Goal: Information Seeking & Learning: Learn about a topic

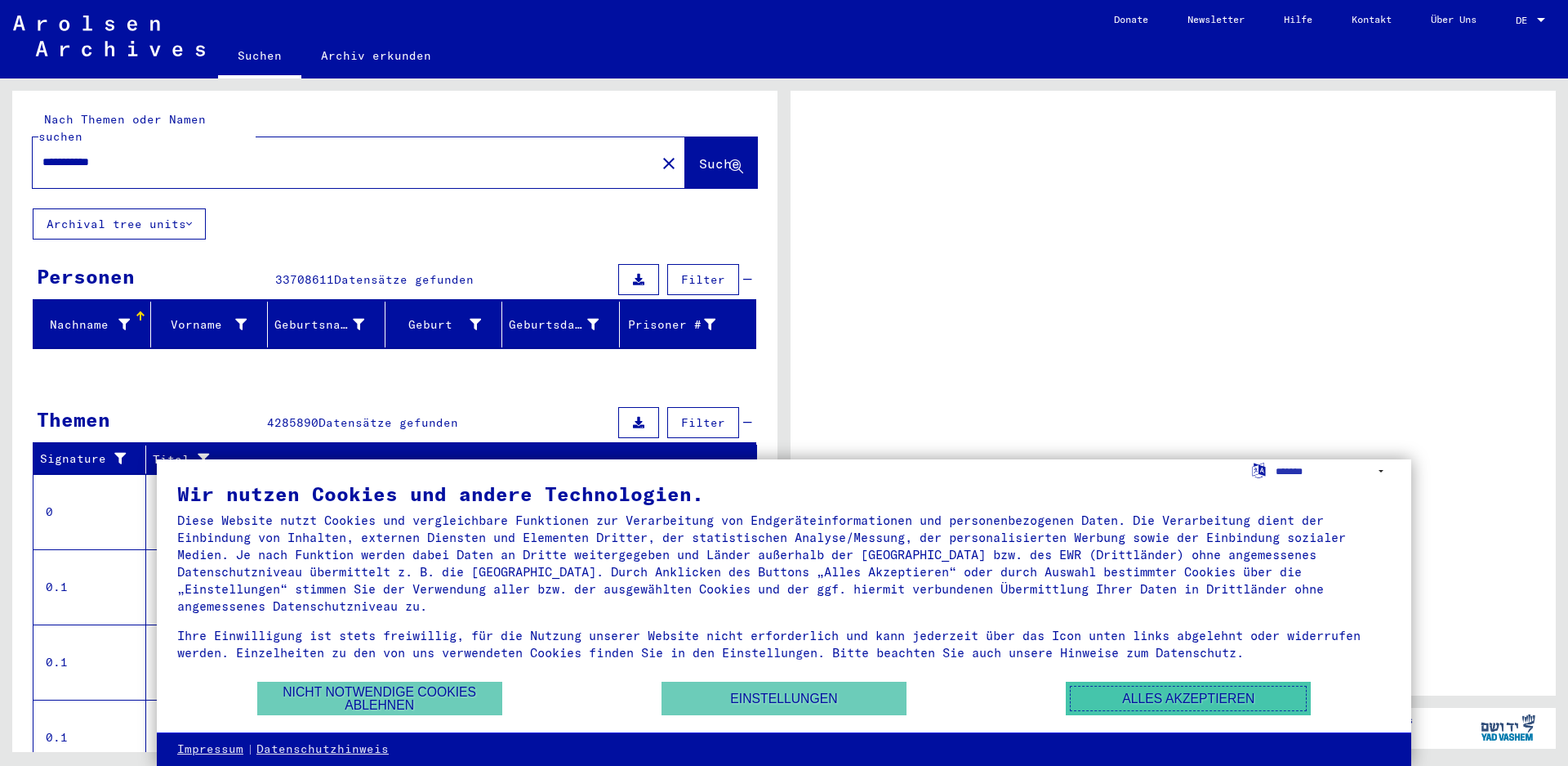
click at [1199, 703] on button "Alles akzeptieren" at bounding box center [1188, 697] width 245 height 33
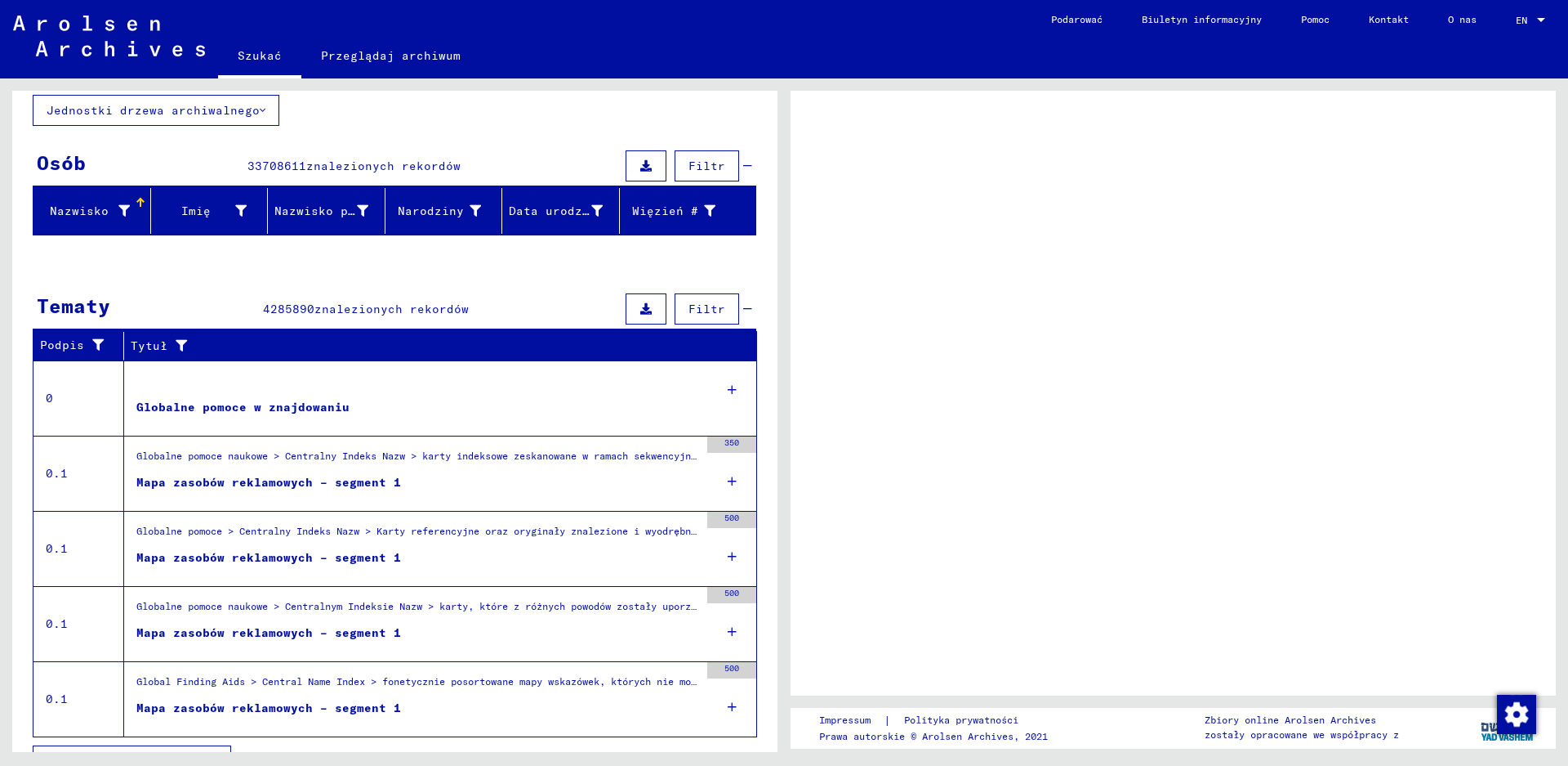
scroll to position [147, 0]
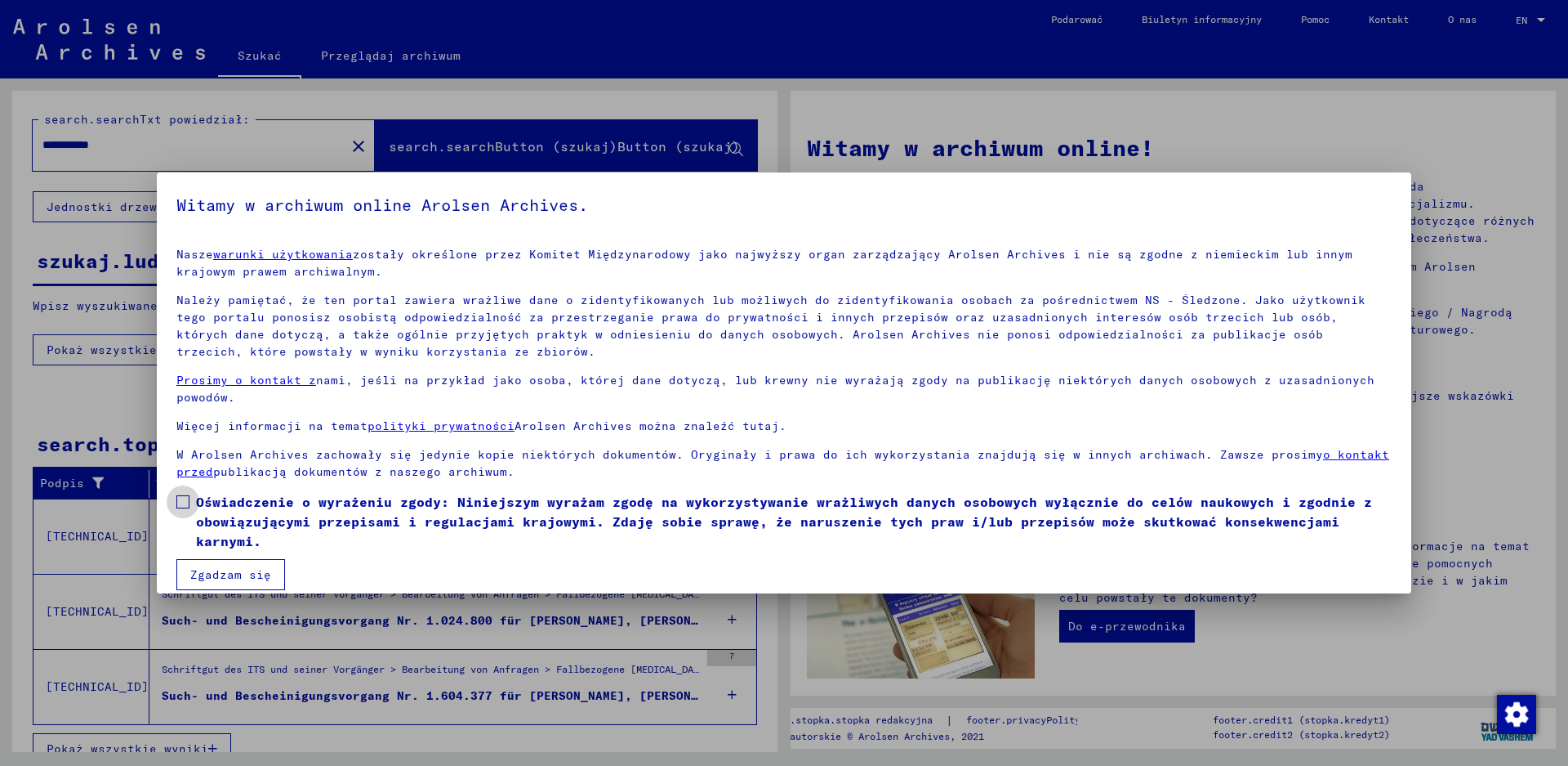
click at [196, 504] on label "Oświadczenie o wyrażeniu zgody: Niniejszym wyrażam zgodę na wykorzystywanie wra…" at bounding box center [784, 522] width 1215 height 59
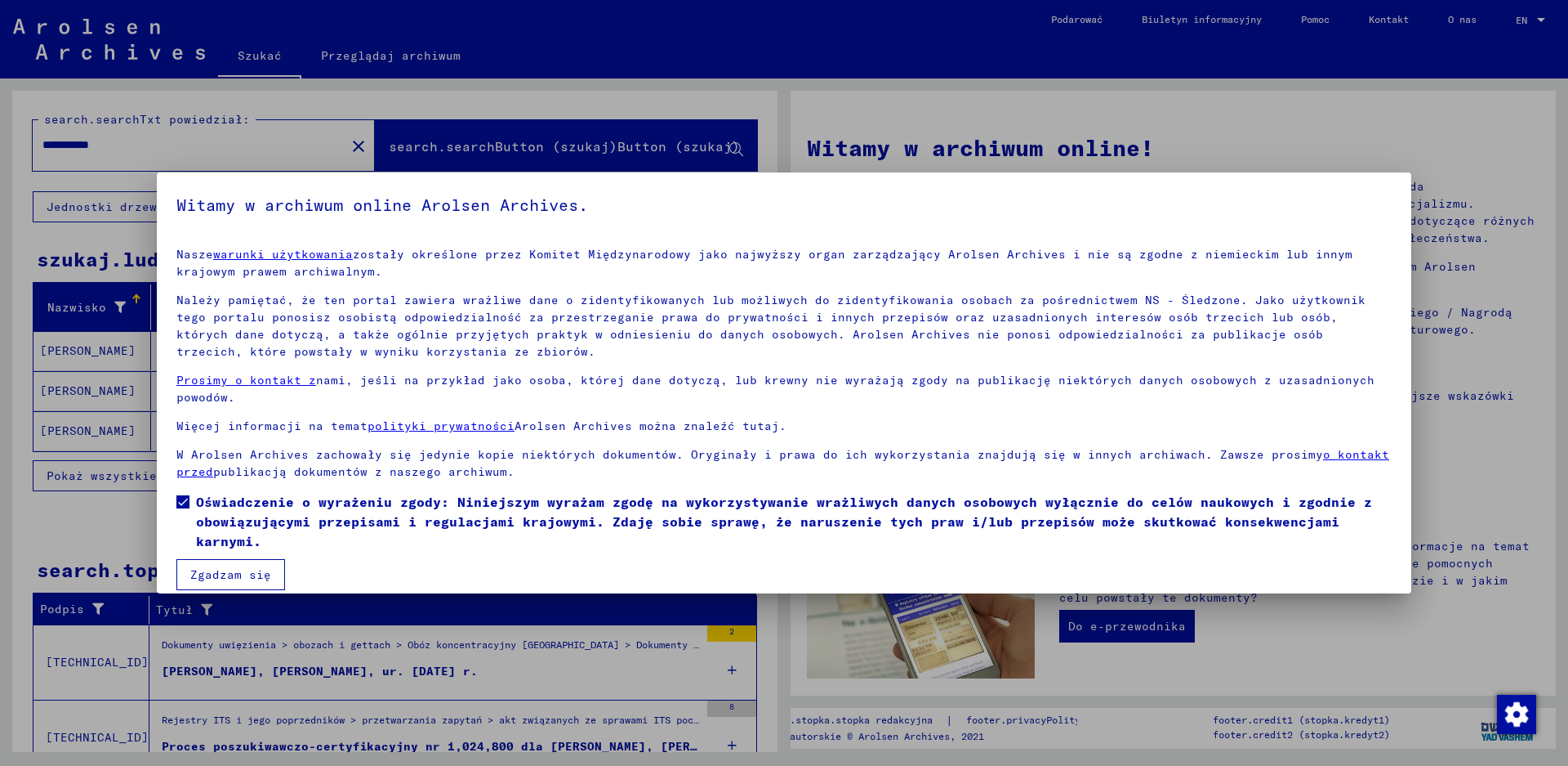
click at [226, 567] on button "Zgadzam się" at bounding box center [231, 574] width 109 height 31
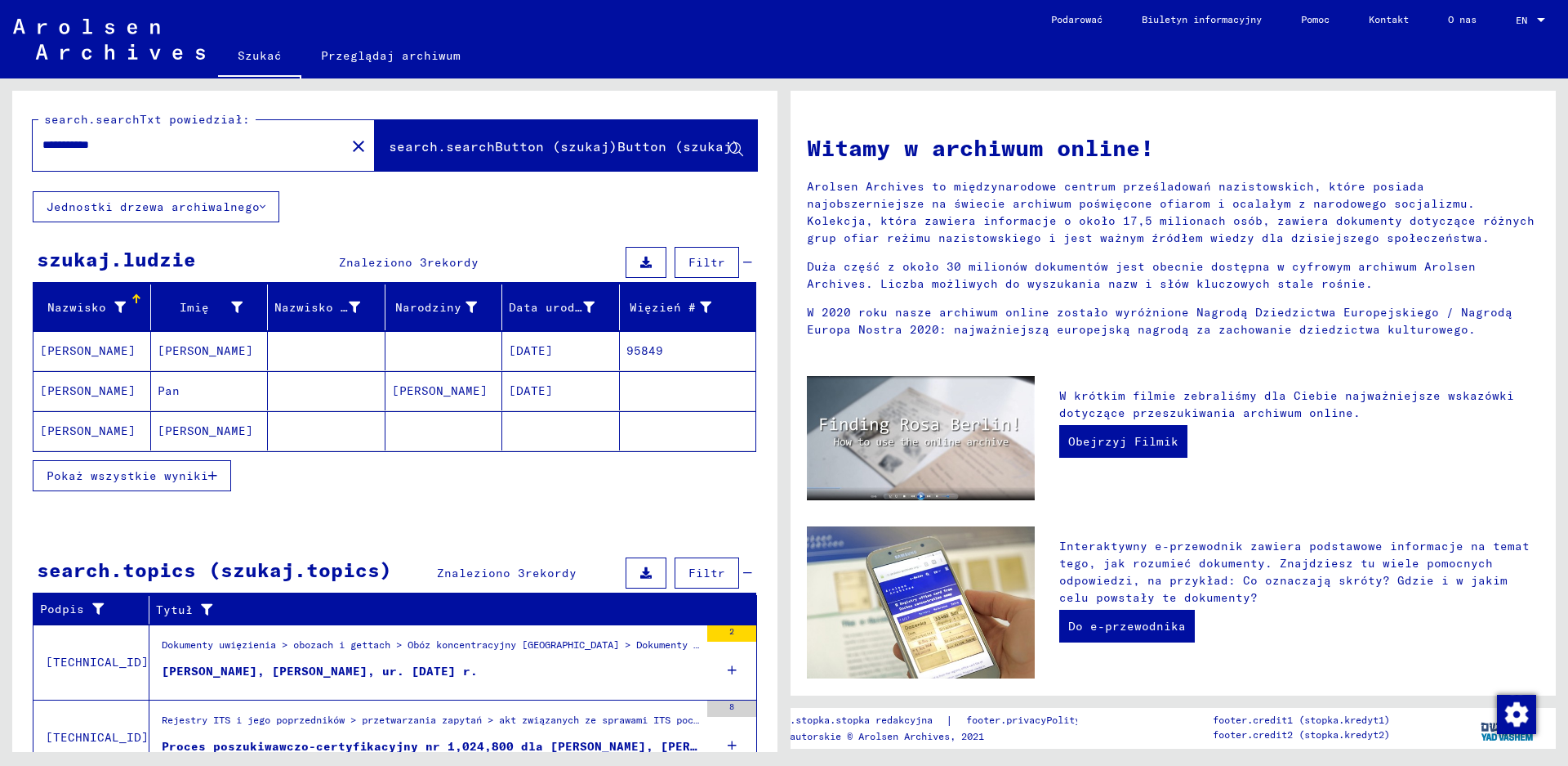
click at [157, 472] on span "Pokaż wszystkie wyniki" at bounding box center [128, 475] width 162 height 14
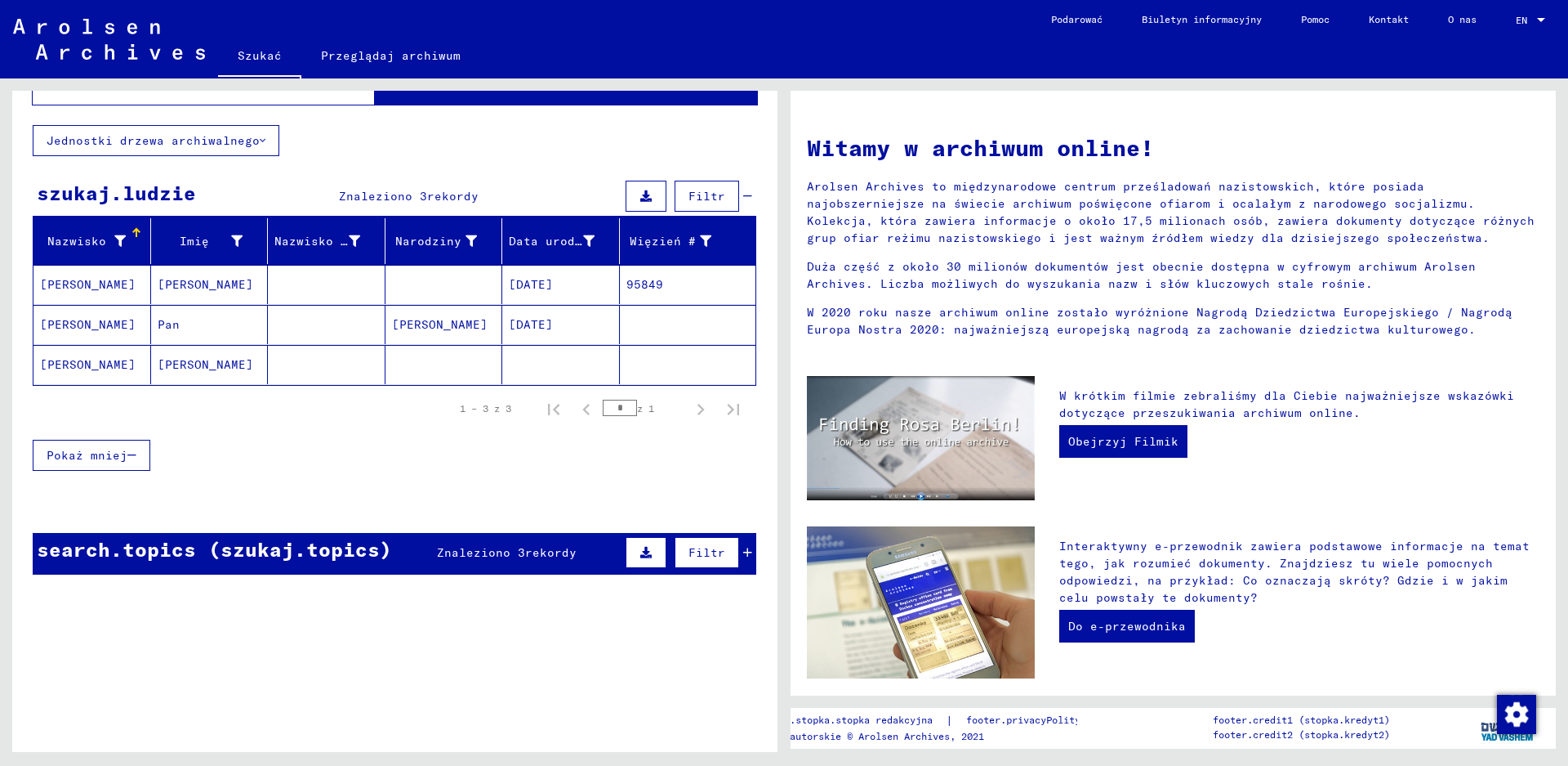
scroll to position [16, 0]
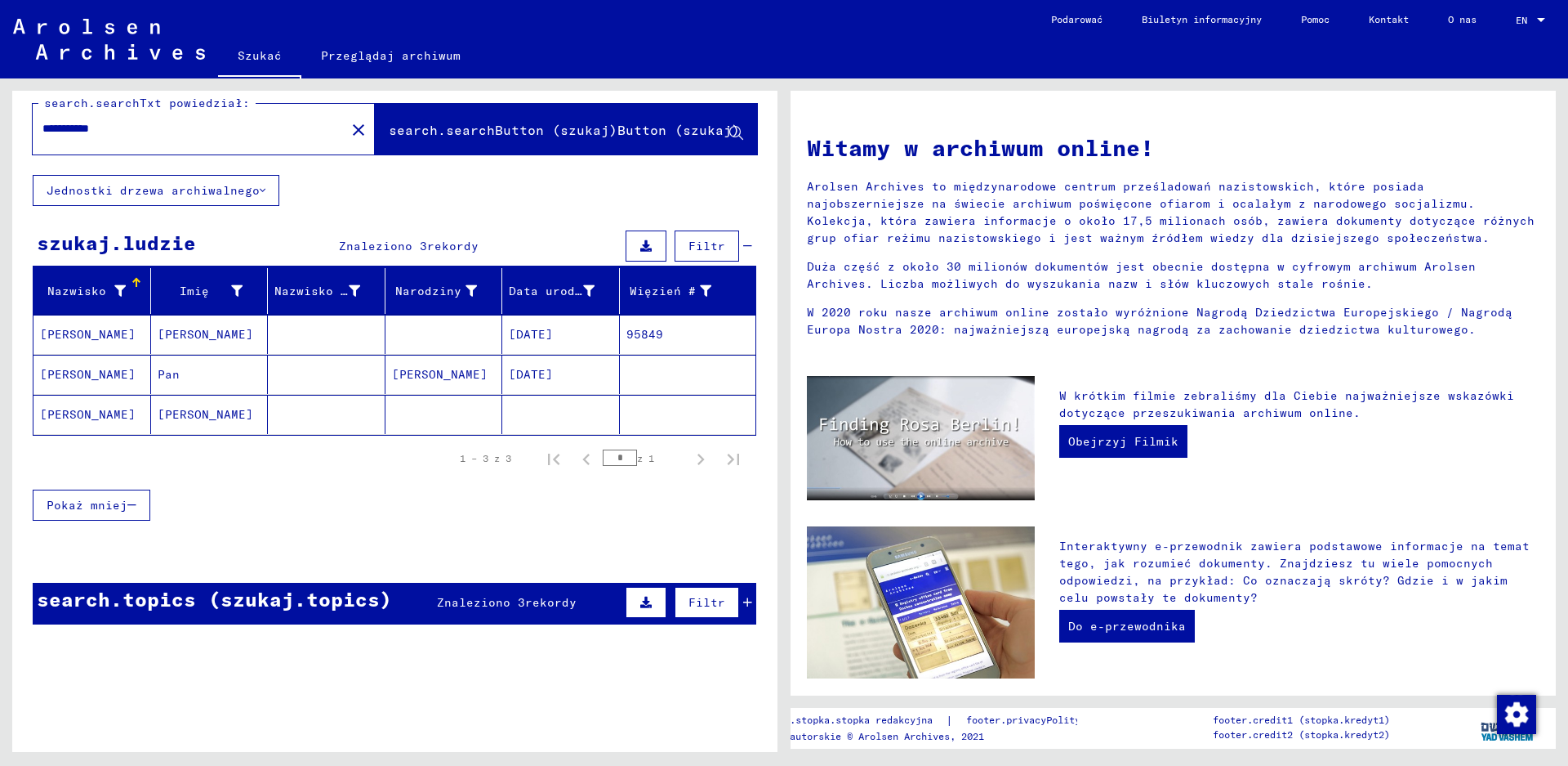
drag, startPoint x: 56, startPoint y: 335, endPoint x: 66, endPoint y: 330, distance: 11.2
click at [66, 330] on mat-cell "[PERSON_NAME]" at bounding box center [92, 334] width 117 height 39
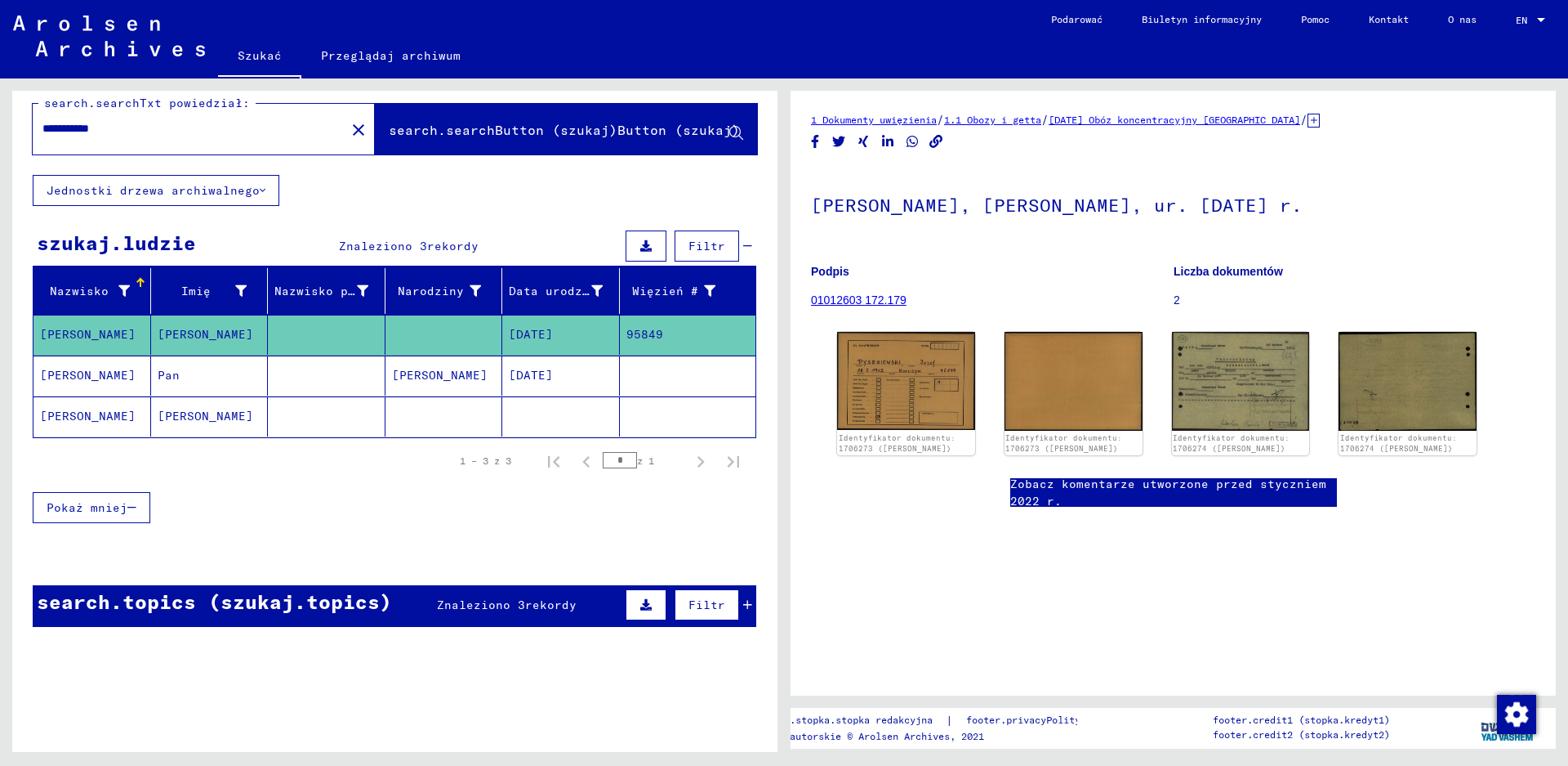
click at [86, 370] on mat-cell "[PERSON_NAME]" at bounding box center [92, 376] width 117 height 40
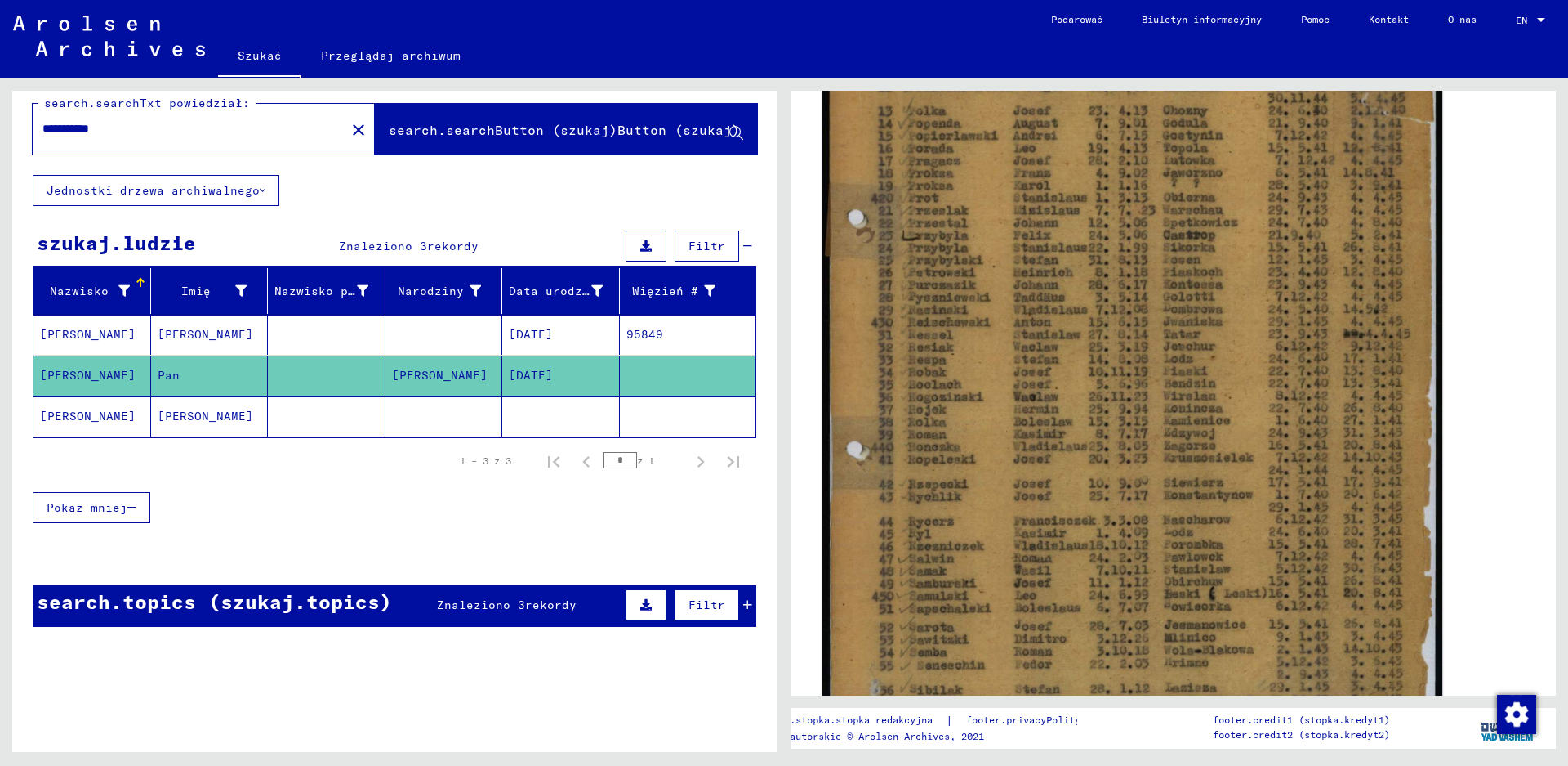
scroll to position [408, 0]
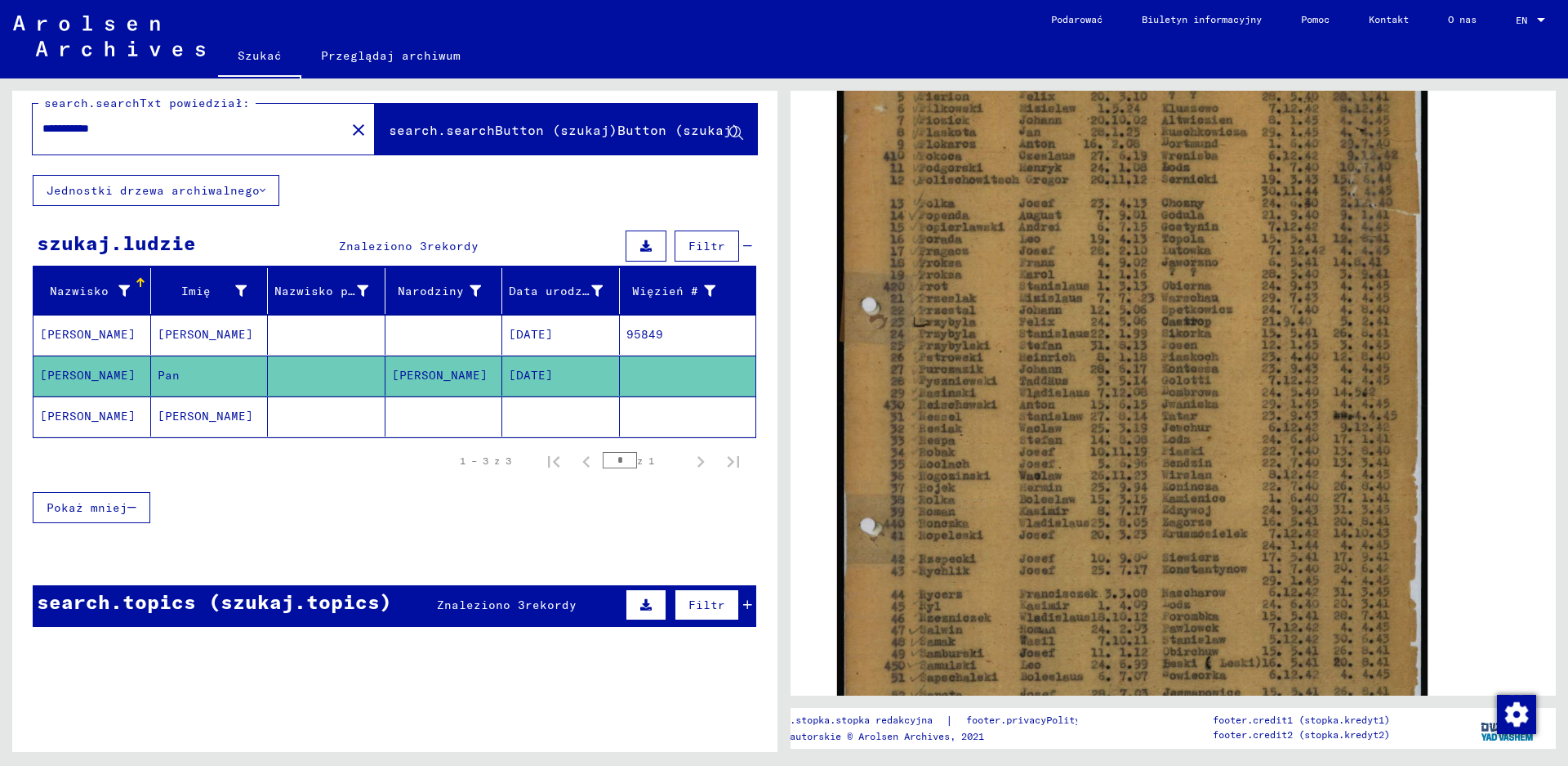
click at [196, 418] on mat-cell "[PERSON_NAME]" at bounding box center [209, 416] width 117 height 40
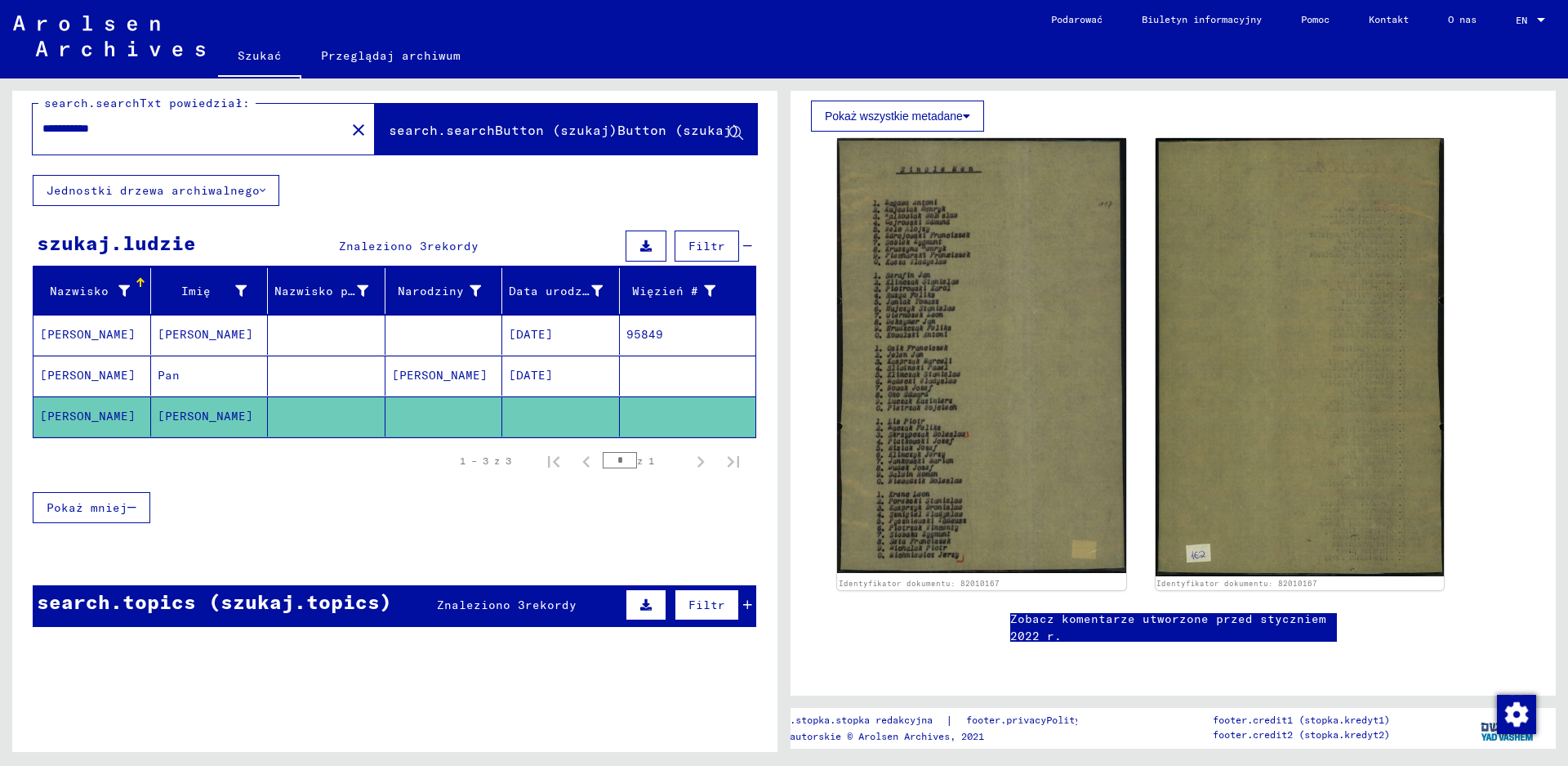
scroll to position [327, 0]
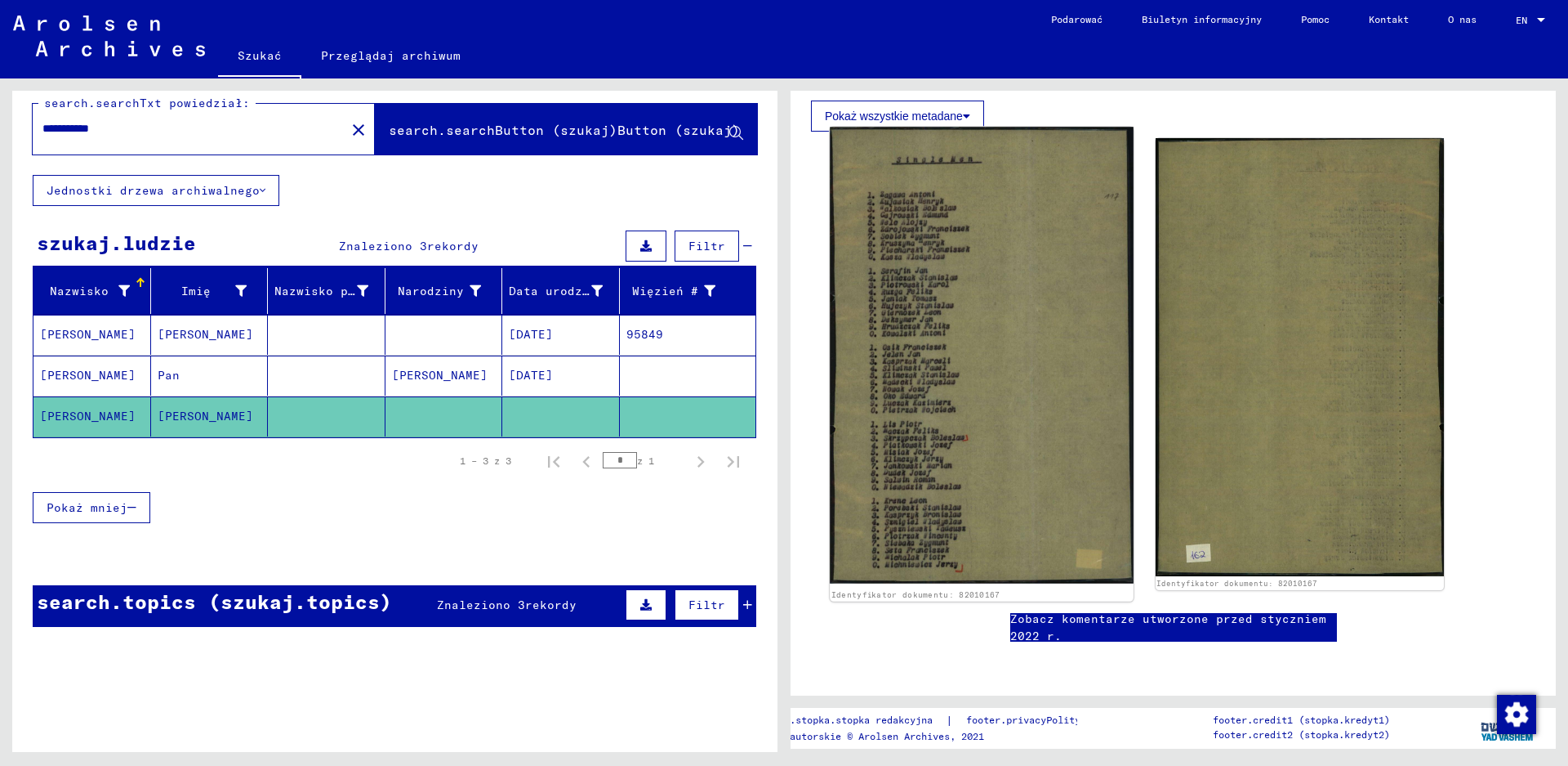
click at [929, 310] on img at bounding box center [981, 355] width 303 height 456
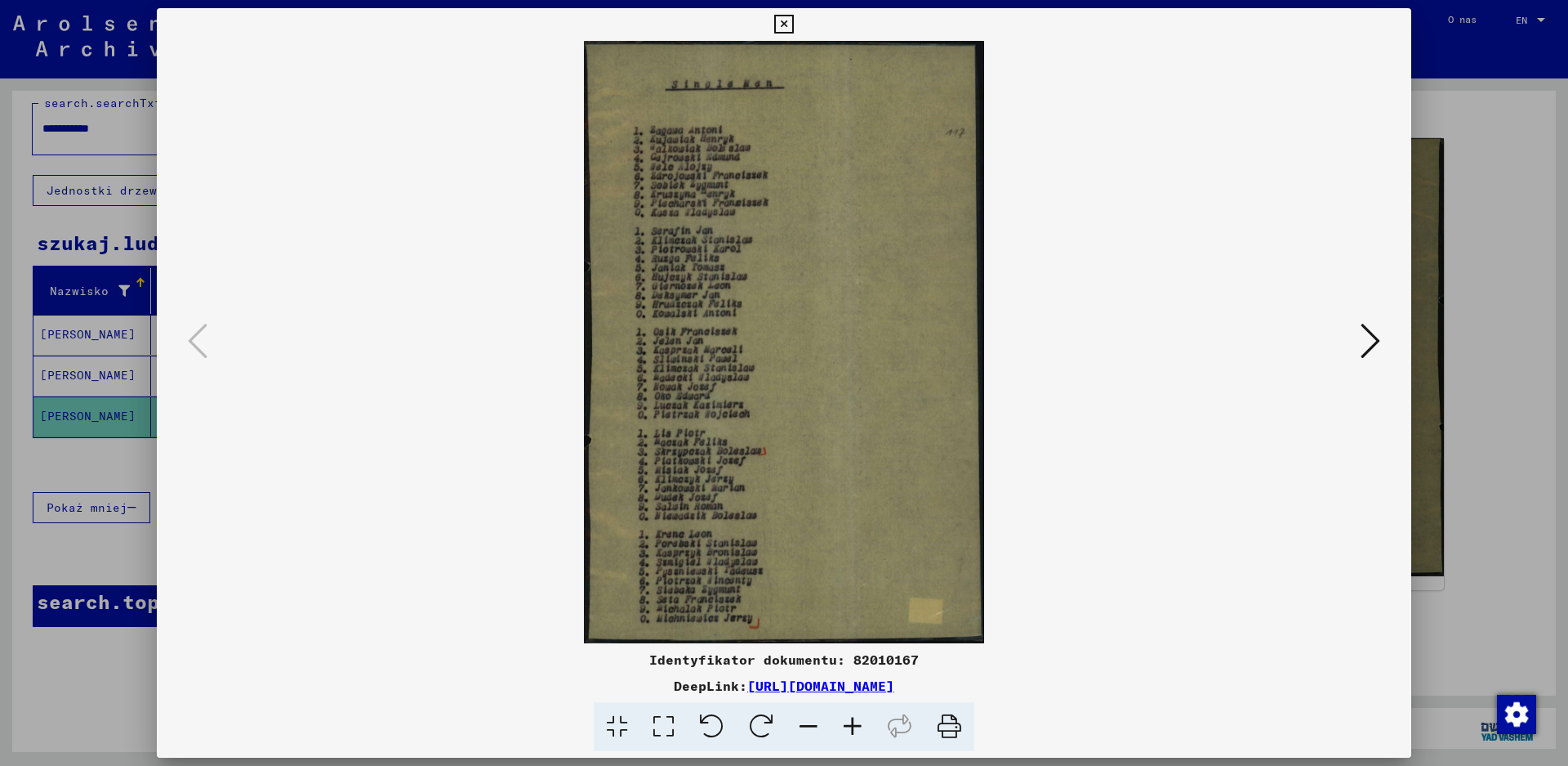
click at [856, 726] on icon at bounding box center [853, 727] width 44 height 50
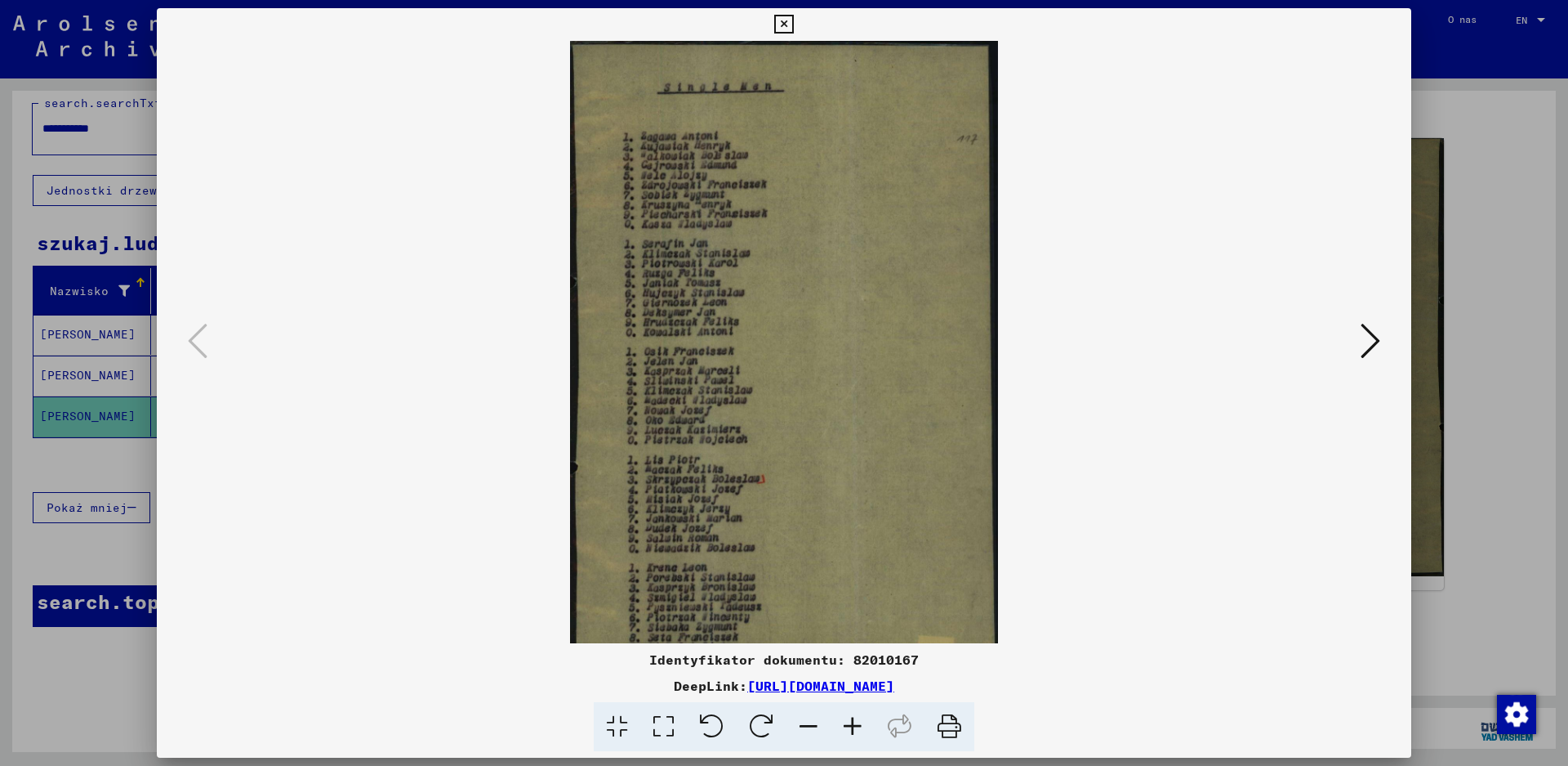
click at [856, 726] on icon at bounding box center [853, 727] width 44 height 50
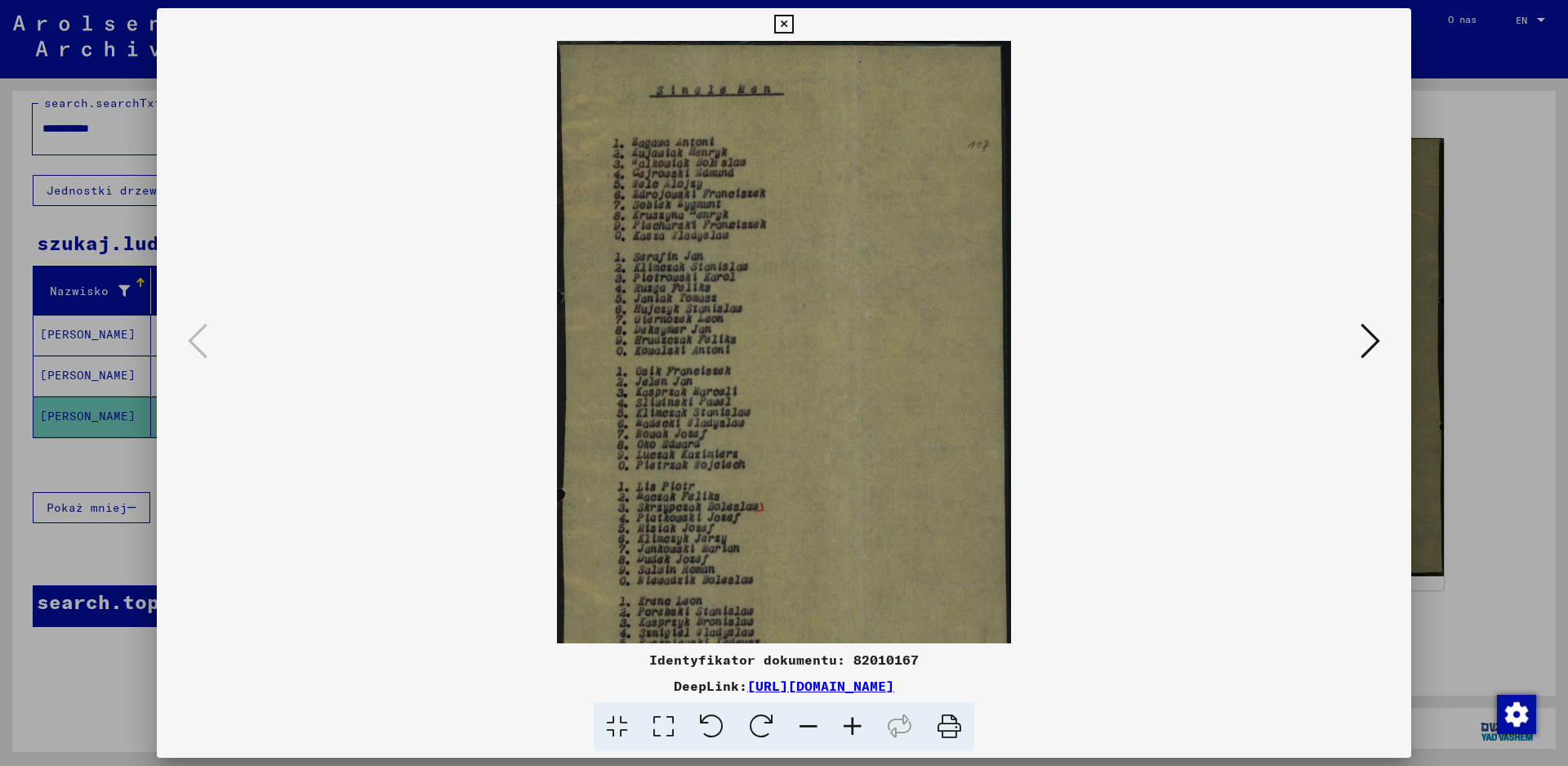
click at [856, 726] on icon at bounding box center [853, 727] width 44 height 50
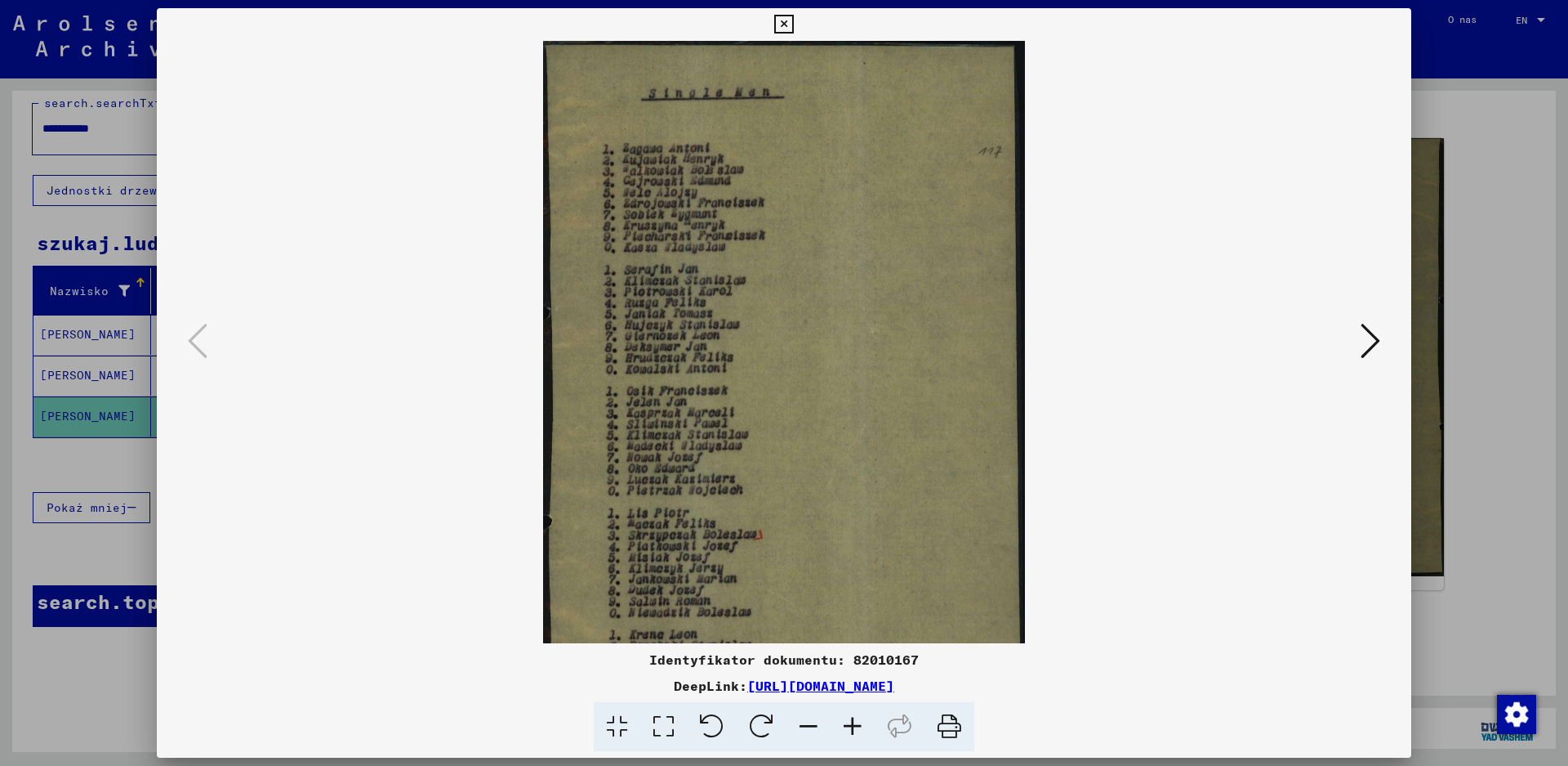
click at [856, 726] on icon at bounding box center [853, 727] width 44 height 50
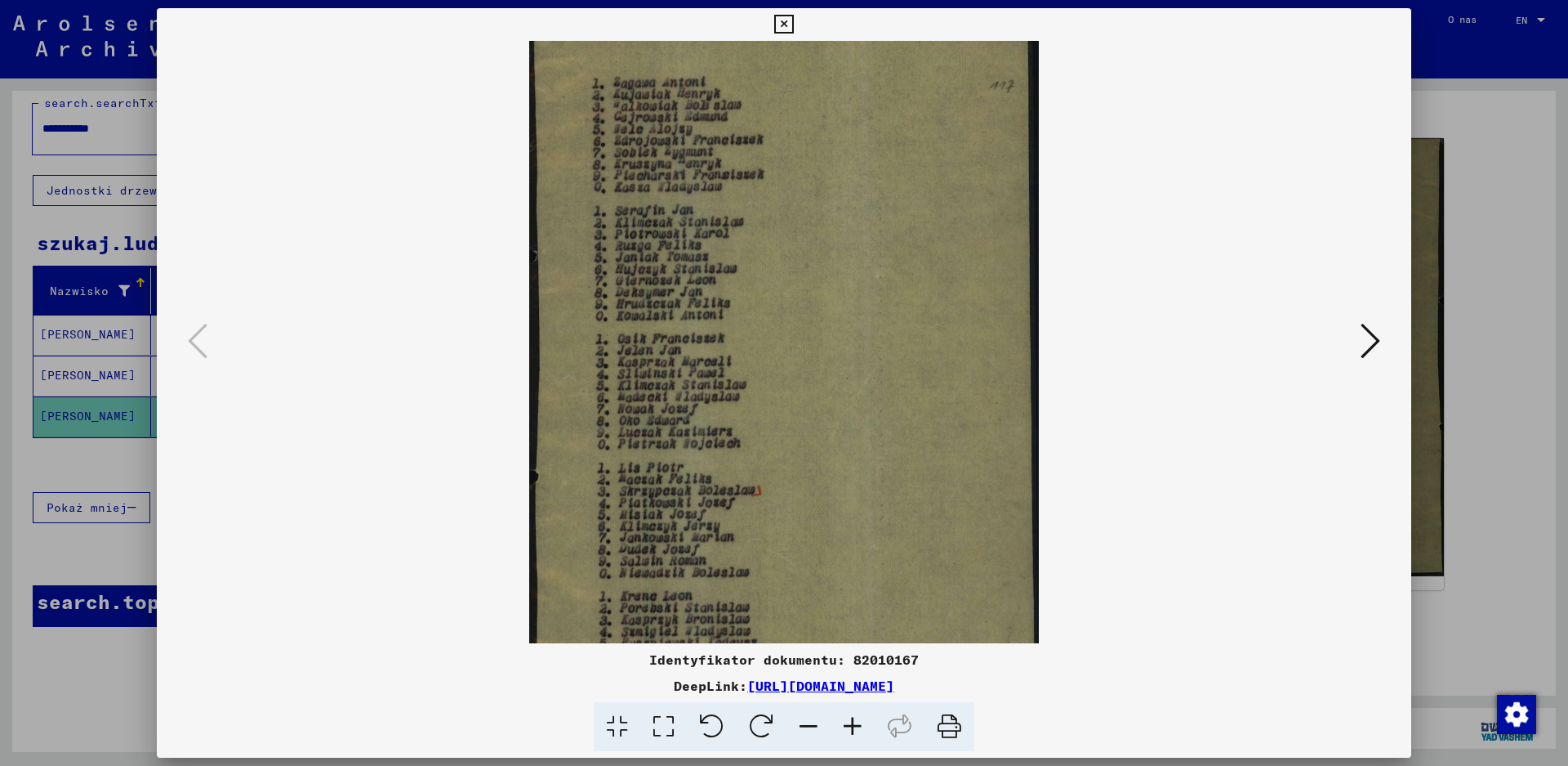
scroll to position [163, 0]
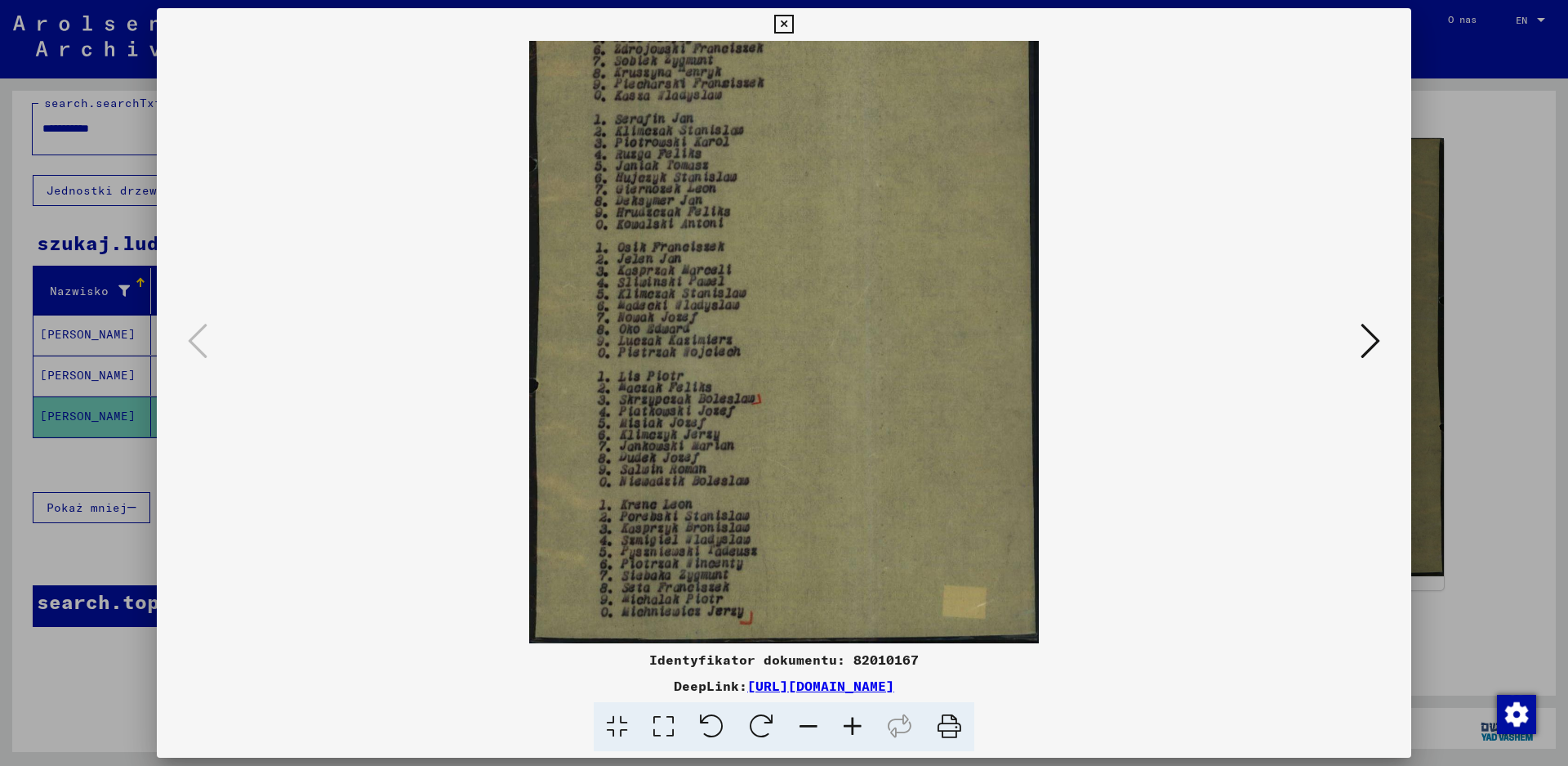
drag, startPoint x: 736, startPoint y: 315, endPoint x: 720, endPoint y: 182, distance: 134.0
click at [720, 182] on img at bounding box center [784, 260] width 509 height 766
drag, startPoint x: 752, startPoint y: 460, endPoint x: 752, endPoint y: 321, distance: 139.0
click at [752, 321] on img at bounding box center [784, 260] width 509 height 766
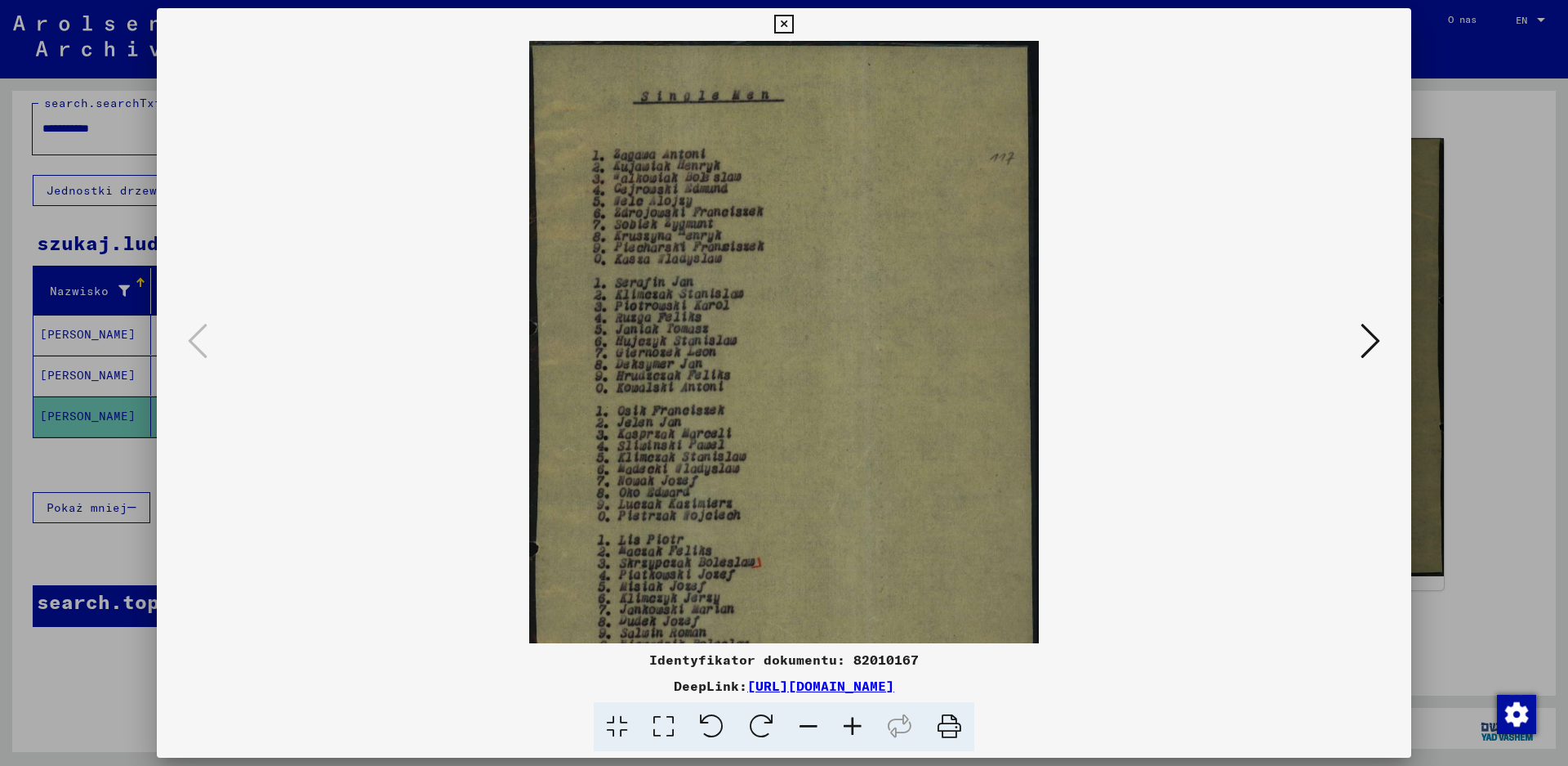
drag, startPoint x: 820, startPoint y: 171, endPoint x: 862, endPoint y: 507, distance: 338.6
click at [862, 507] on img at bounding box center [784, 424] width 509 height 766
click at [1349, 345] on viewer-one-image at bounding box center [784, 342] width 1144 height 602
click at [1372, 341] on icon at bounding box center [1371, 341] width 20 height 39
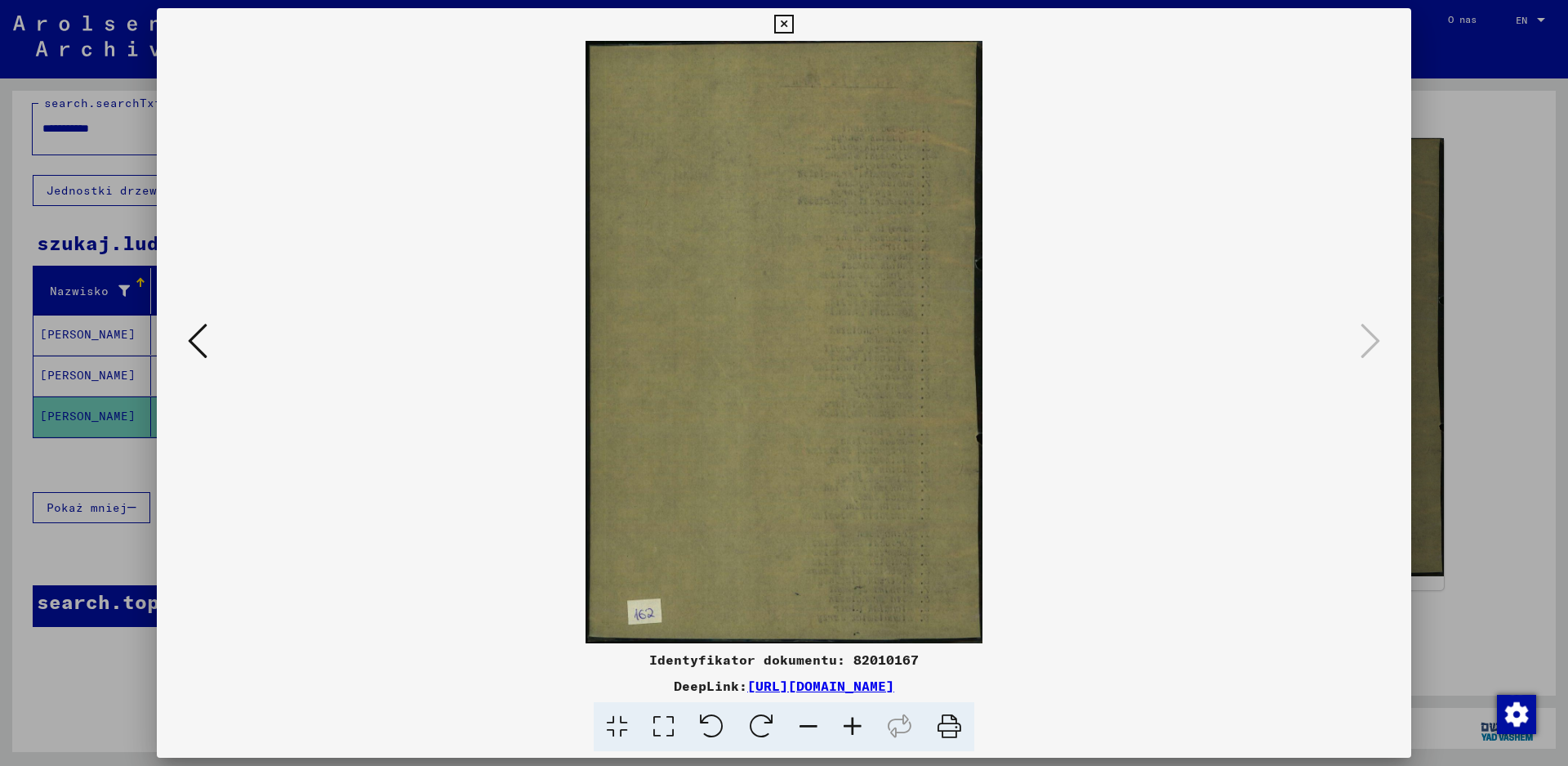
click at [214, 354] on viewer-one-image at bounding box center [784, 342] width 1144 height 602
click at [1431, 37] on div at bounding box center [784, 383] width 1568 height 766
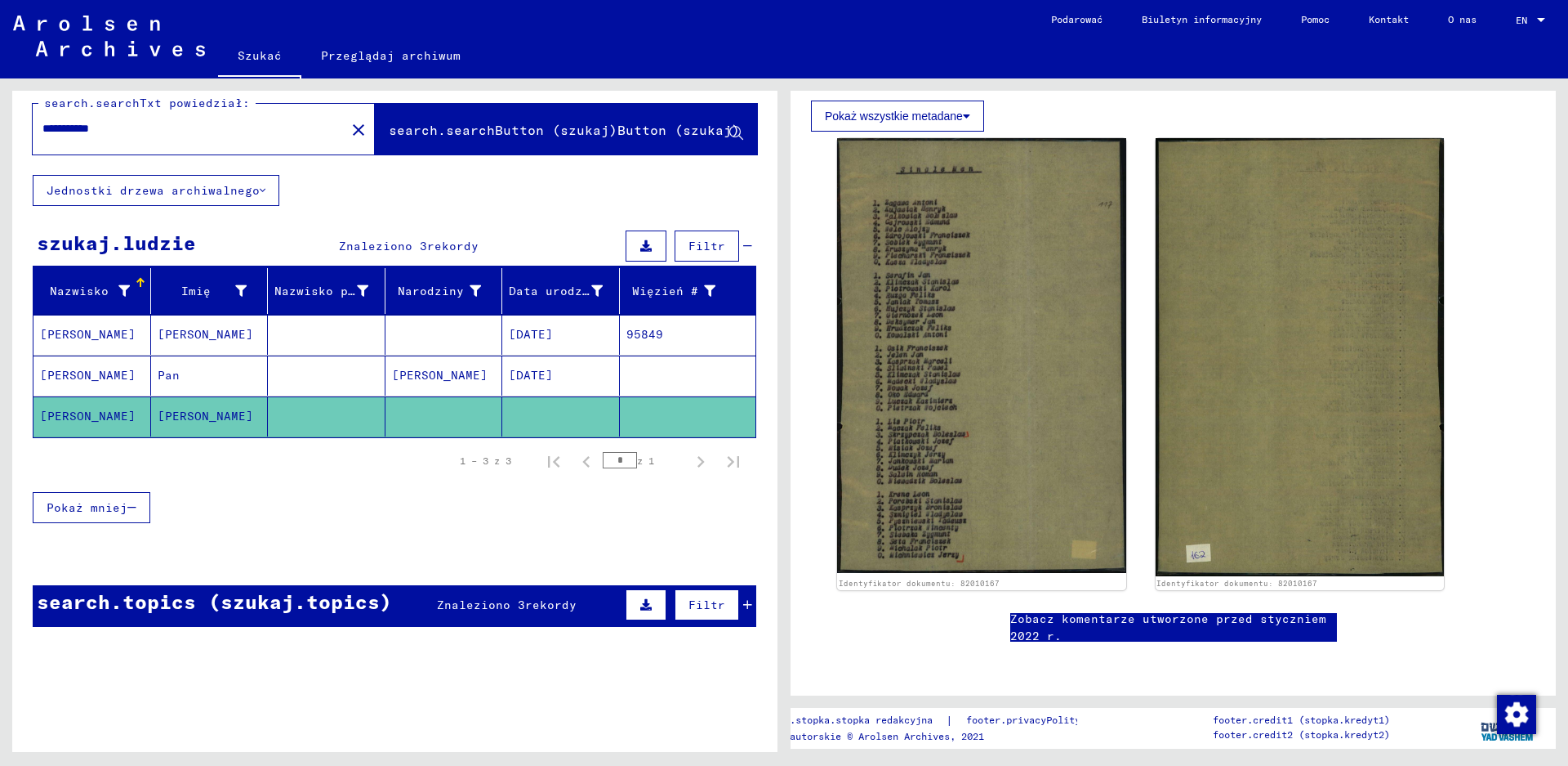
drag, startPoint x: 164, startPoint y: 129, endPoint x: 29, endPoint y: 129, distance: 135.0
click at [29, 129] on div "**********" at bounding box center [395, 124] width 766 height 100
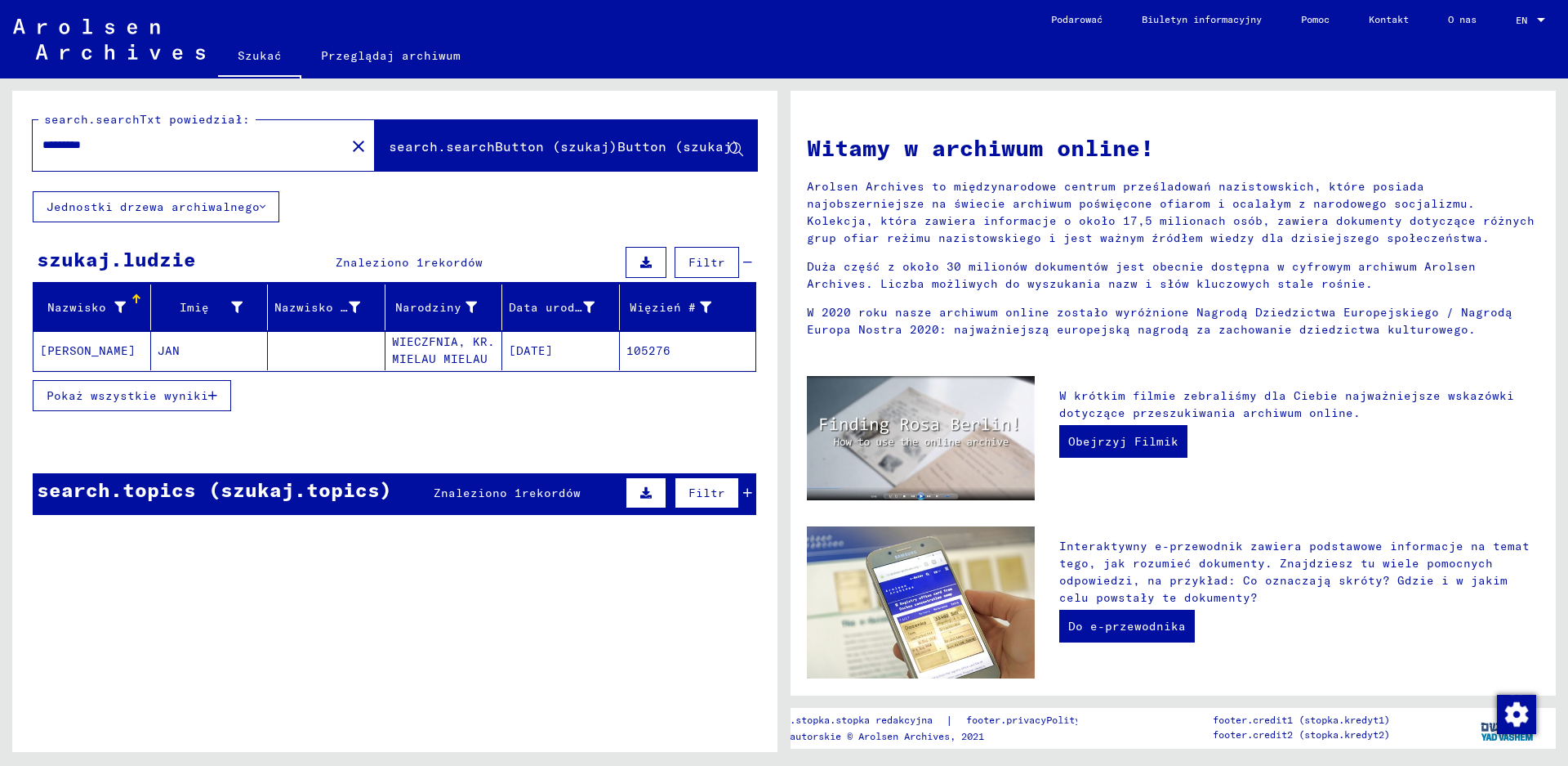
click at [109, 354] on mat-cell "[PERSON_NAME]" at bounding box center [92, 350] width 117 height 39
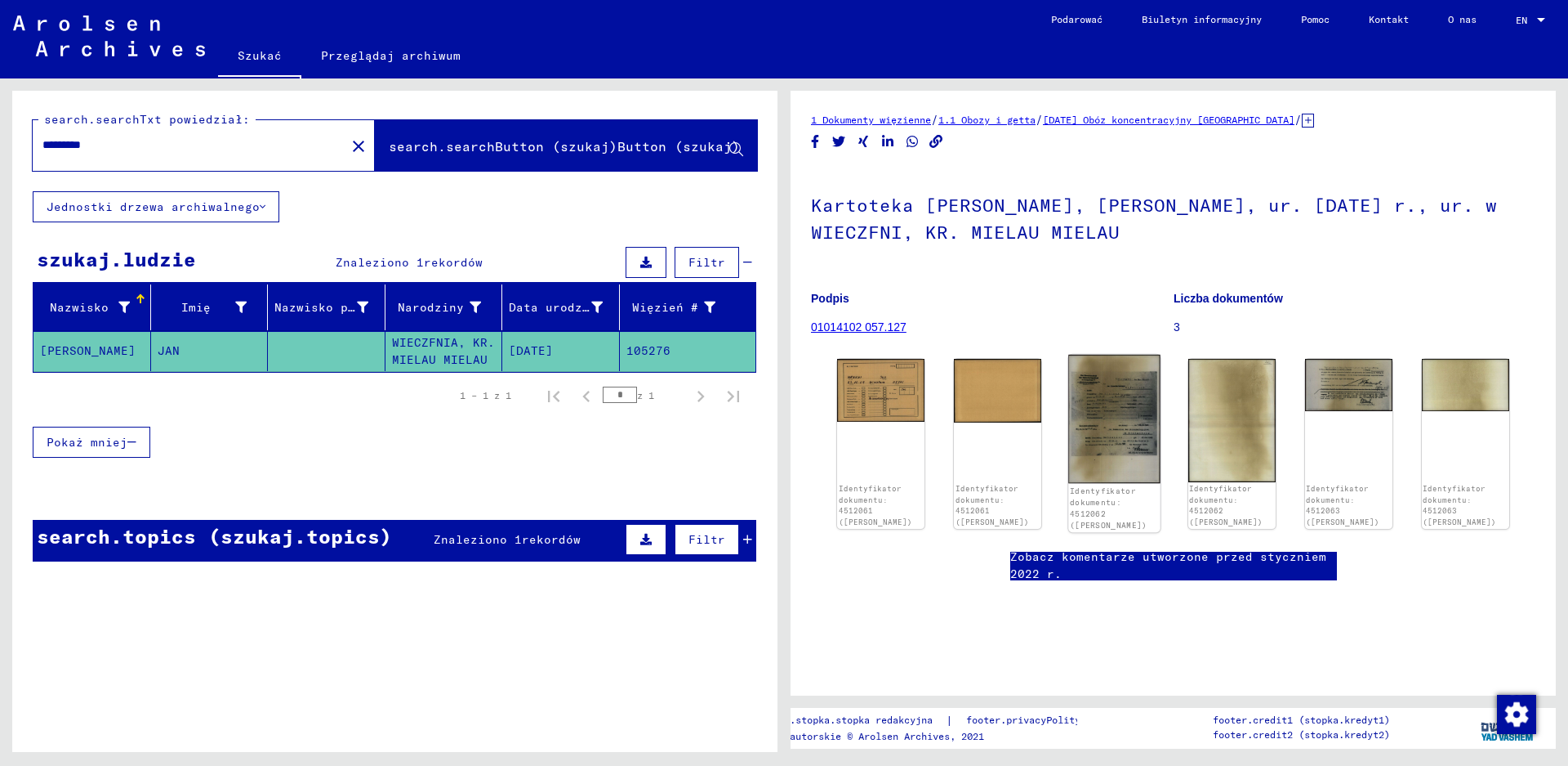
click at [1123, 428] on img at bounding box center [1115, 419] width 93 height 129
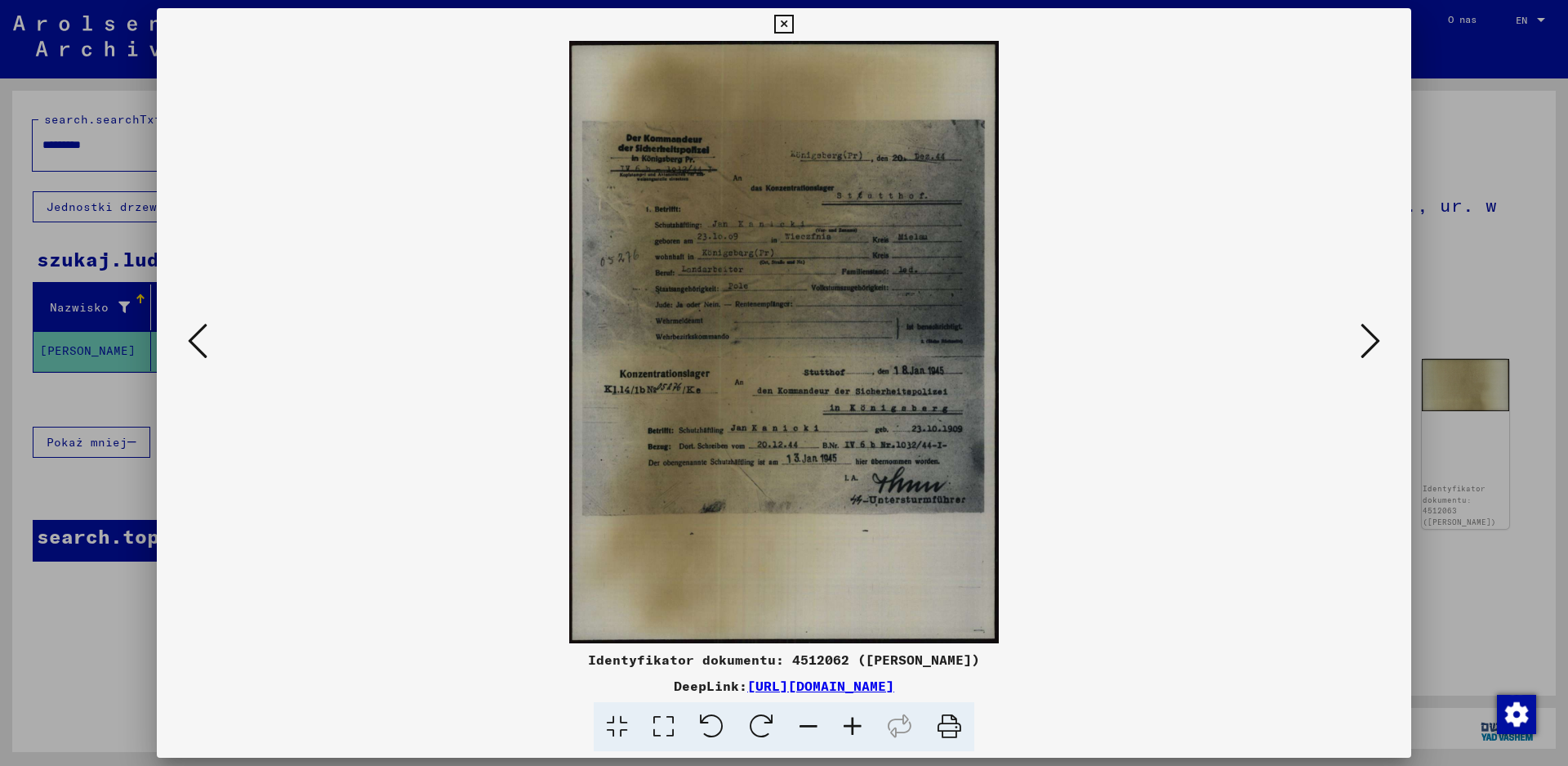
click at [1512, 143] on div at bounding box center [784, 383] width 1568 height 766
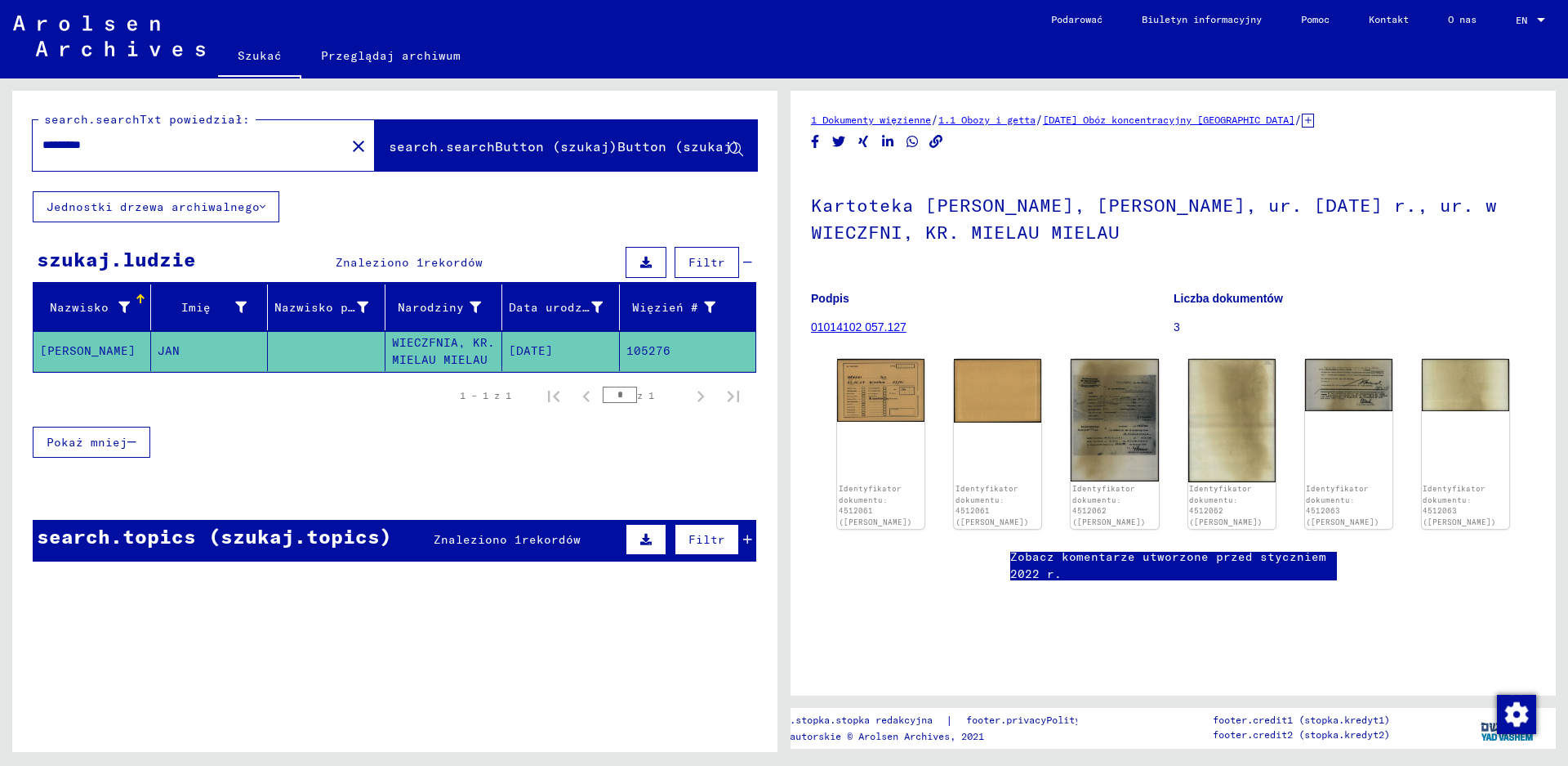
drag, startPoint x: 185, startPoint y: 150, endPoint x: 0, endPoint y: 133, distance: 185.8
click at [0, 133] on div "search.searchTxt powiedział: ********* close search.searchButton (szukaj)Button…" at bounding box center [392, 415] width 784 height 673
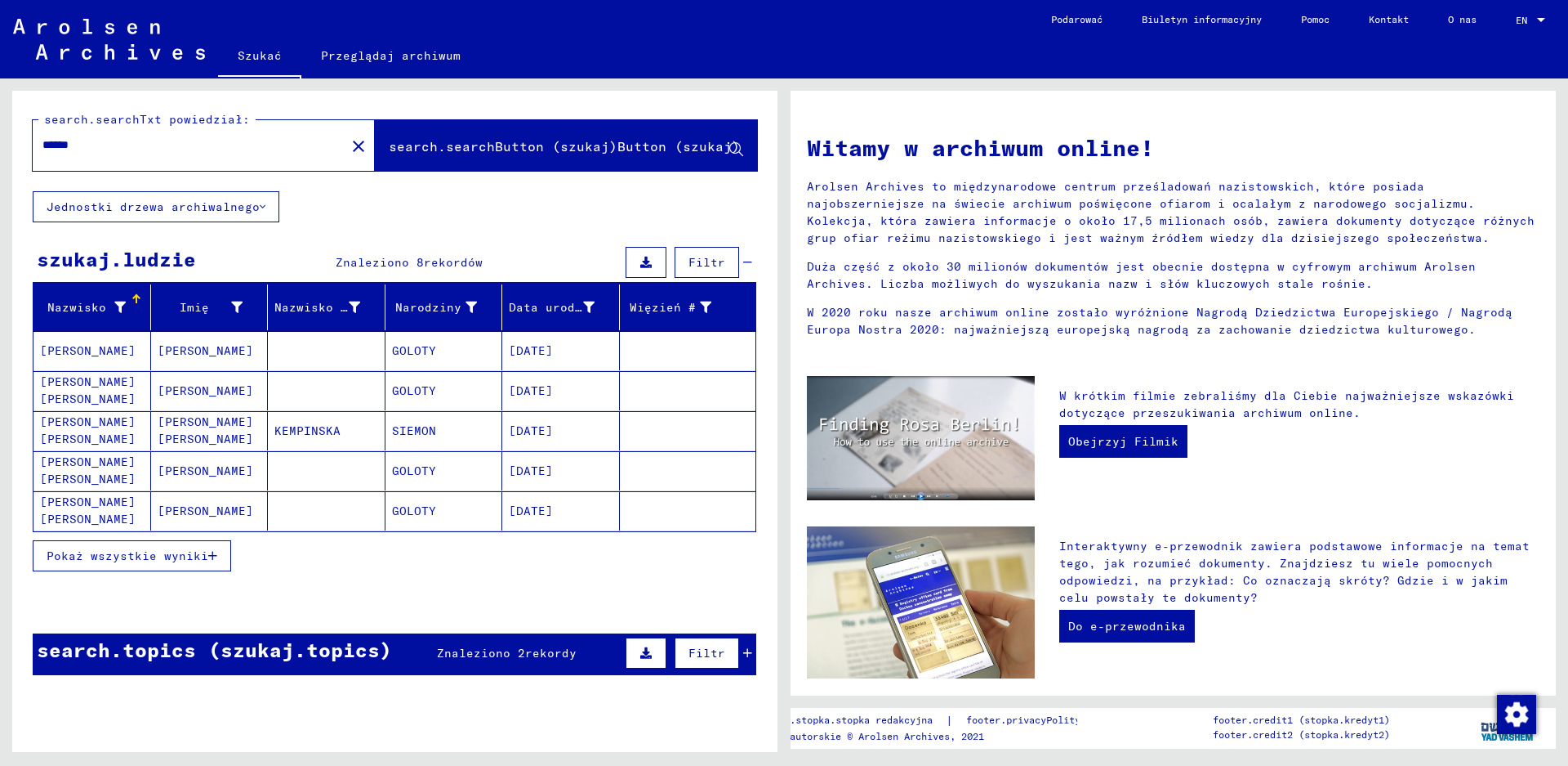
click at [409, 354] on mat-cell "GOLOTY" at bounding box center [444, 350] width 117 height 39
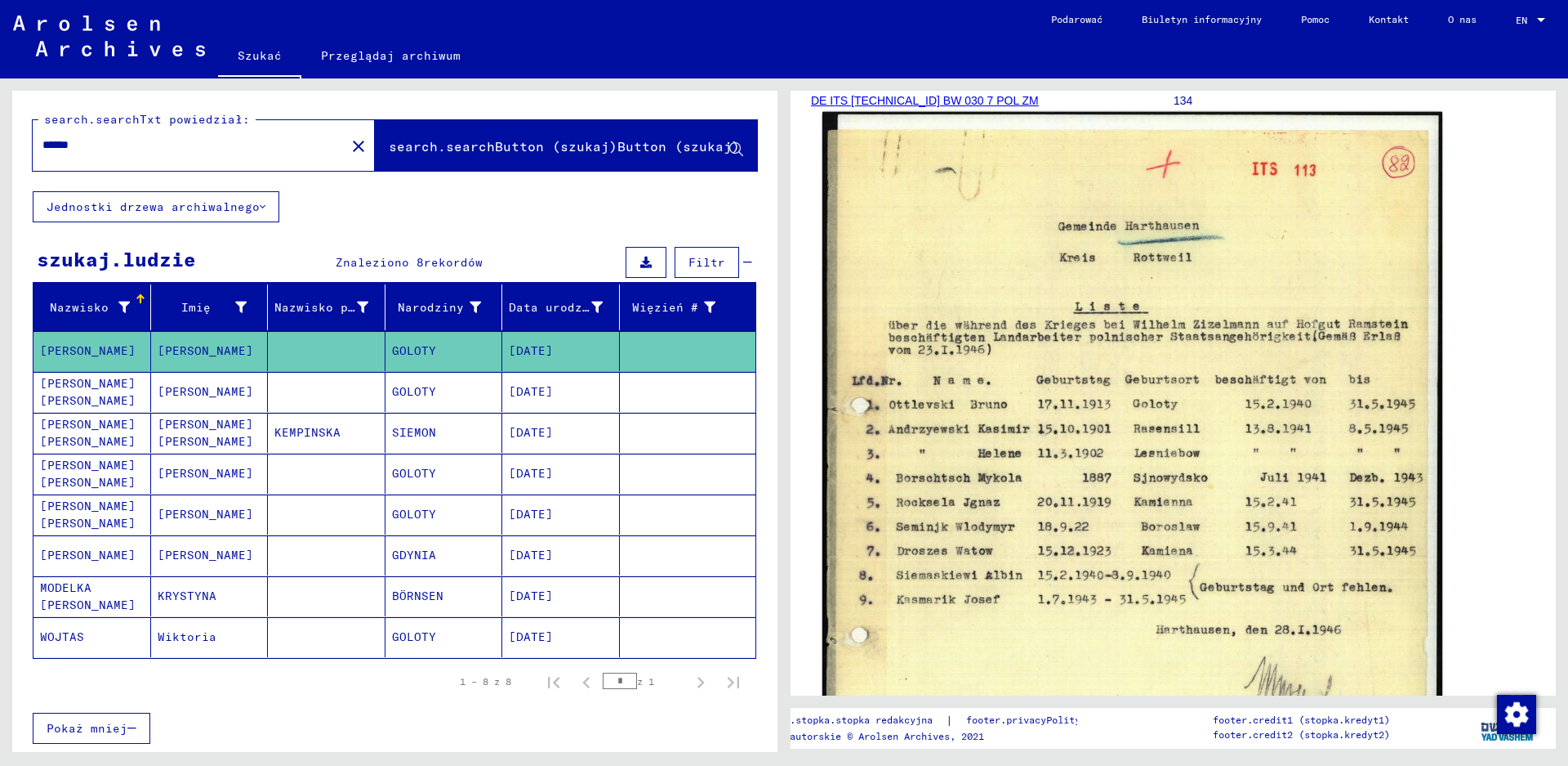
scroll to position [245, 0]
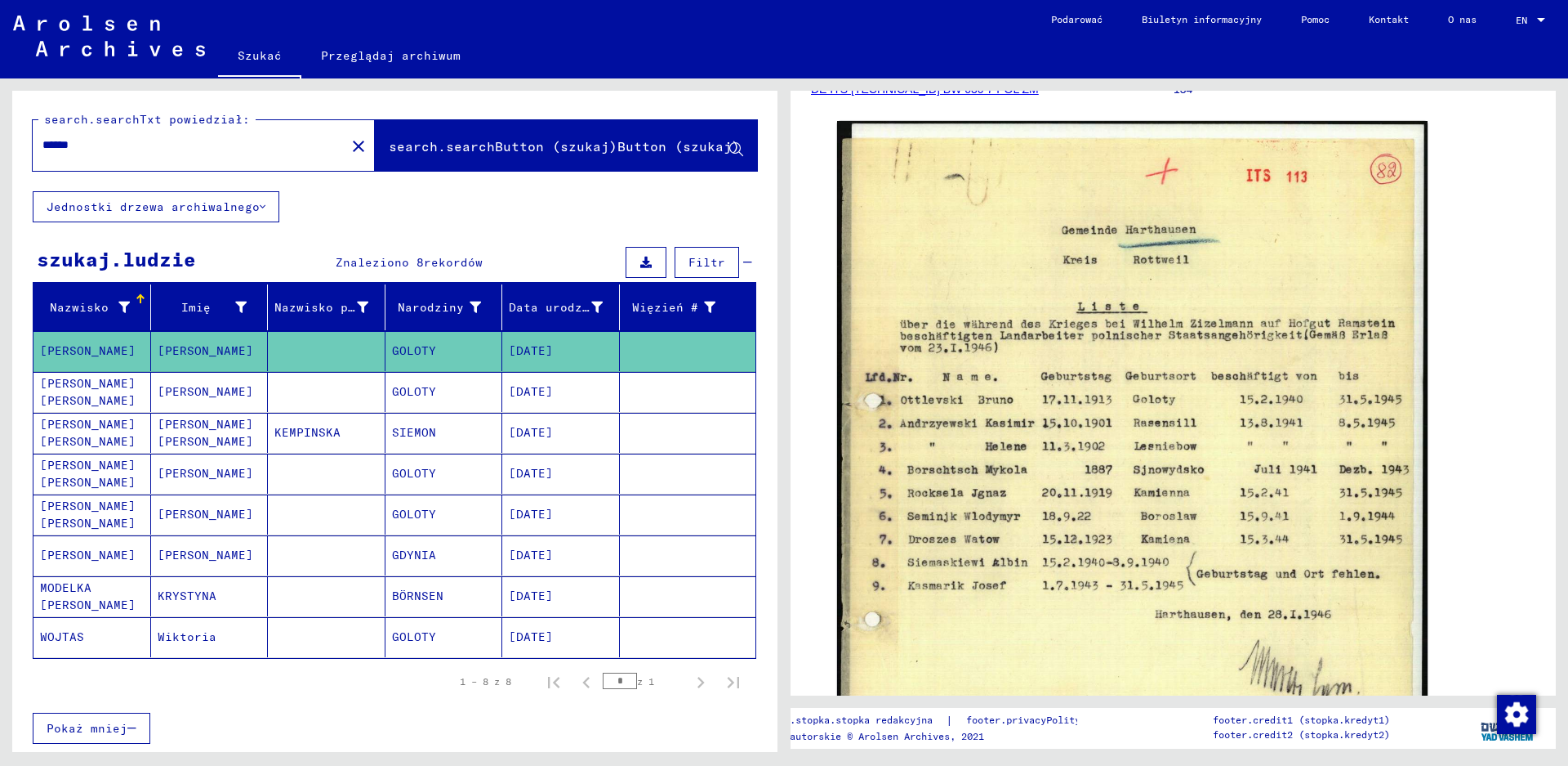
click at [145, 149] on input "******" at bounding box center [189, 145] width 293 height 17
drag, startPoint x: 69, startPoint y: 147, endPoint x: 0, endPoint y: 147, distance: 69.0
click at [0, 147] on div "search.searchTxt powiedział: ****** close search.searchButton (szukaj)Button (s…" at bounding box center [392, 415] width 784 height 673
type input "**********"
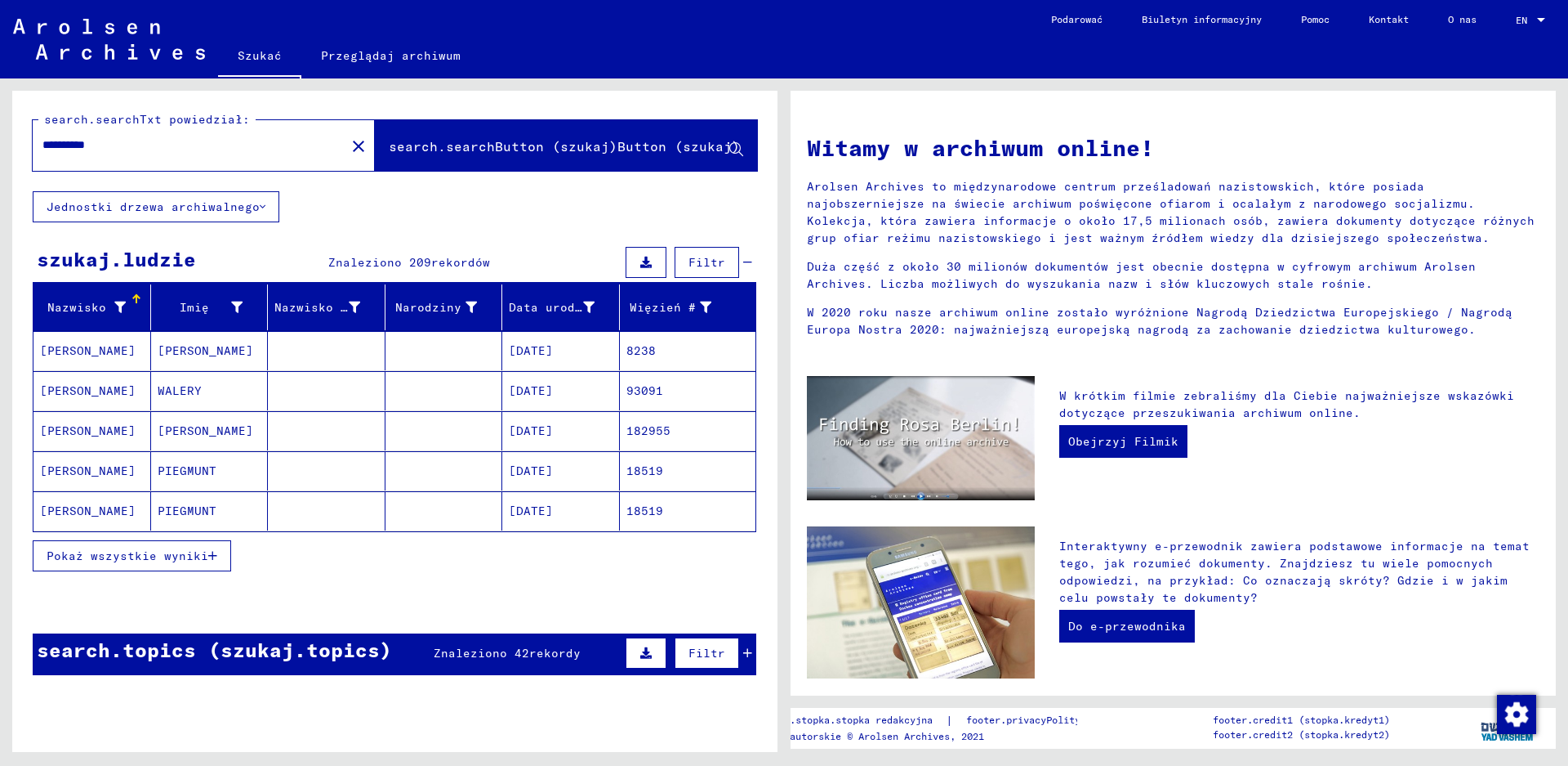
click at [108, 509] on mat-cell "[PERSON_NAME]" at bounding box center [92, 510] width 117 height 39
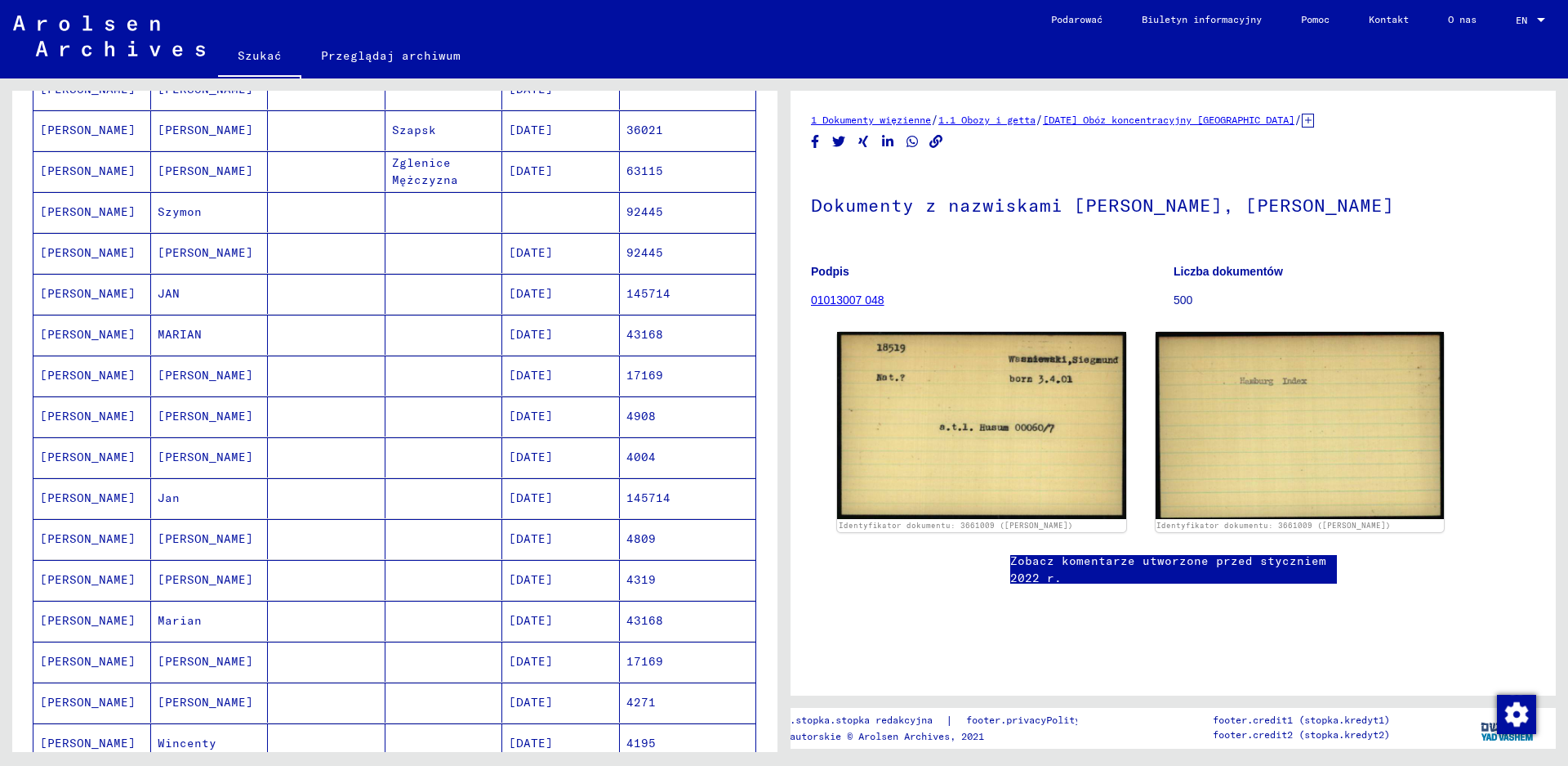
scroll to position [572, 0]
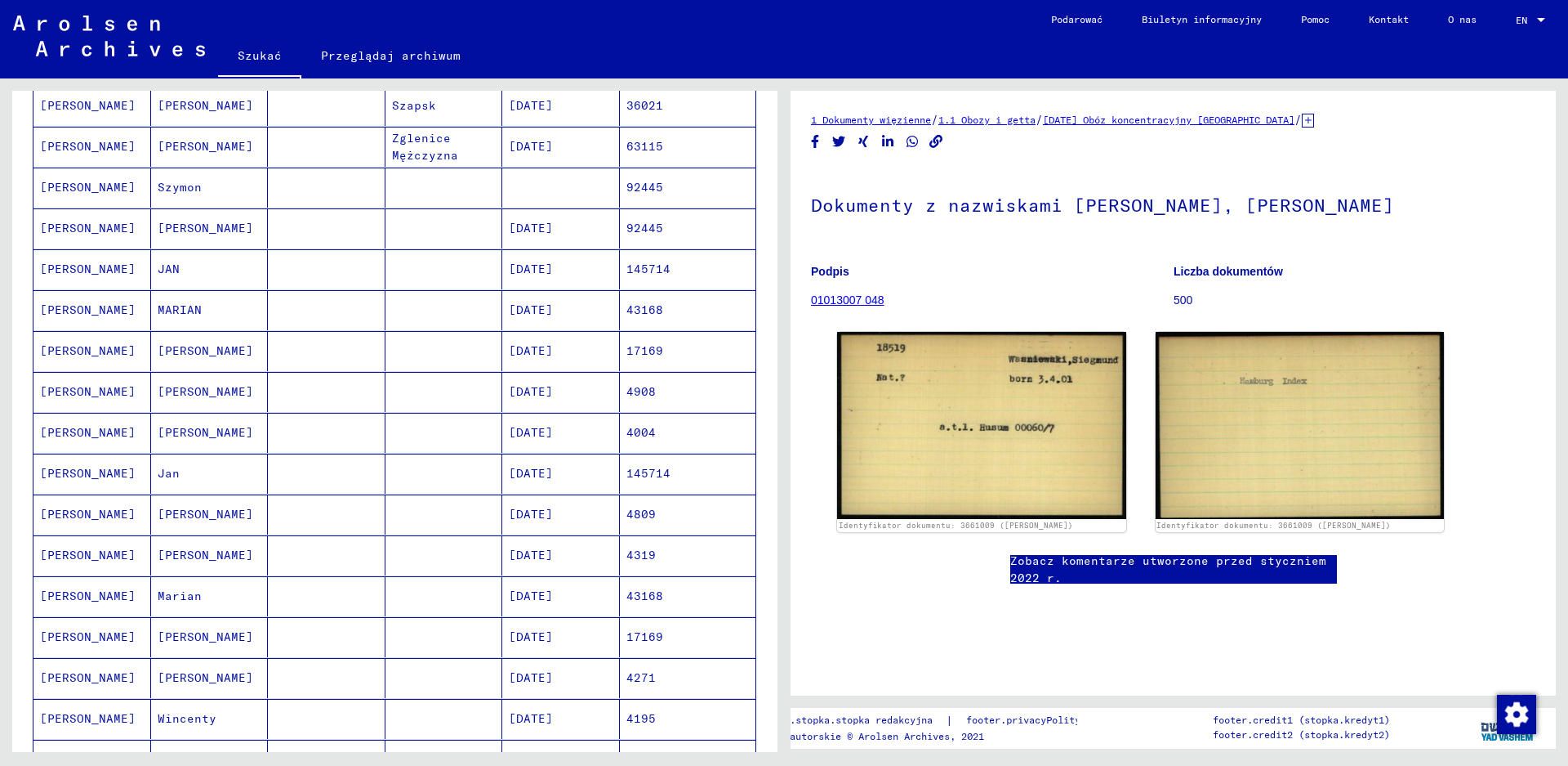
click at [95, 483] on mat-cell "[PERSON_NAME]" at bounding box center [92, 473] width 117 height 40
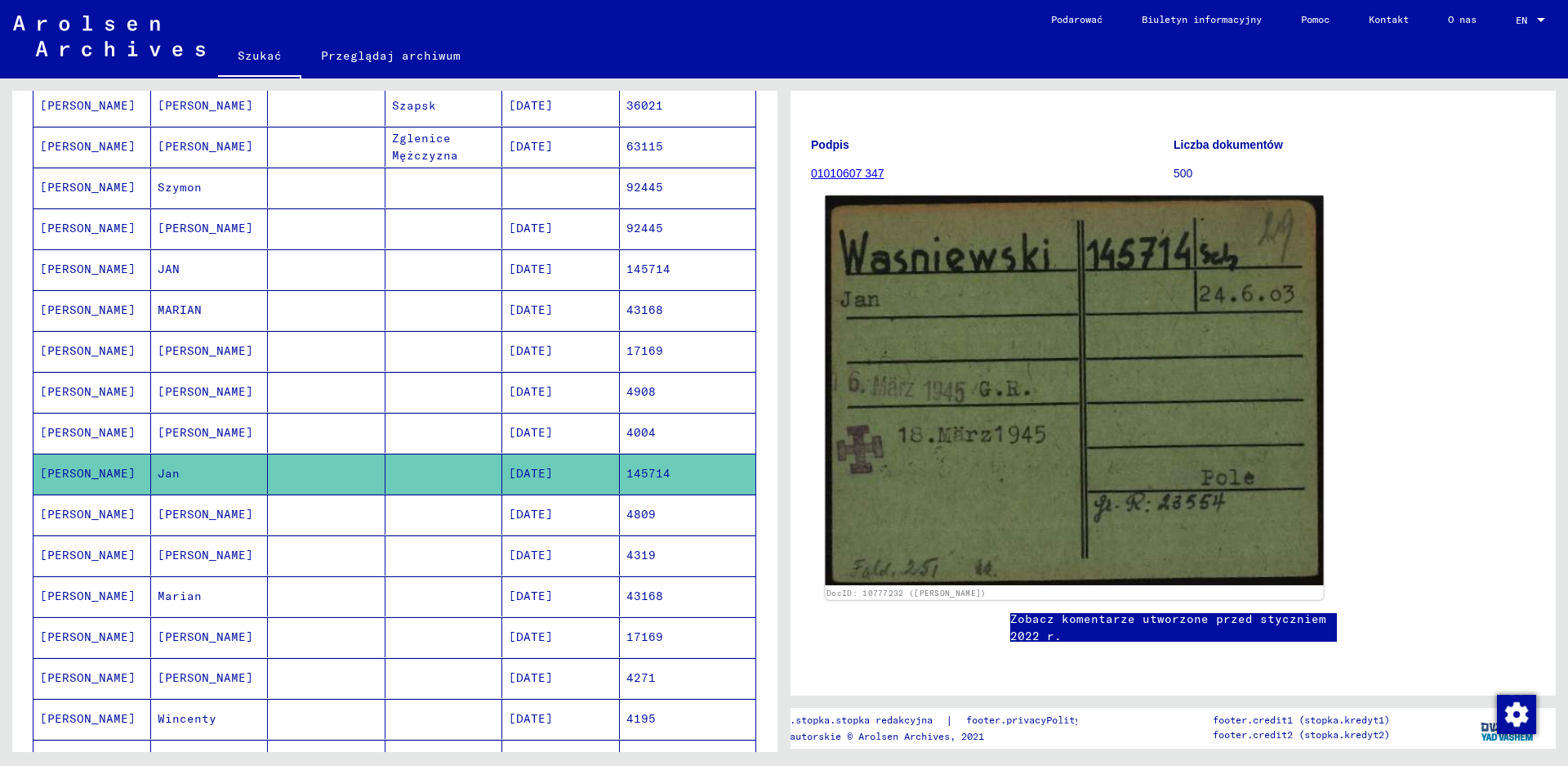
scroll to position [155, 0]
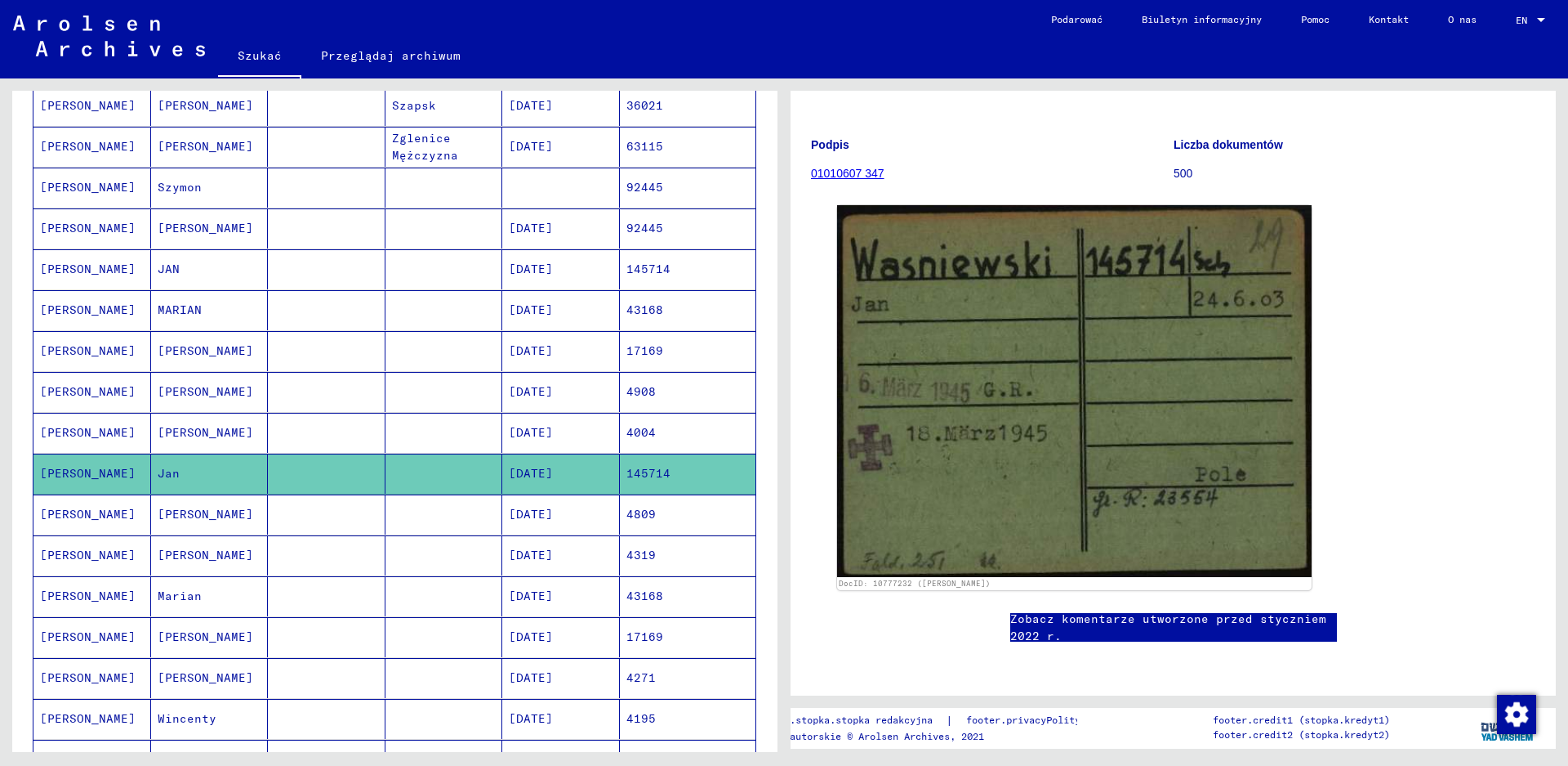
click at [169, 466] on mat-cell "Jan" at bounding box center [209, 473] width 117 height 40
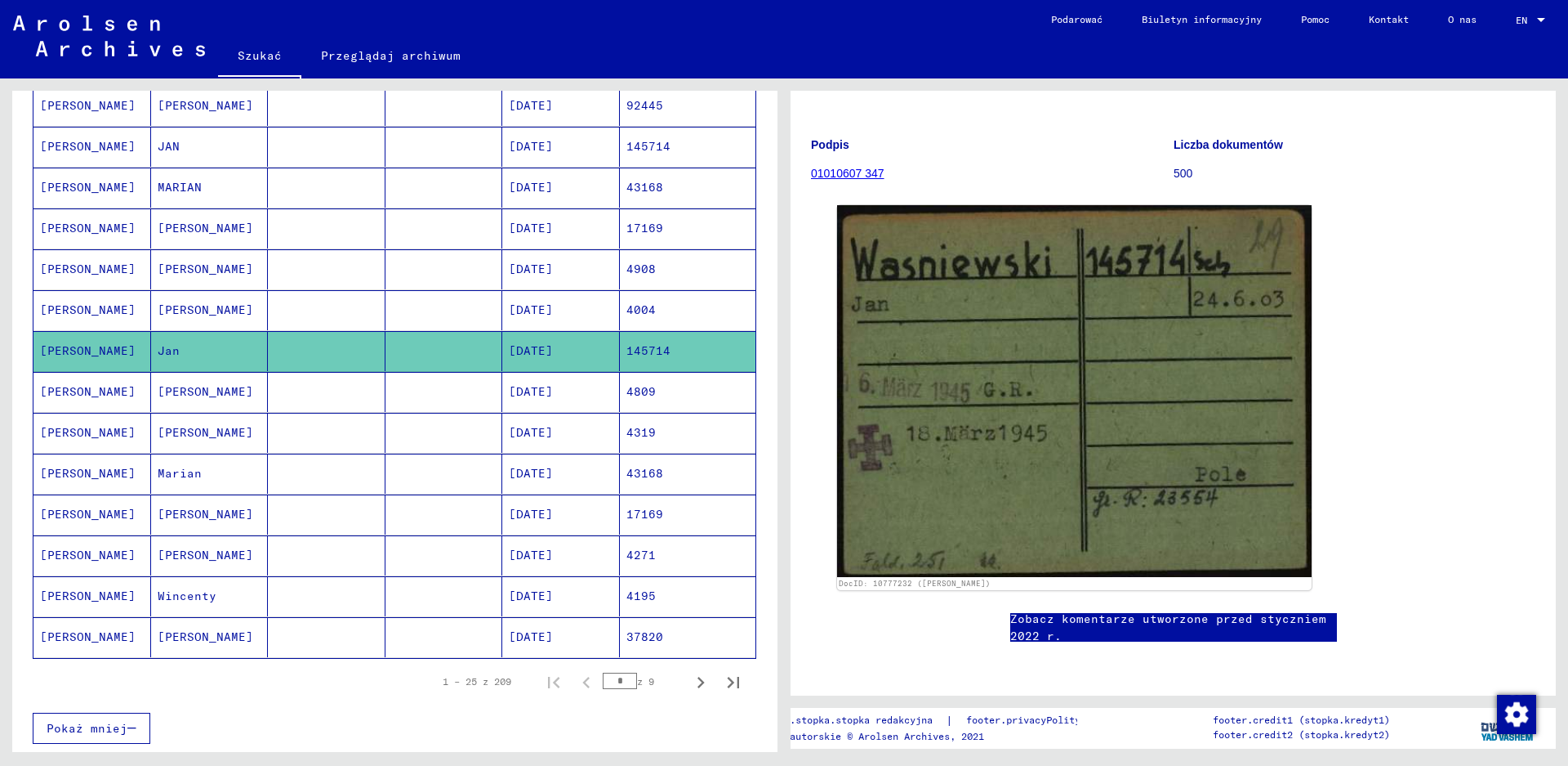
scroll to position [735, 0]
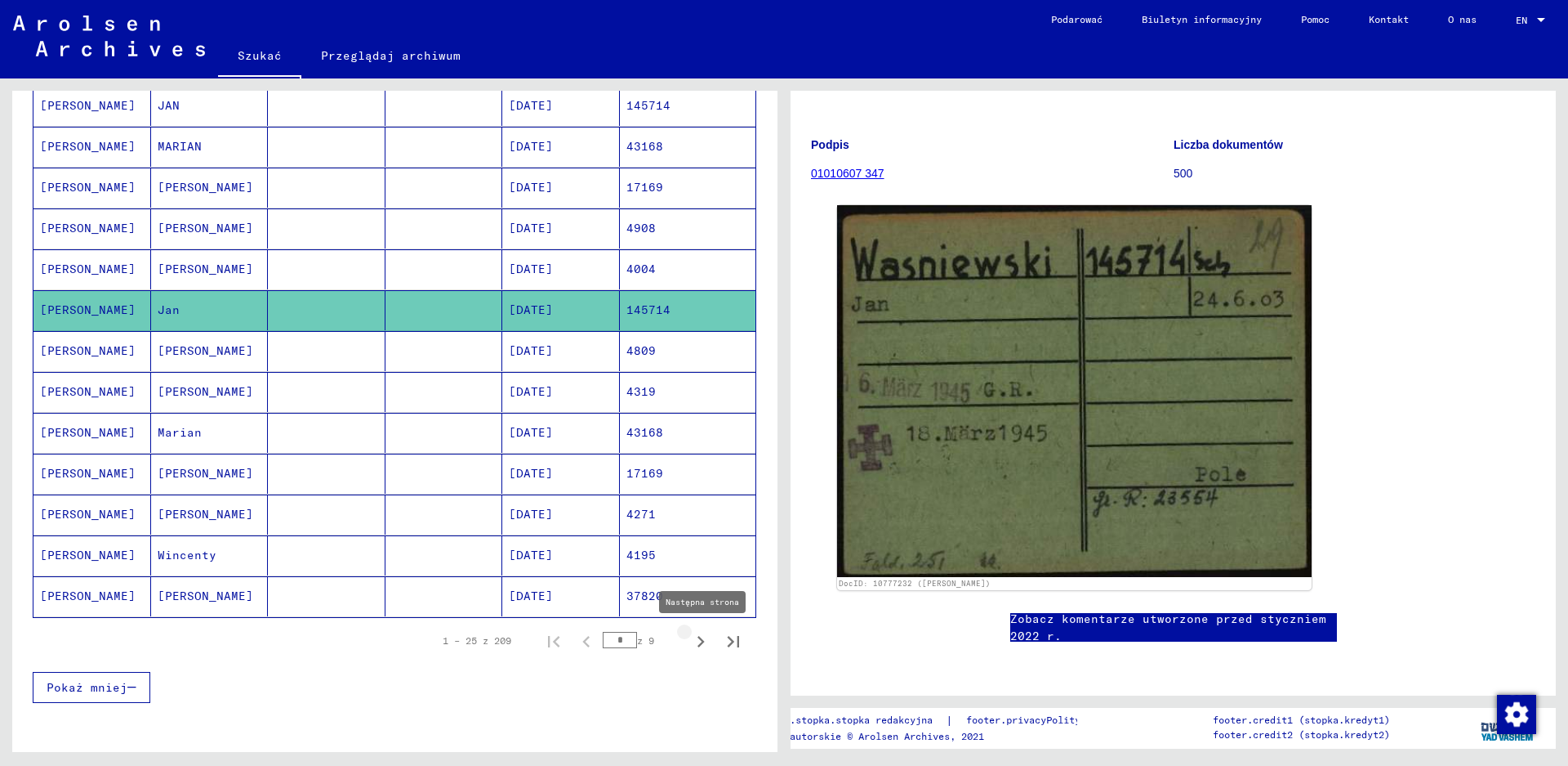
click at [690, 643] on icon "Następna strona" at bounding box center [701, 641] width 23 height 23
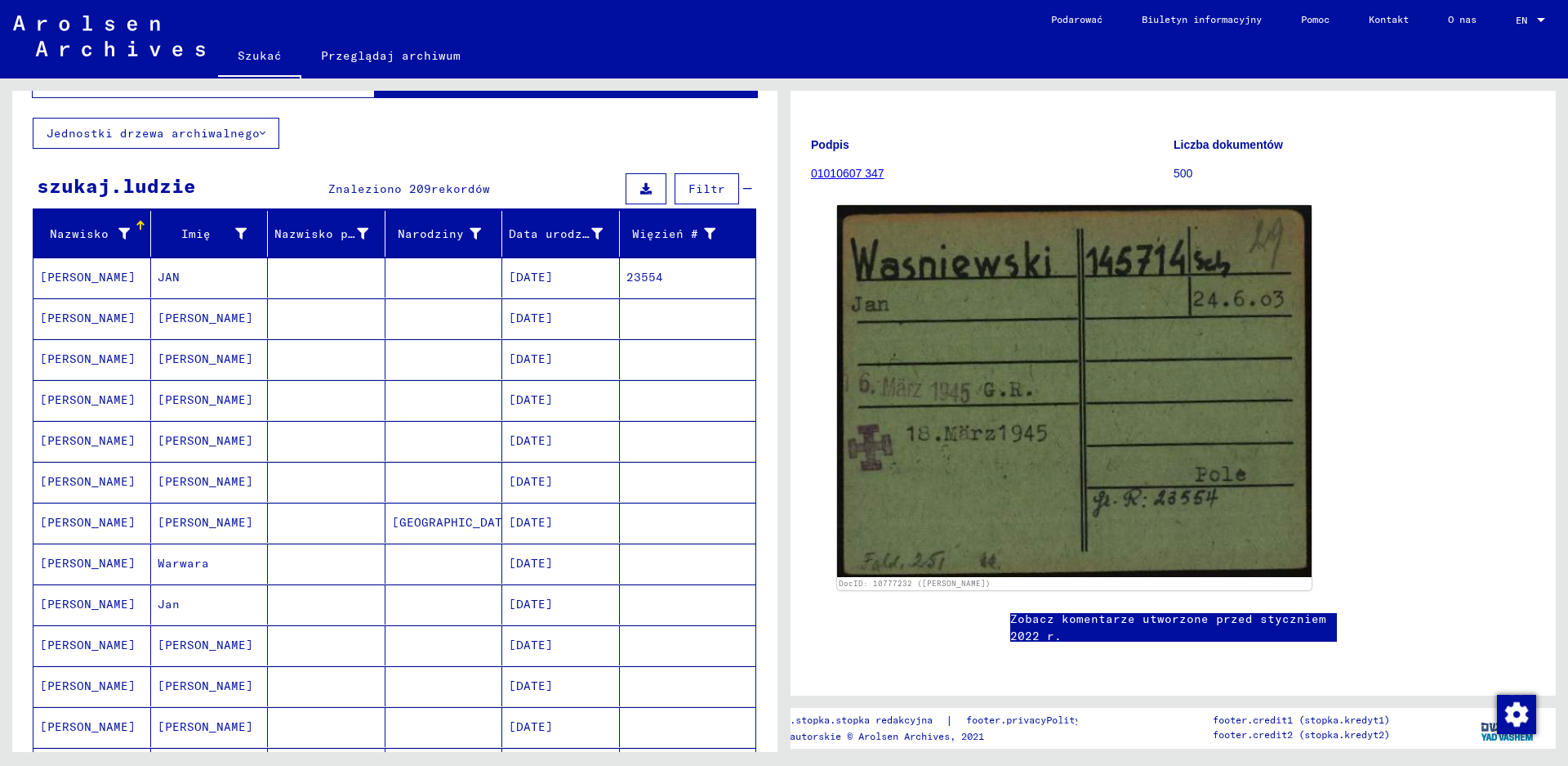
scroll to position [0, 0]
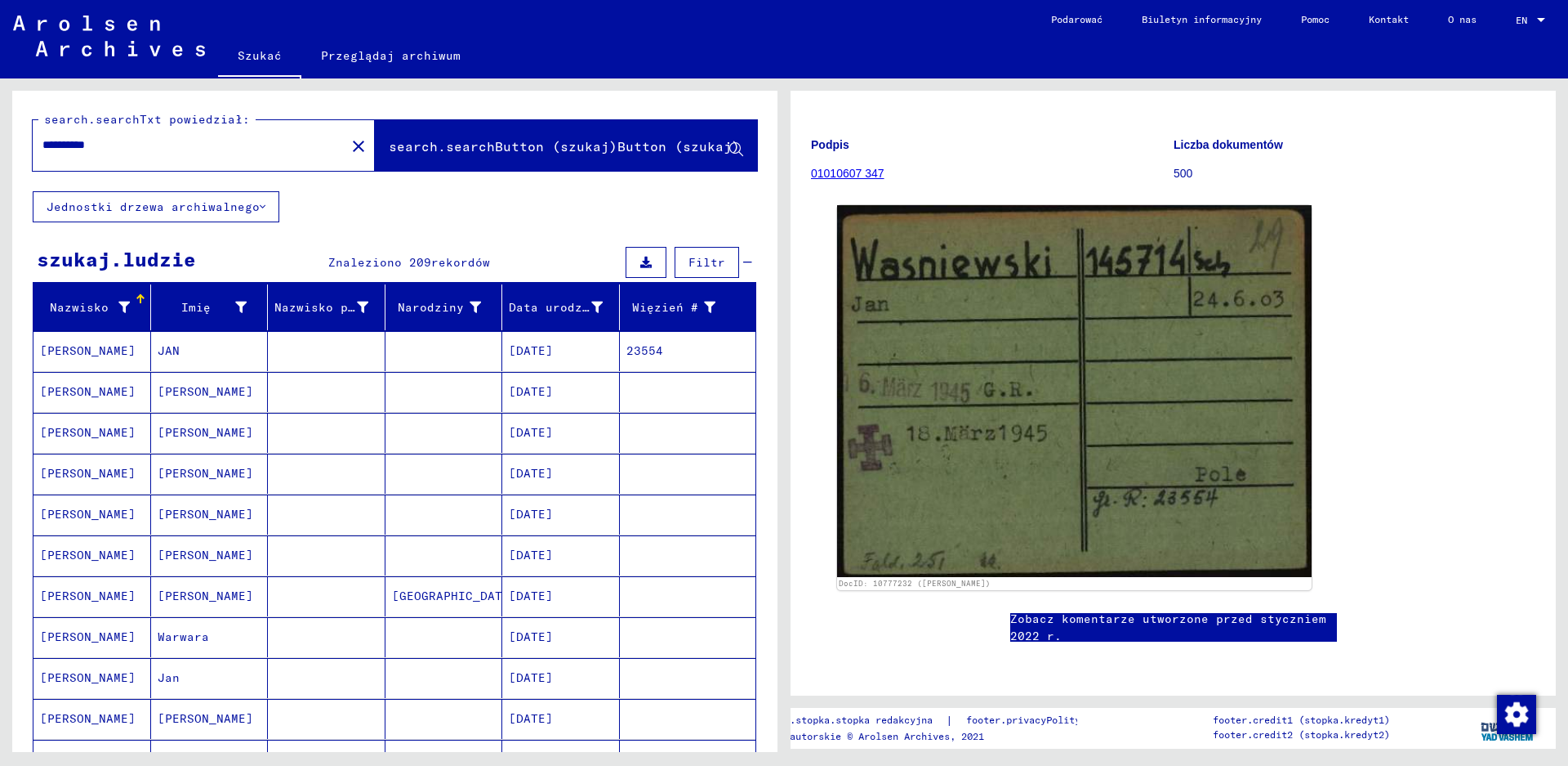
click at [87, 346] on mat-cell "[PERSON_NAME]" at bounding box center [92, 351] width 117 height 40
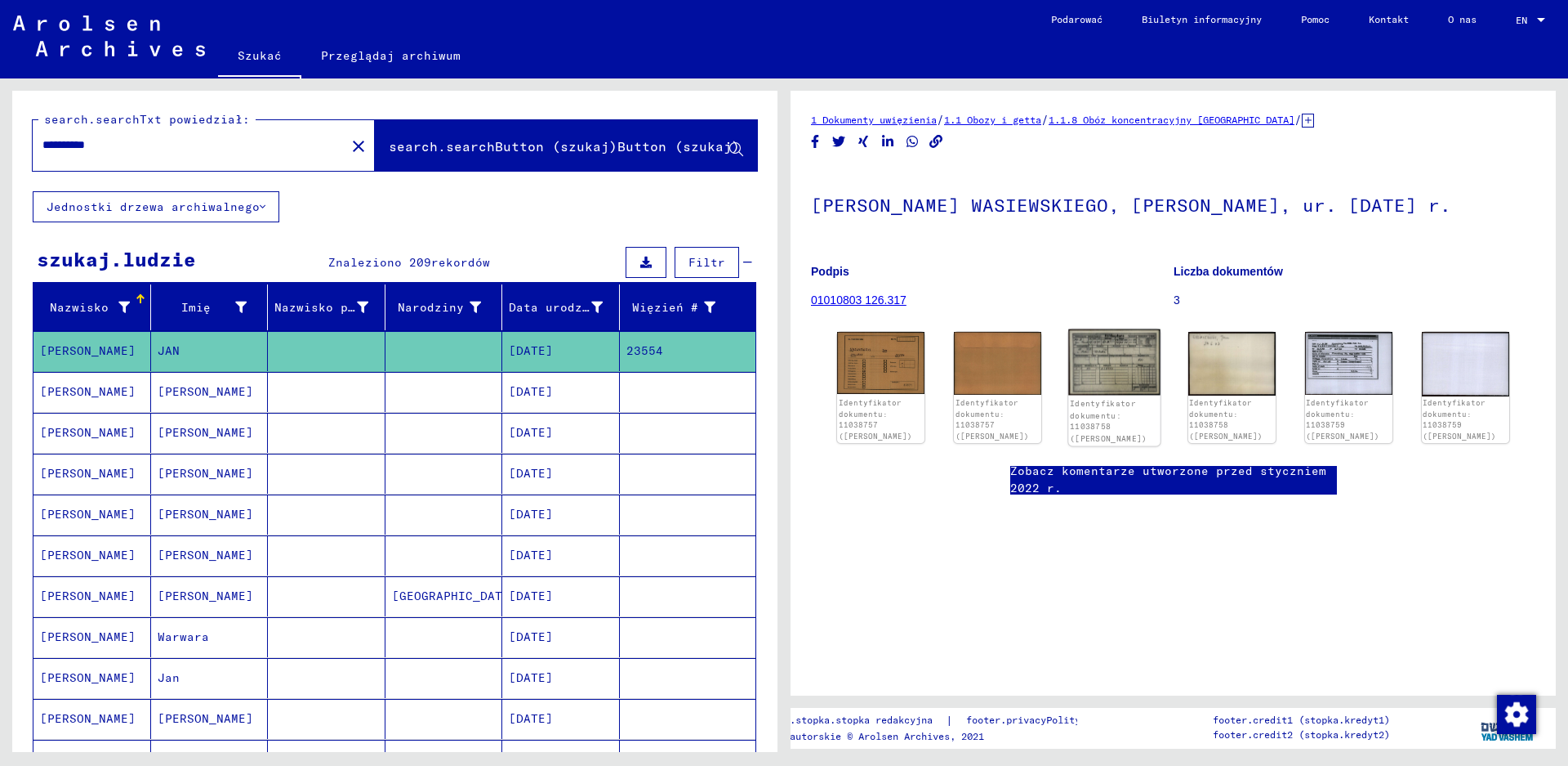
click at [1109, 383] on img at bounding box center [1115, 362] width 93 height 66
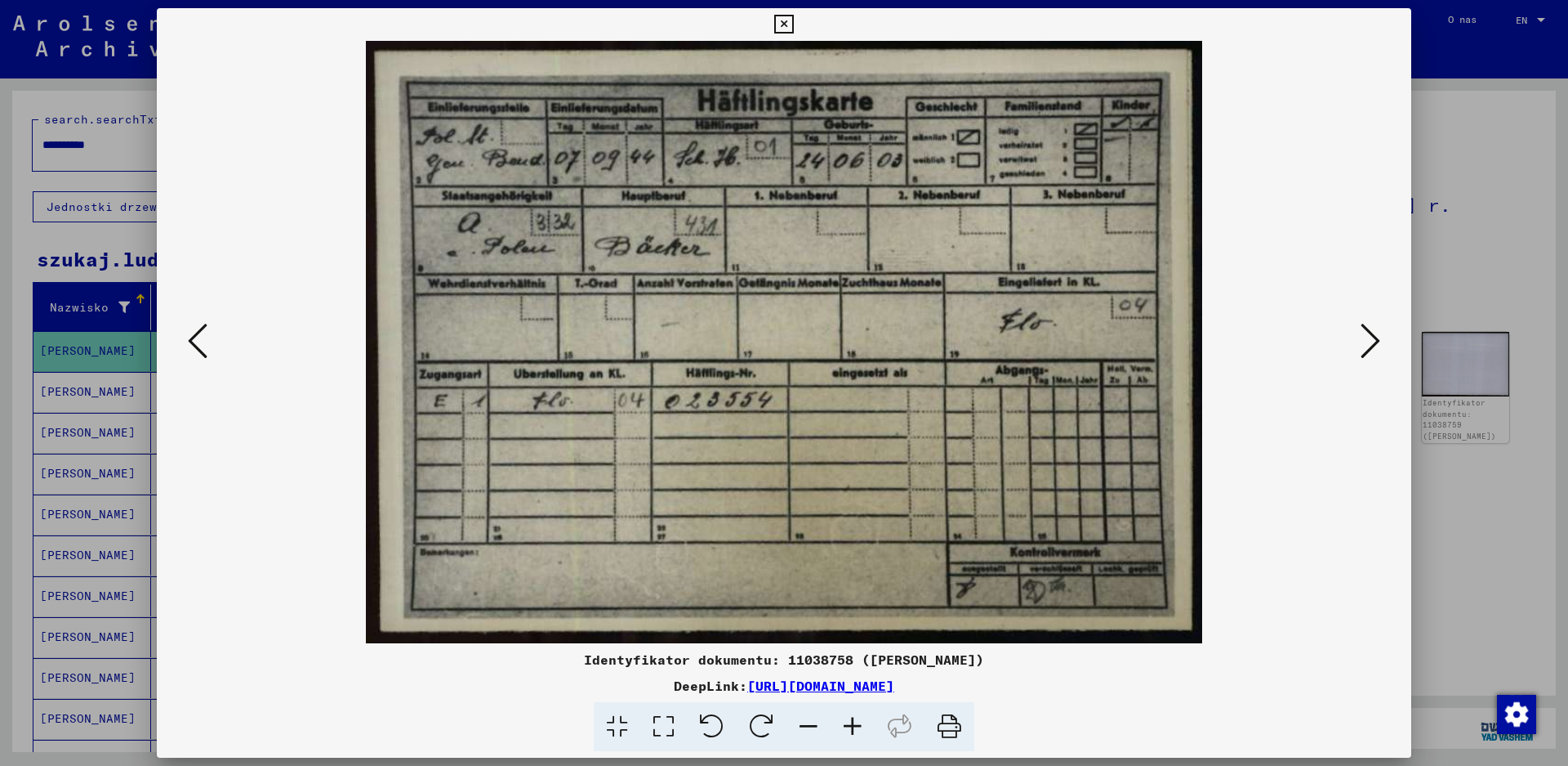
click at [1363, 342] on icon at bounding box center [1371, 341] width 20 height 39
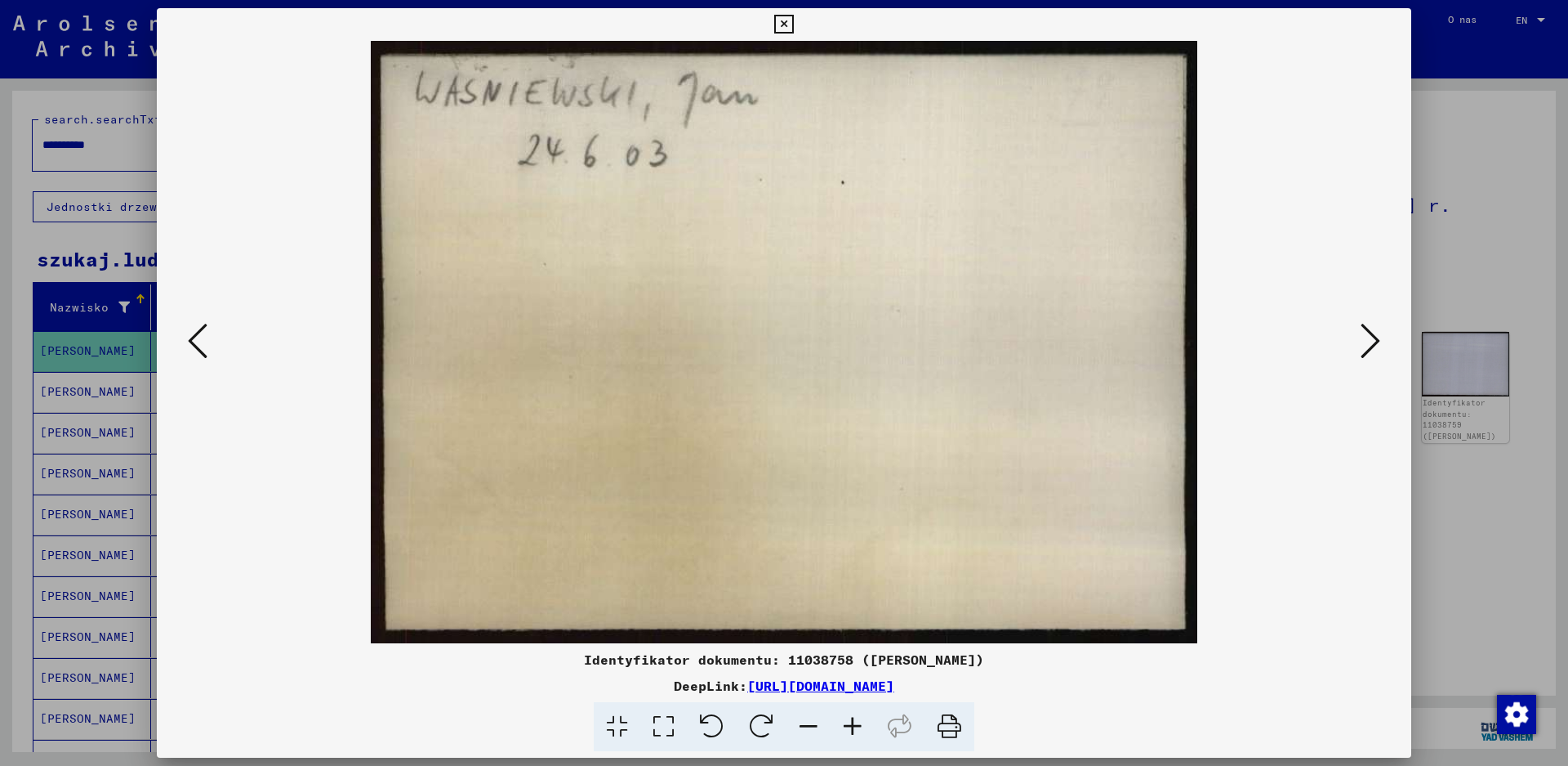
click at [1363, 342] on icon at bounding box center [1371, 341] width 20 height 39
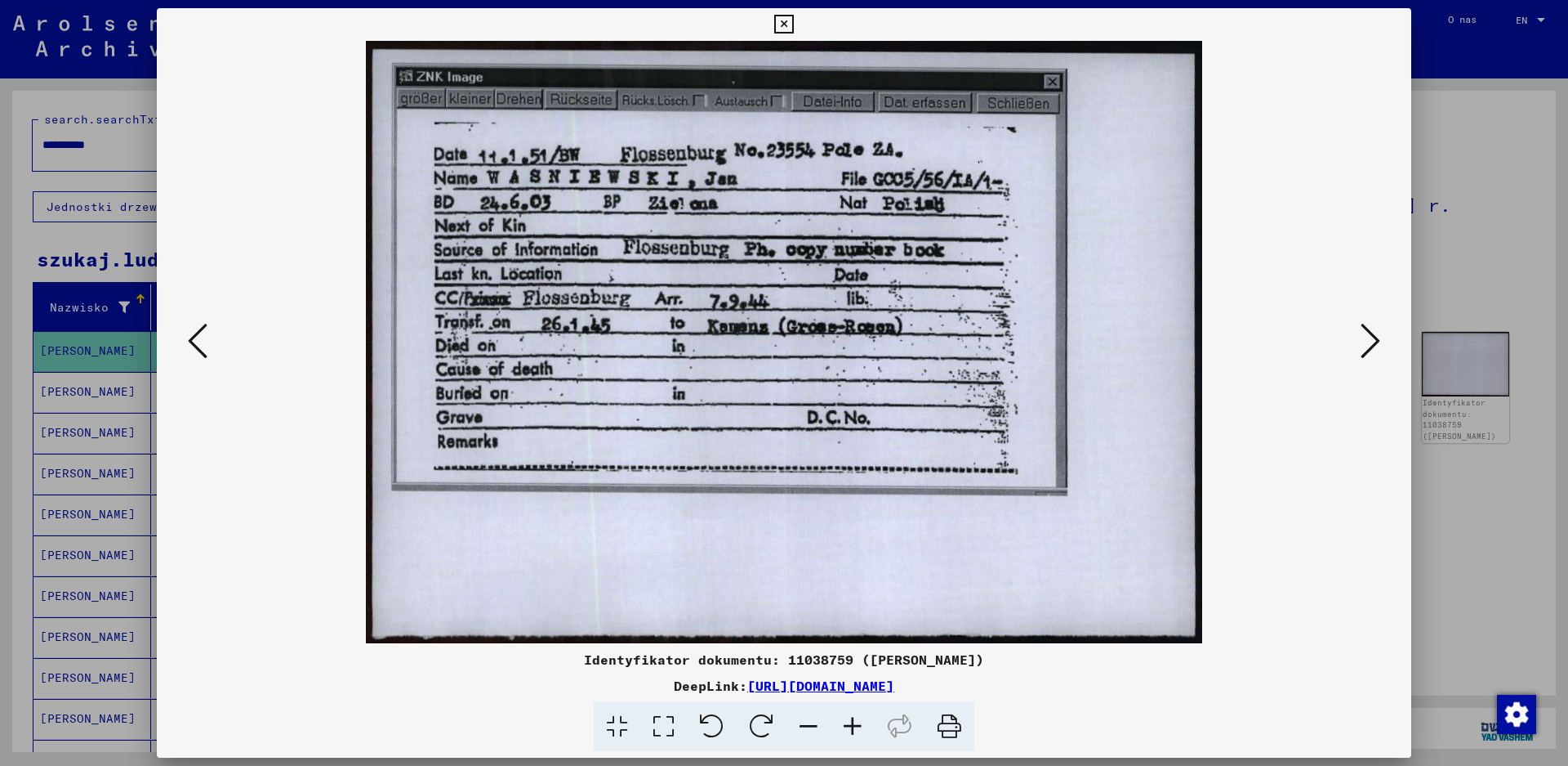
click at [1367, 348] on icon at bounding box center [1371, 341] width 20 height 39
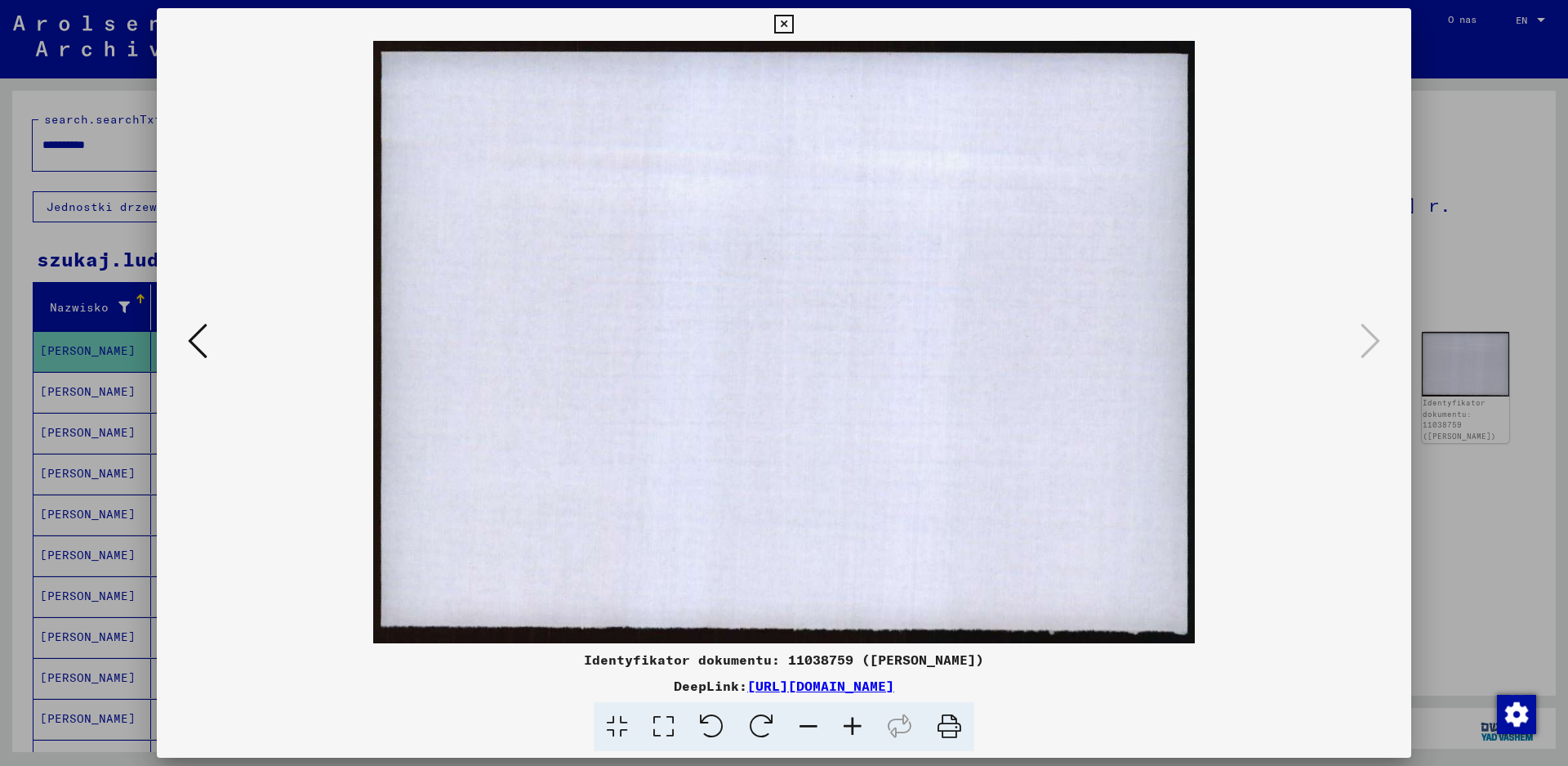
click at [1467, 127] on div at bounding box center [784, 383] width 1568 height 766
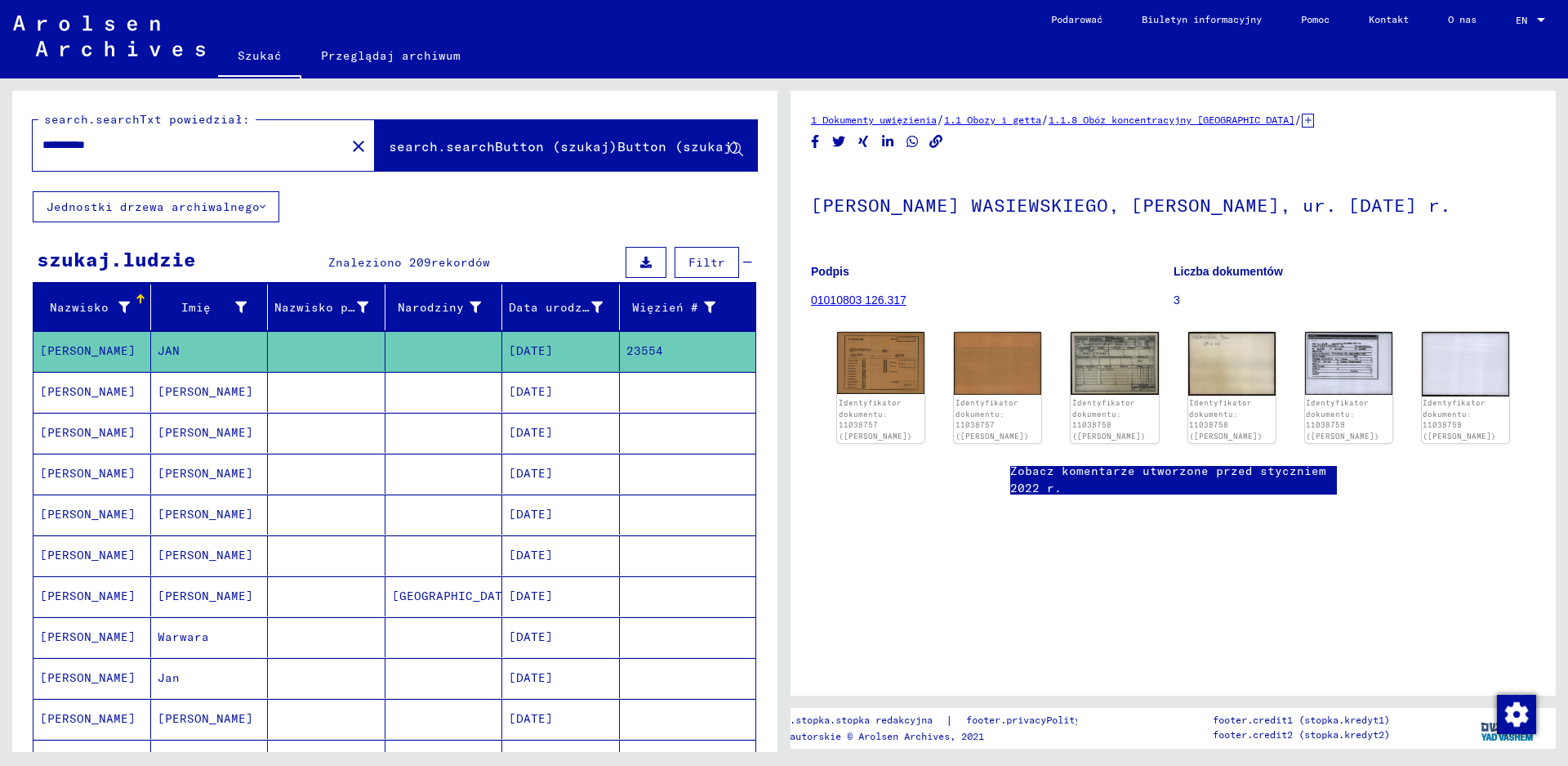
click at [164, 393] on mat-cell "[PERSON_NAME]" at bounding box center [209, 392] width 117 height 40
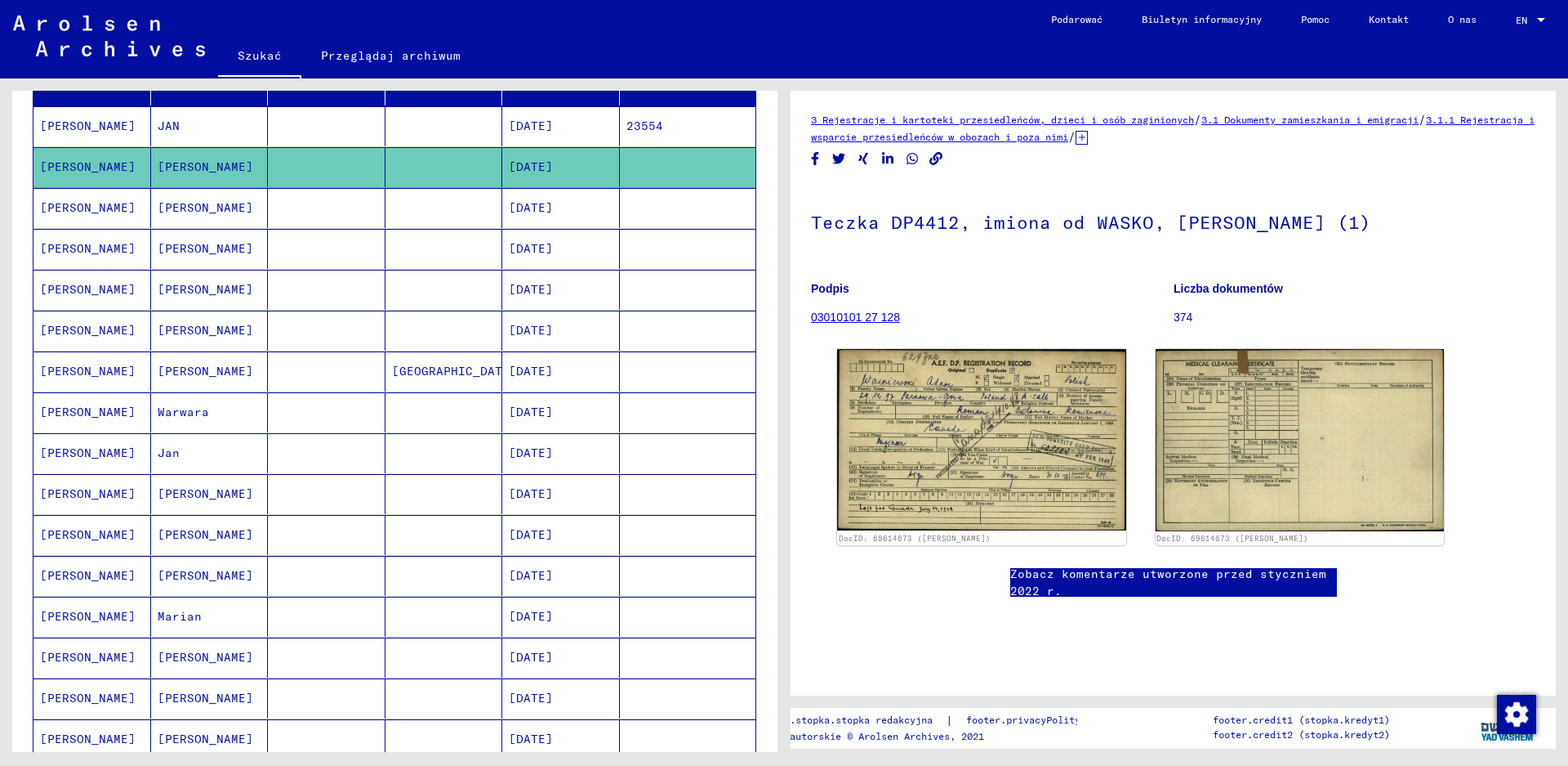
scroll to position [245, 0]
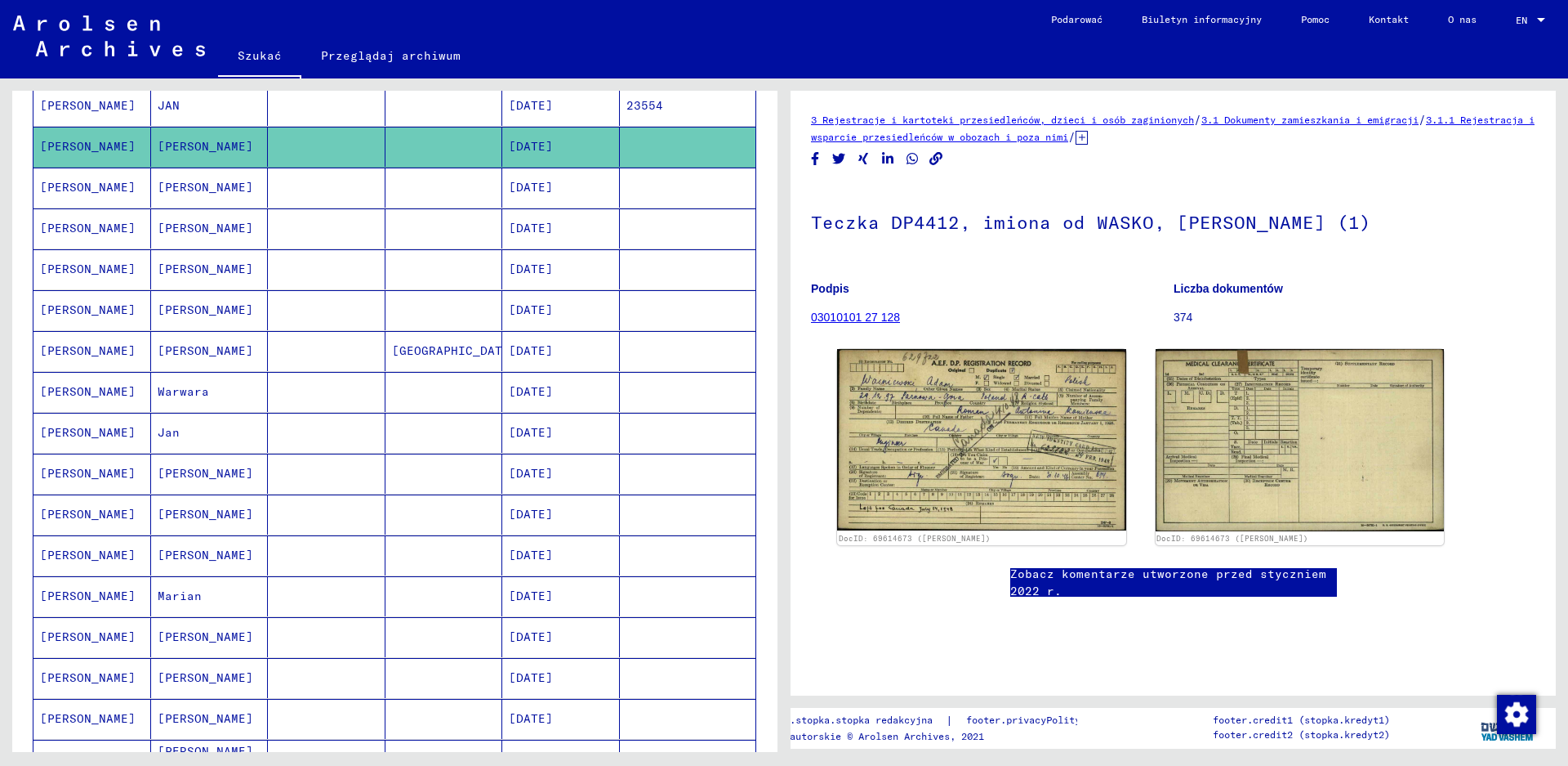
click at [157, 435] on mat-cell "Jan" at bounding box center [209, 433] width 117 height 40
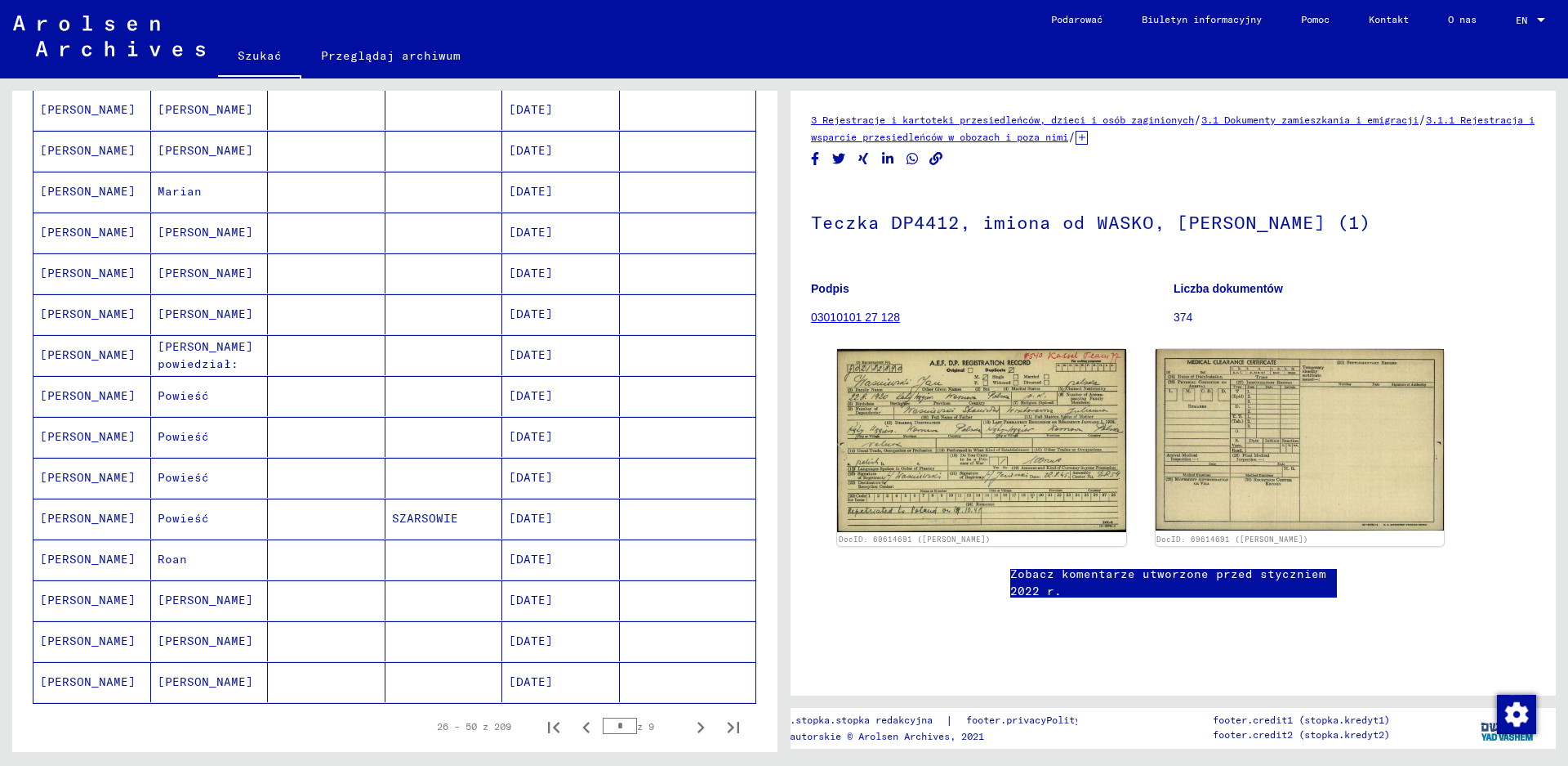
scroll to position [653, 0]
click at [690, 725] on icon "Następna strona" at bounding box center [701, 723] width 23 height 23
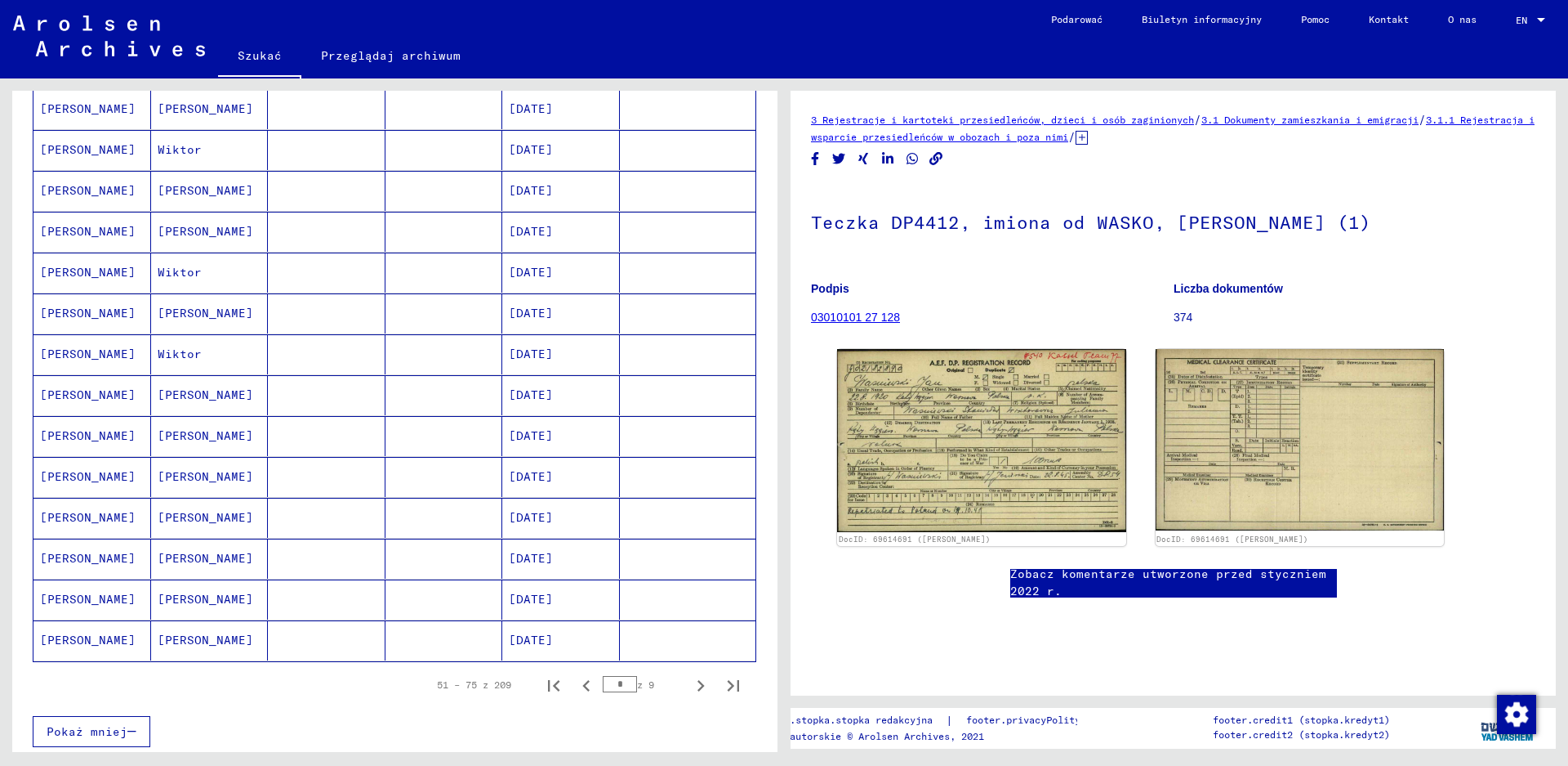
scroll to position [817, 0]
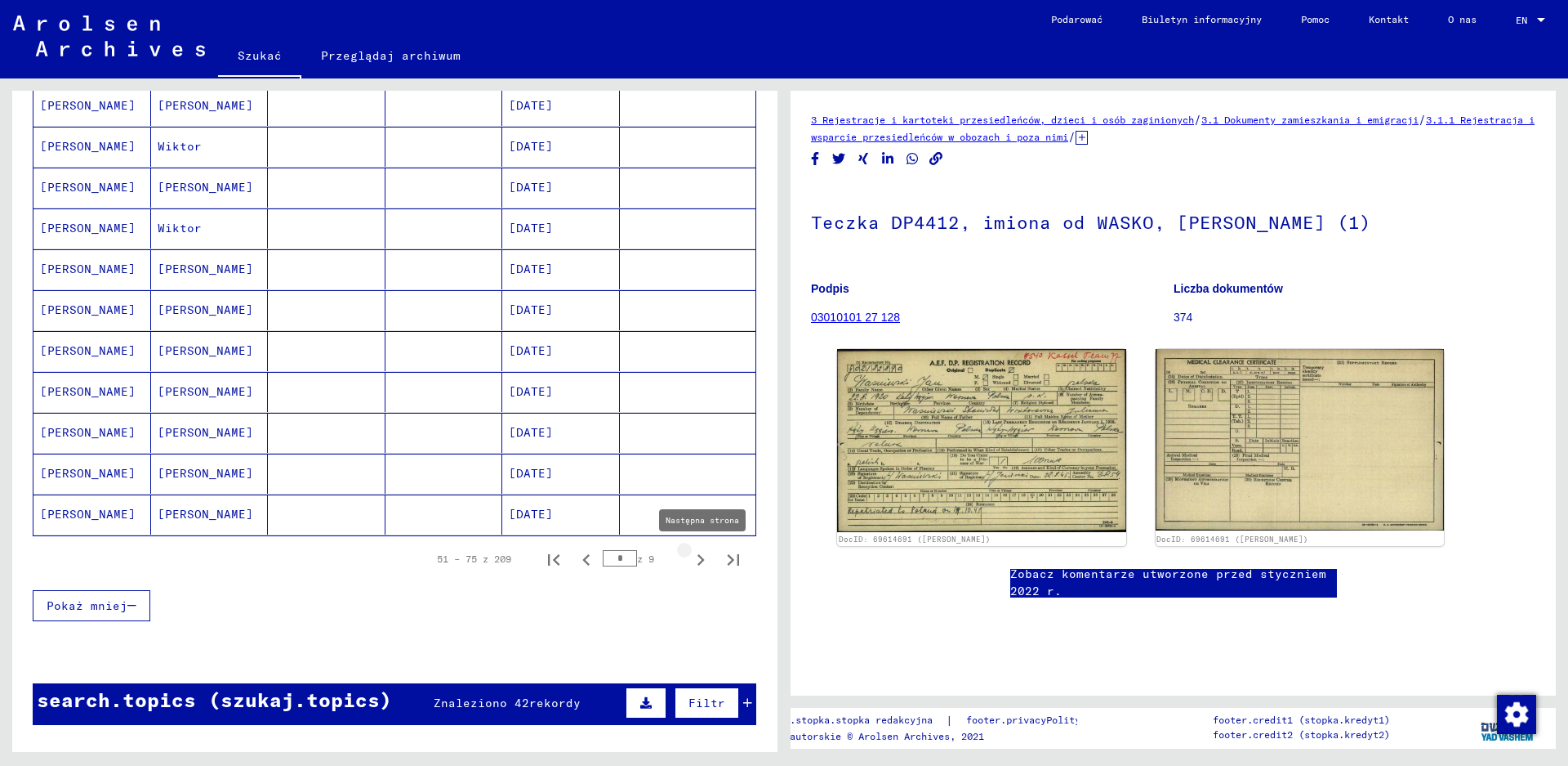
click at [690, 559] on icon "Następna strona" at bounding box center [701, 560] width 23 height 23
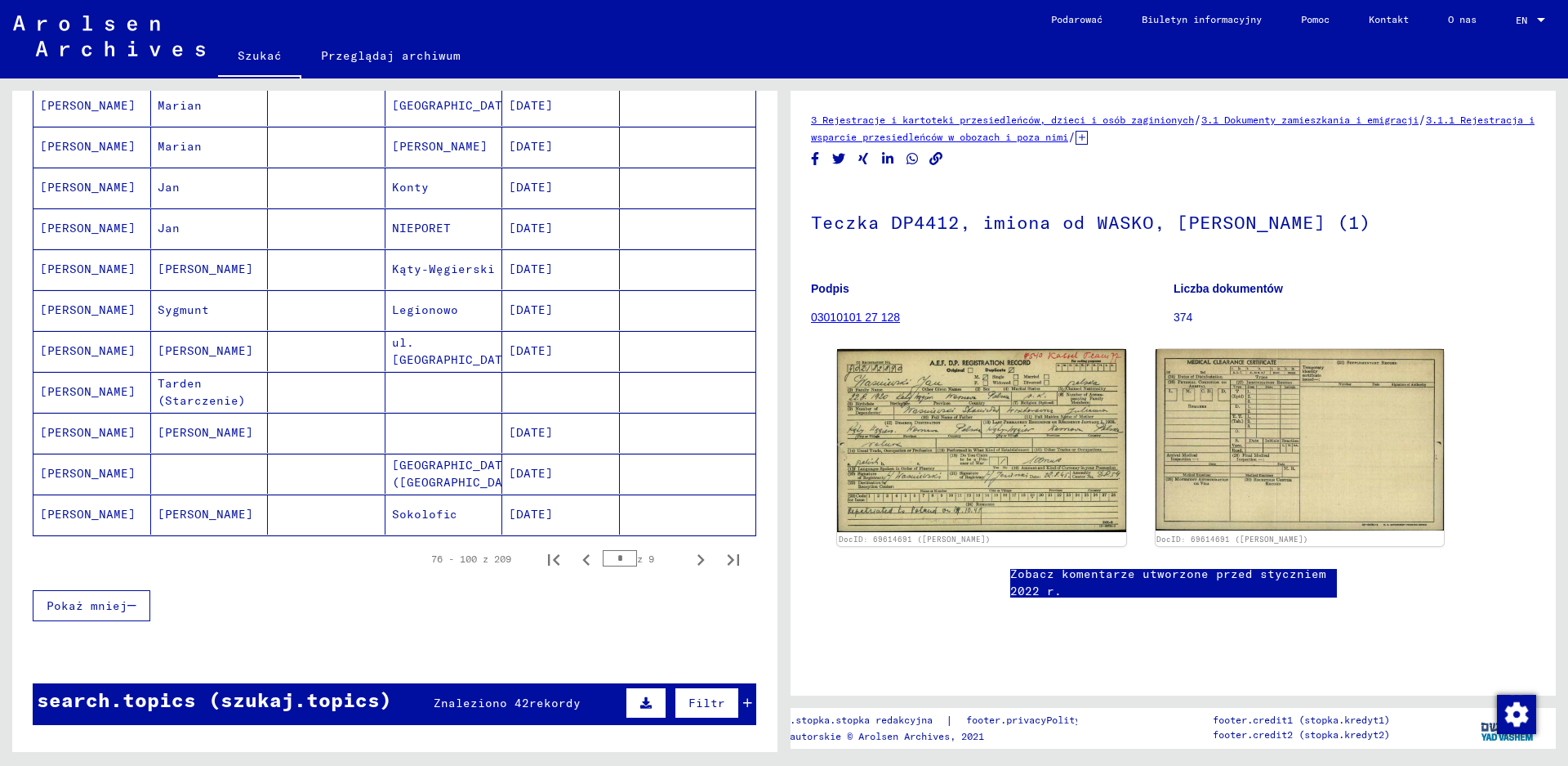
click at [102, 186] on mat-cell "[PERSON_NAME]" at bounding box center [92, 188] width 117 height 40
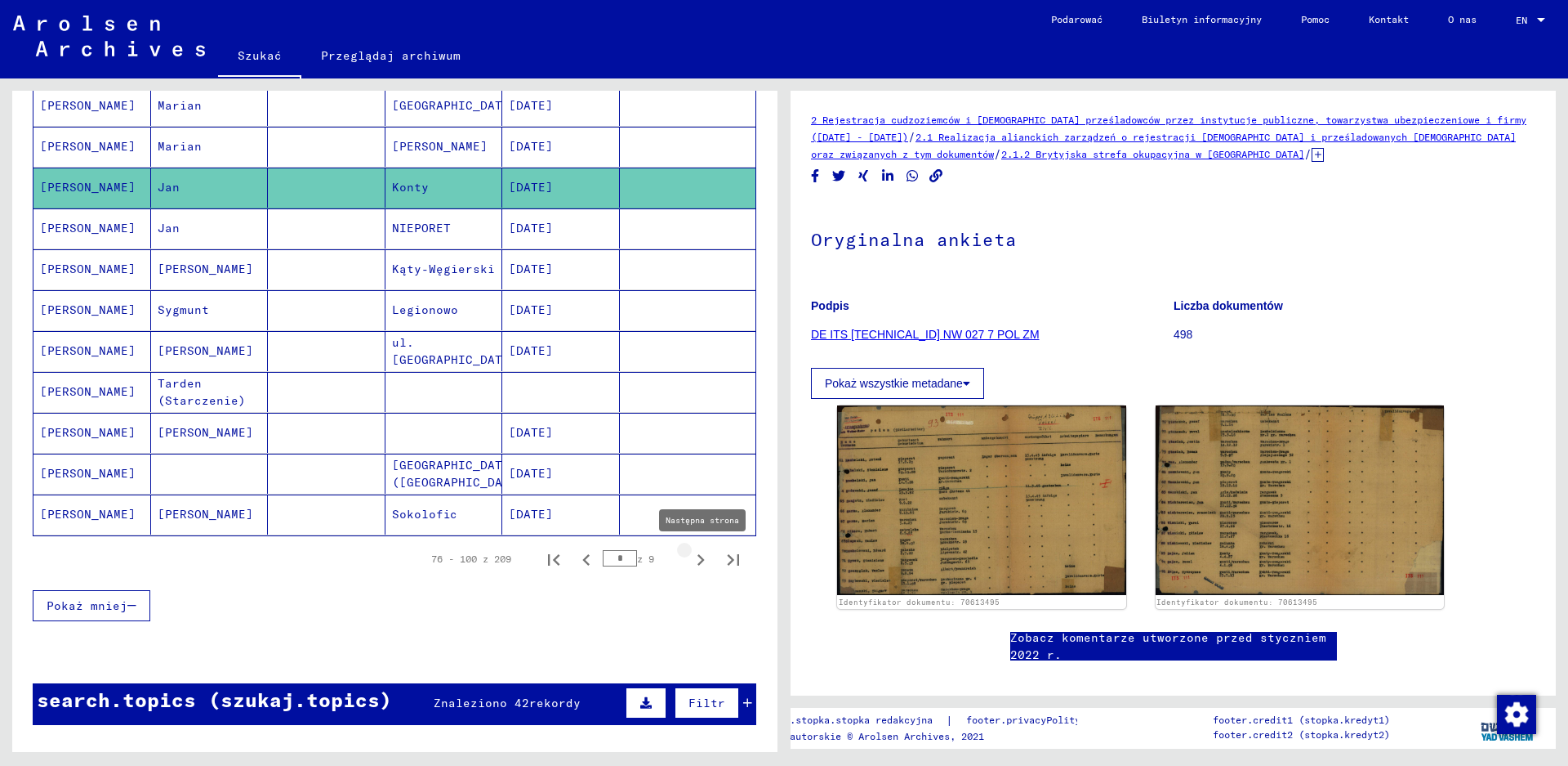
click at [690, 558] on icon "Następna strona" at bounding box center [701, 560] width 23 height 23
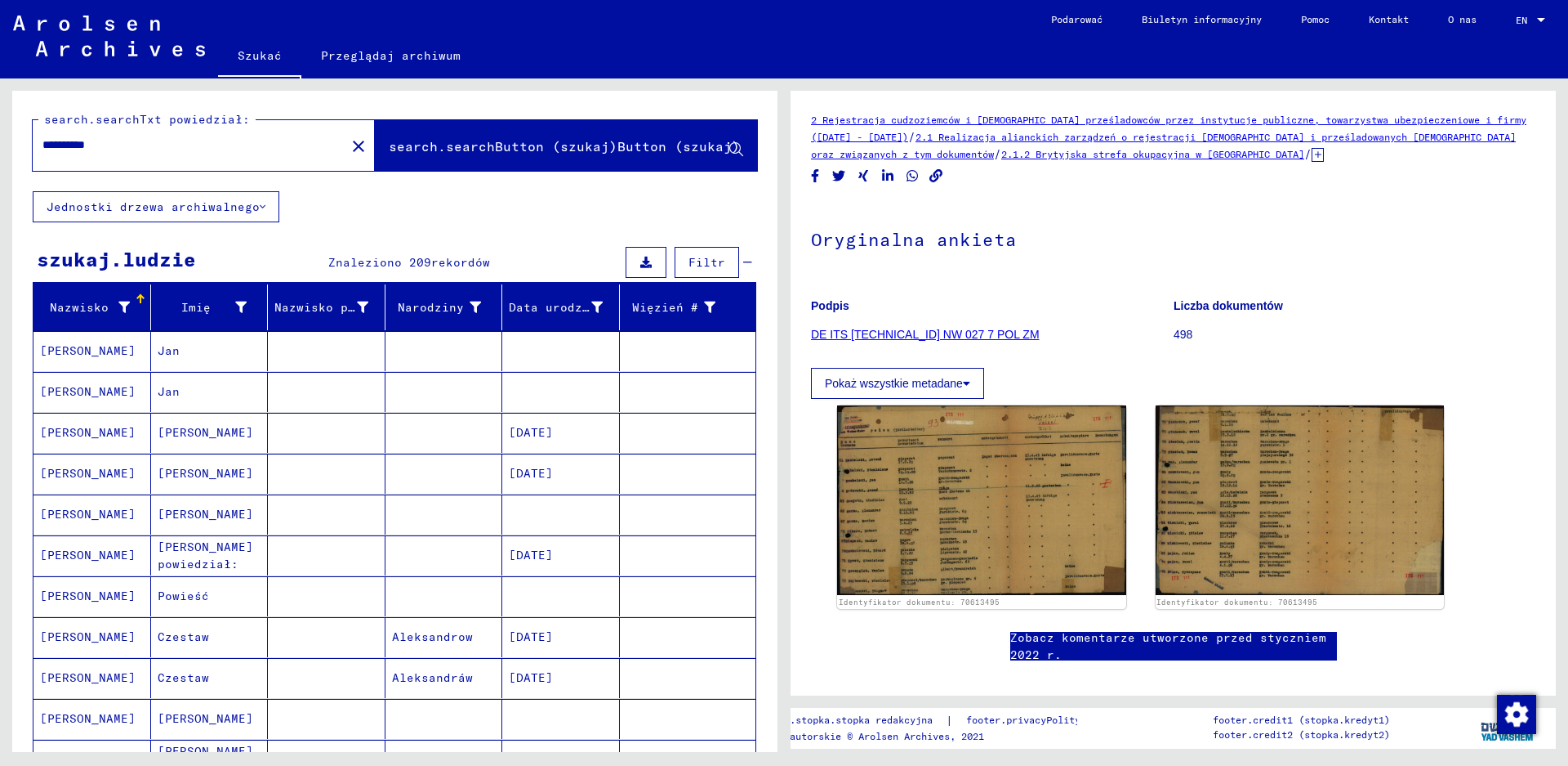
click at [93, 346] on mat-cell "[PERSON_NAME]" at bounding box center [92, 351] width 117 height 40
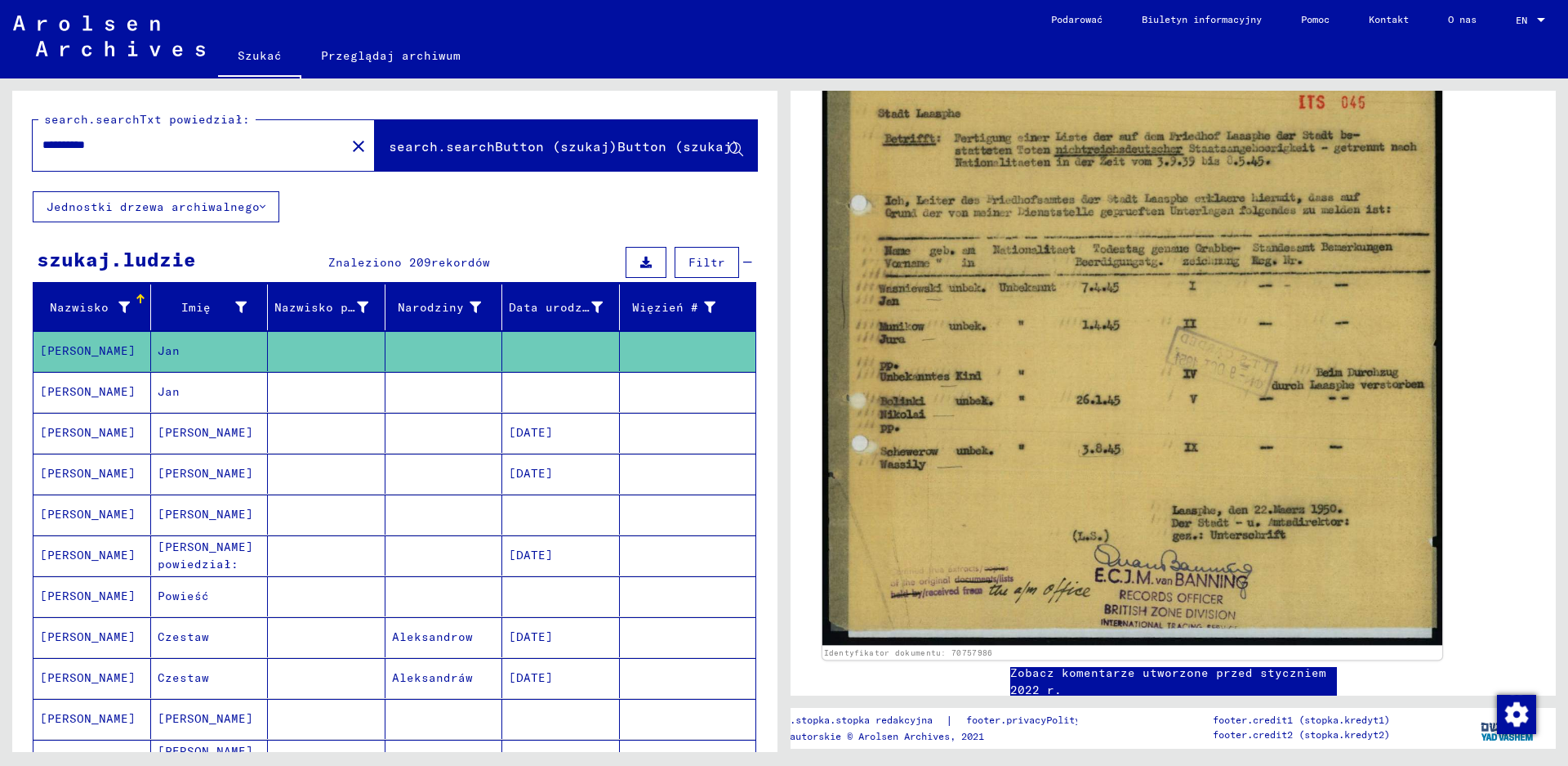
scroll to position [327, 0]
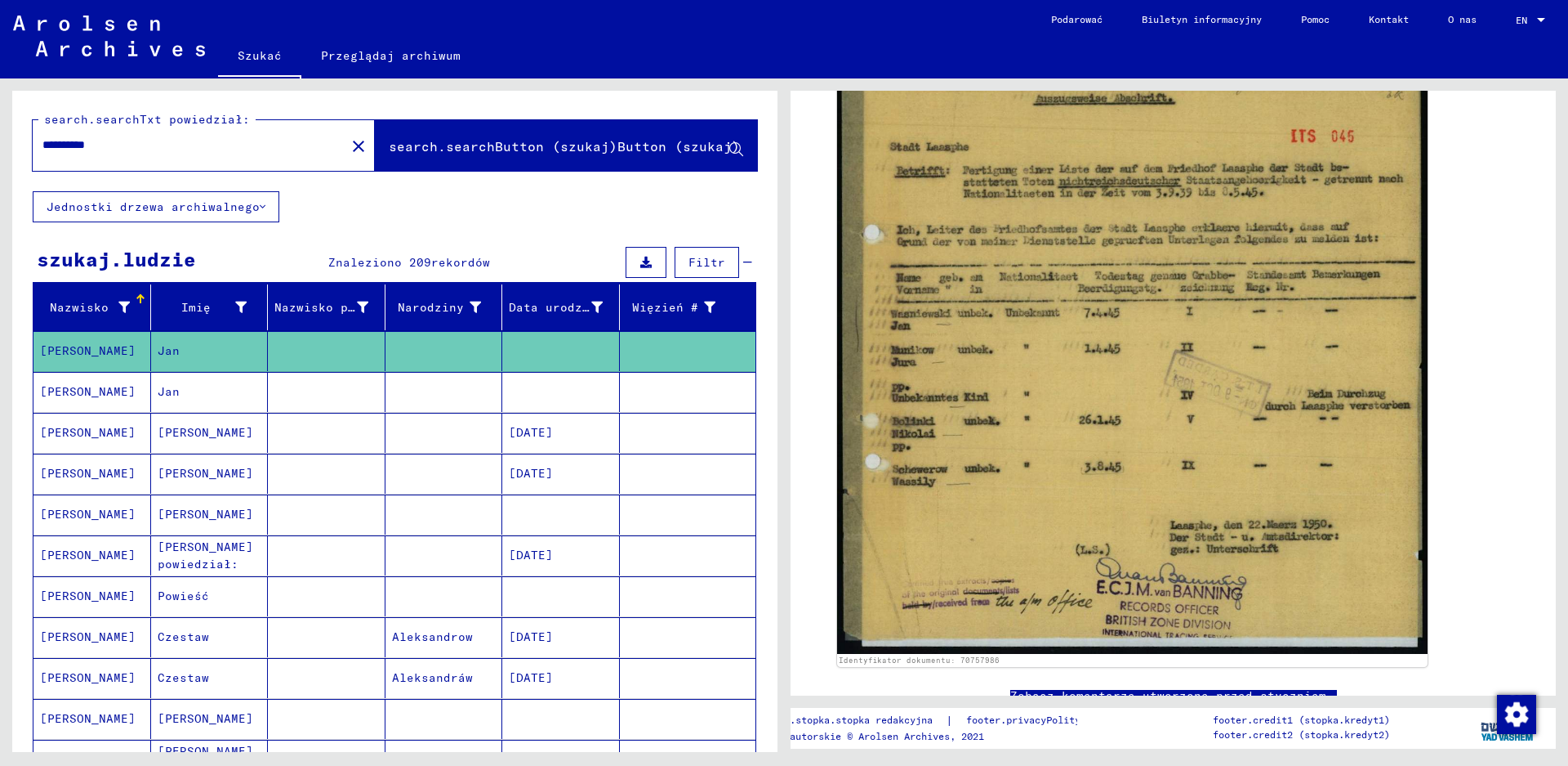
click at [77, 387] on mat-cell "[PERSON_NAME]" at bounding box center [92, 392] width 117 height 40
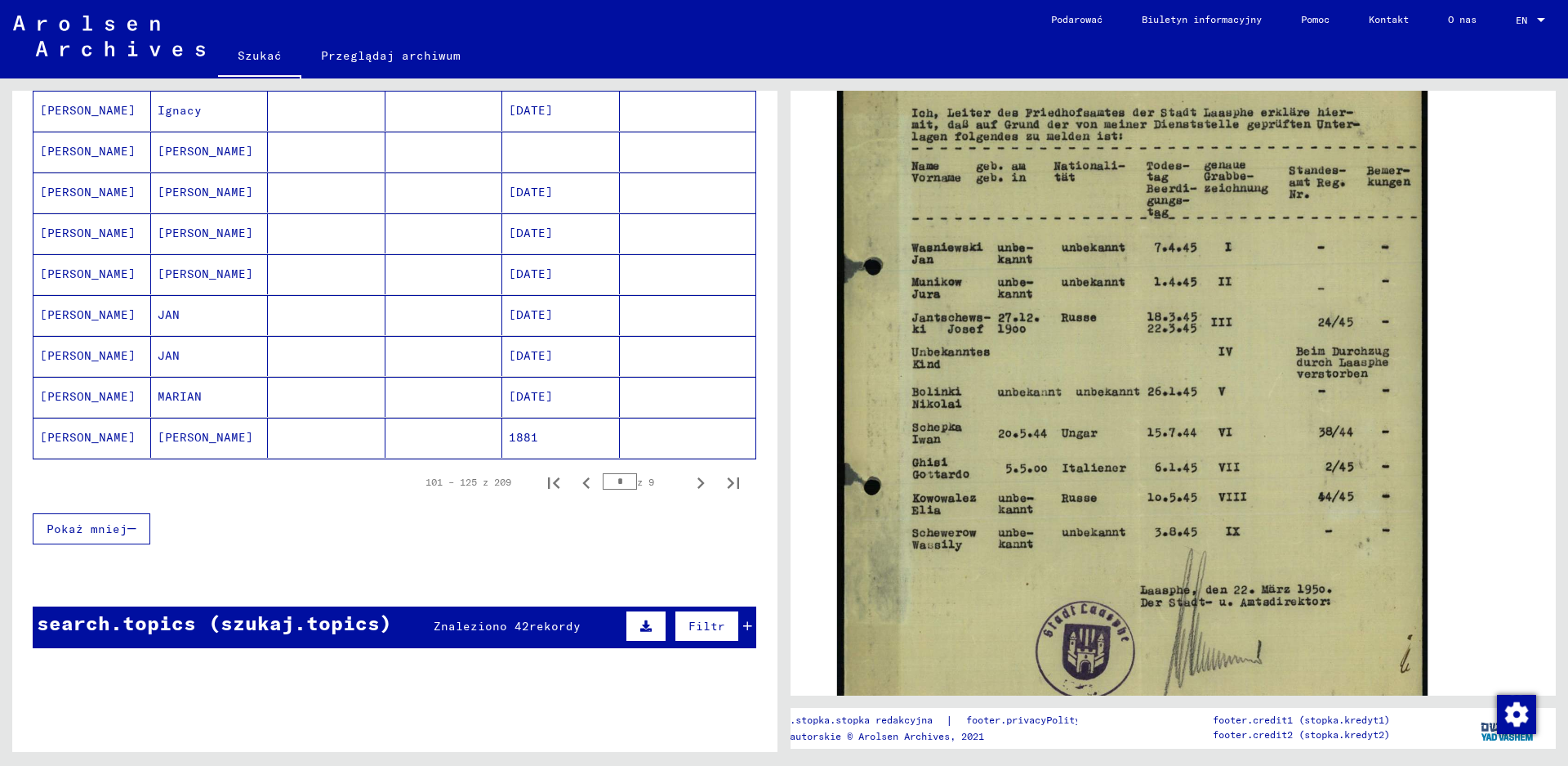
scroll to position [899, 0]
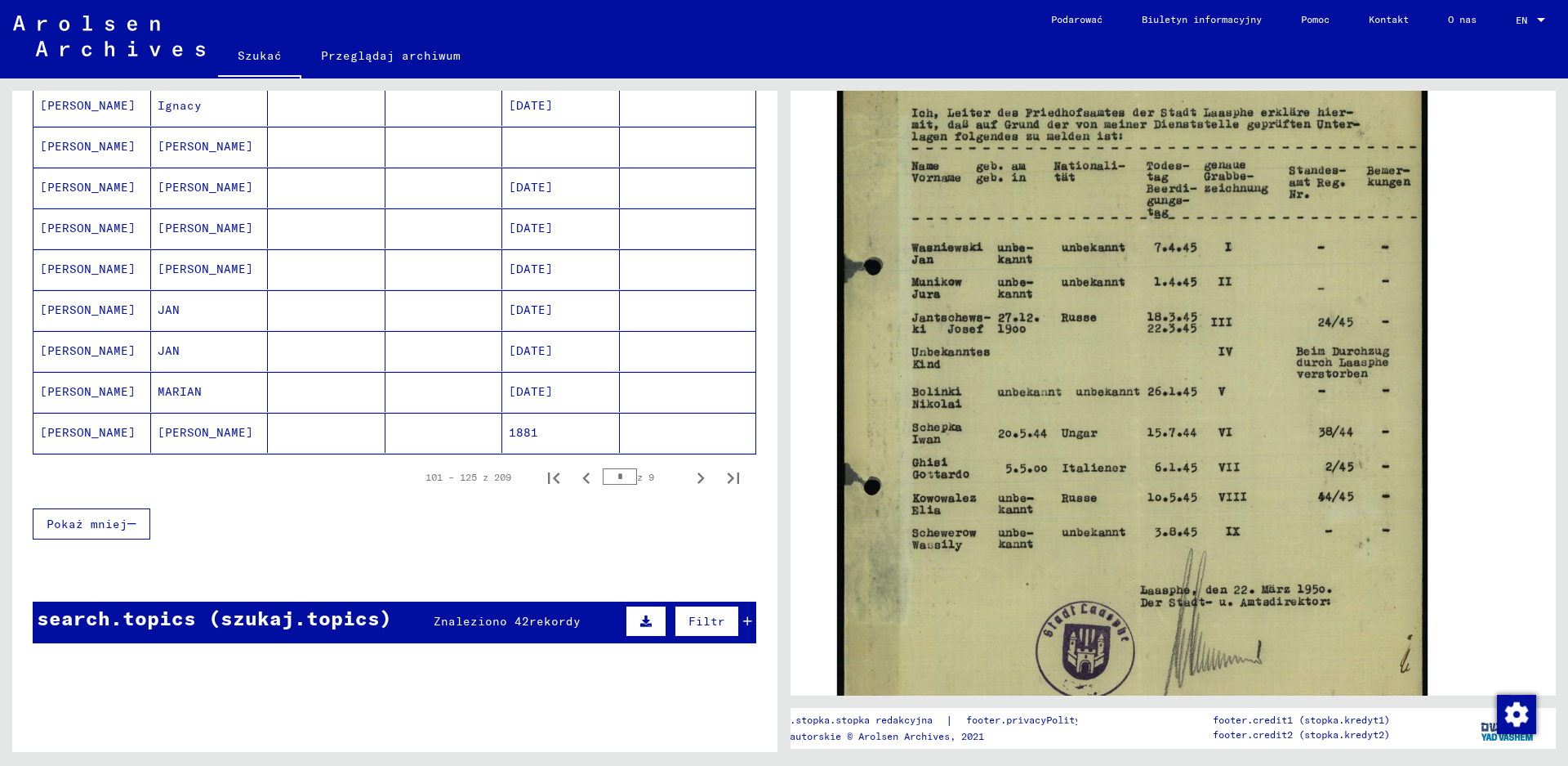
click at [83, 309] on mat-cell "[PERSON_NAME]" at bounding box center [92, 310] width 117 height 40
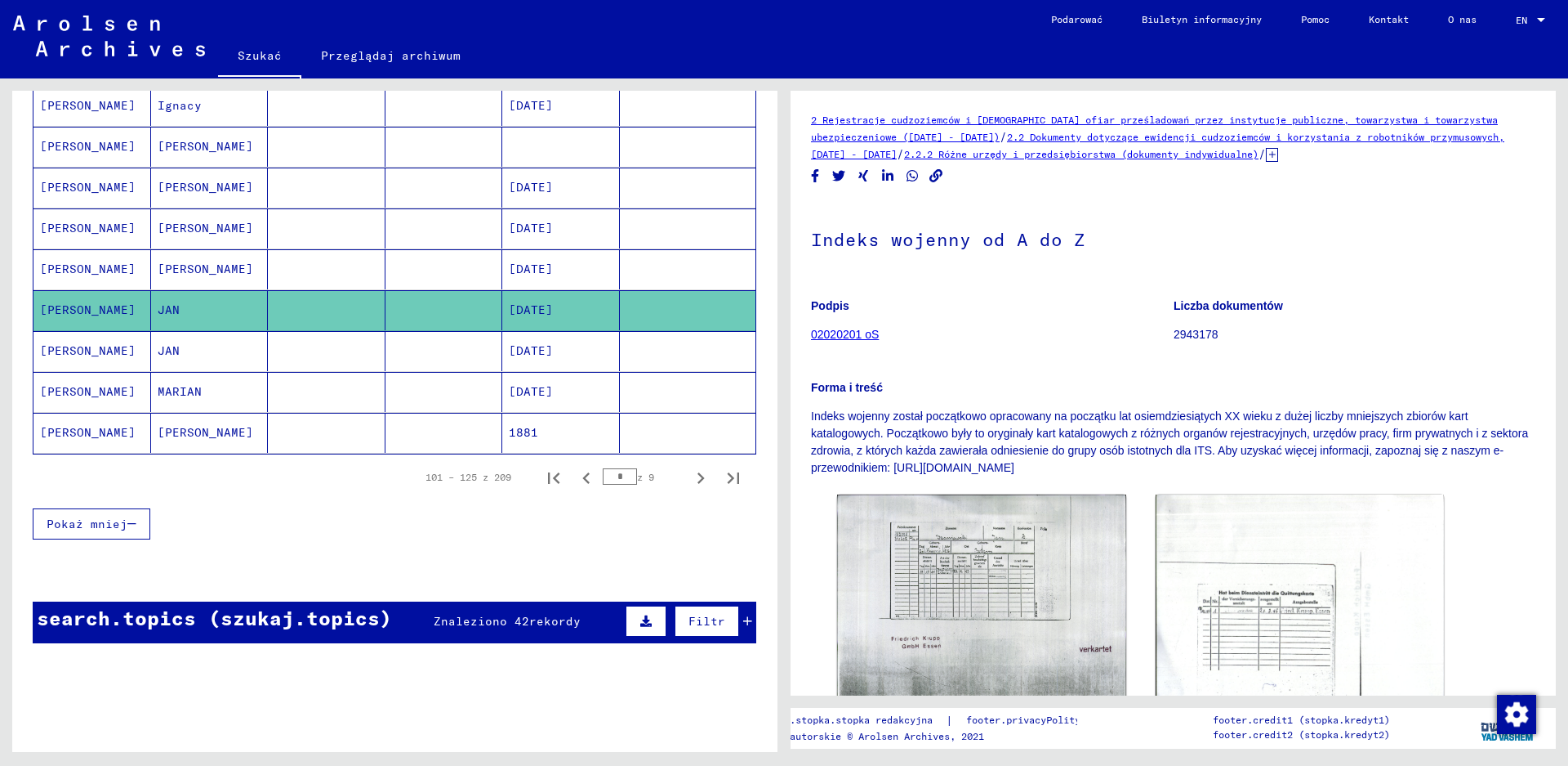
click at [173, 350] on mat-cell "JAN" at bounding box center [209, 351] width 117 height 40
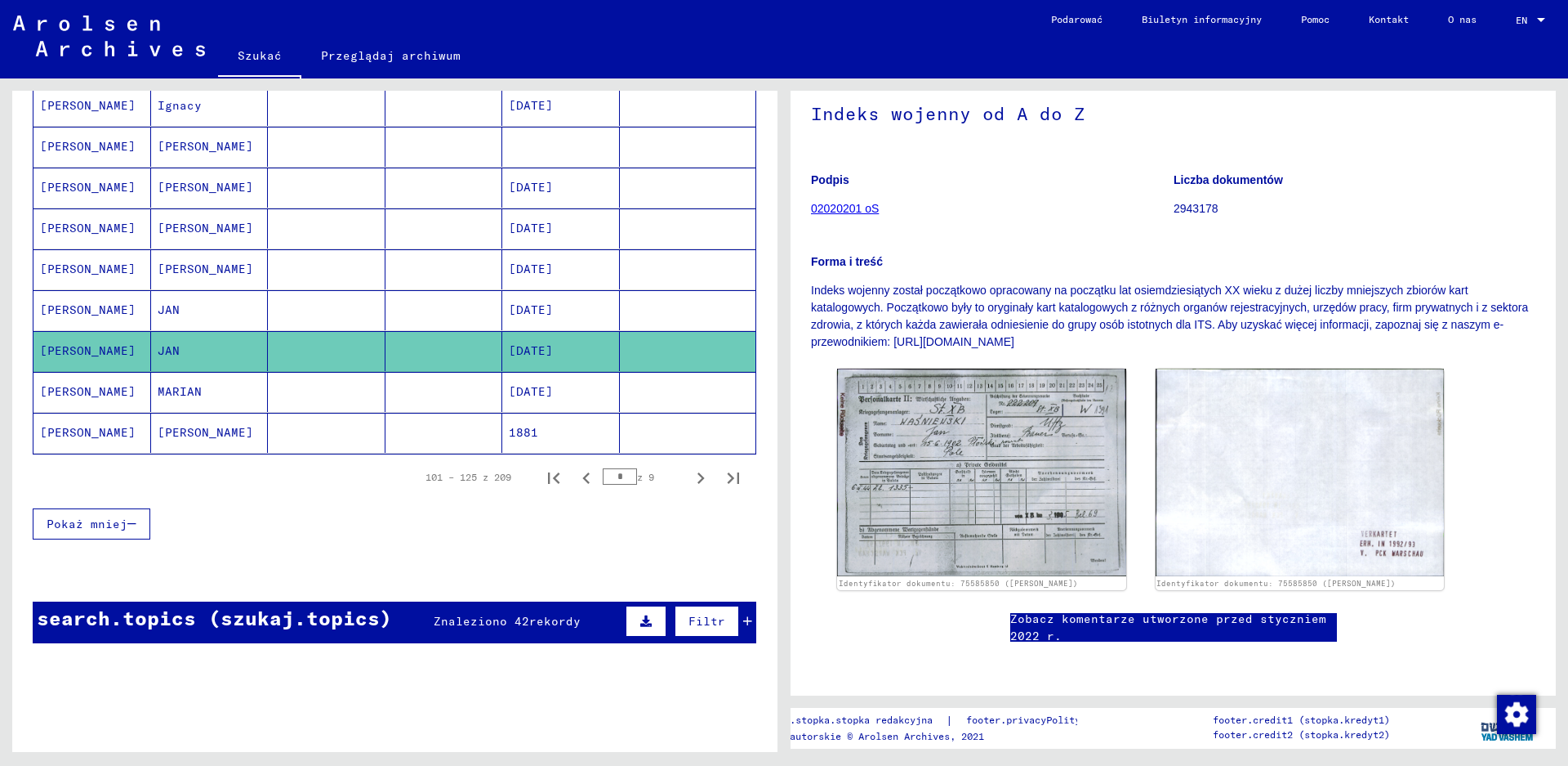
scroll to position [327, 0]
click at [690, 479] on icon "Następna strona" at bounding box center [701, 478] width 23 height 23
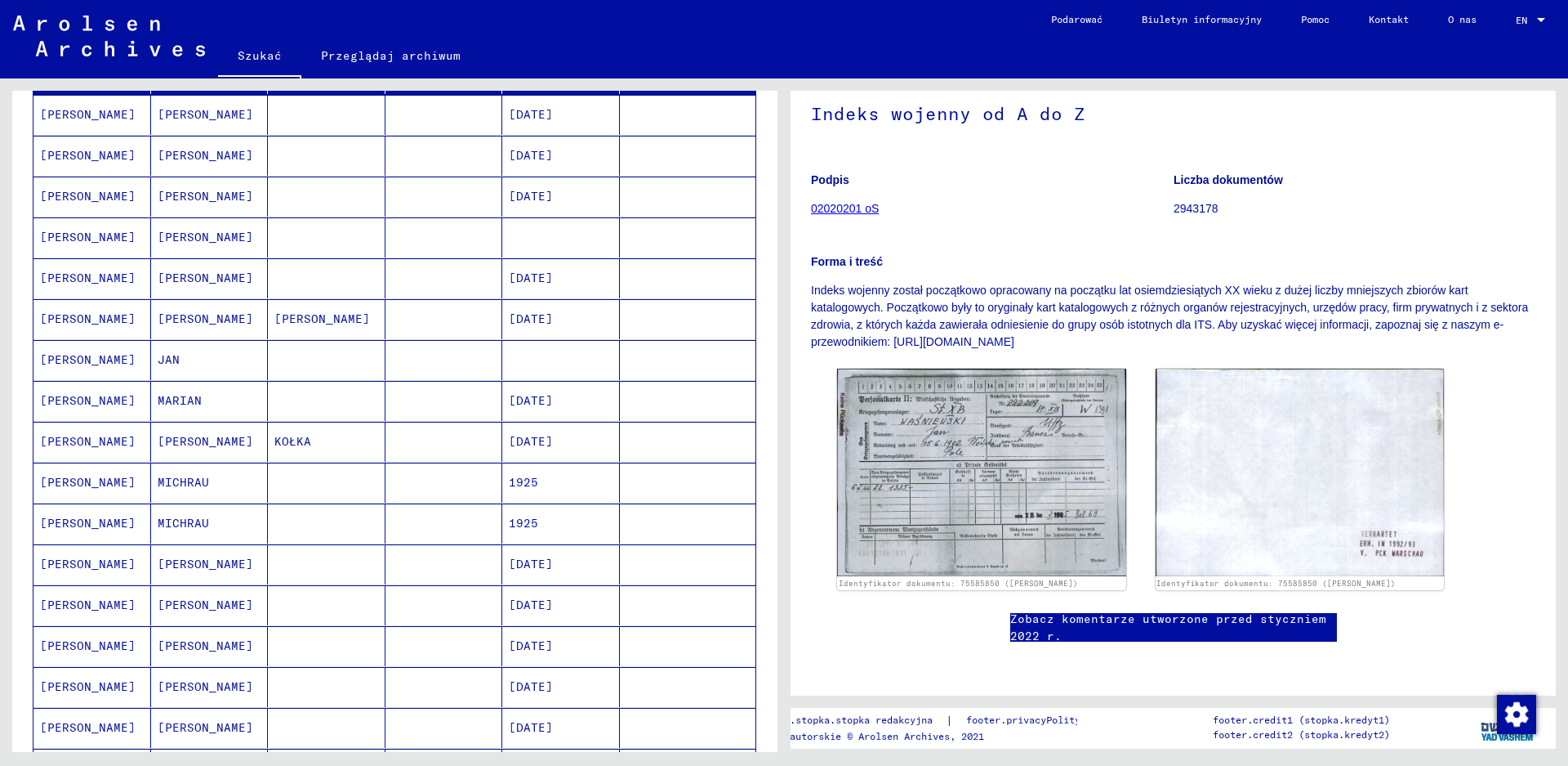
scroll to position [245, 0]
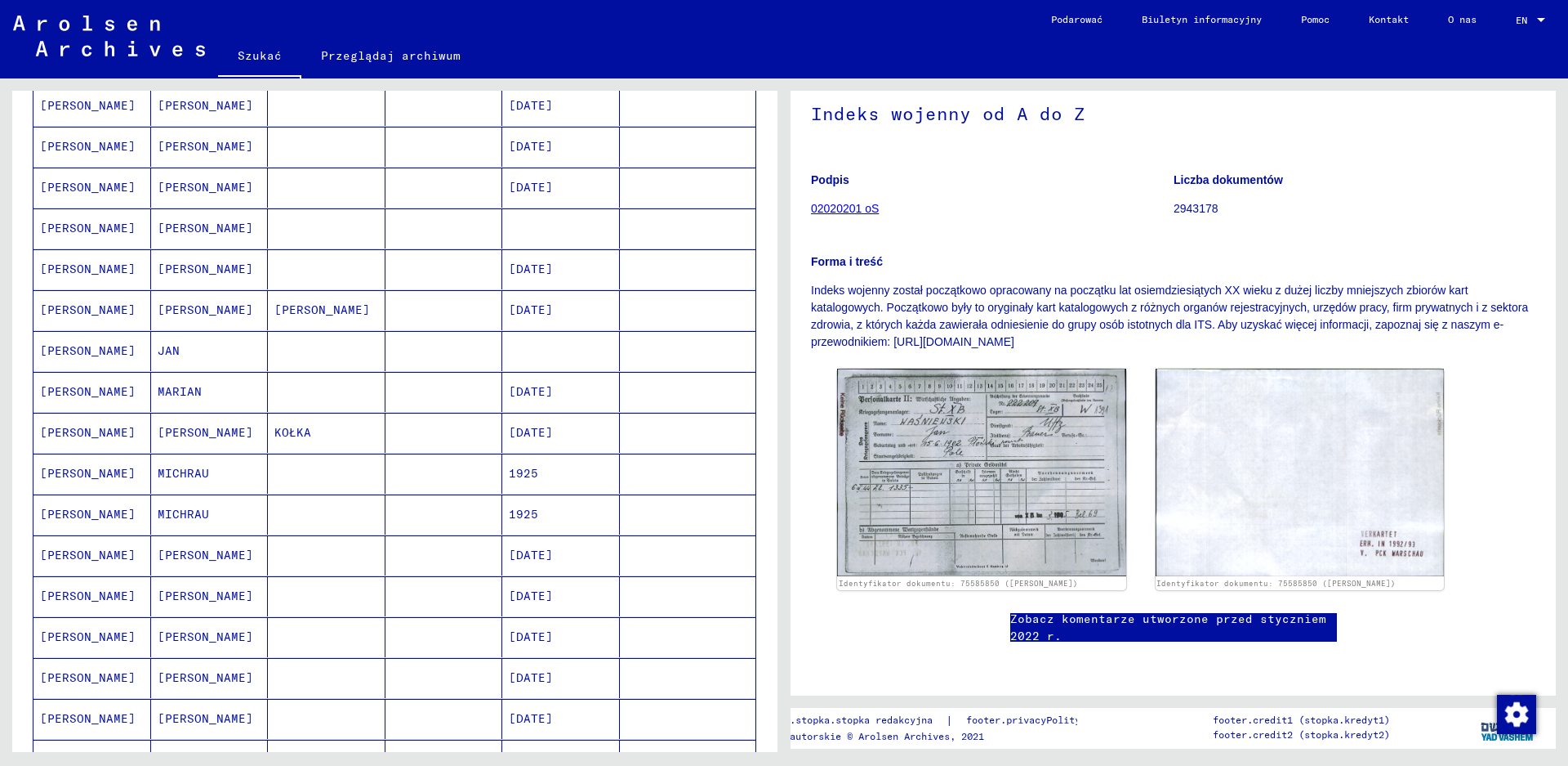
click at [97, 350] on mat-cell "[PERSON_NAME]" at bounding box center [92, 351] width 117 height 40
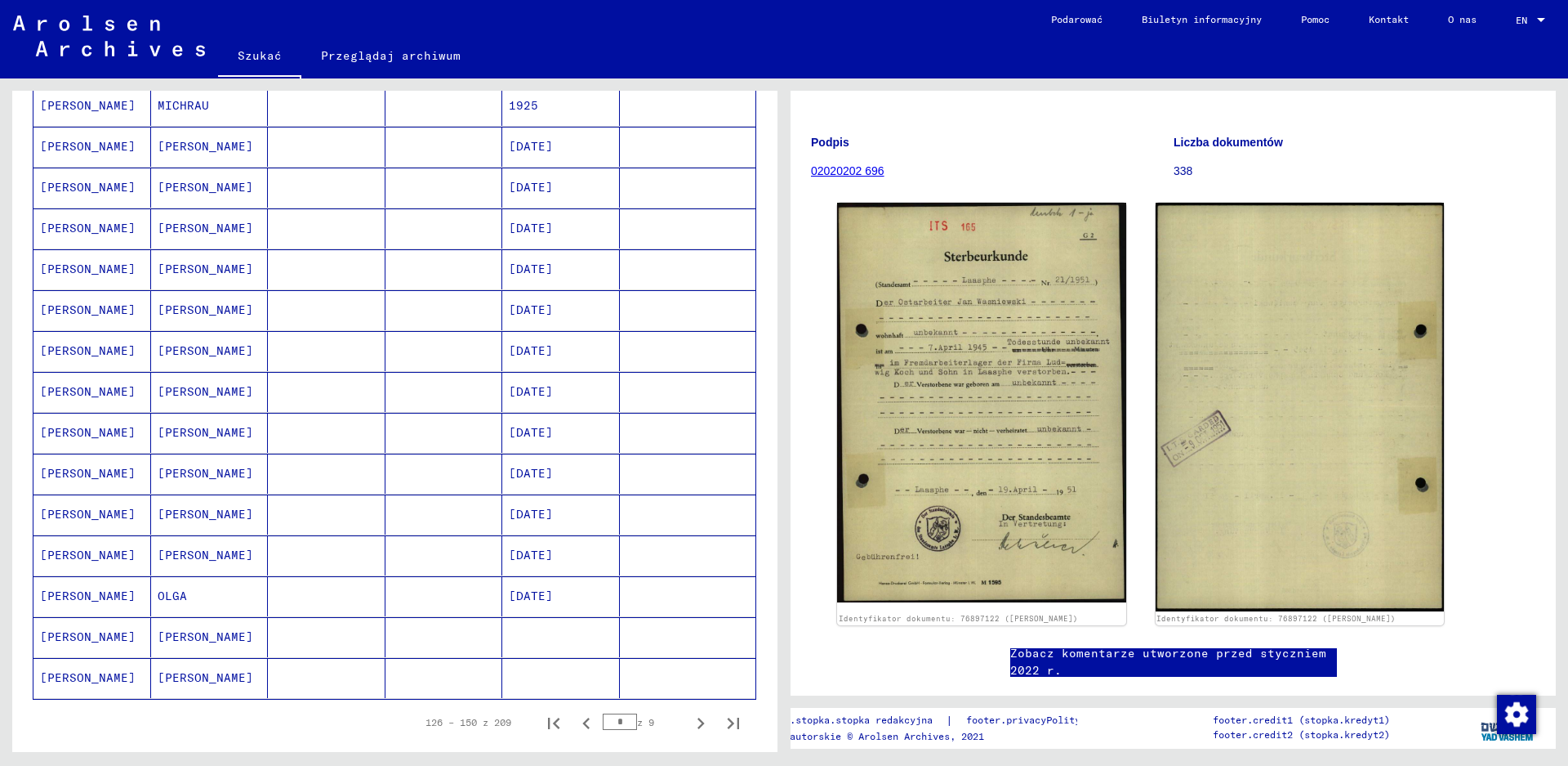
scroll to position [735, 0]
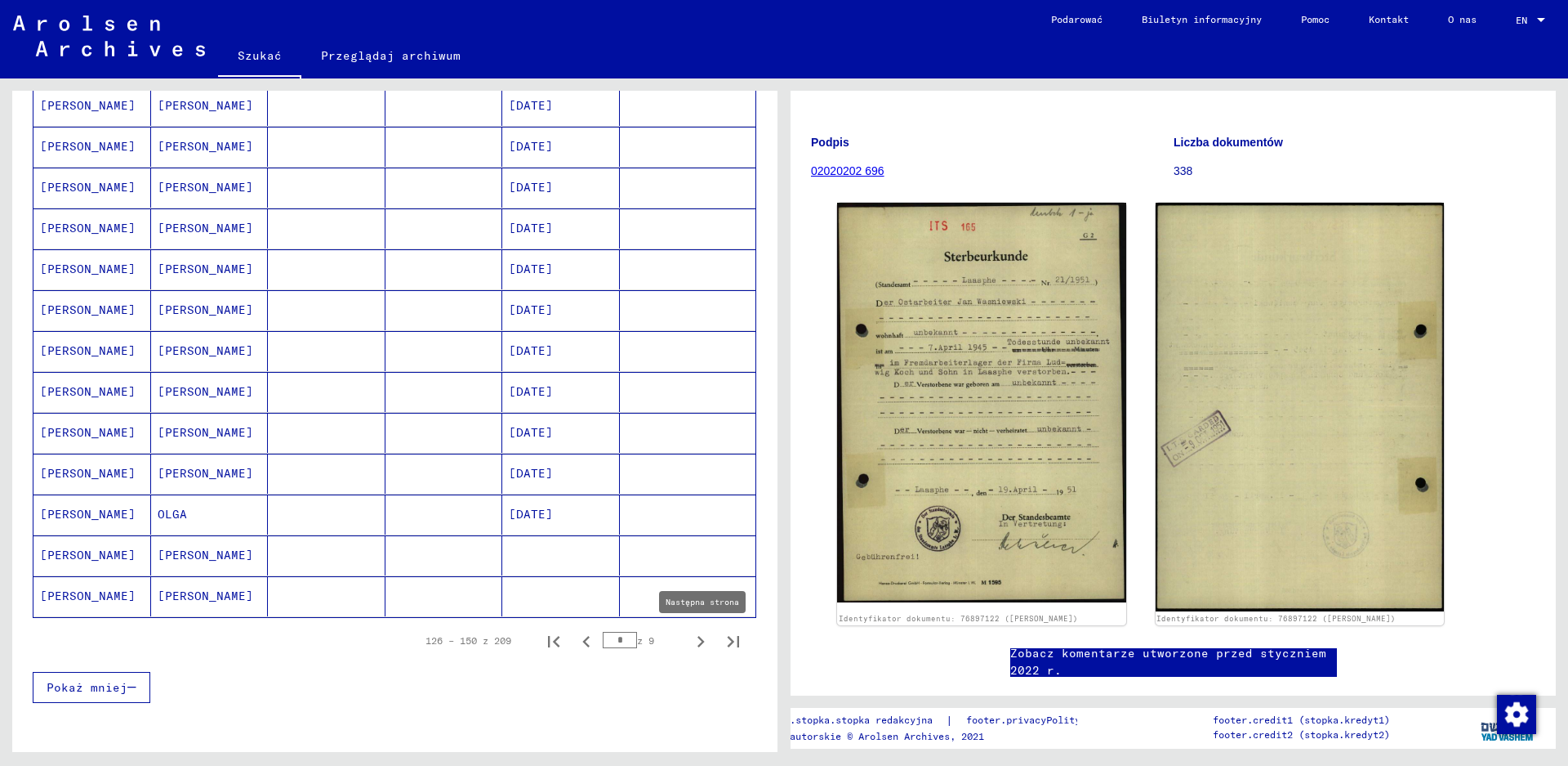
click at [697, 644] on icon "Następna strona" at bounding box center [701, 641] width 8 height 11
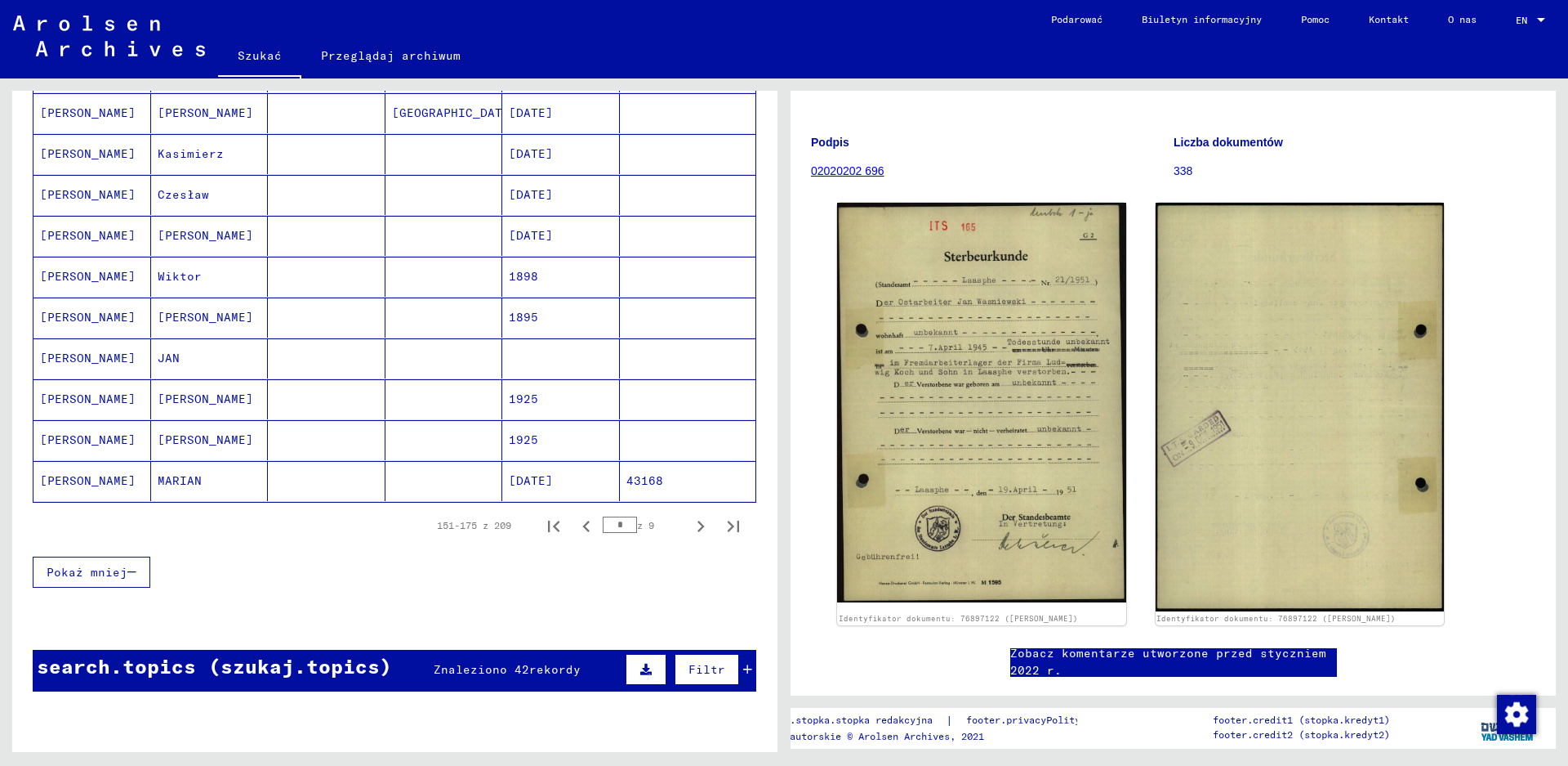
scroll to position [899, 0]
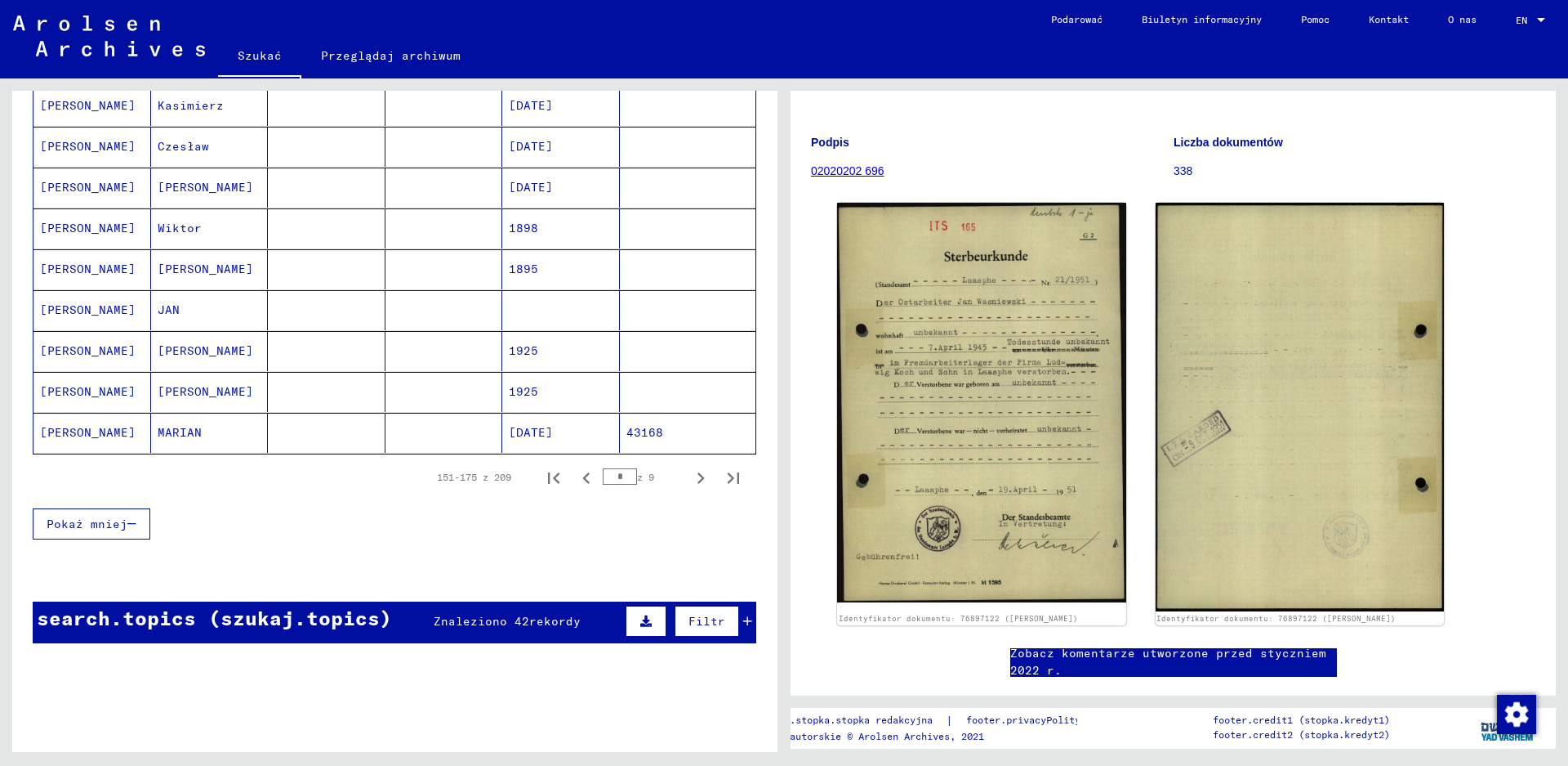
click at [82, 309] on mat-cell "[PERSON_NAME]" at bounding box center [92, 310] width 117 height 40
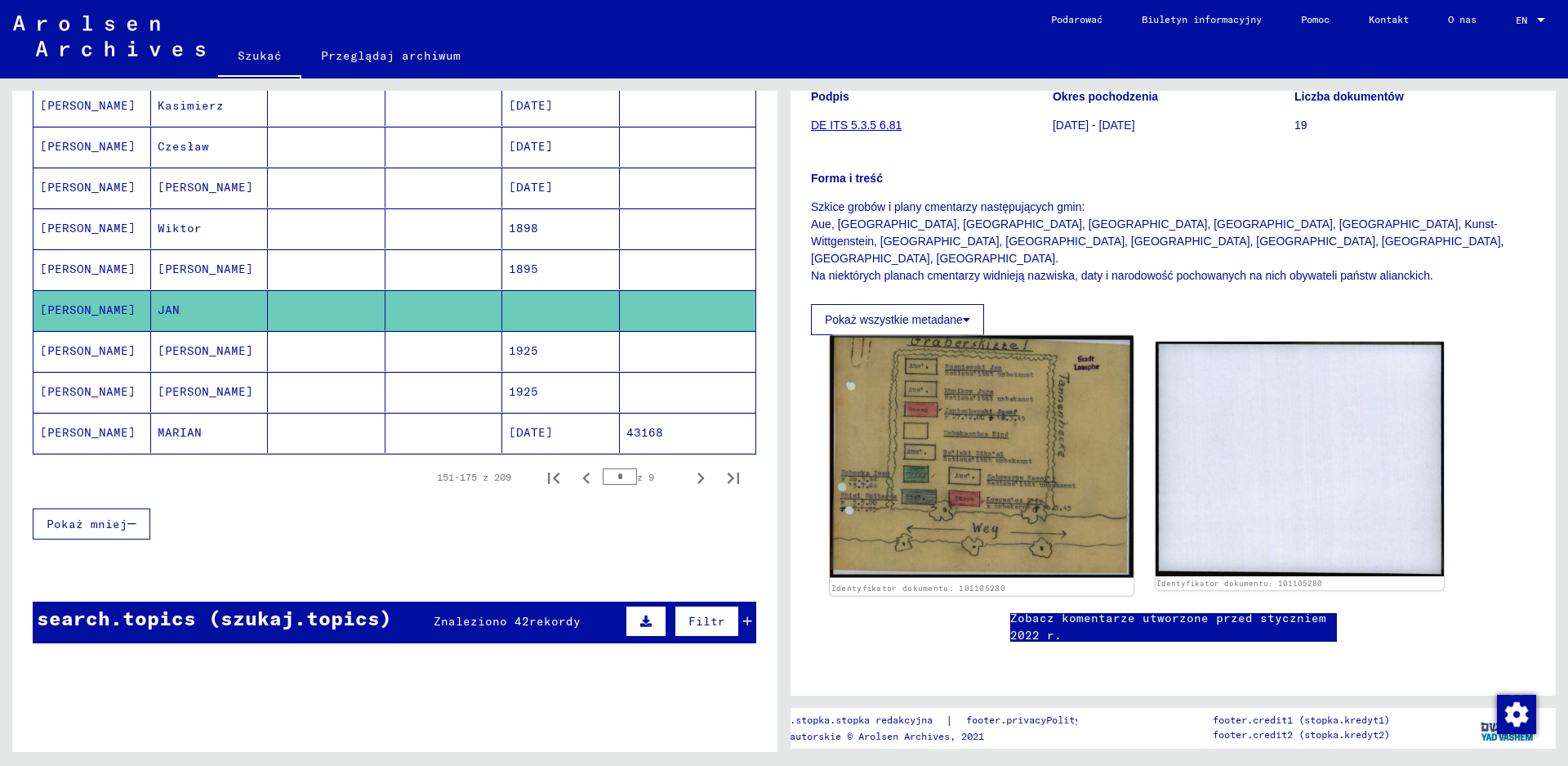
click at [987, 336] on img at bounding box center [981, 457] width 303 height 242
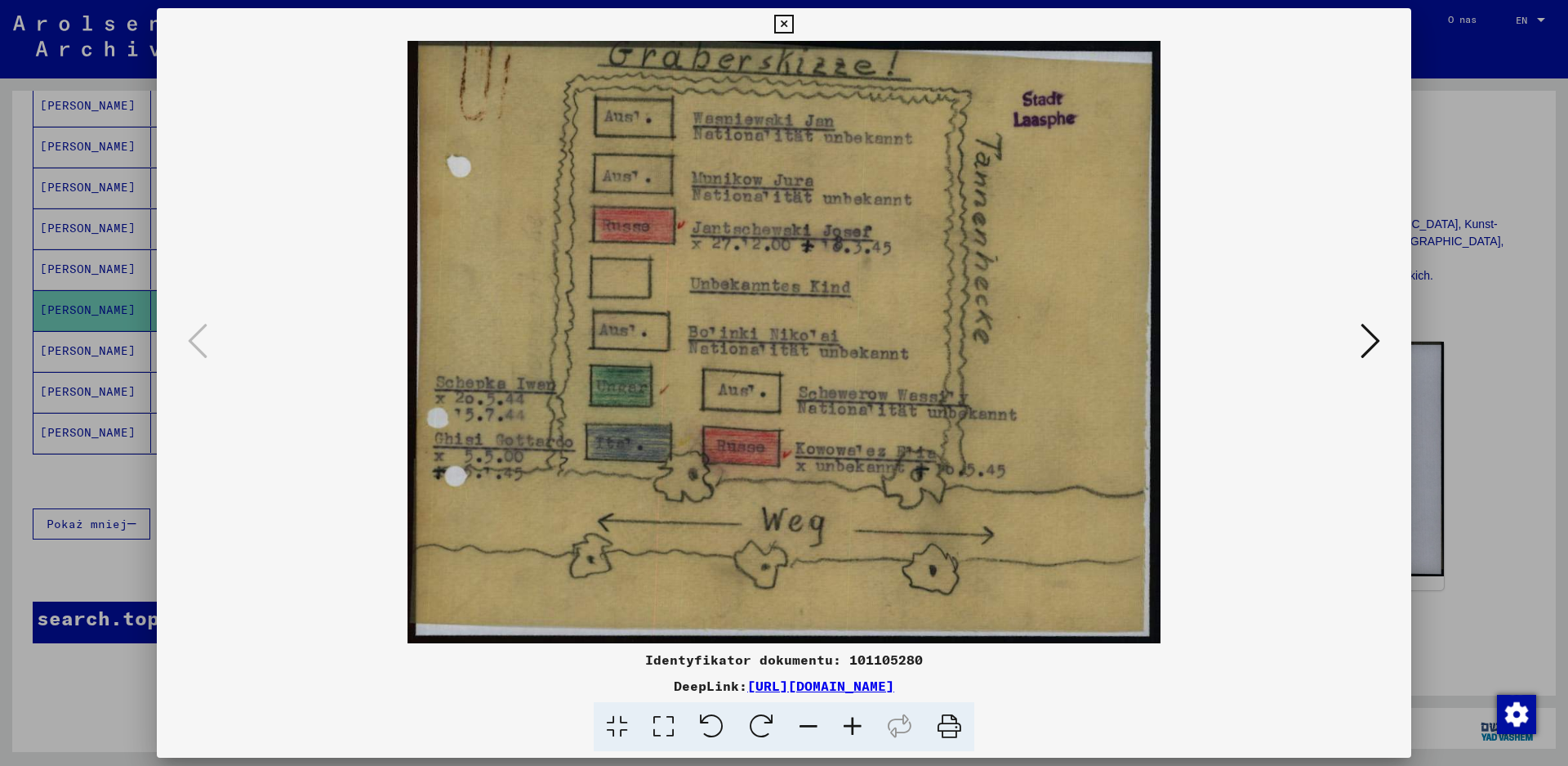
click at [1367, 340] on icon at bounding box center [1371, 341] width 20 height 39
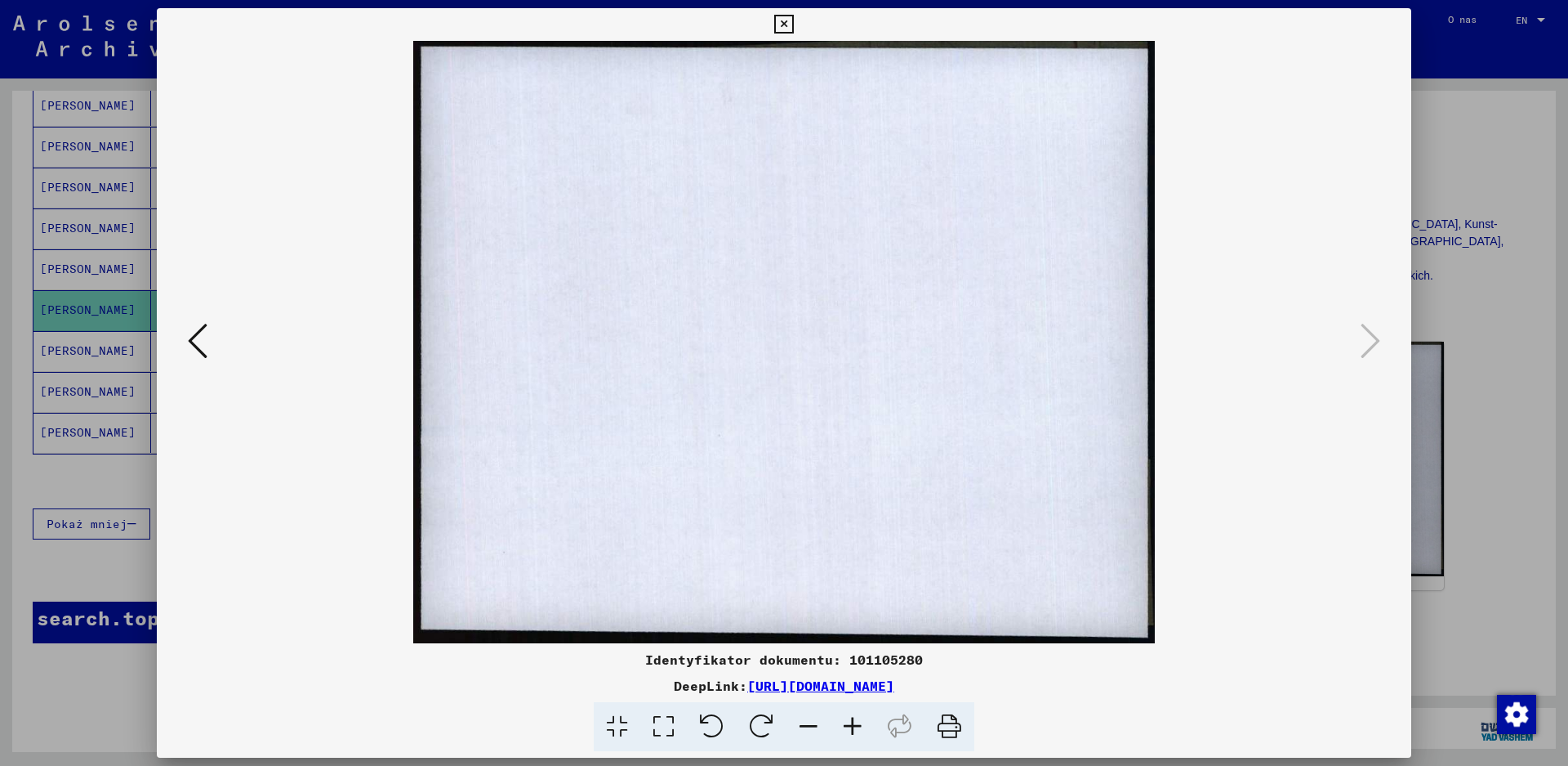
click at [1495, 49] on div at bounding box center [784, 383] width 1568 height 766
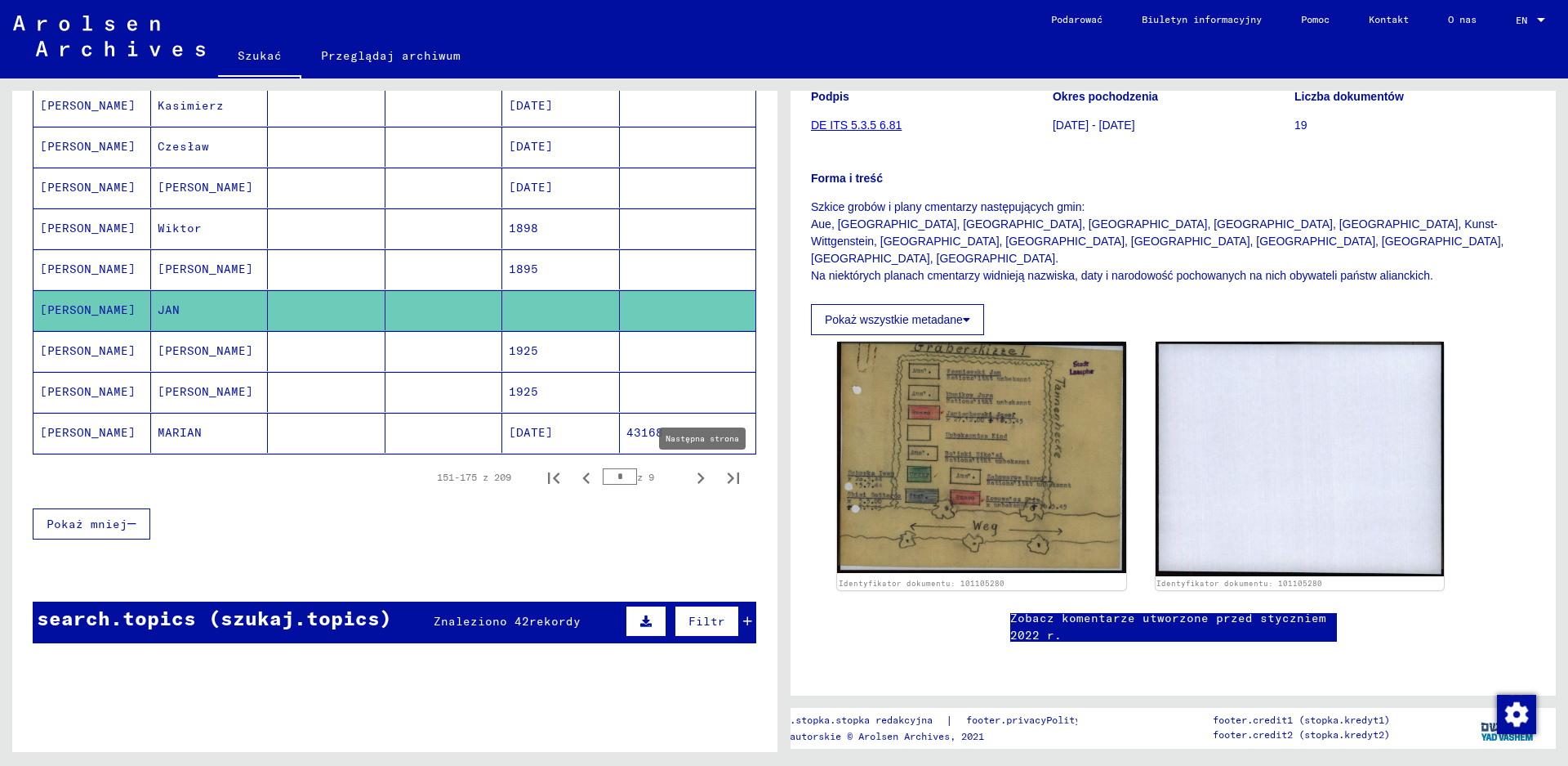
click at [690, 480] on icon "Następna strona" at bounding box center [701, 478] width 23 height 23
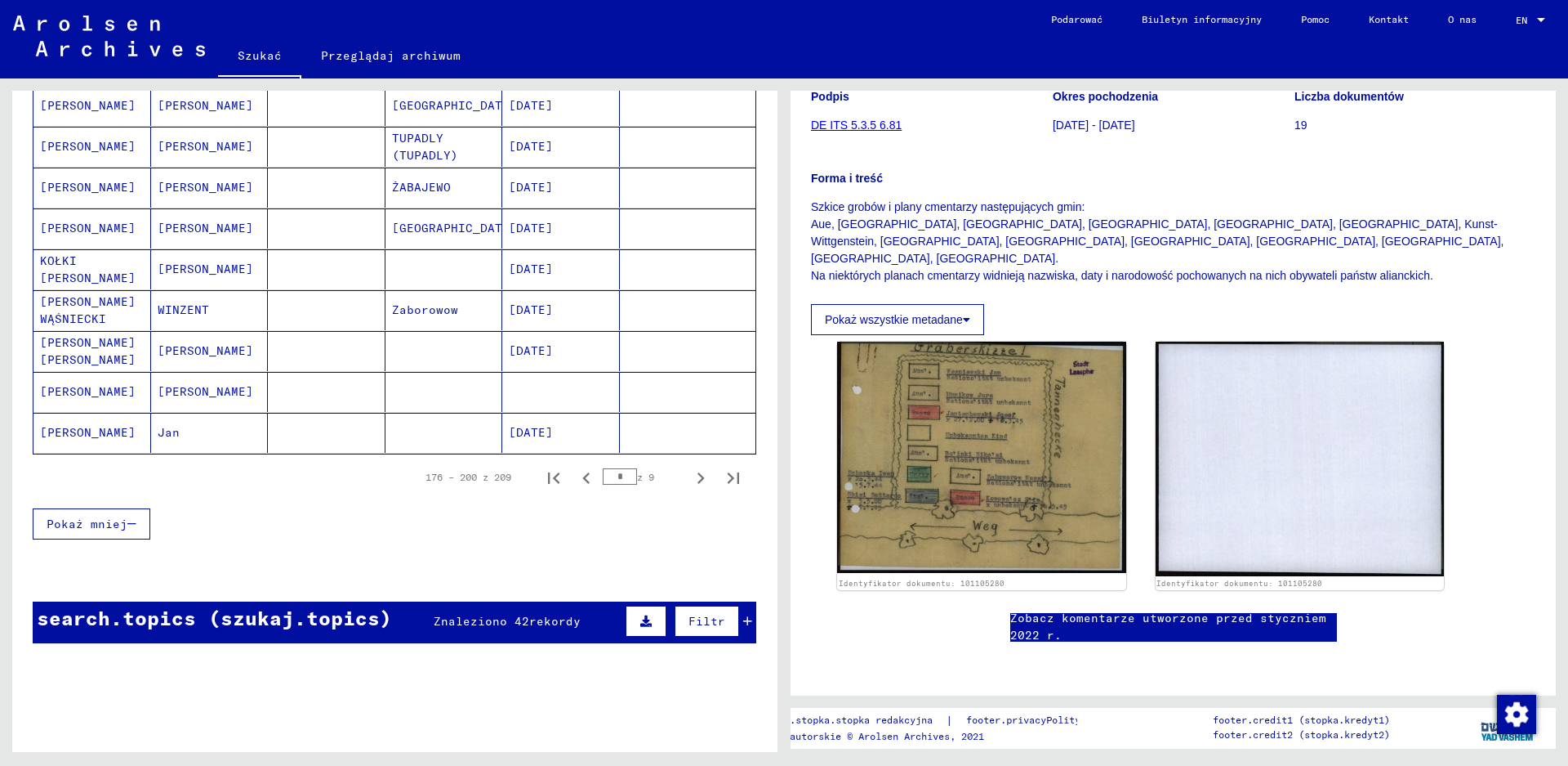
click at [80, 430] on mat-cell "[PERSON_NAME]" at bounding box center [92, 433] width 117 height 40
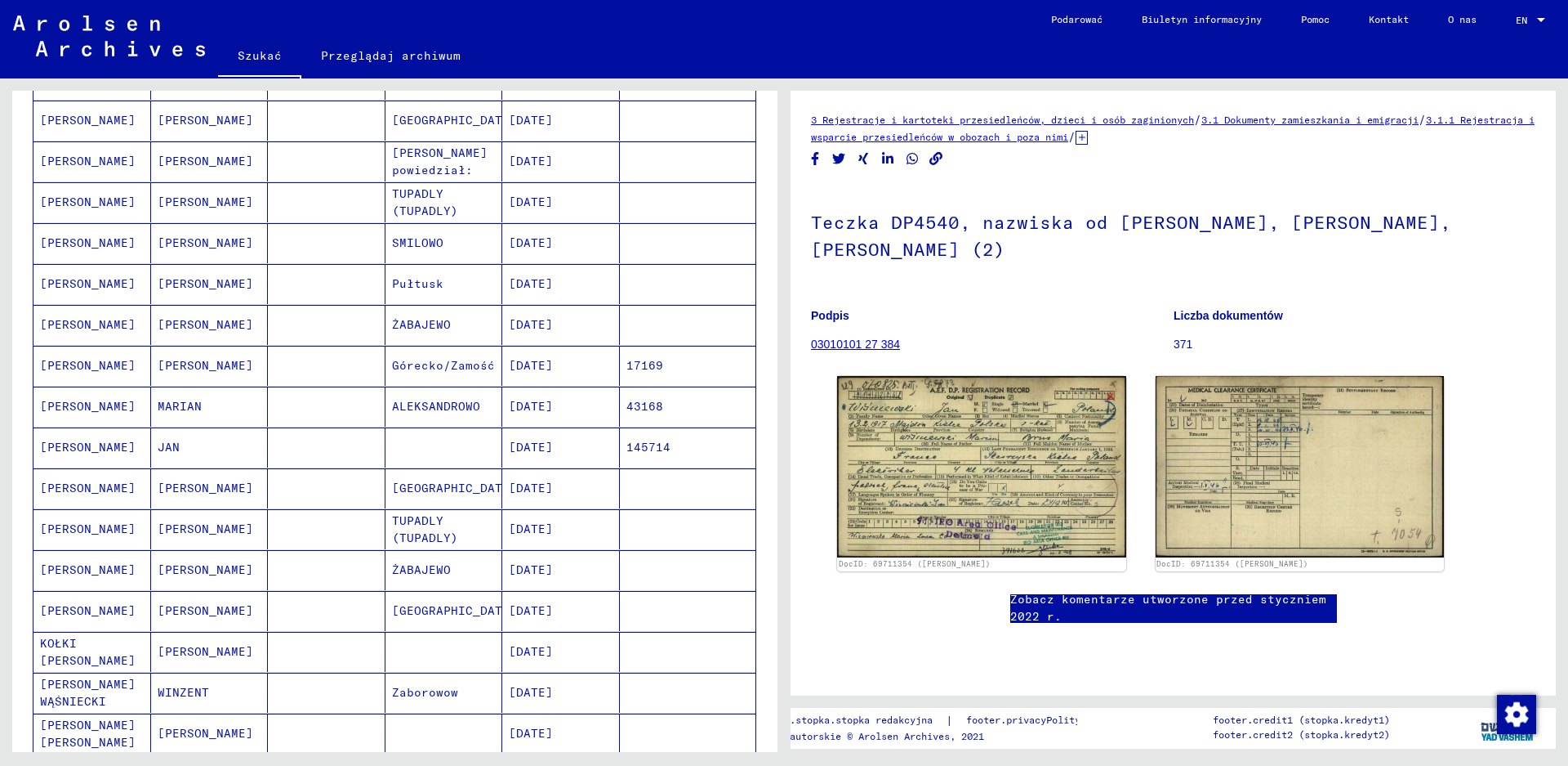
scroll to position [490, 0]
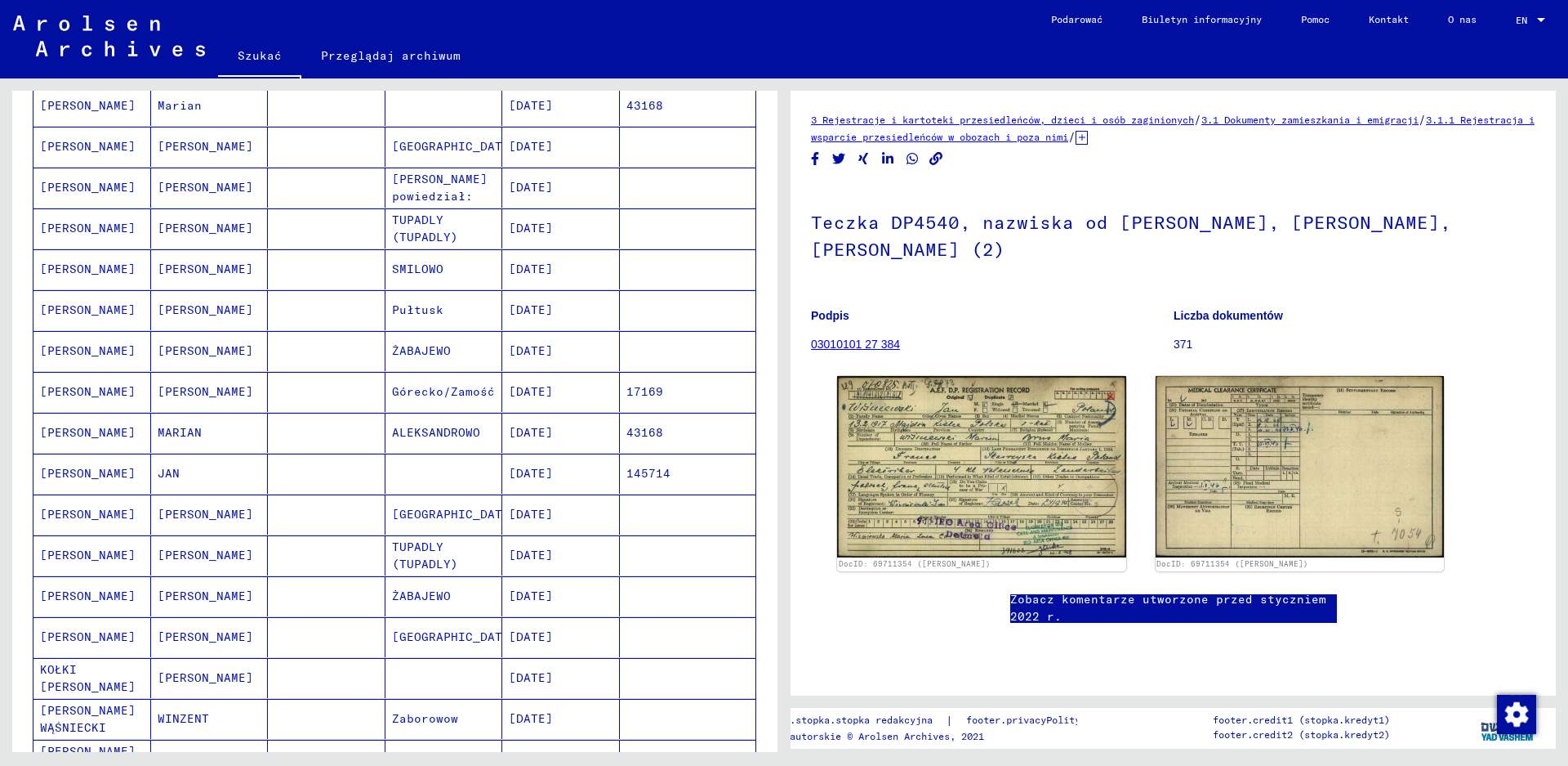
click at [92, 473] on mat-cell "[PERSON_NAME]" at bounding box center [92, 473] width 117 height 40
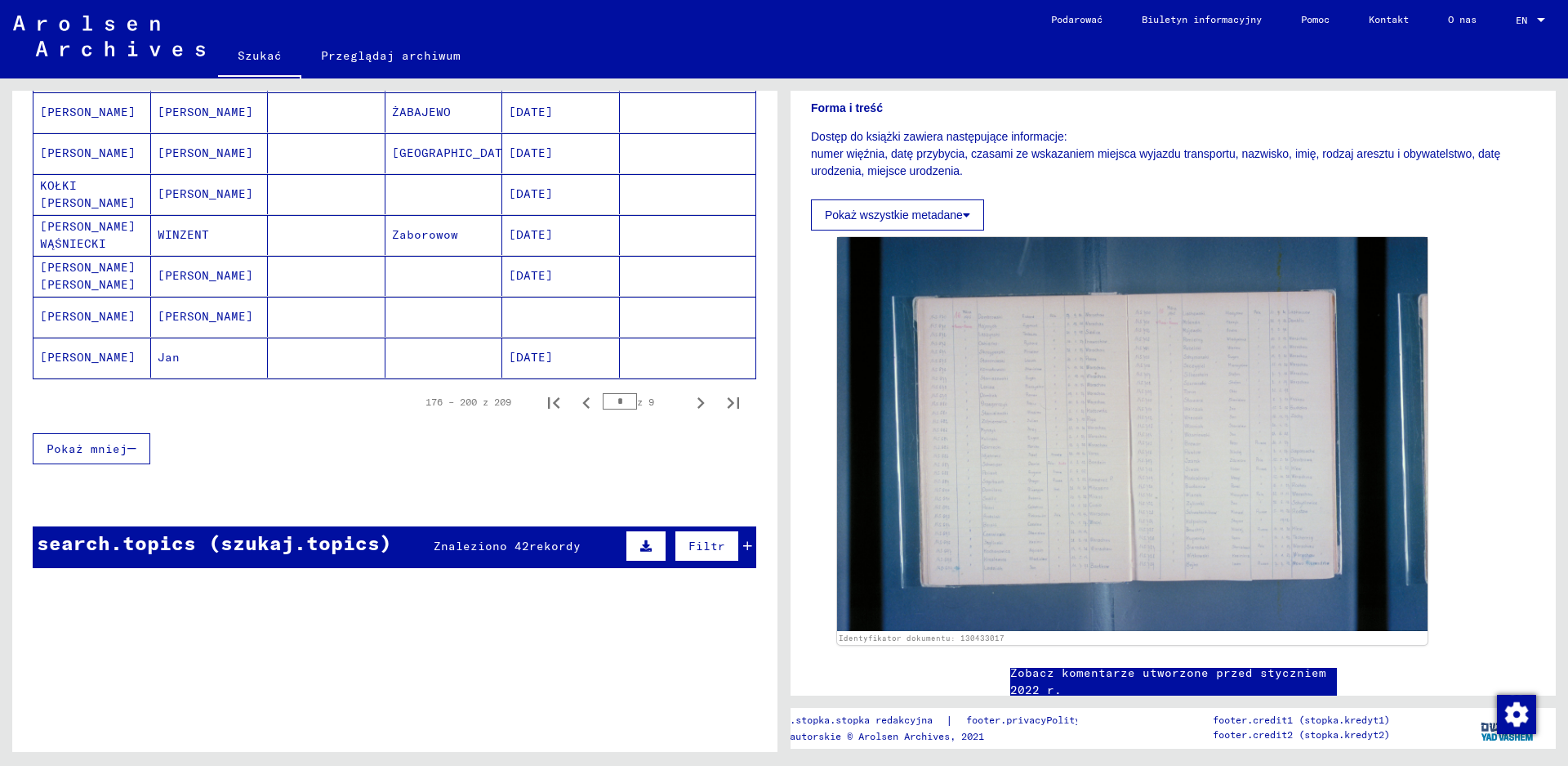
scroll to position [981, 0]
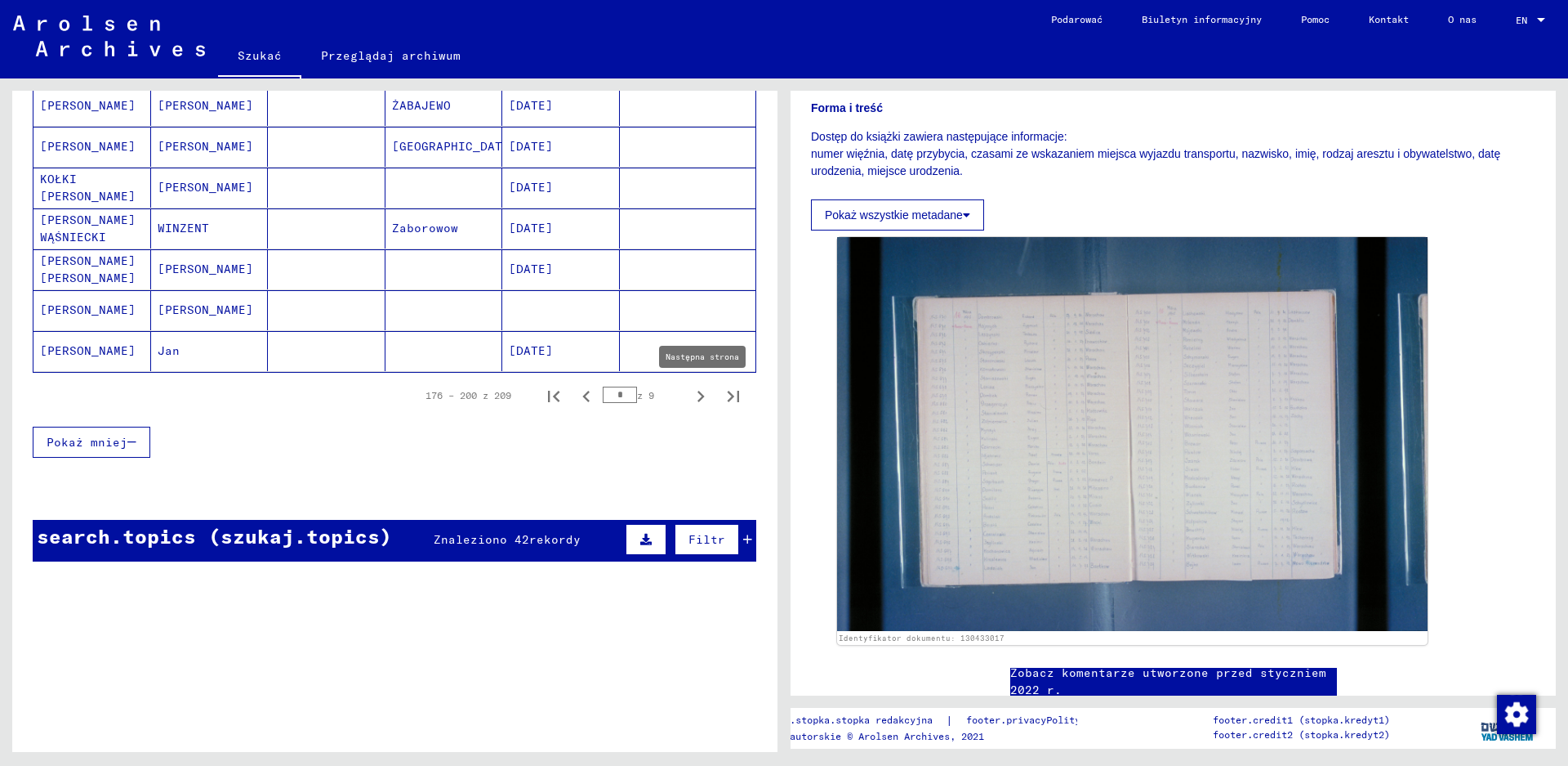
click at [690, 396] on icon "Następna strona" at bounding box center [701, 396] width 23 height 23
type input "*"
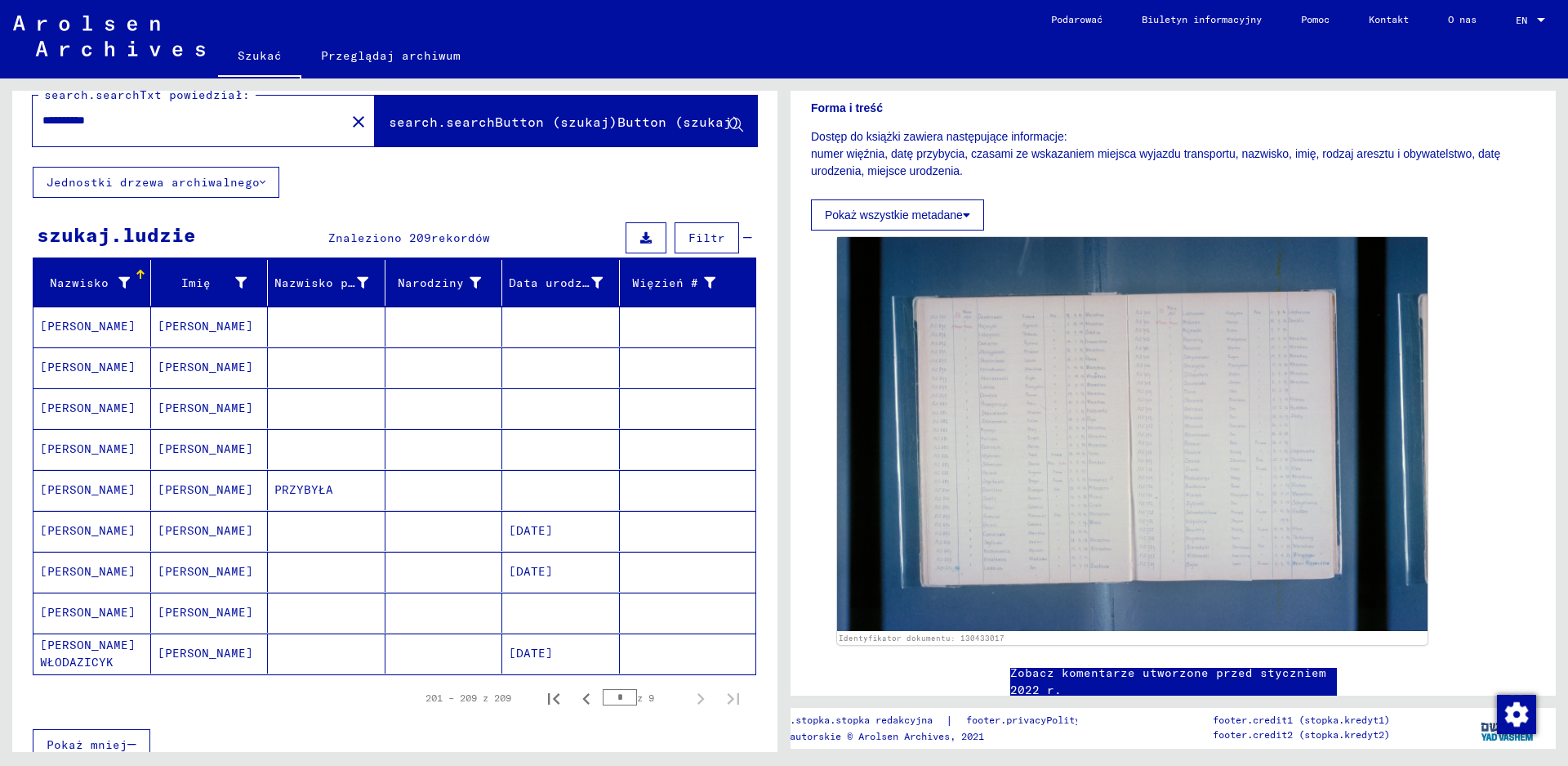
scroll to position [0, 0]
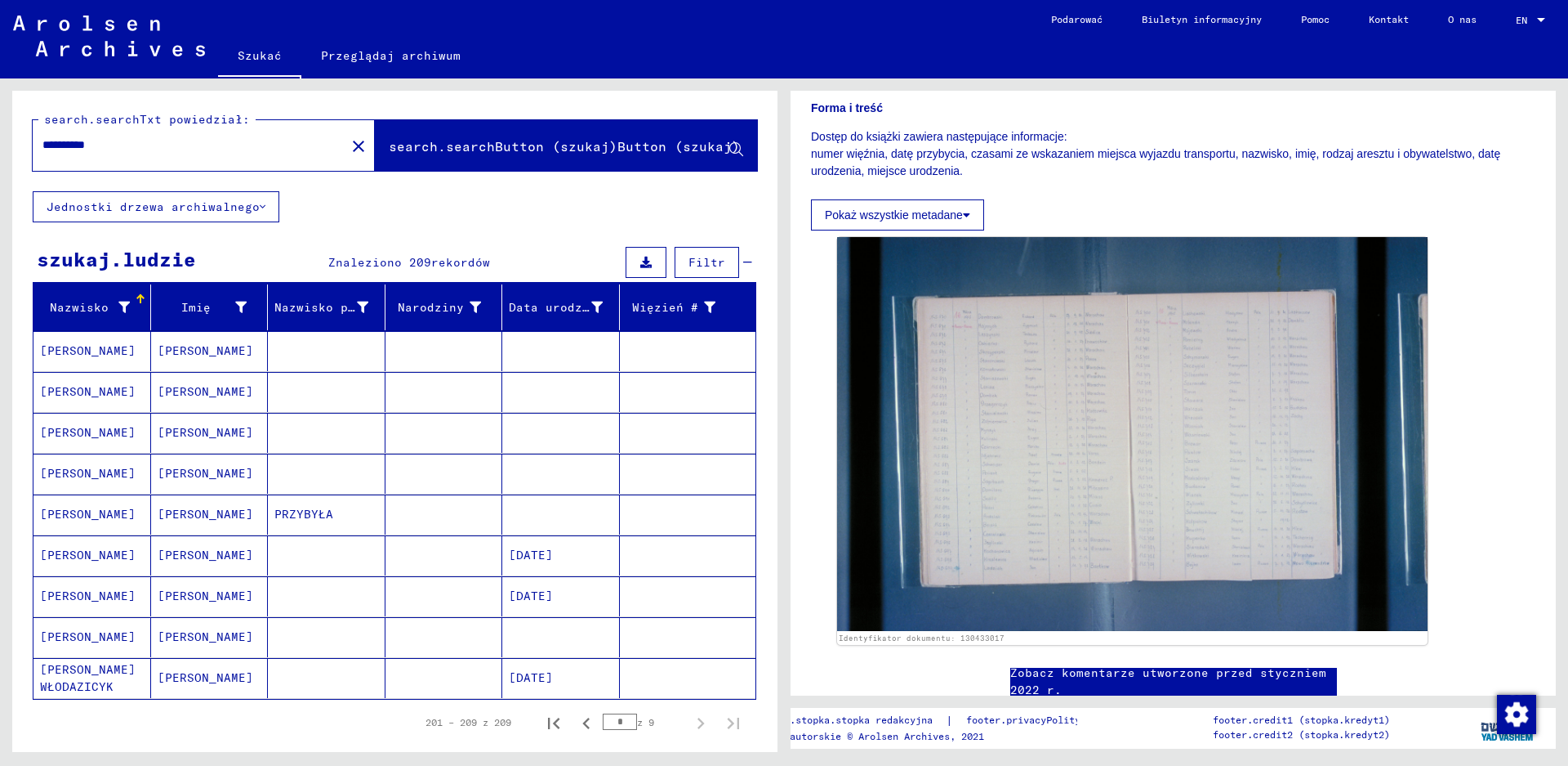
drag, startPoint x: 166, startPoint y: 145, endPoint x: 10, endPoint y: 143, distance: 156.0
click at [10, 143] on div "**********" at bounding box center [392, 415] width 784 height 673
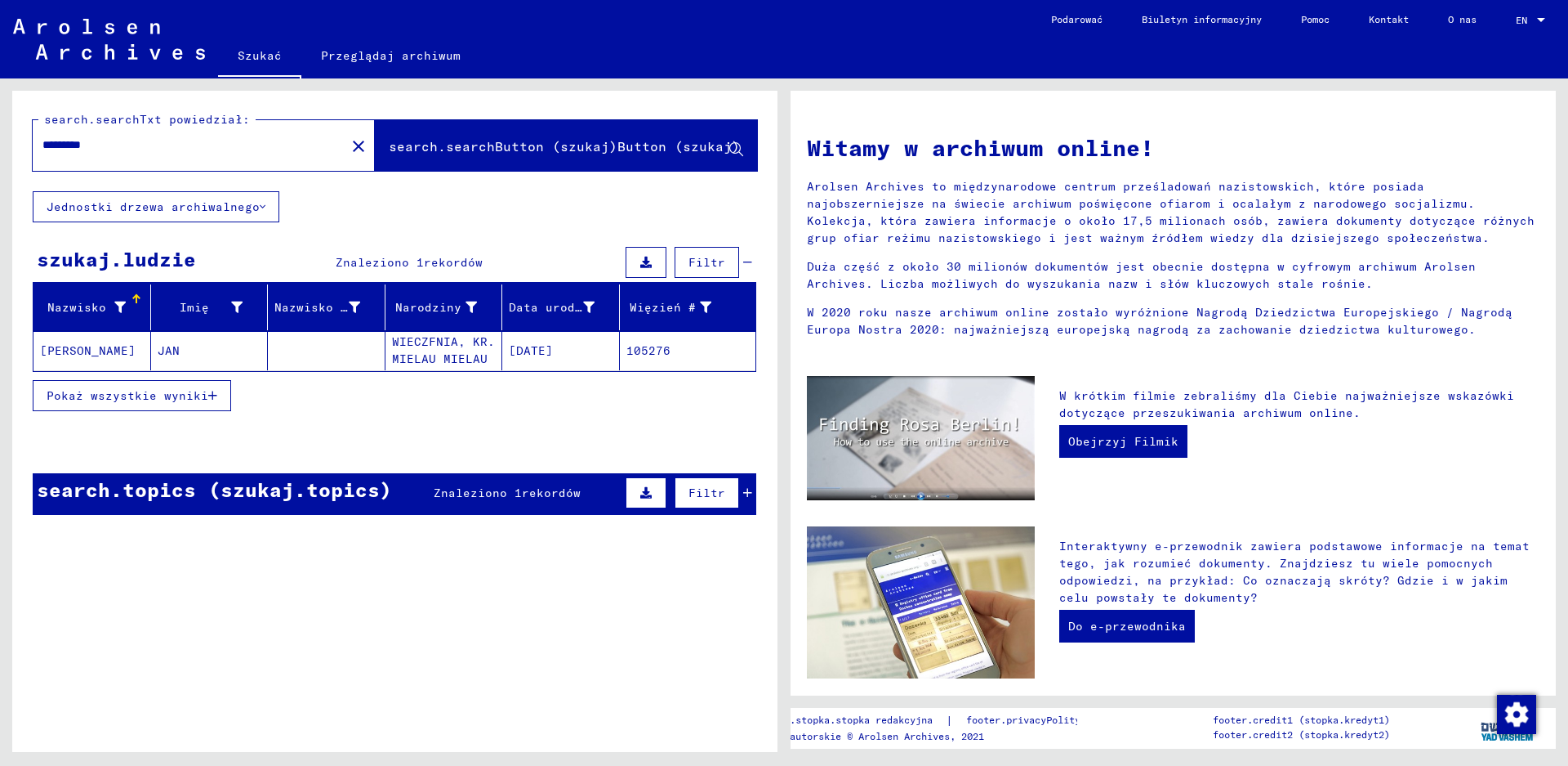
click at [162, 393] on span "Pokaż wszystkie wyniki" at bounding box center [128, 395] width 162 height 14
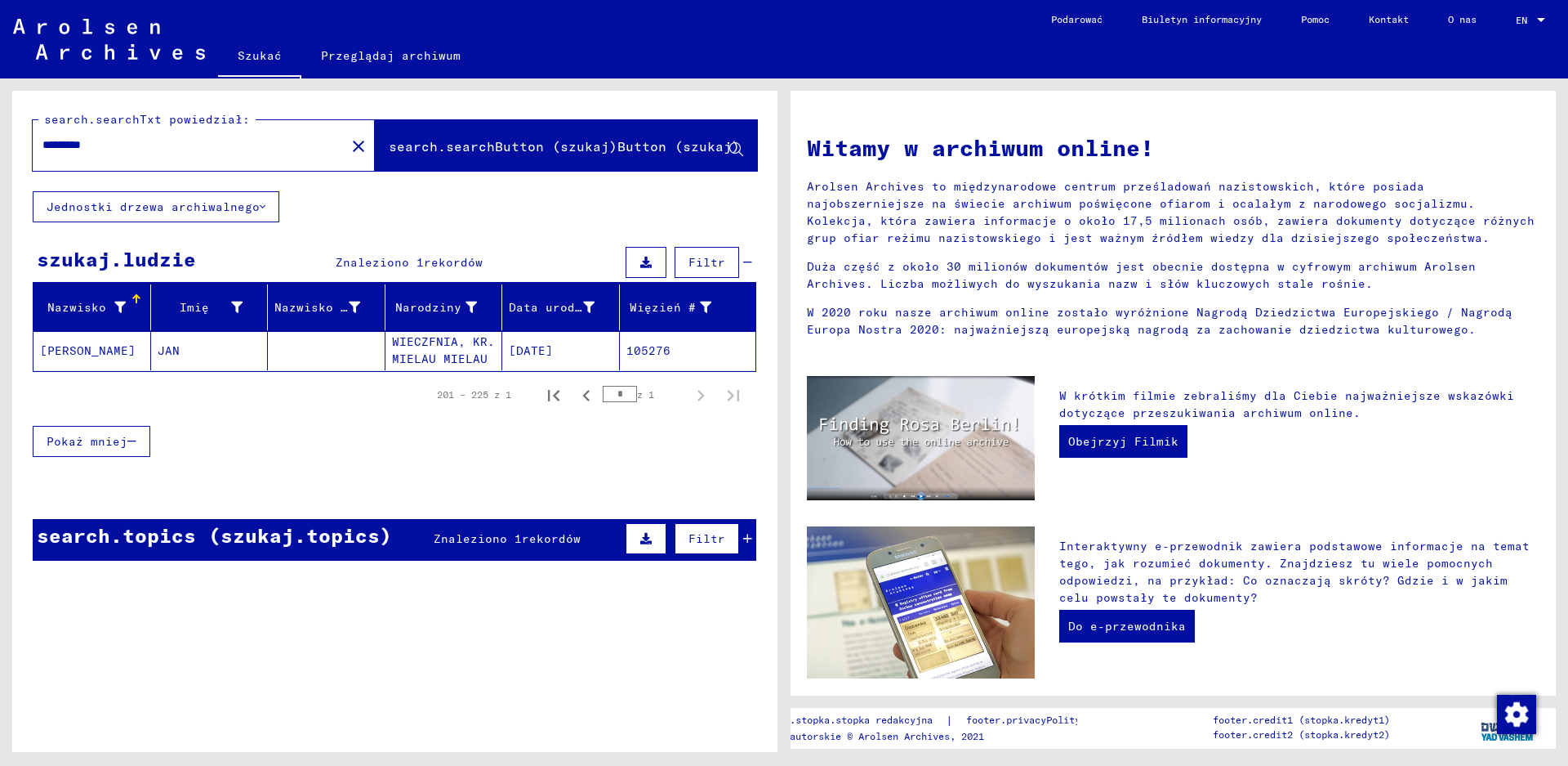
click at [99, 352] on mat-cell "[PERSON_NAME]" at bounding box center [92, 350] width 117 height 39
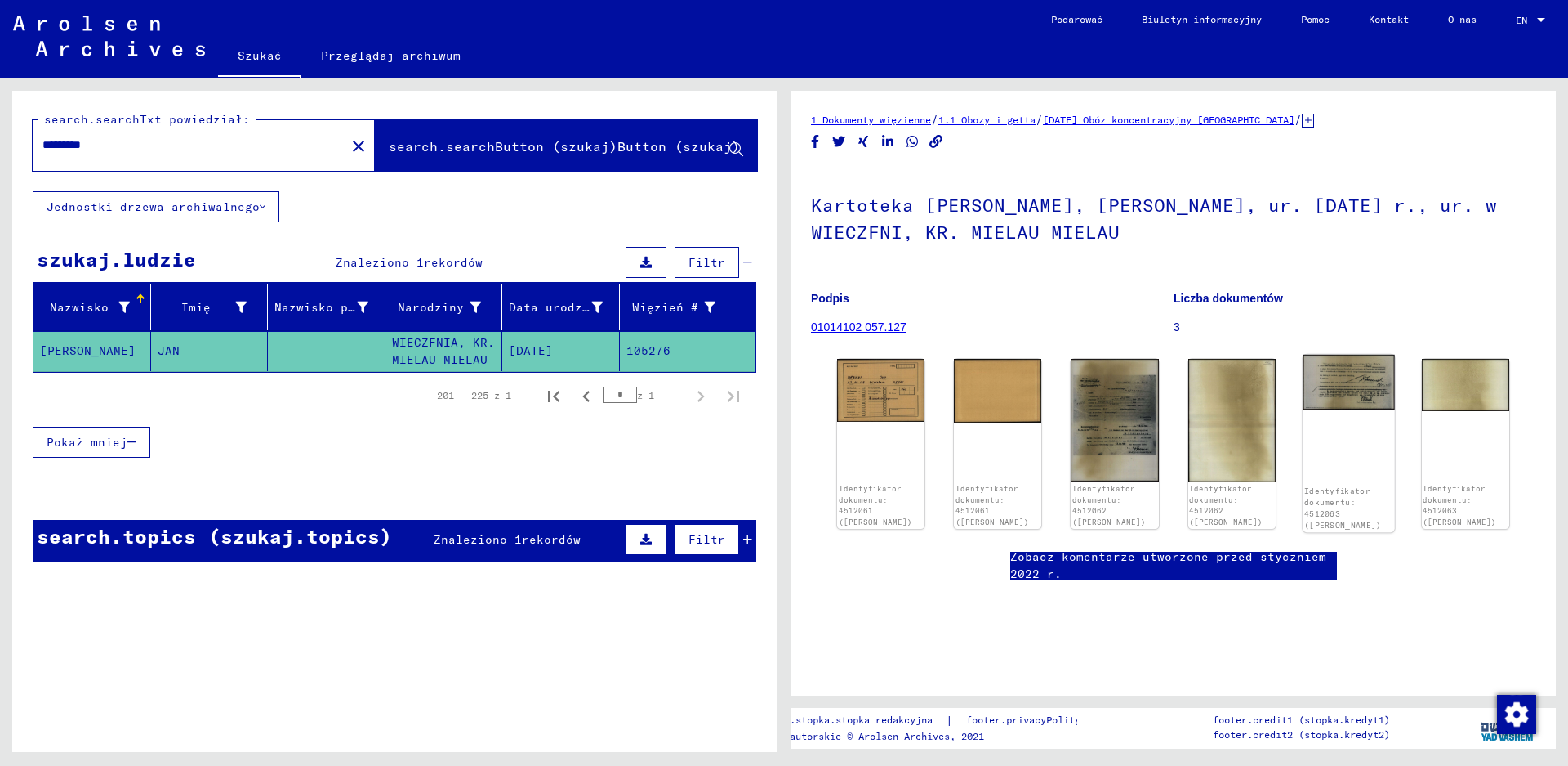
click at [1348, 400] on img at bounding box center [1349, 382] width 93 height 54
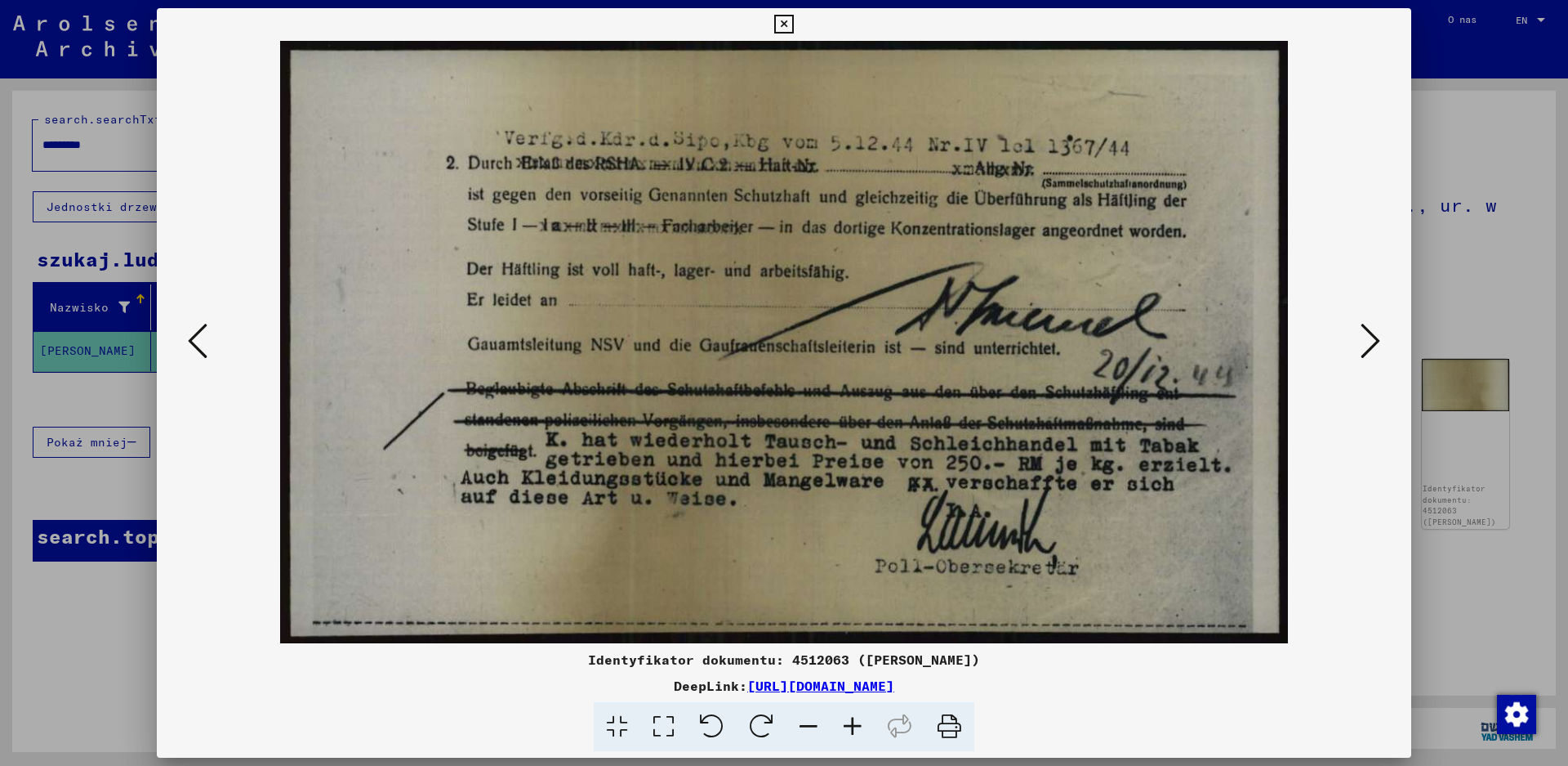
click at [1373, 341] on icon at bounding box center [1371, 341] width 20 height 39
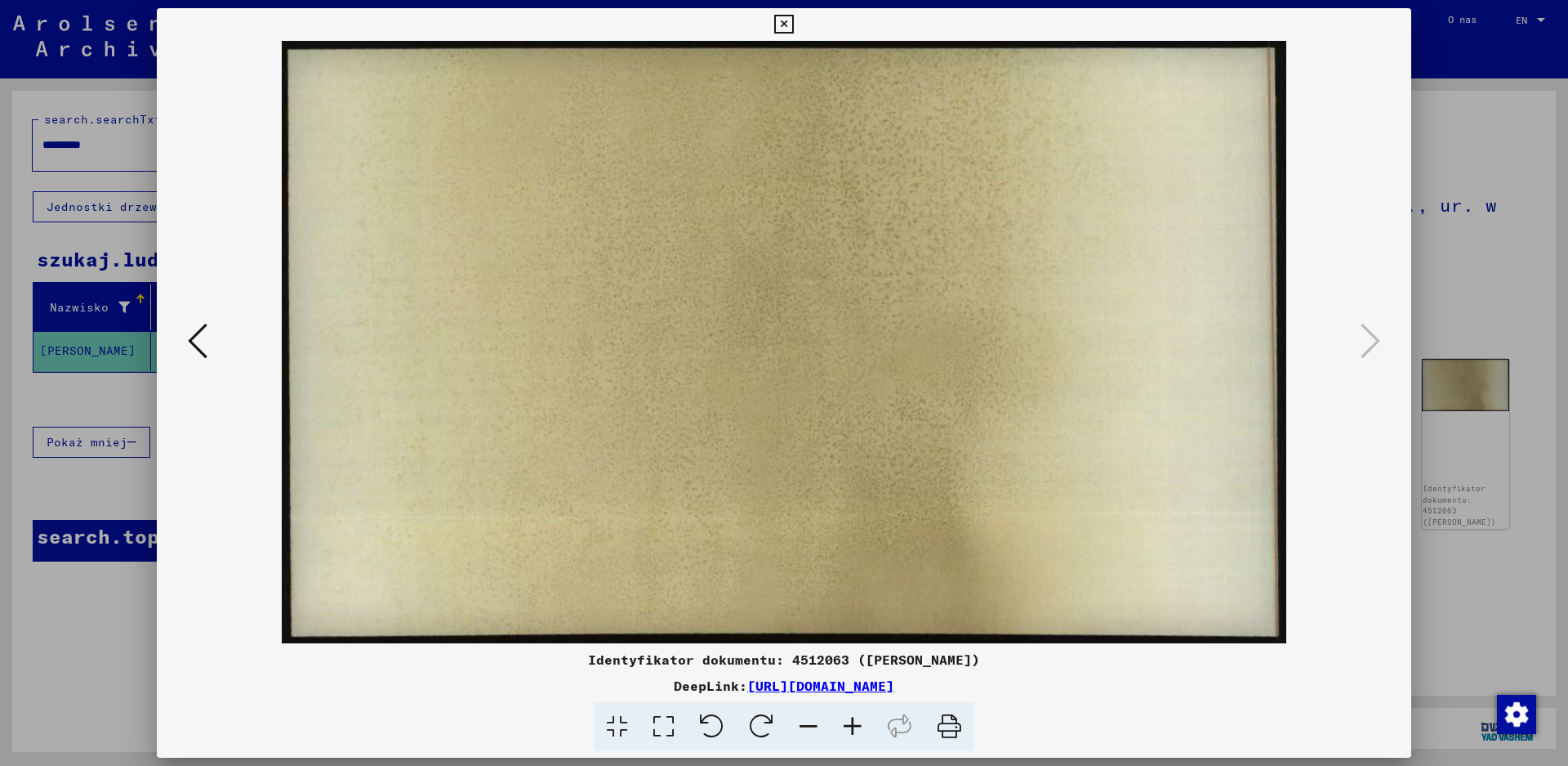
click at [784, 23] on icon at bounding box center [784, 24] width 19 height 20
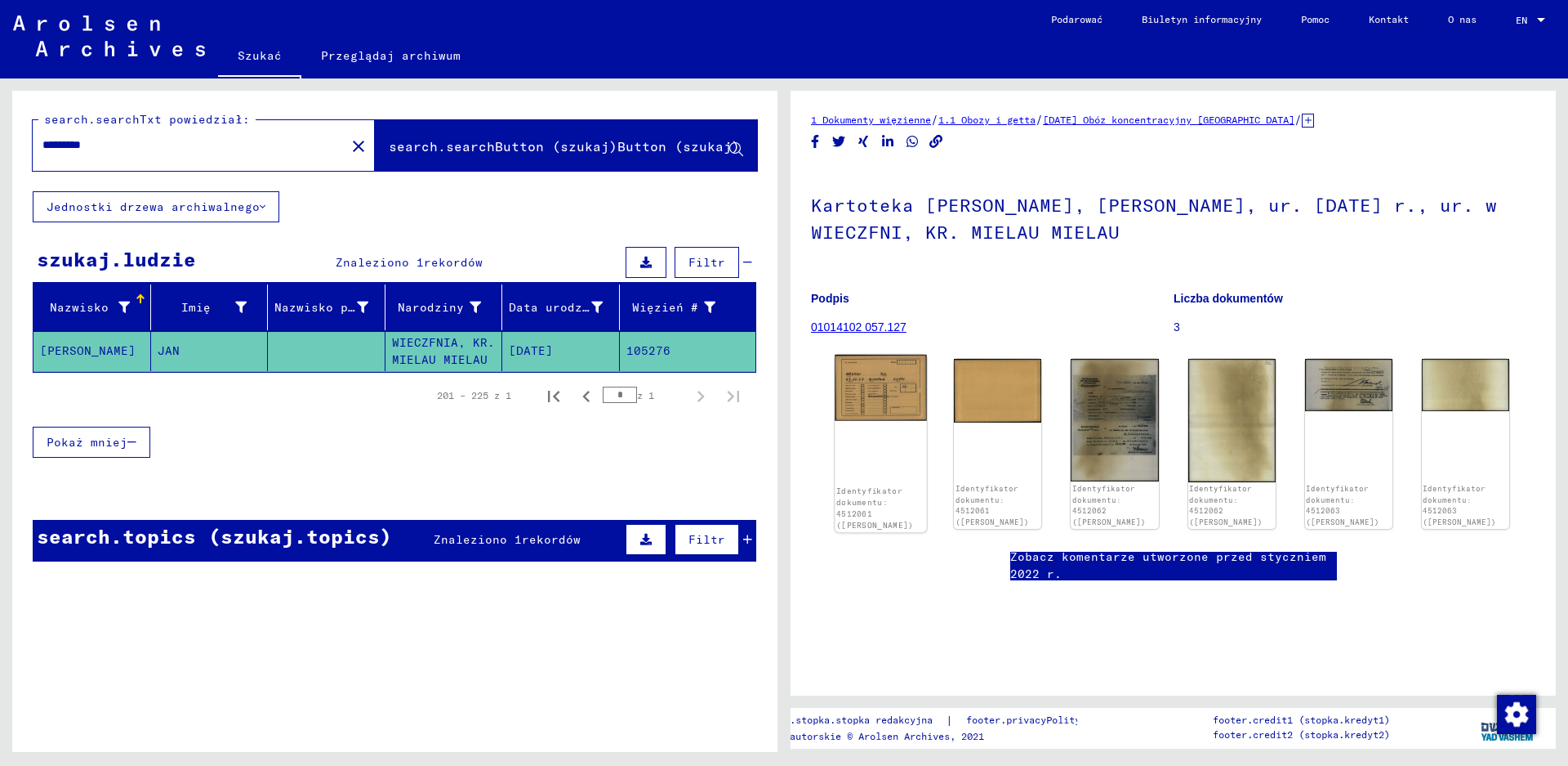
click at [863, 390] on img at bounding box center [880, 387] width 93 height 66
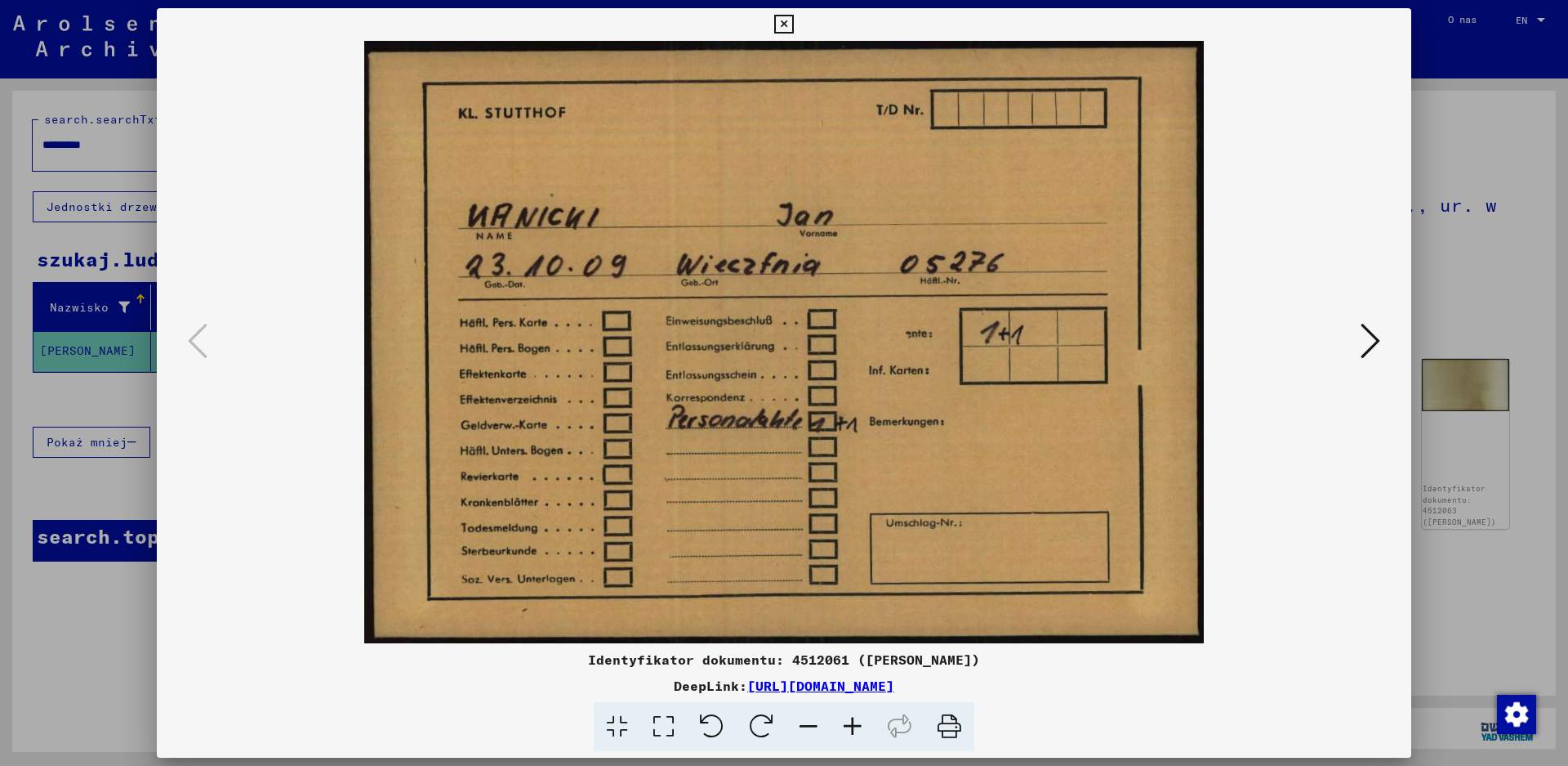
click at [1364, 339] on icon at bounding box center [1371, 341] width 20 height 39
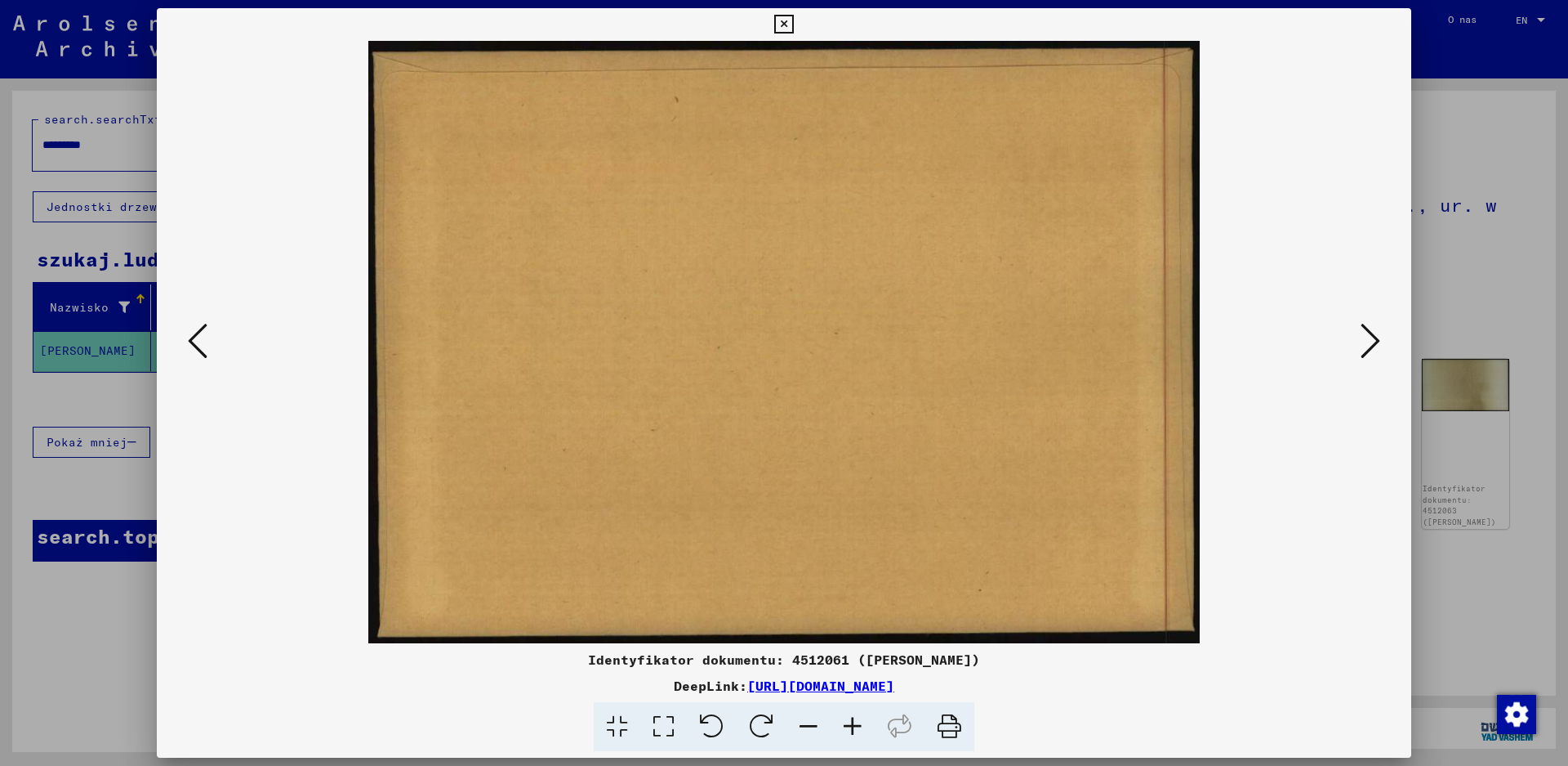
click at [1364, 339] on icon at bounding box center [1371, 341] width 20 height 39
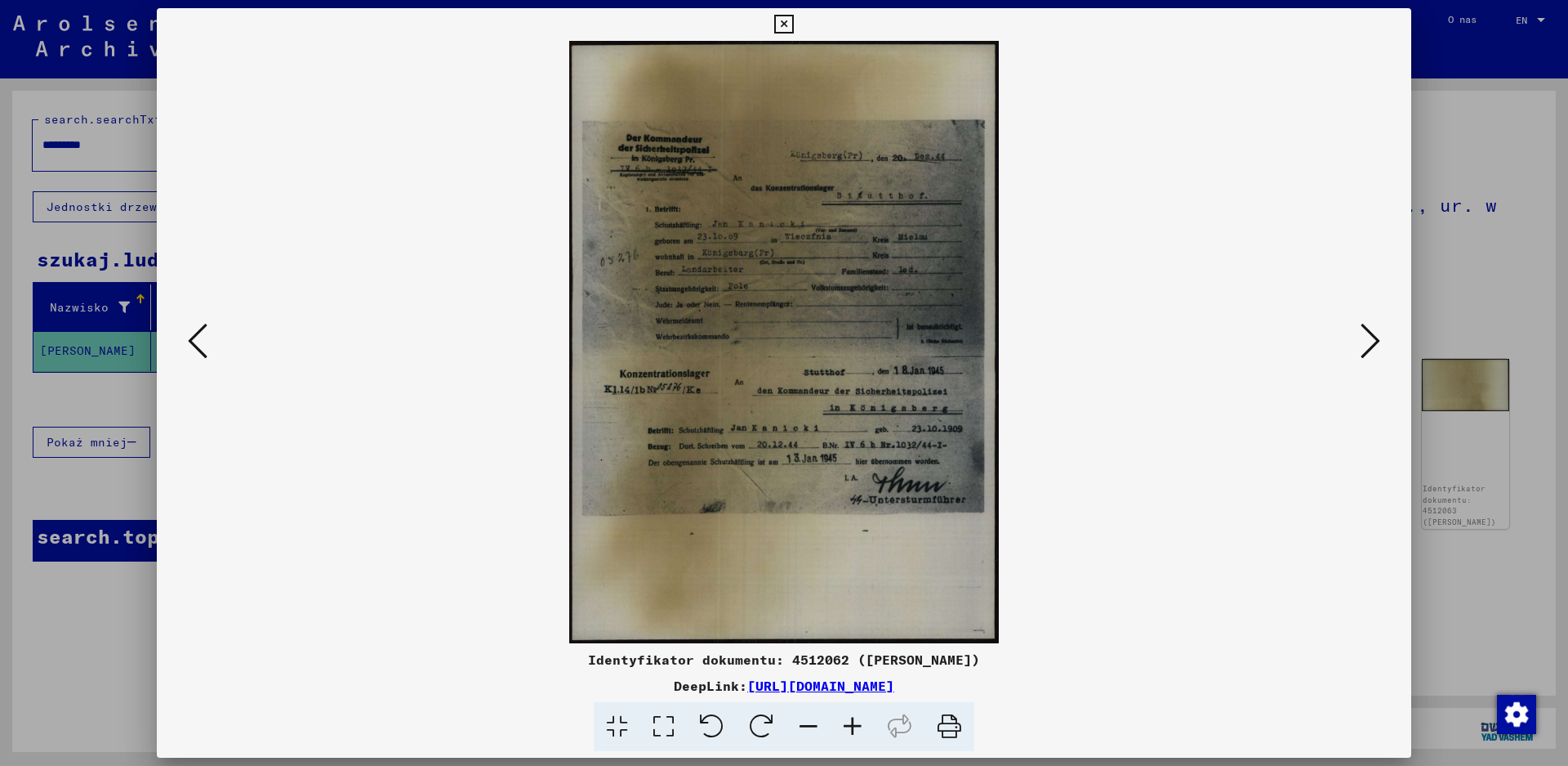
click at [851, 447] on img at bounding box center [784, 342] width 1144 height 602
click at [858, 720] on icon at bounding box center [853, 727] width 44 height 50
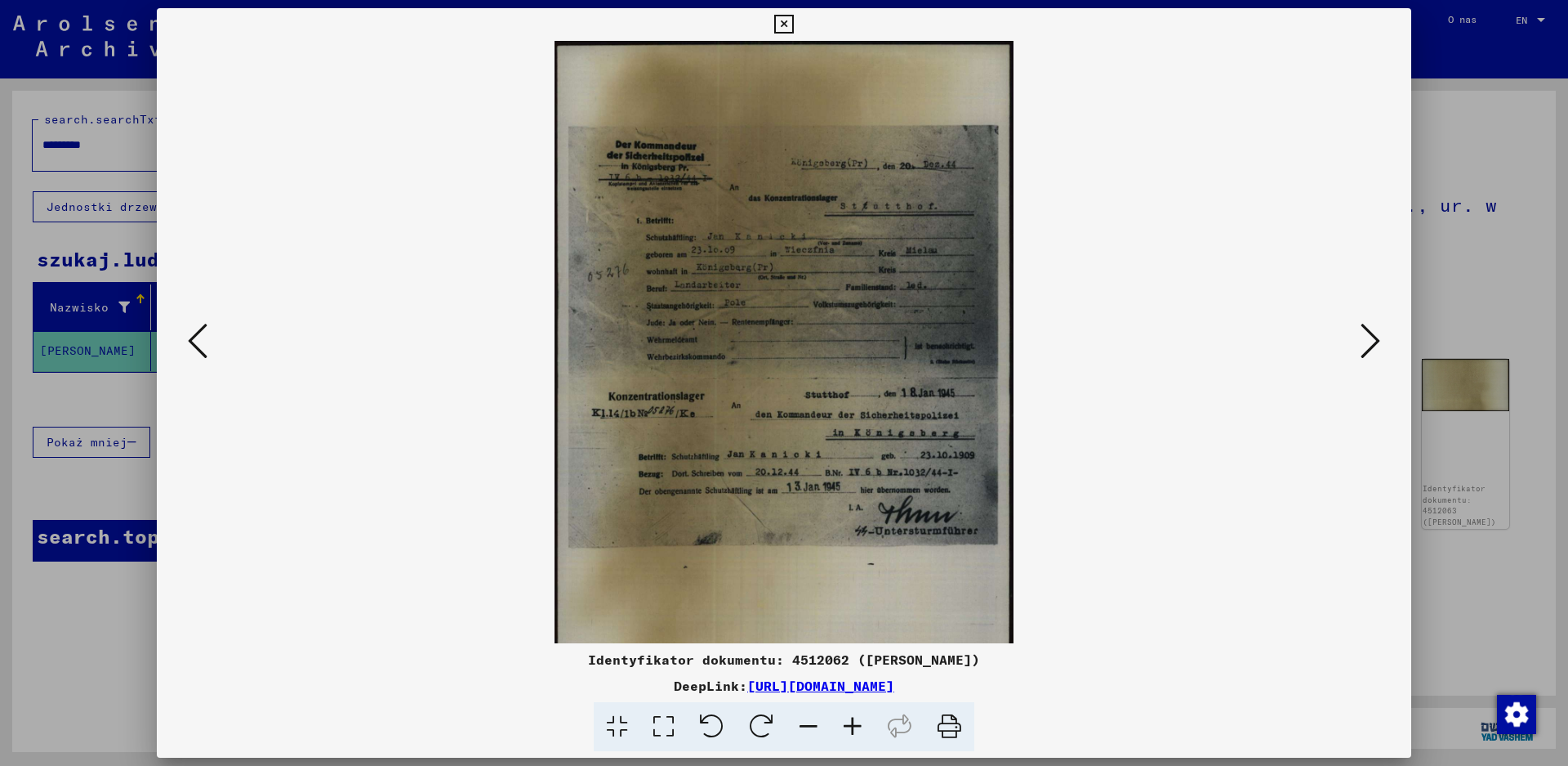
click at [858, 720] on icon at bounding box center [853, 727] width 44 height 50
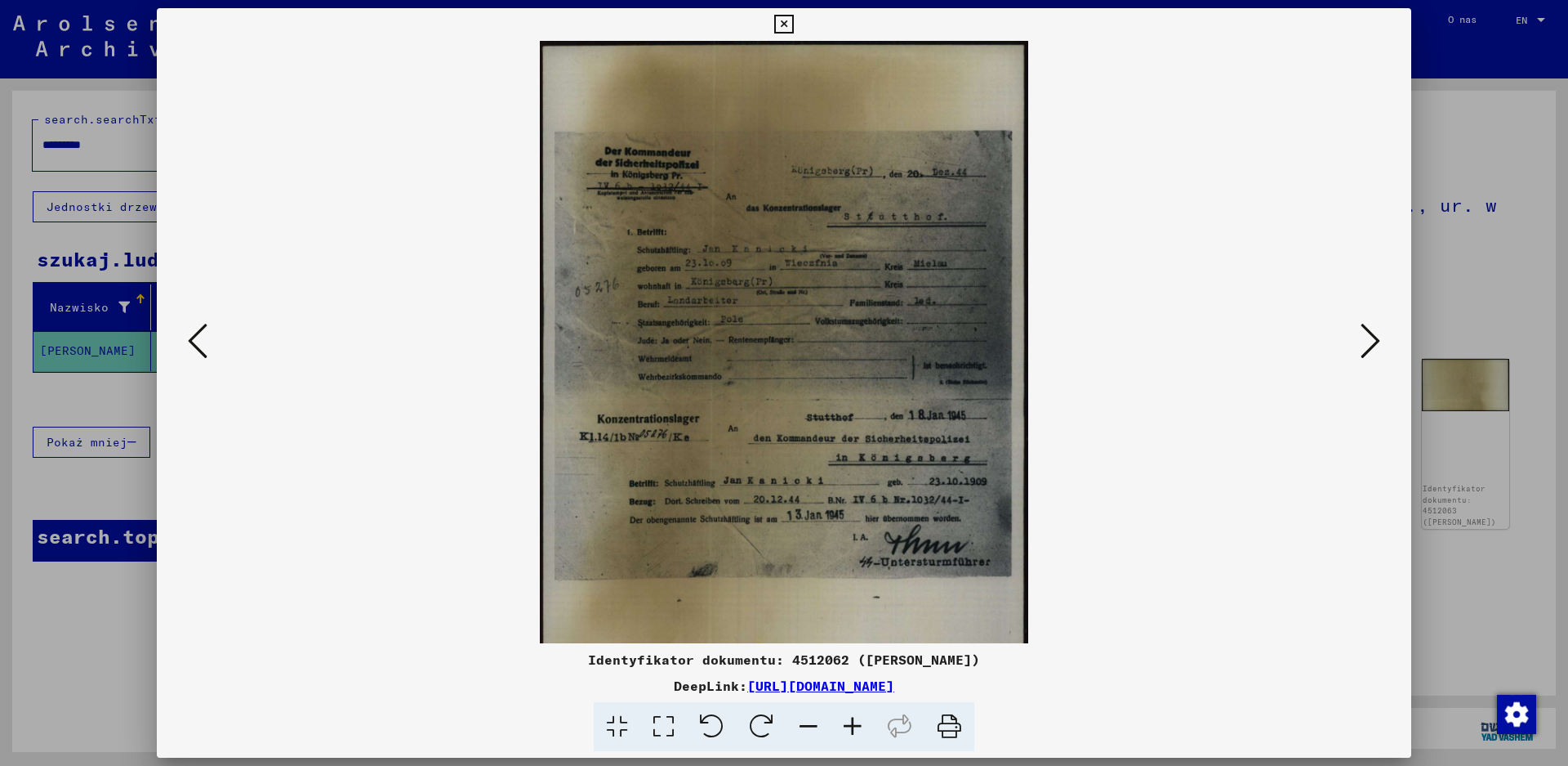
click at [858, 720] on icon at bounding box center [853, 727] width 44 height 50
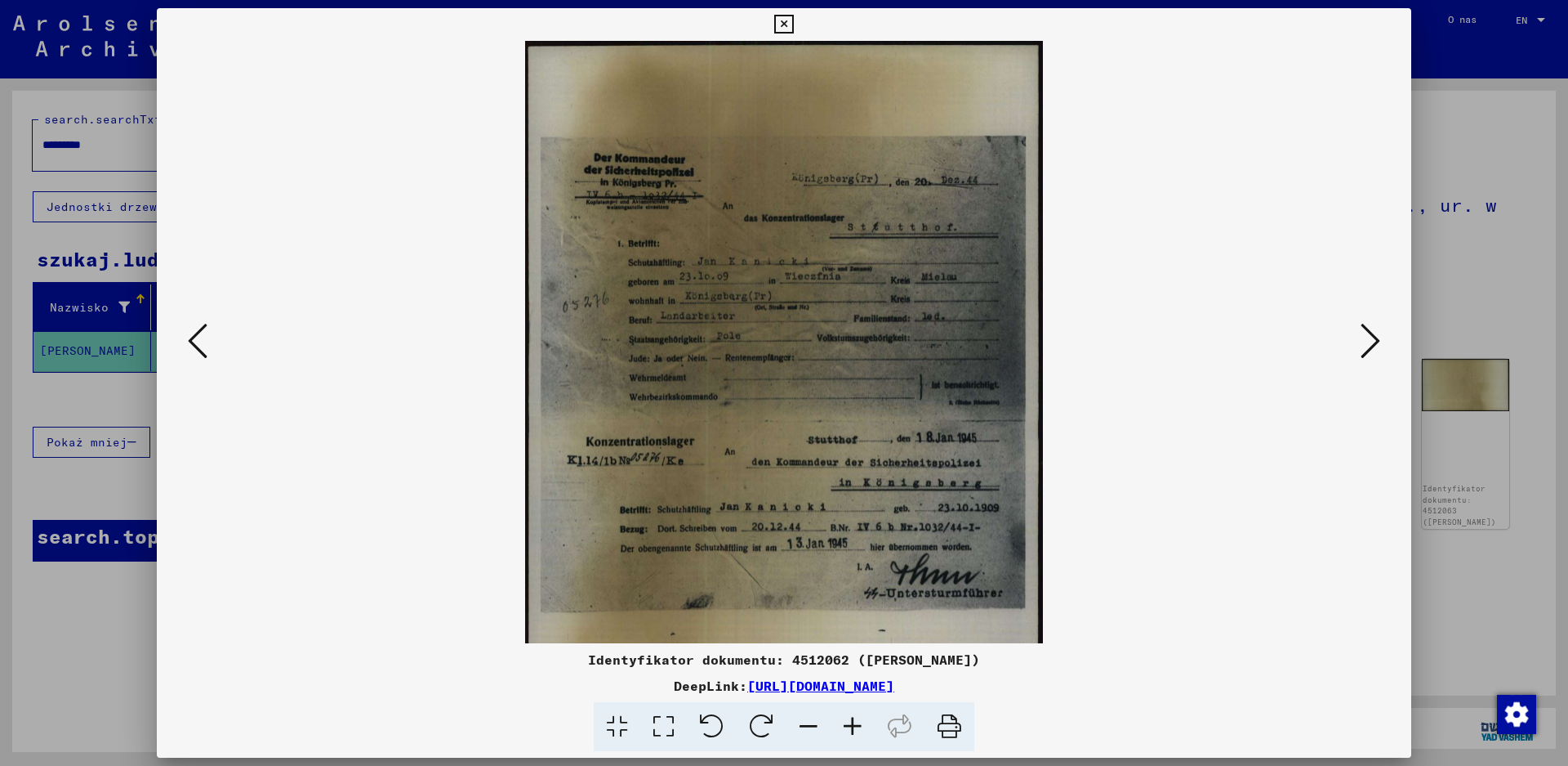
click at [858, 720] on icon at bounding box center [853, 727] width 44 height 50
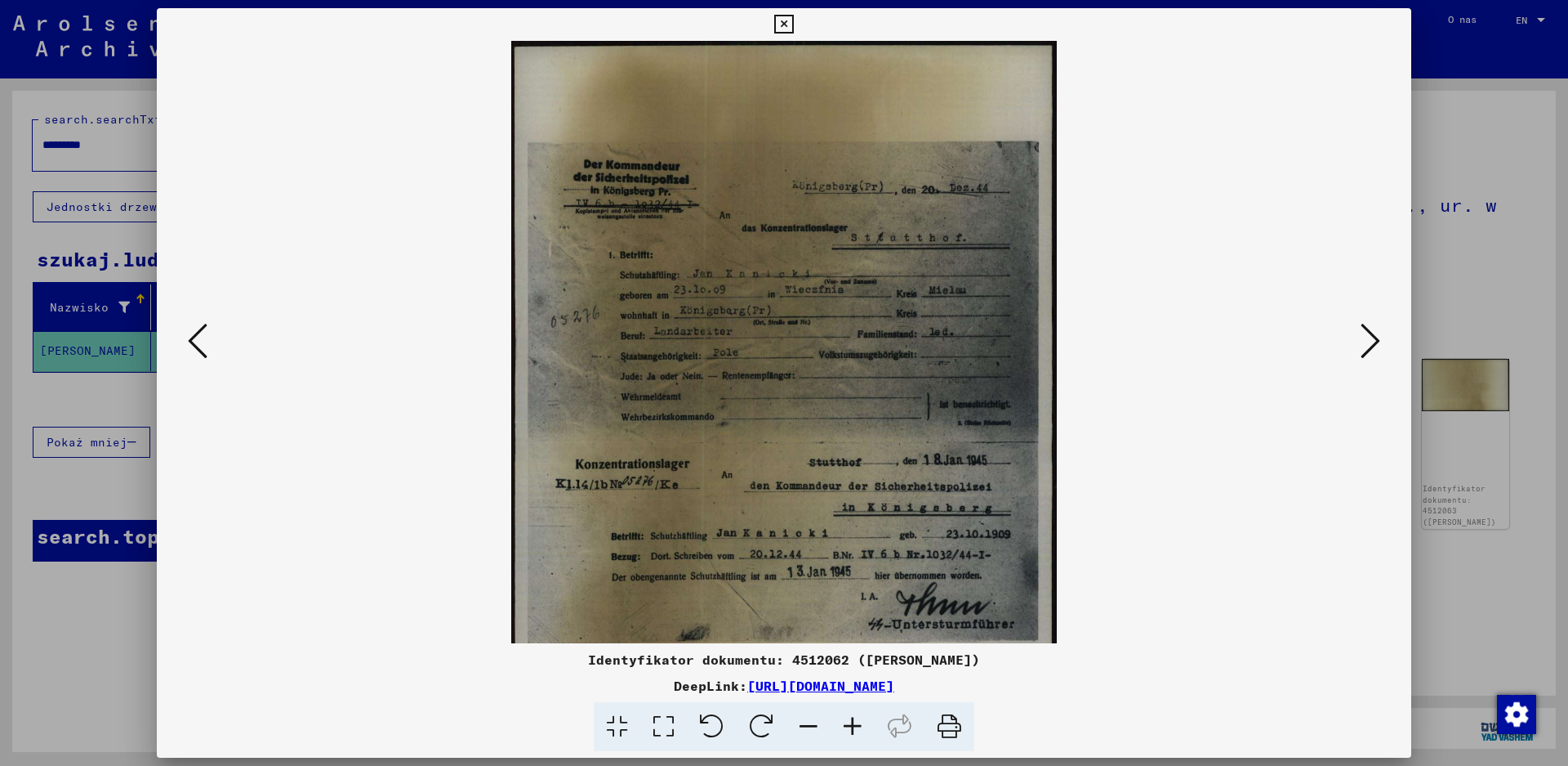
click at [858, 720] on icon at bounding box center [853, 727] width 44 height 50
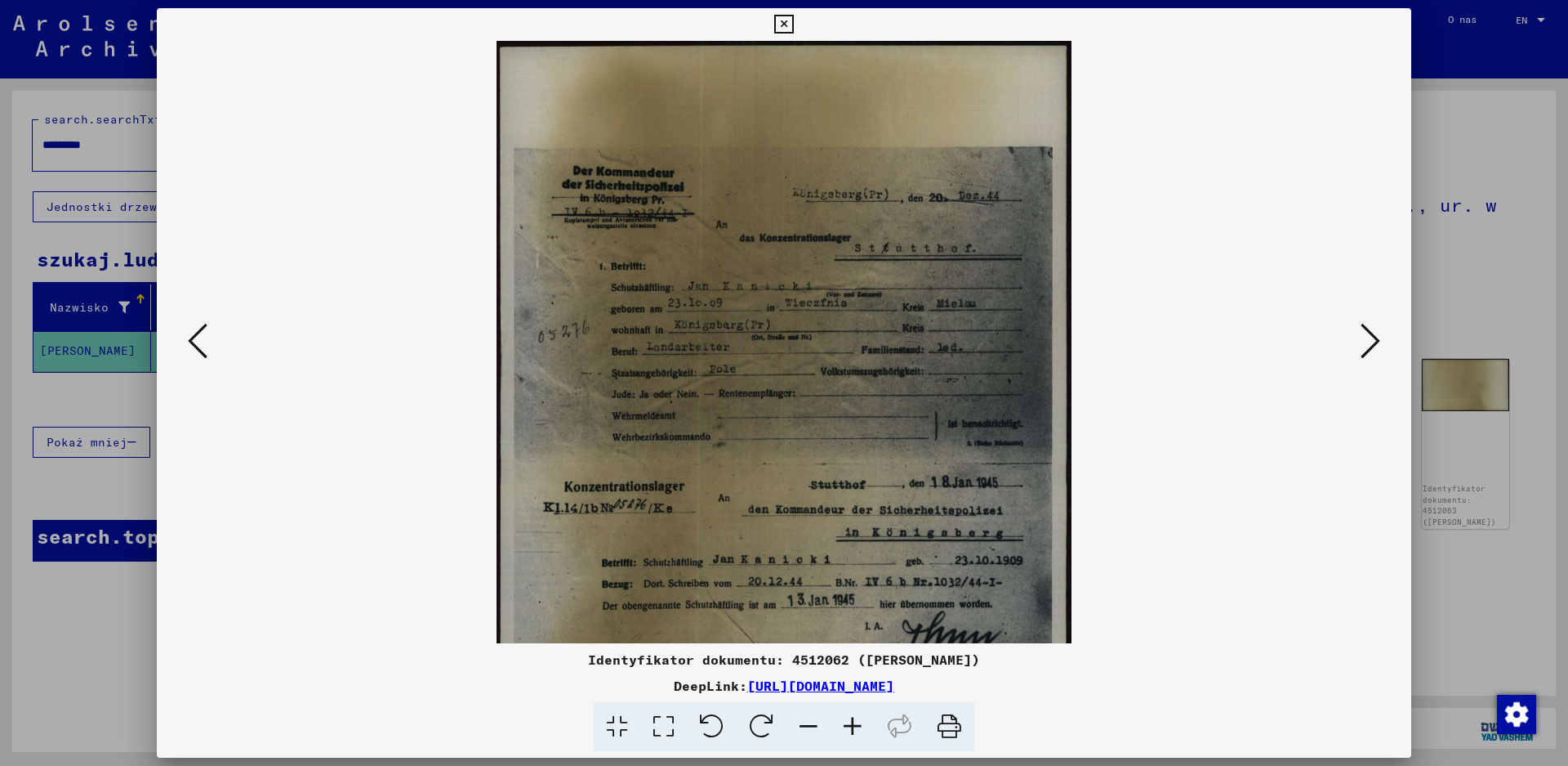
click at [858, 720] on icon at bounding box center [853, 727] width 44 height 50
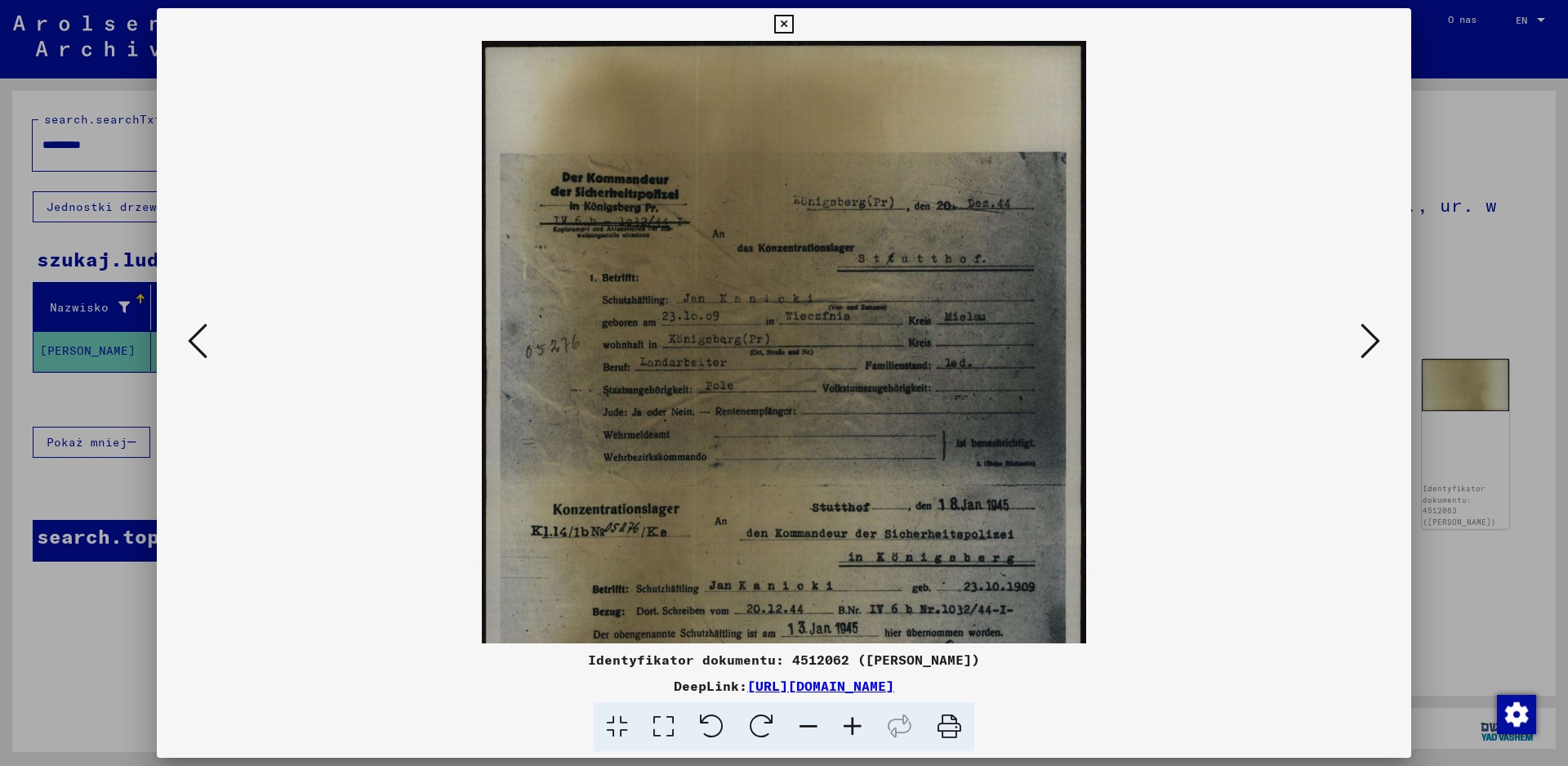
click at [858, 720] on icon at bounding box center [853, 727] width 44 height 50
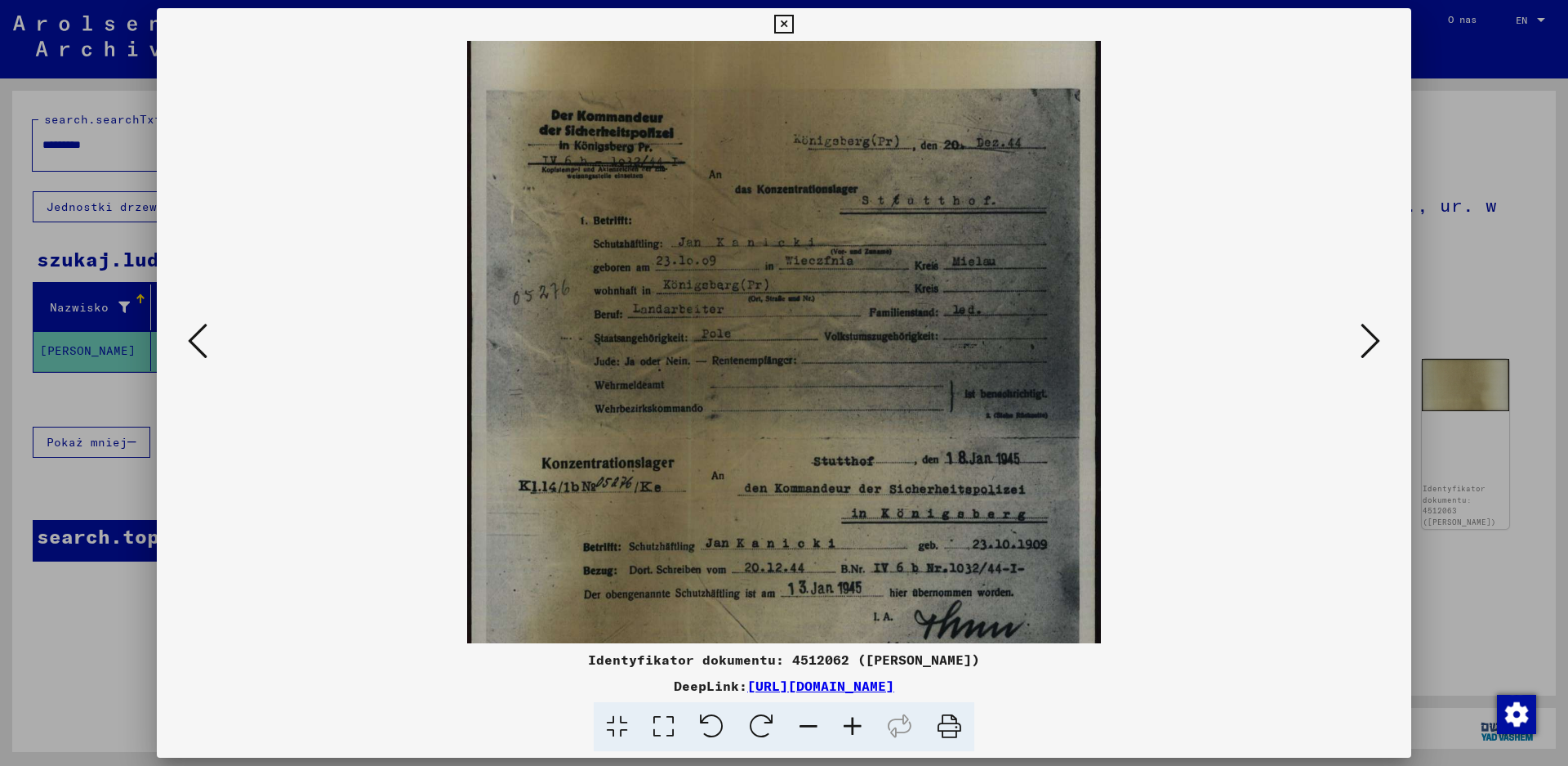
scroll to position [93, 0]
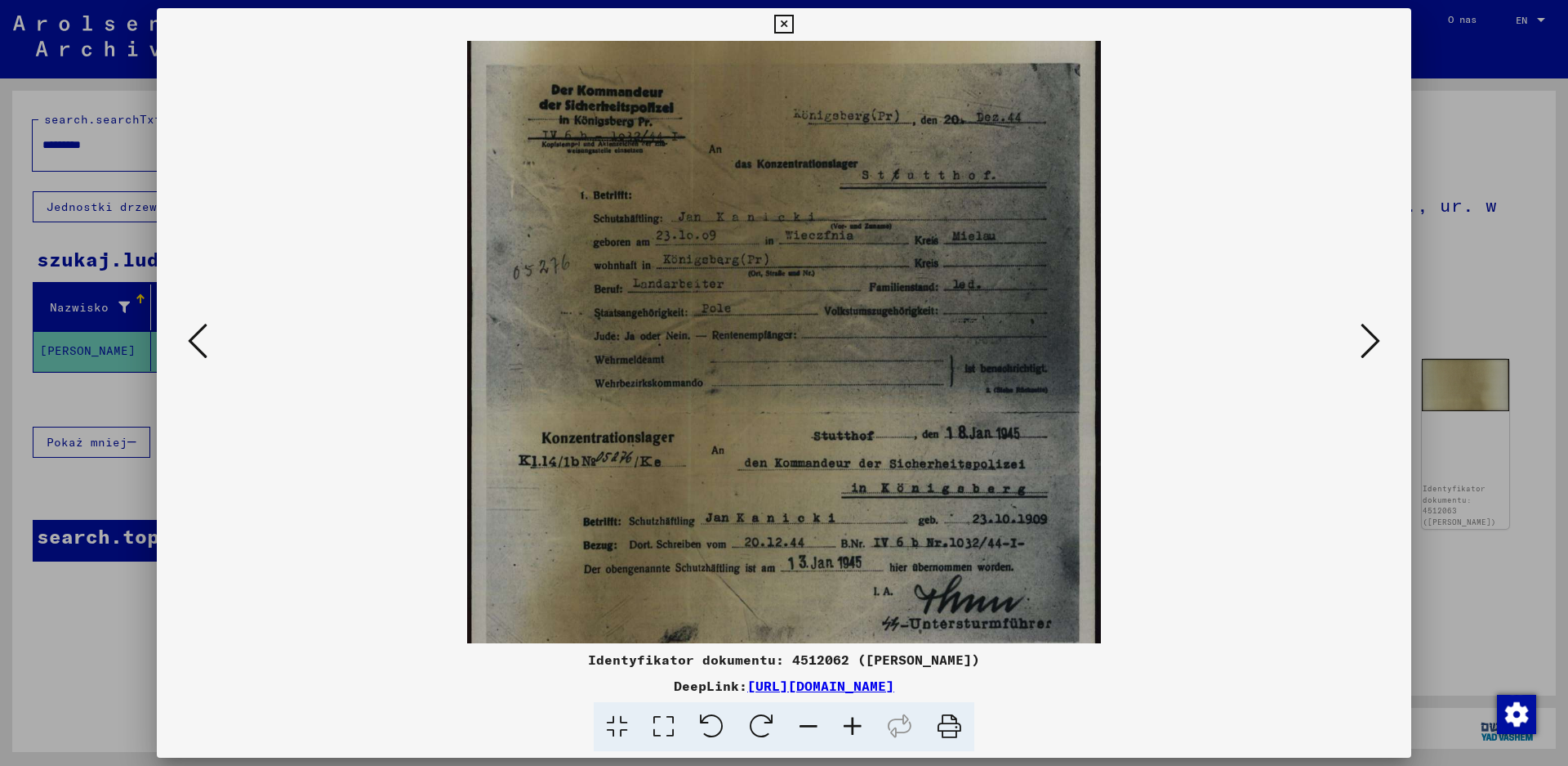
drag, startPoint x: 895, startPoint y: 509, endPoint x: 839, endPoint y: 418, distance: 106.9
click at [839, 418] on img at bounding box center [784, 390] width 634 height 888
click at [785, 19] on icon at bounding box center [784, 24] width 19 height 20
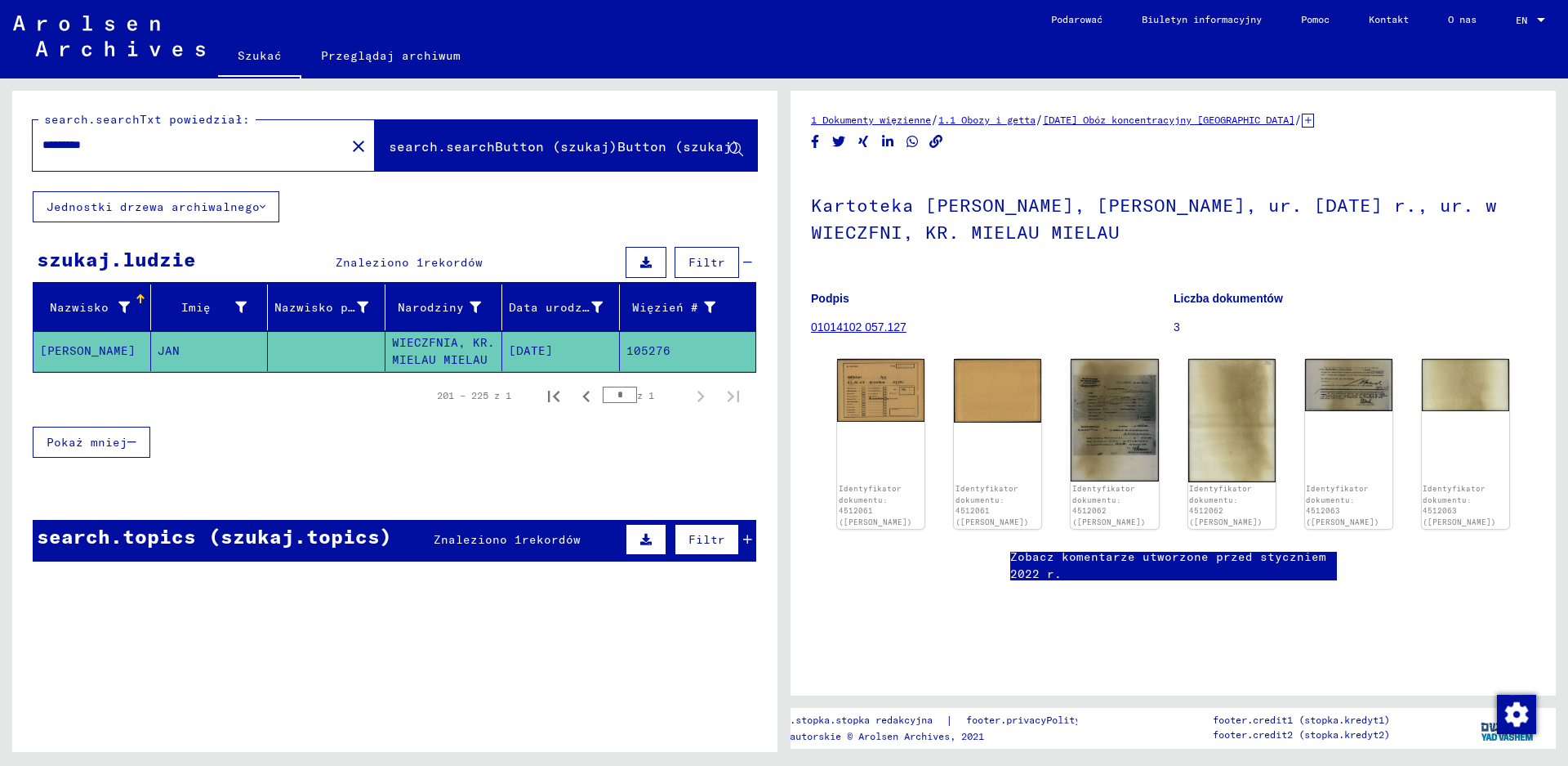
drag, startPoint x: 139, startPoint y: 139, endPoint x: 0, endPoint y: 125, distance: 139.7
click at [0, 125] on div "search.searchTxt powiedział: ********* close search.searchButton (szukaj)Button…" at bounding box center [392, 415] width 784 height 673
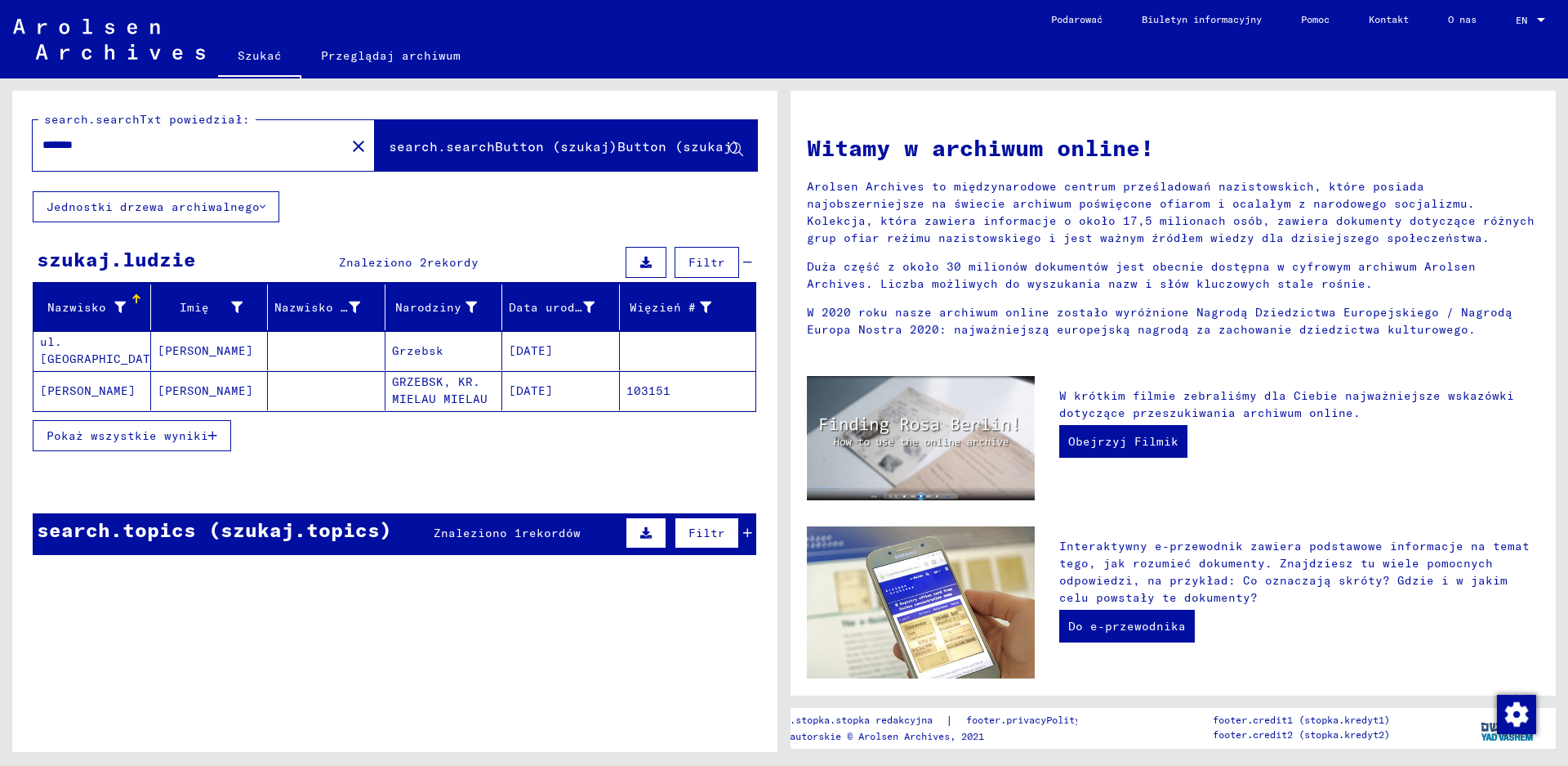
click at [100, 345] on mat-cell "ul. [GEOGRAPHIC_DATA]" at bounding box center [92, 350] width 117 height 39
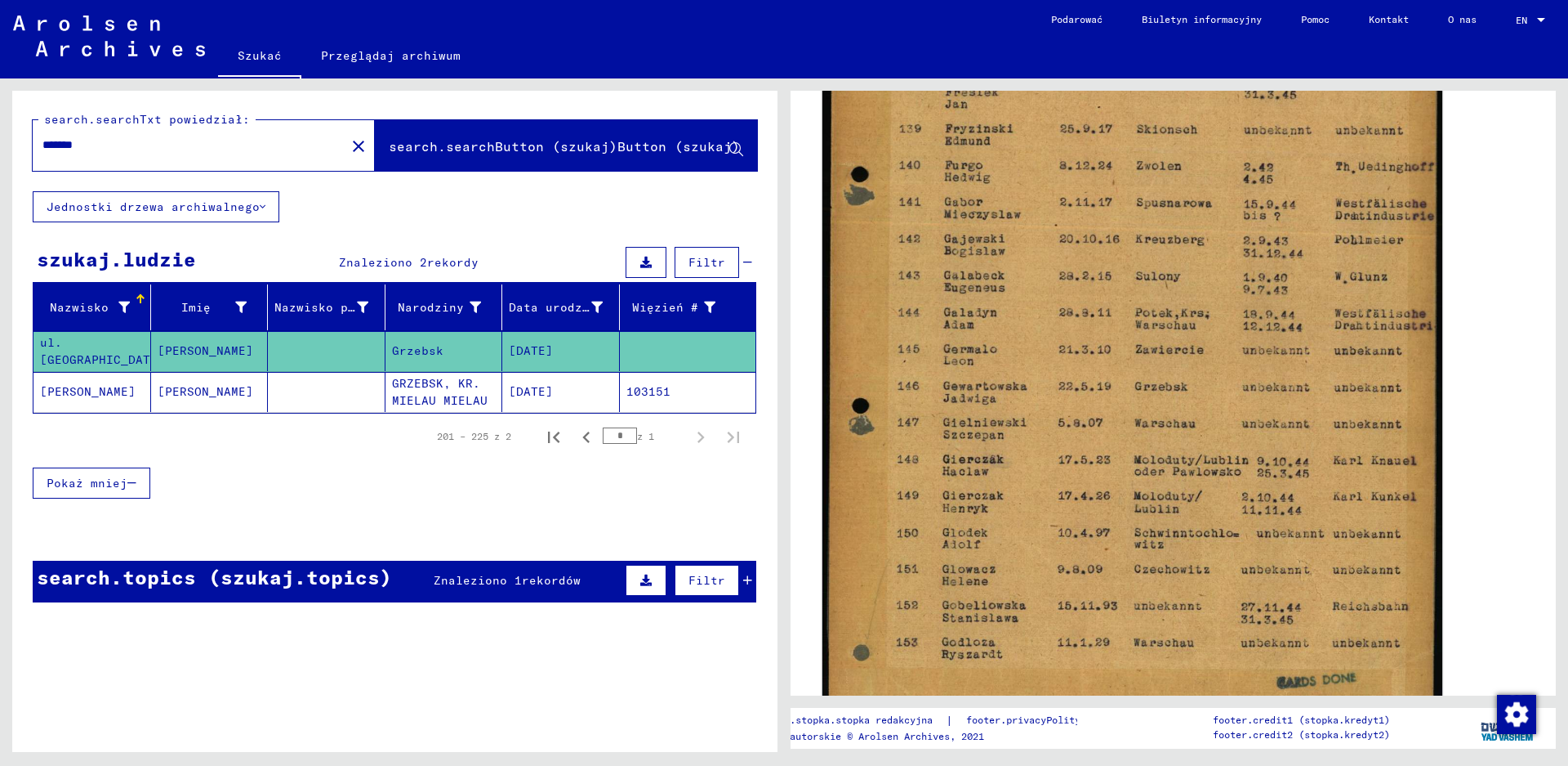
scroll to position [490, 0]
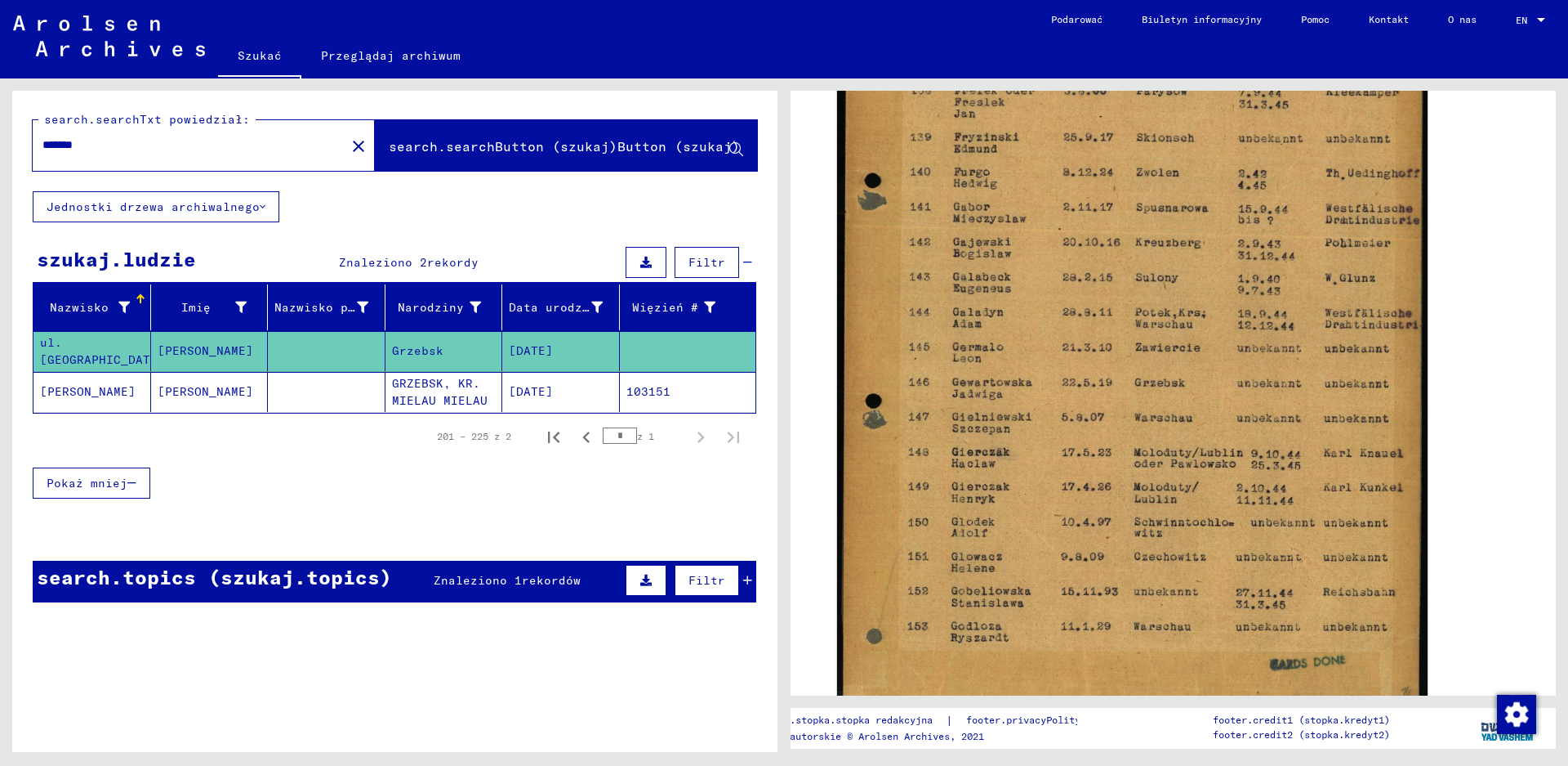
click at [89, 392] on mat-cell "[PERSON_NAME]" at bounding box center [92, 392] width 117 height 40
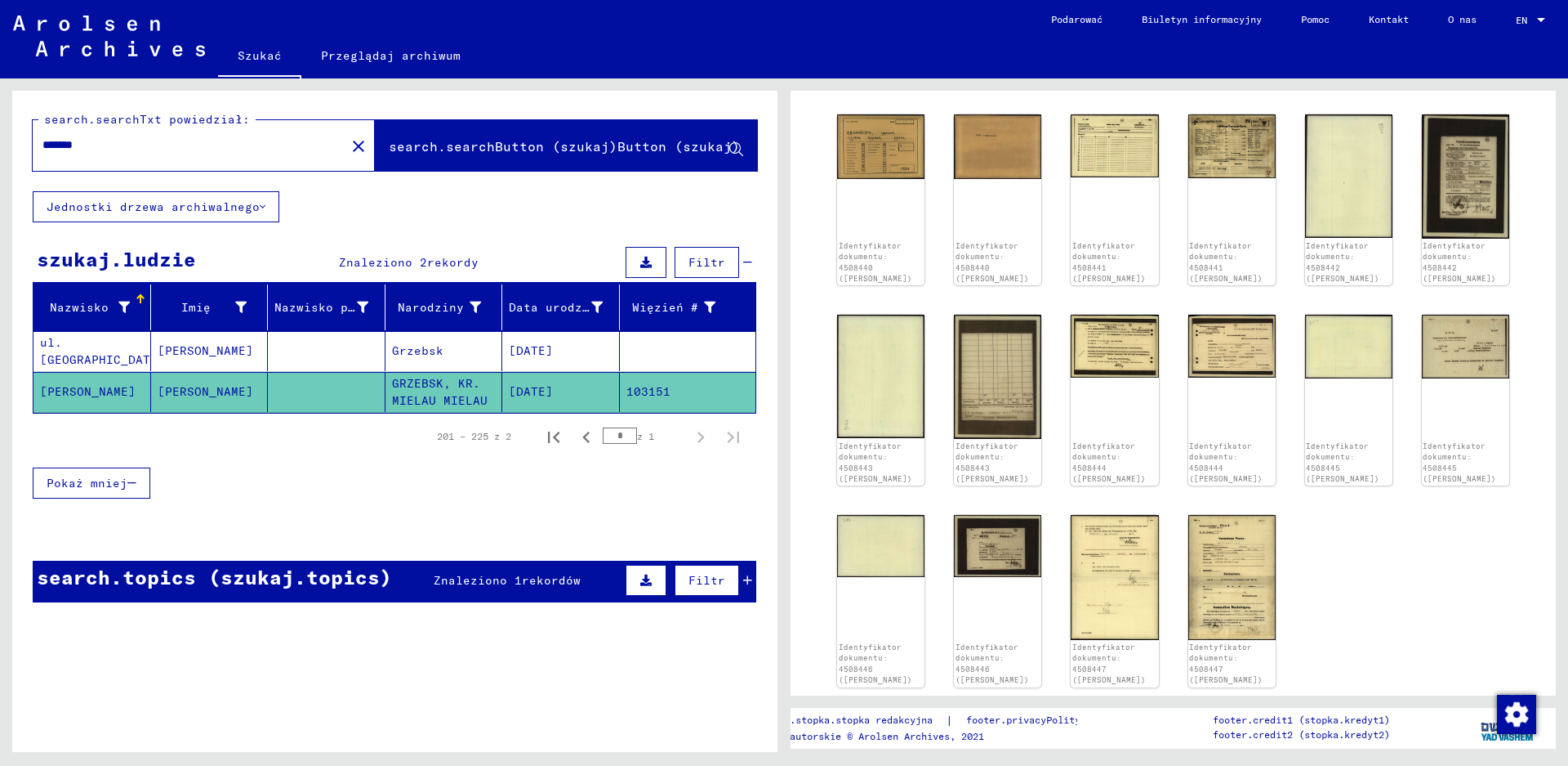
scroll to position [245, 0]
click at [265, 143] on input "*******" at bounding box center [189, 145] width 293 height 17
drag, startPoint x: 262, startPoint y: 141, endPoint x: 0, endPoint y: 141, distance: 262.0
click at [0, 141] on div "search.searchTxt powiedział: ******* close search.searchButton (szukaj)Button (…" at bounding box center [392, 415] width 784 height 673
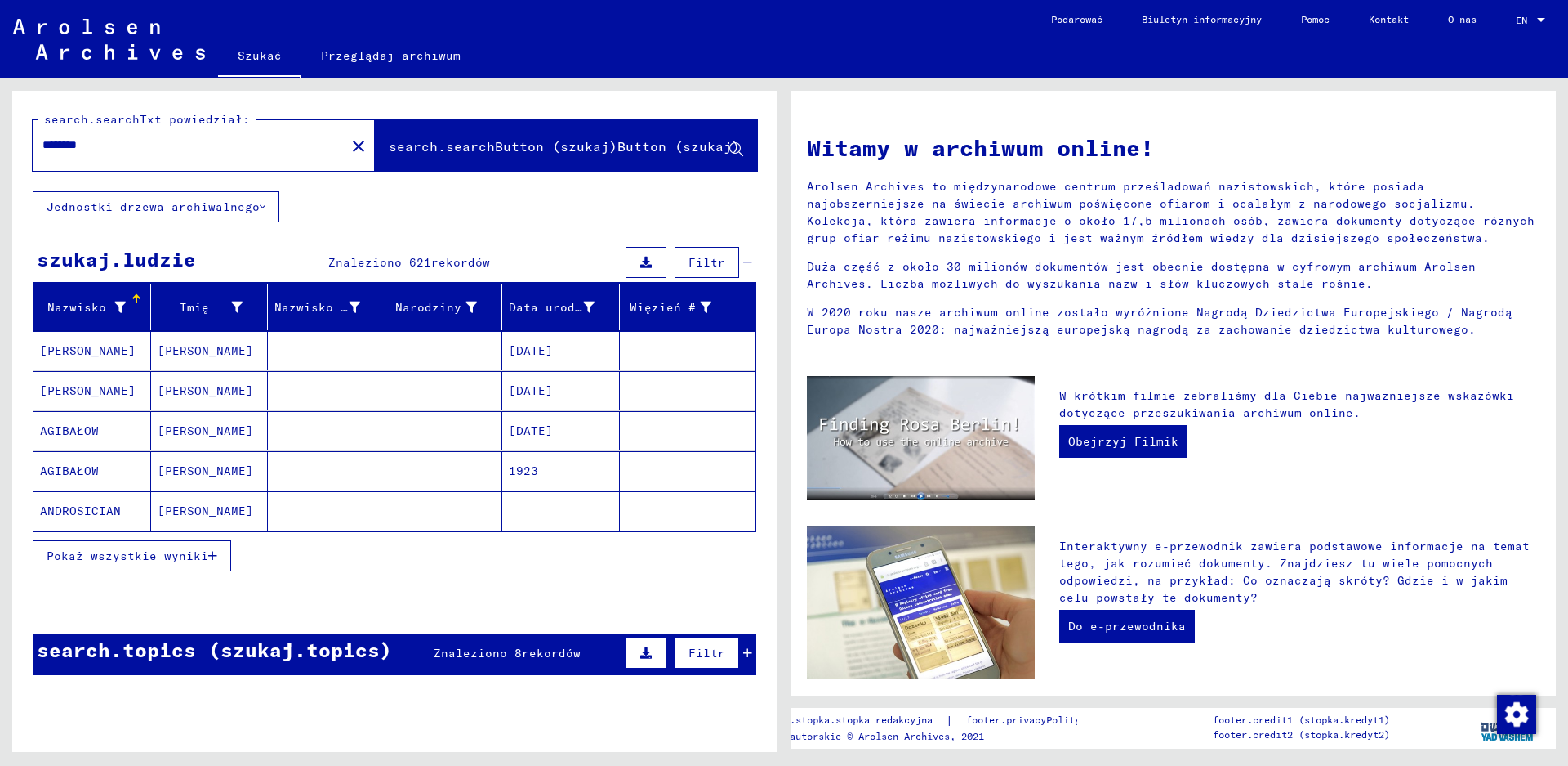
drag, startPoint x: 104, startPoint y: 142, endPoint x: 0, endPoint y: 142, distance: 104.0
click at [0, 142] on div "search.searchTxt powiedział: ******** close search.searchButton (szukaj)Button …" at bounding box center [392, 415] width 784 height 673
click at [135, 559] on span "Pokaż wszystkie wyniki" at bounding box center [128, 555] width 162 height 14
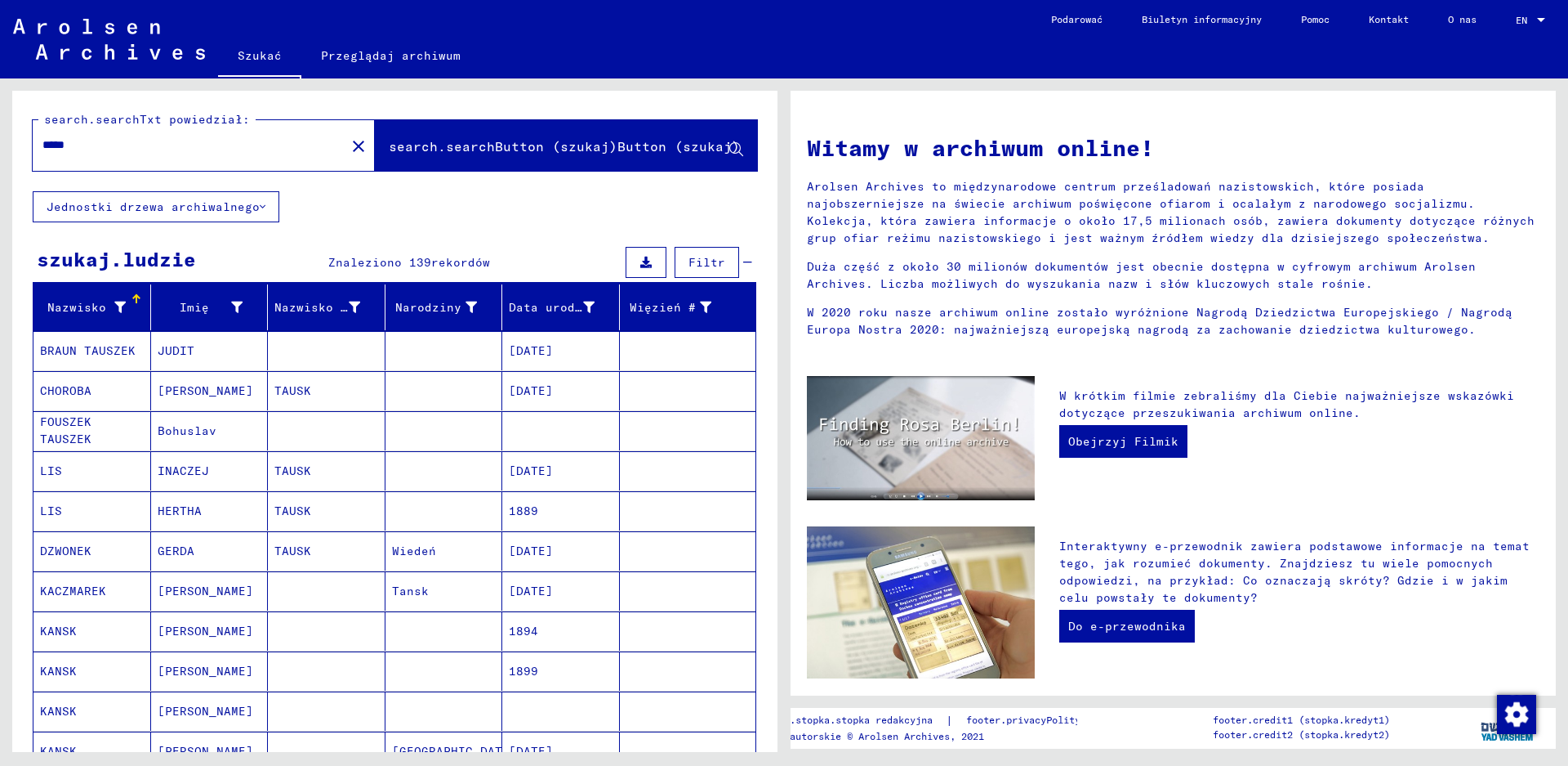
drag, startPoint x: 119, startPoint y: 152, endPoint x: 0, endPoint y: 106, distance: 127.6
click at [0, 106] on div "search.searchTxt powiedział: ***** close search.searchButton (szukaj)Button (sz…" at bounding box center [392, 415] width 784 height 673
type input "*********"
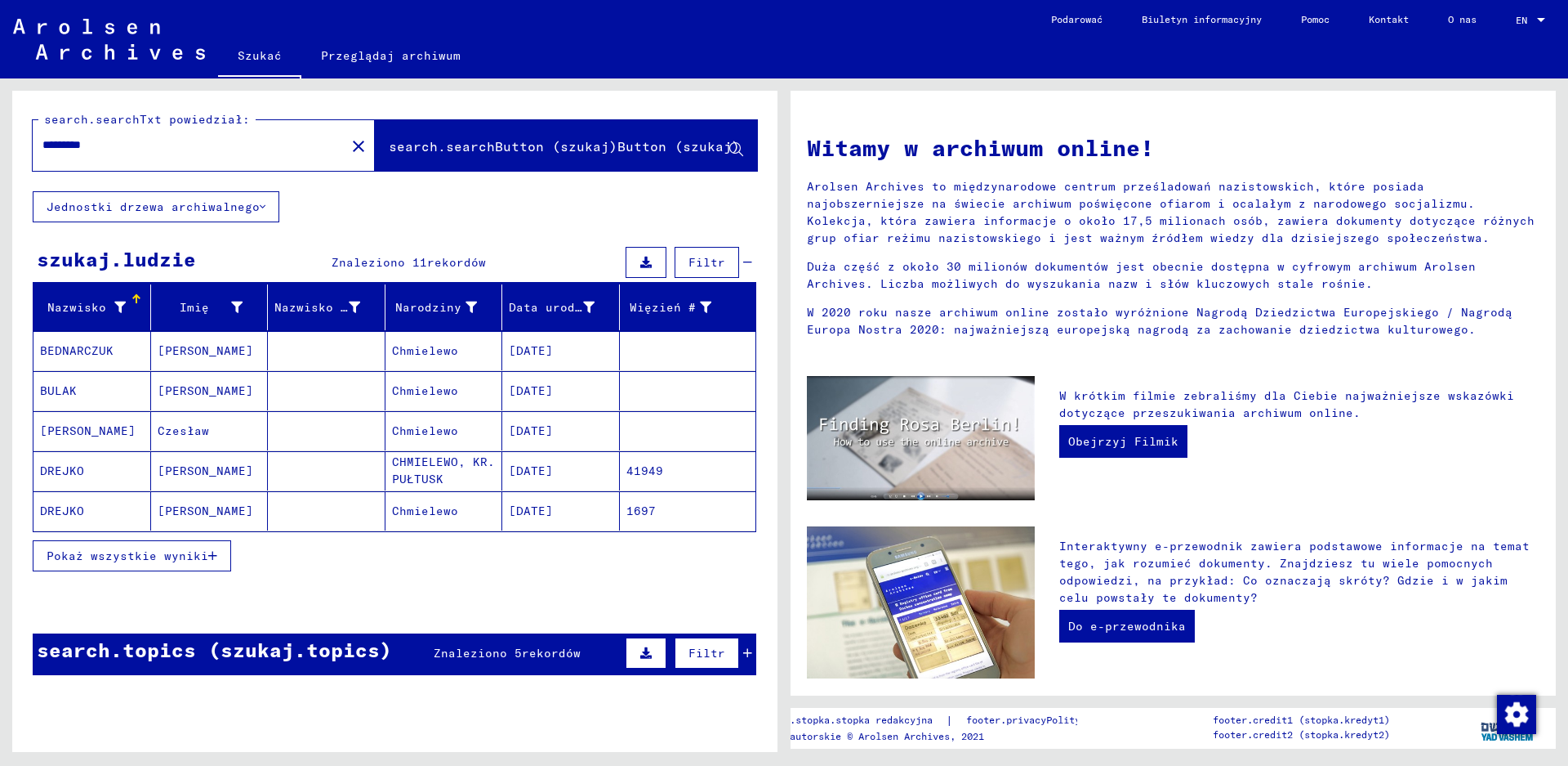
click at [417, 348] on mat-cell "Chmielewo" at bounding box center [444, 350] width 117 height 39
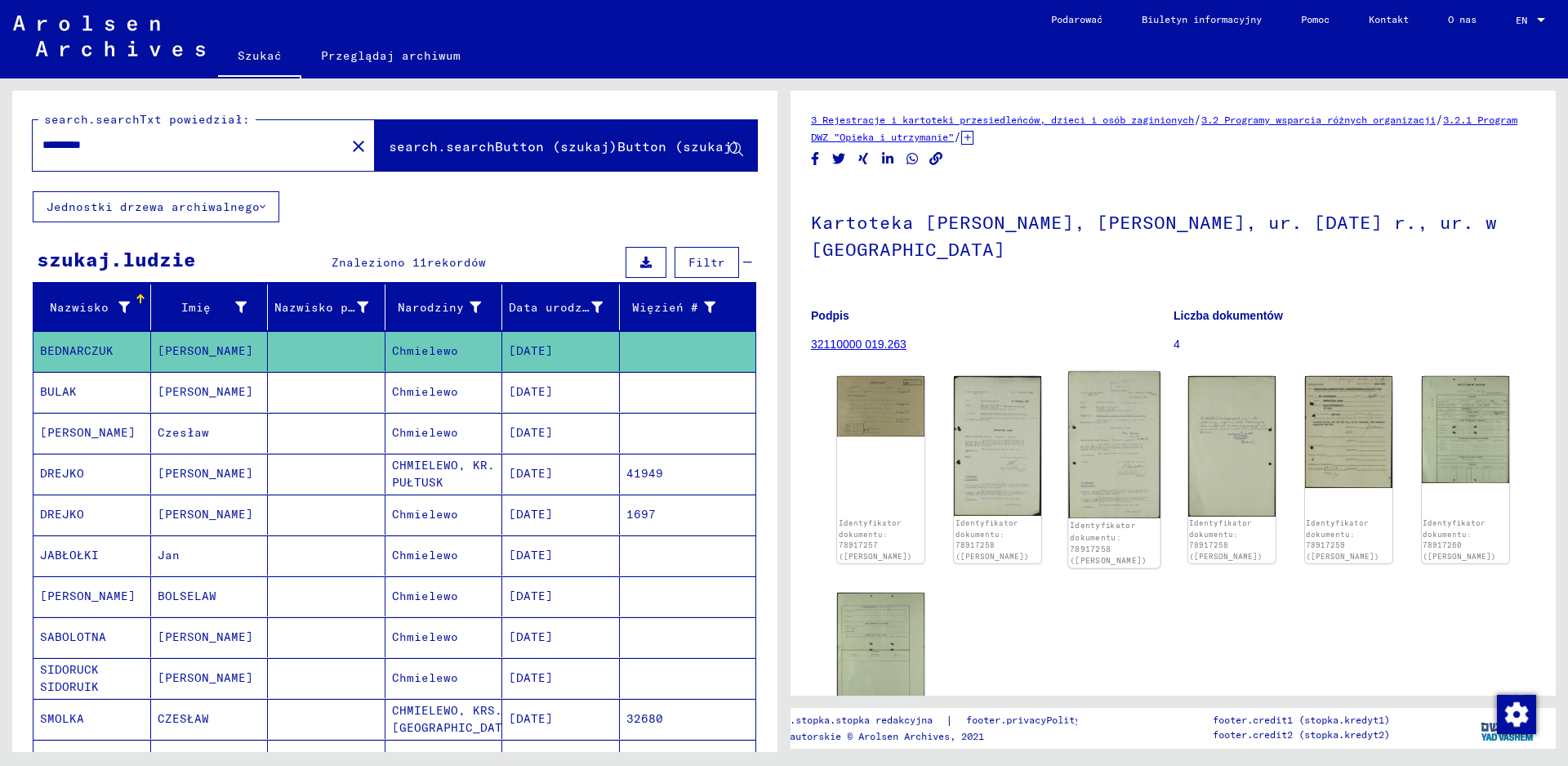
click at [1106, 458] on img at bounding box center [1115, 444] width 93 height 146
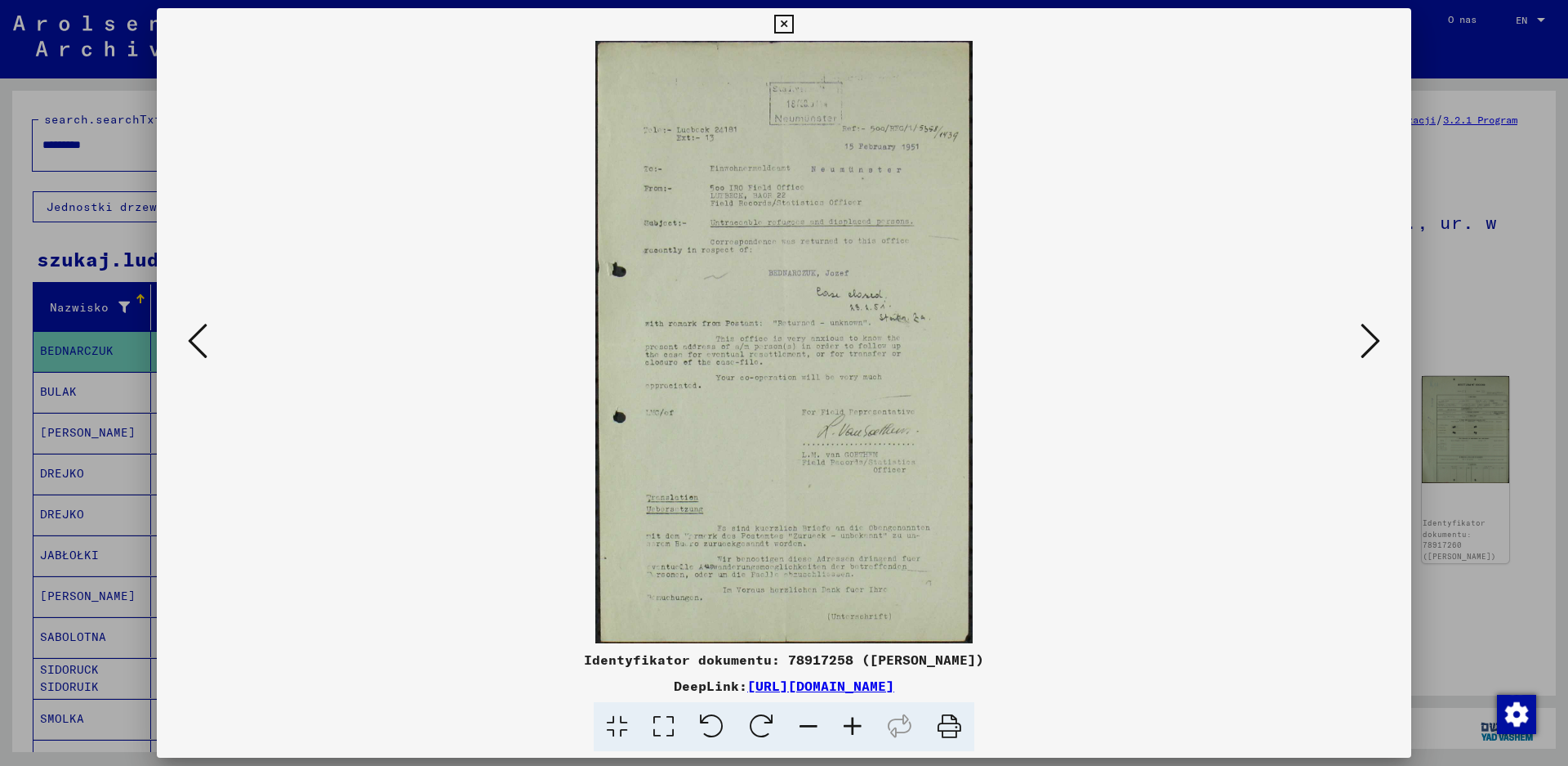
click at [855, 725] on icon at bounding box center [853, 727] width 44 height 50
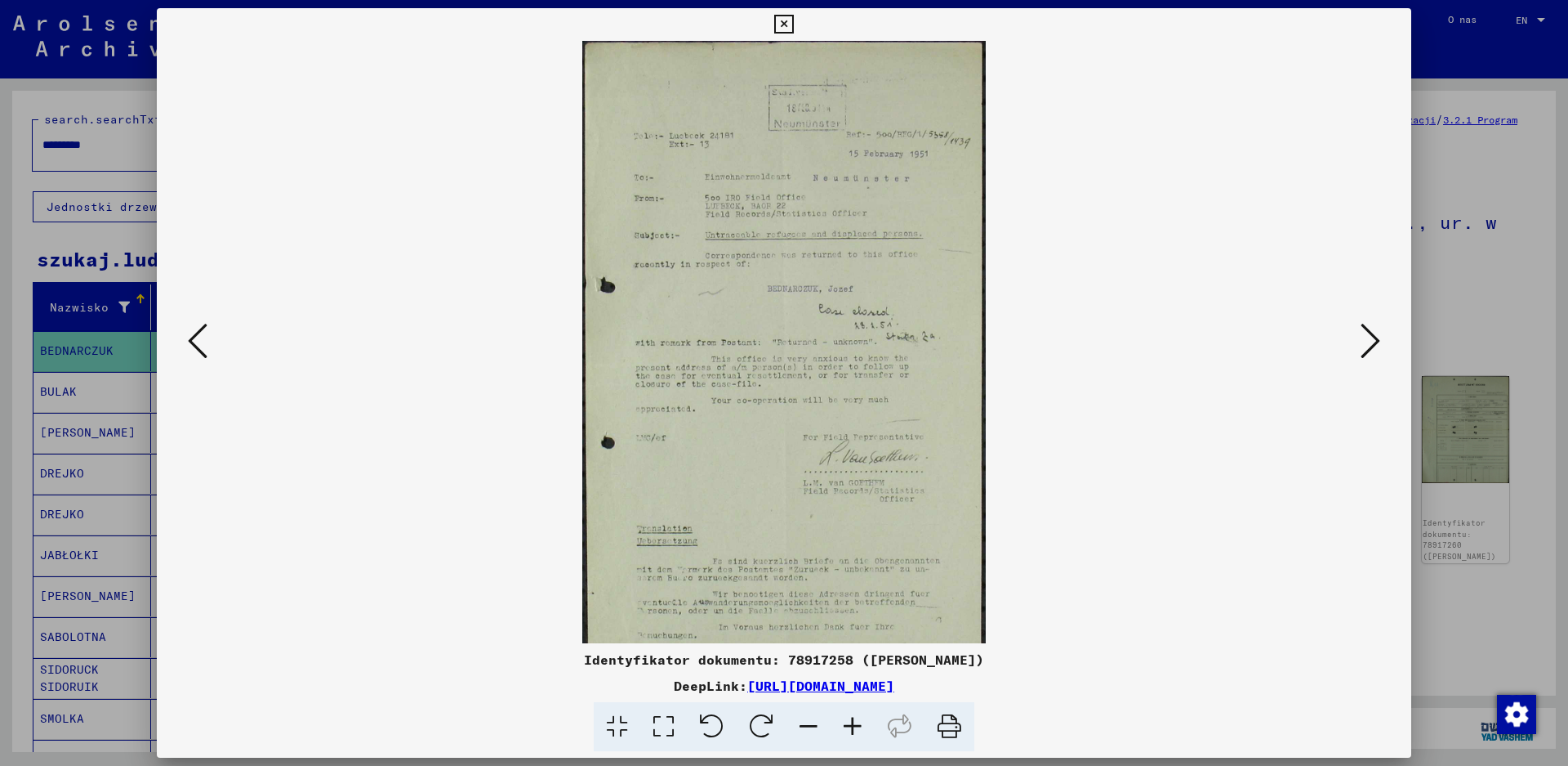
click at [855, 725] on icon at bounding box center [853, 727] width 44 height 50
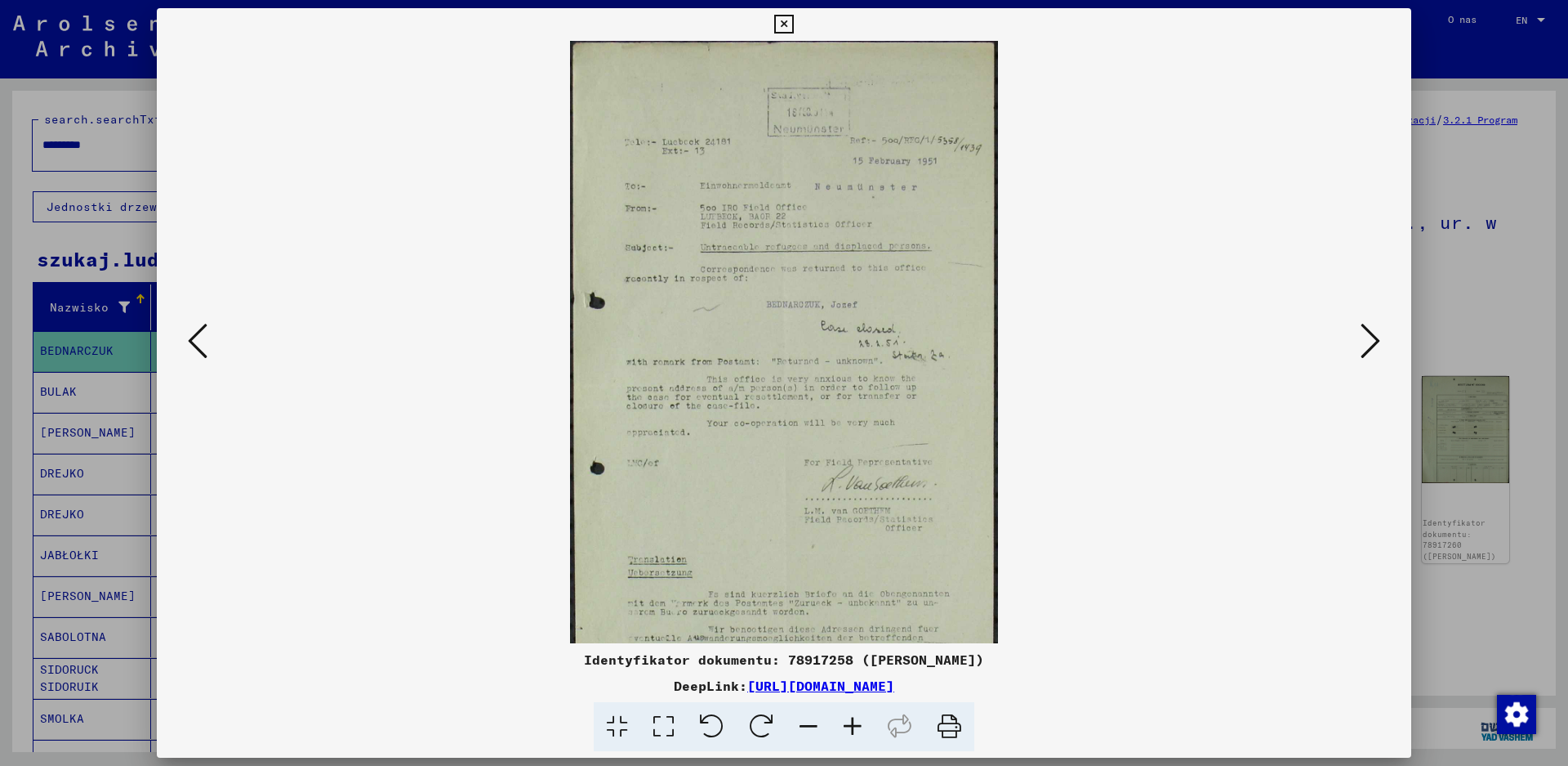
click at [855, 725] on icon at bounding box center [853, 727] width 44 height 50
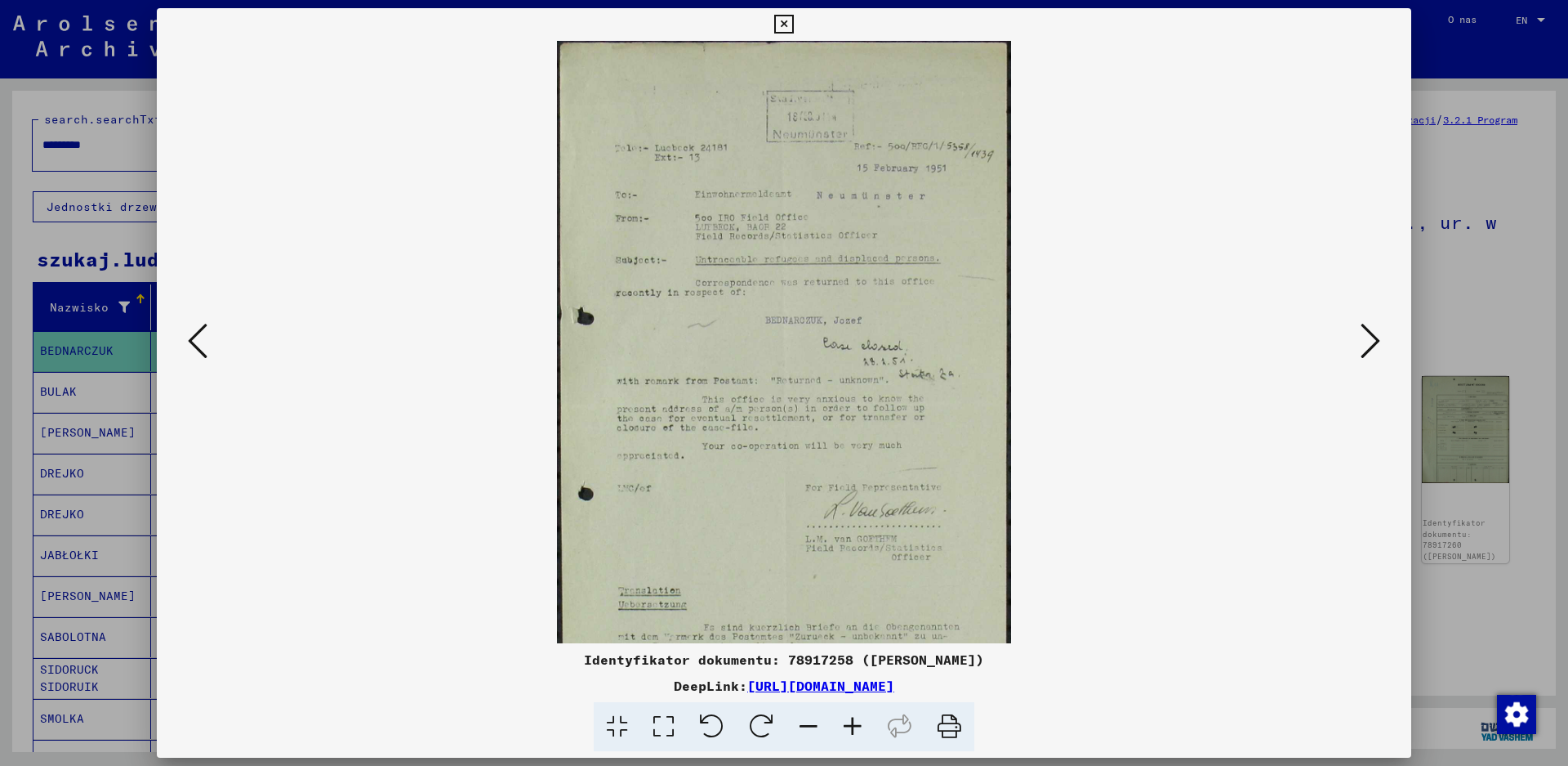
click at [855, 725] on icon at bounding box center [853, 727] width 44 height 50
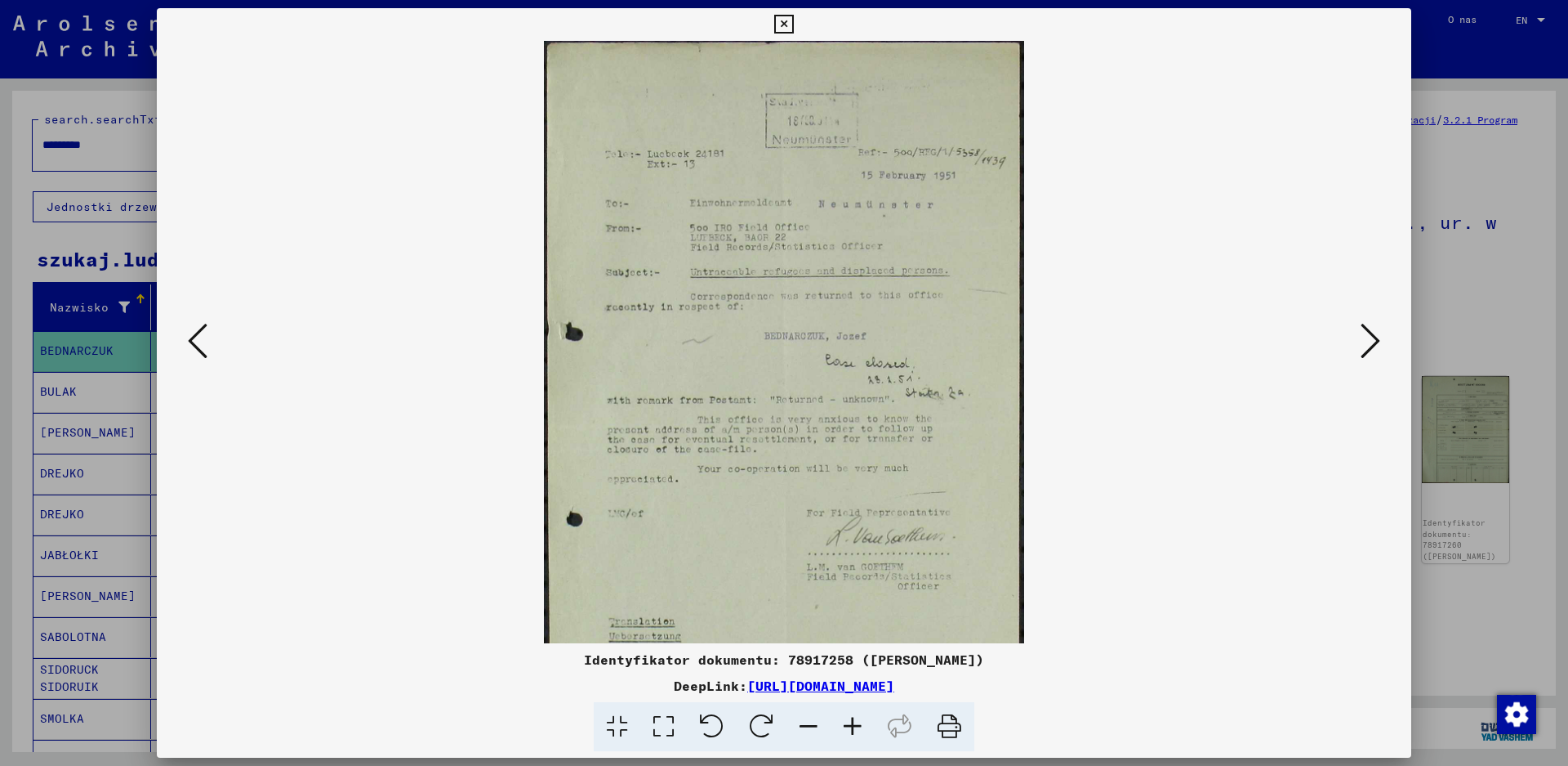
click at [855, 725] on icon at bounding box center [853, 727] width 44 height 50
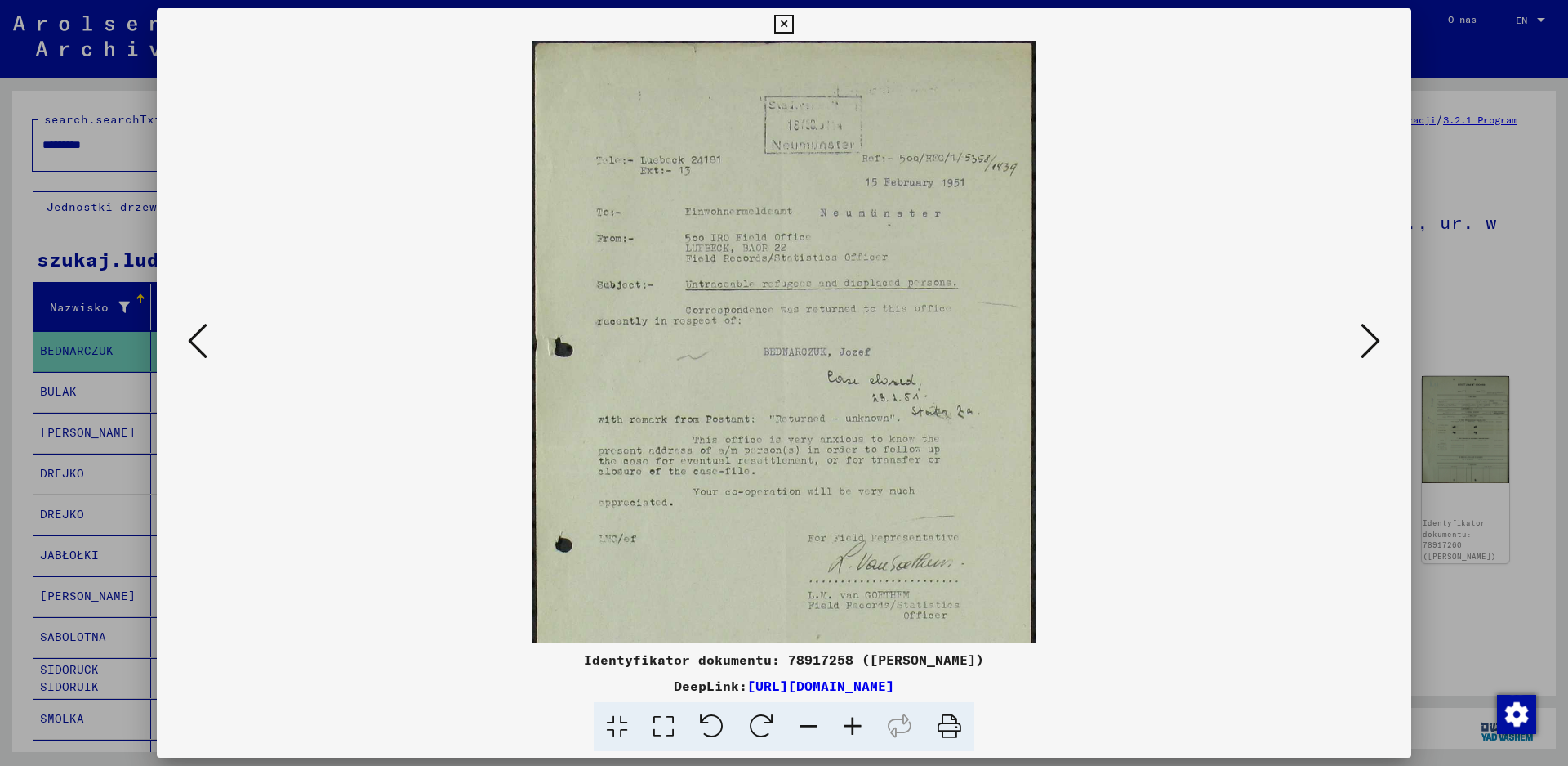
click at [855, 725] on icon at bounding box center [853, 727] width 44 height 50
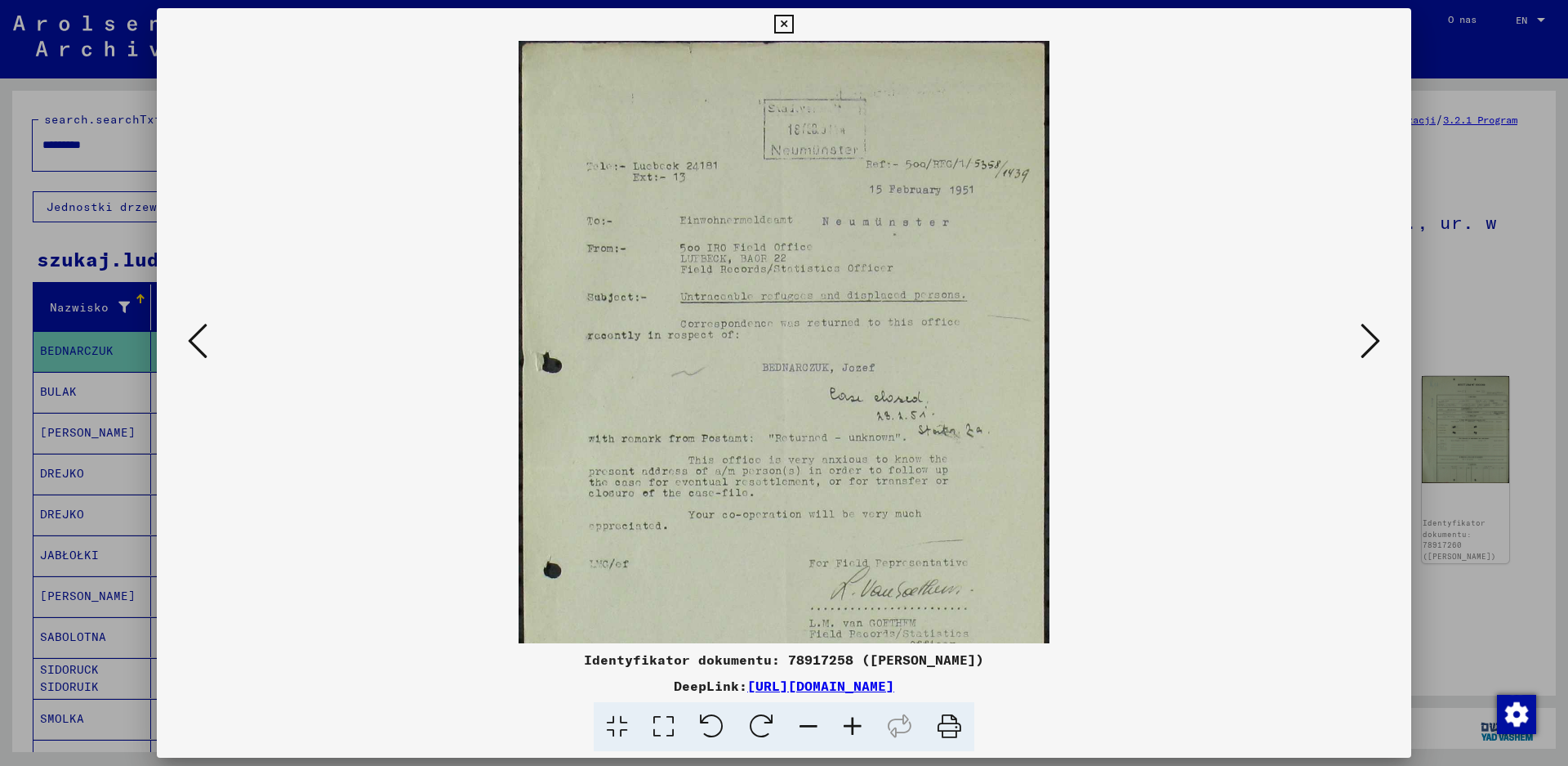
click at [855, 725] on icon at bounding box center [853, 727] width 44 height 50
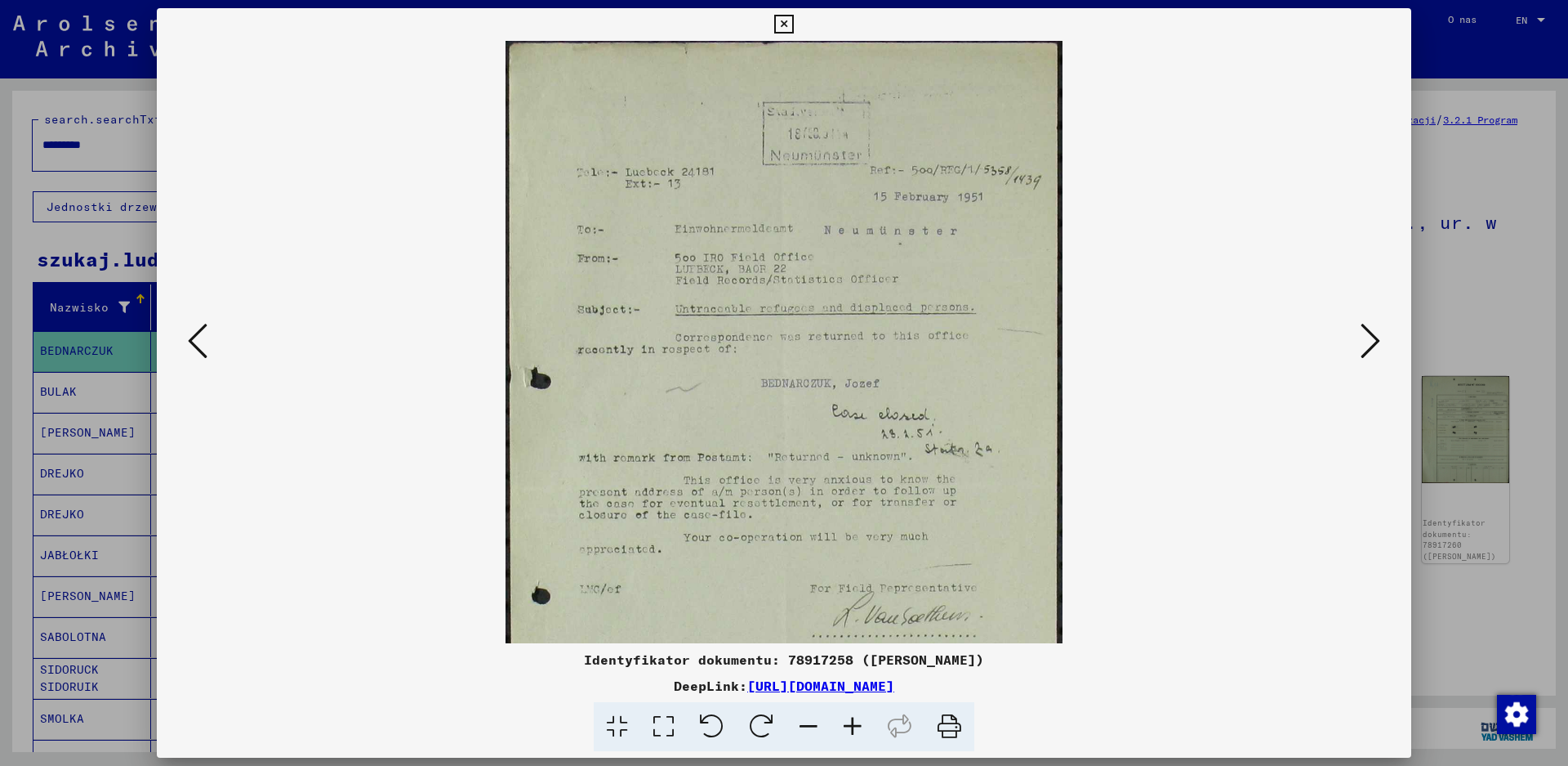
click at [855, 725] on icon at bounding box center [853, 727] width 44 height 50
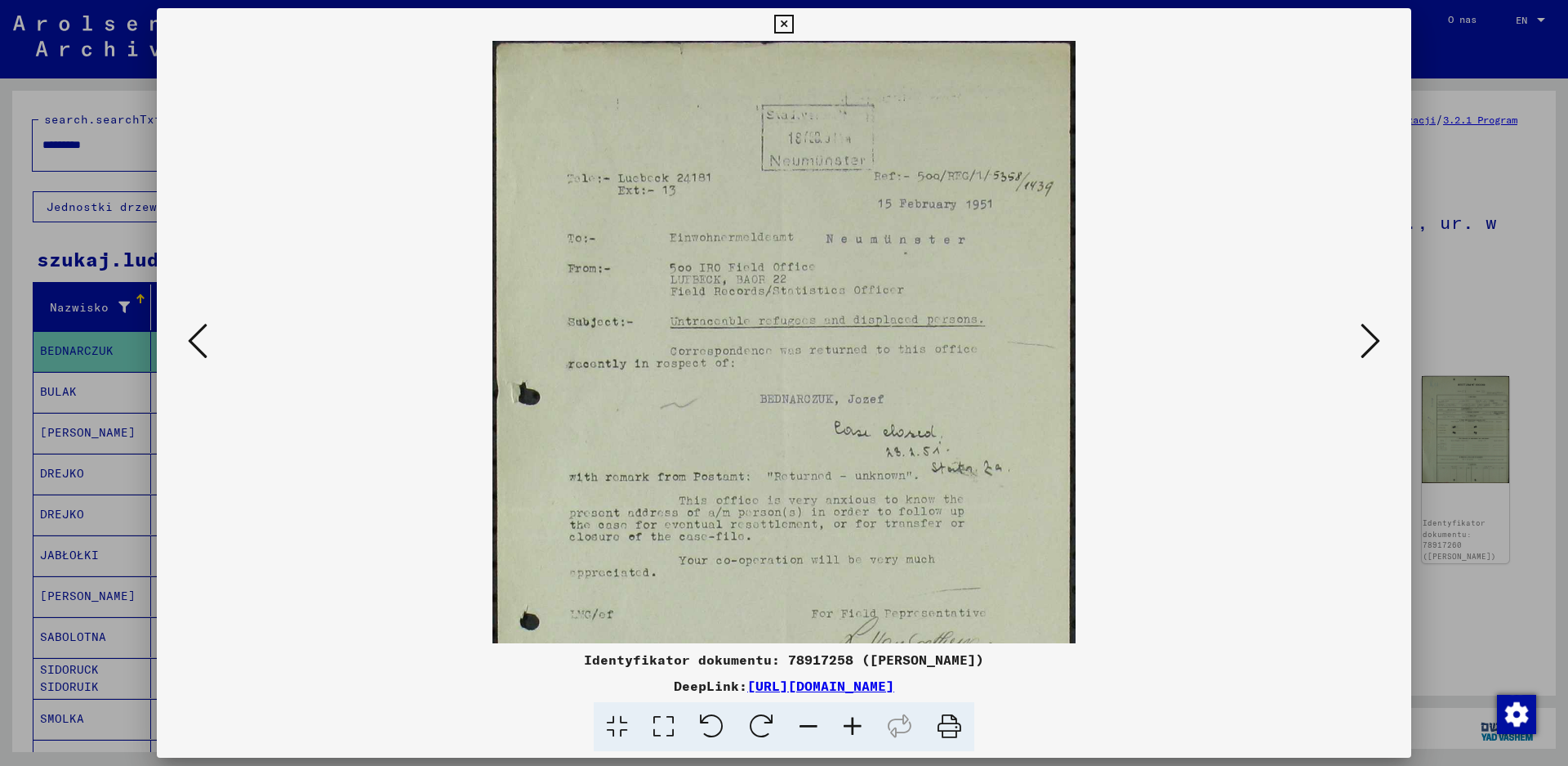
click at [855, 725] on icon at bounding box center [853, 727] width 44 height 50
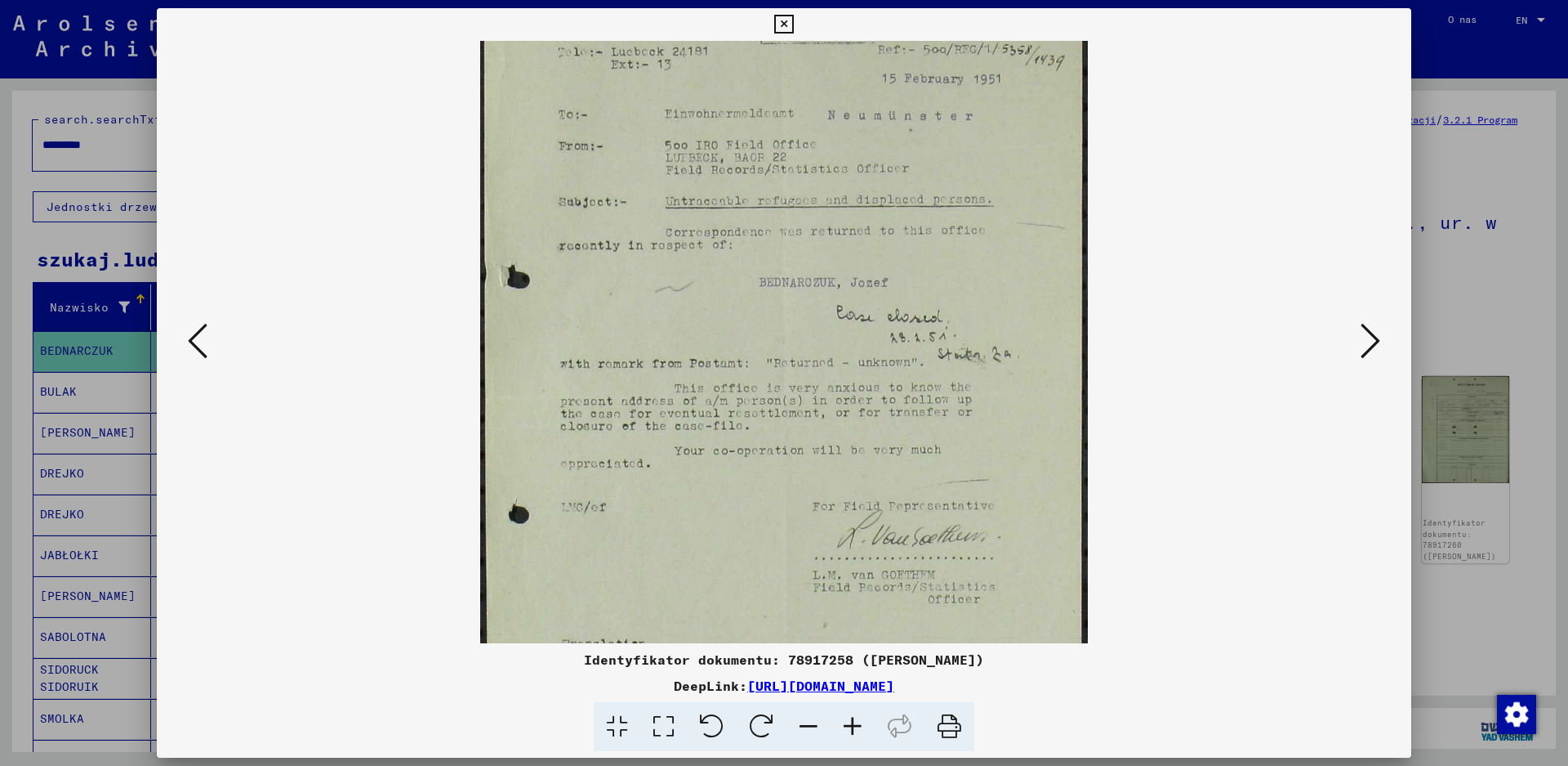
scroll to position [142, 0]
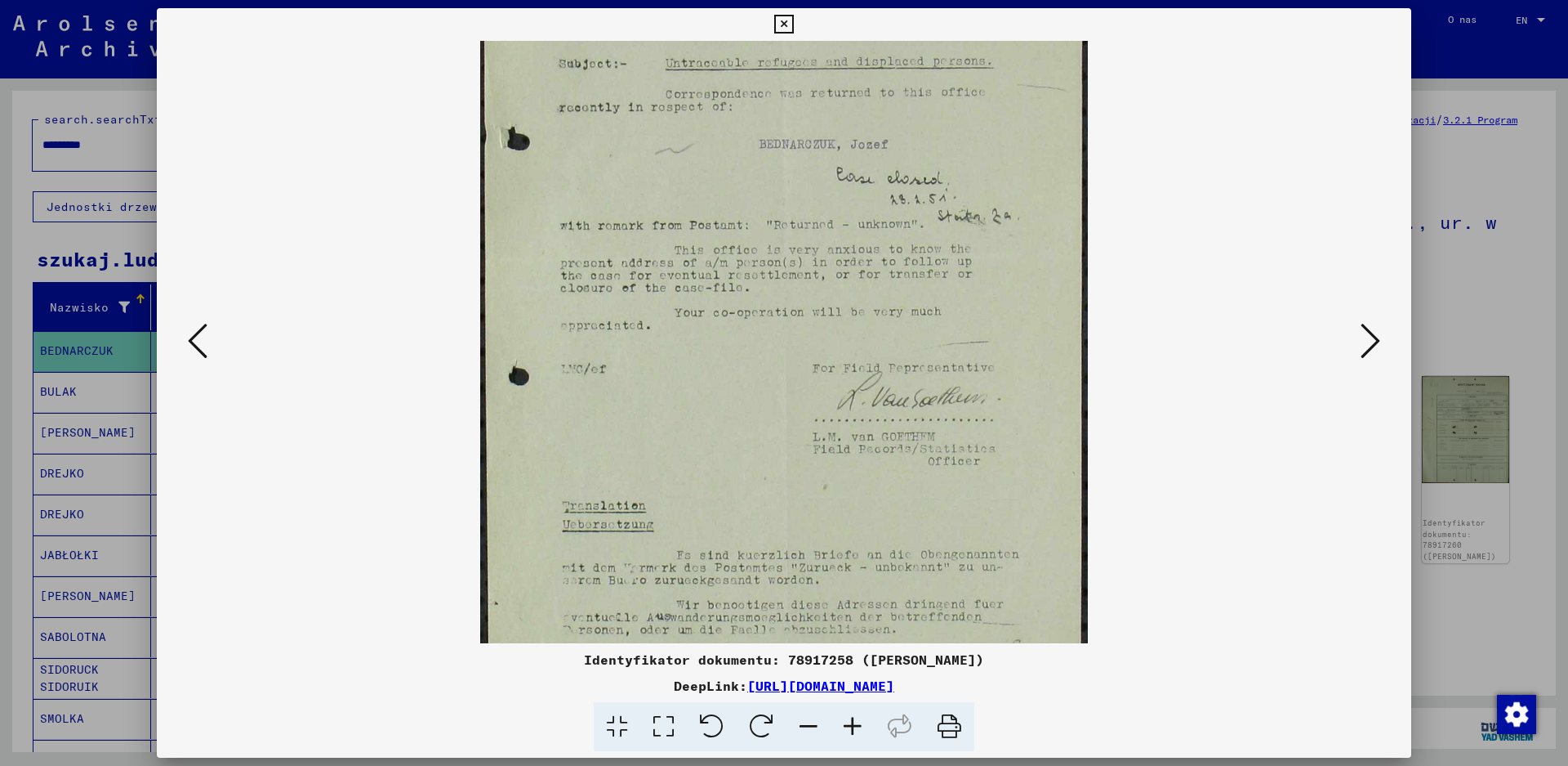
drag, startPoint x: 912, startPoint y: 455, endPoint x: 874, endPoint y: 185, distance: 272.7
click at [874, 185] on img at bounding box center [784, 255] width 608 height 970
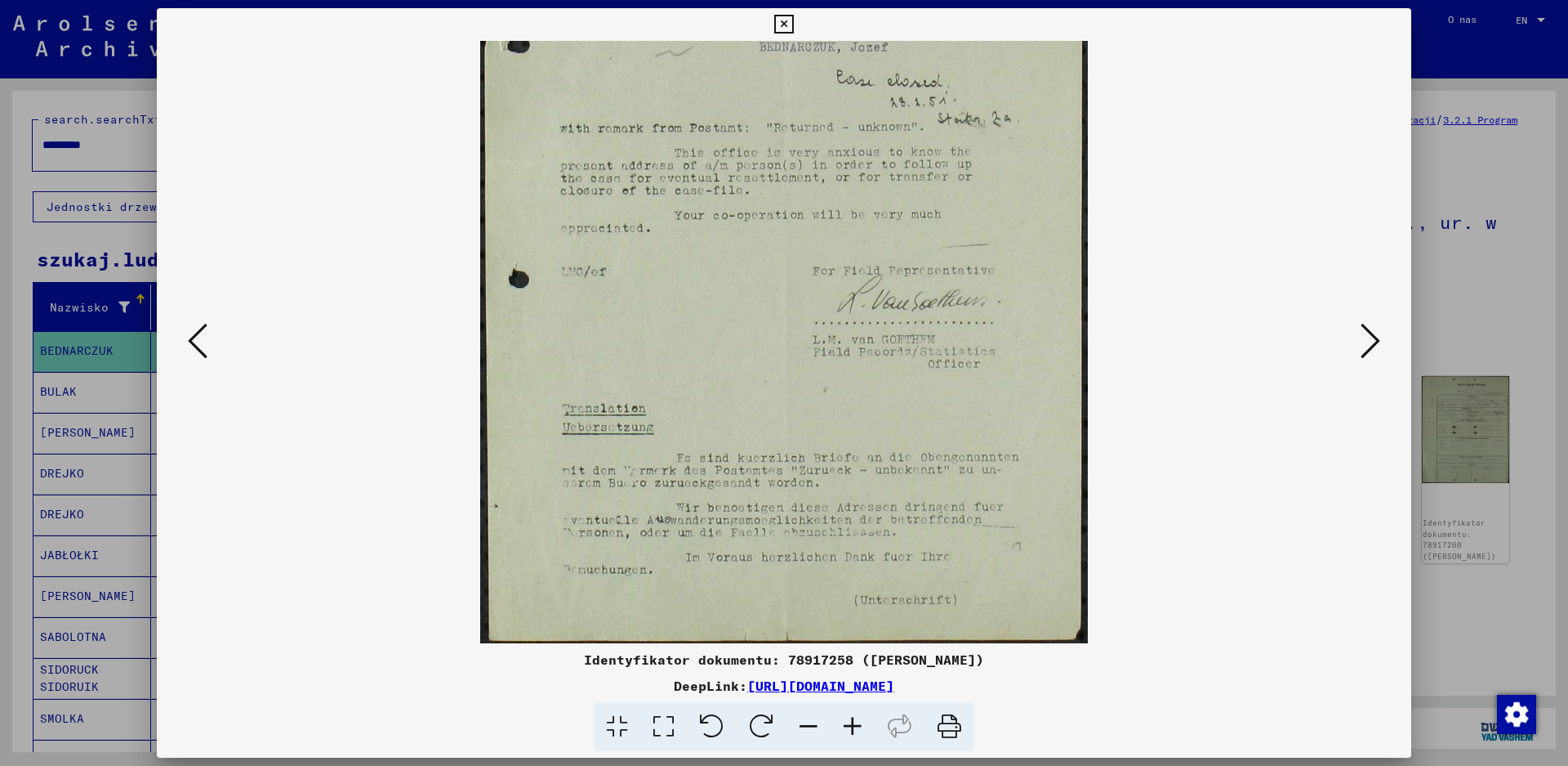
drag, startPoint x: 908, startPoint y: 495, endPoint x: 879, endPoint y: 231, distance: 265.6
click at [879, 231] on img at bounding box center [784, 157] width 608 height 970
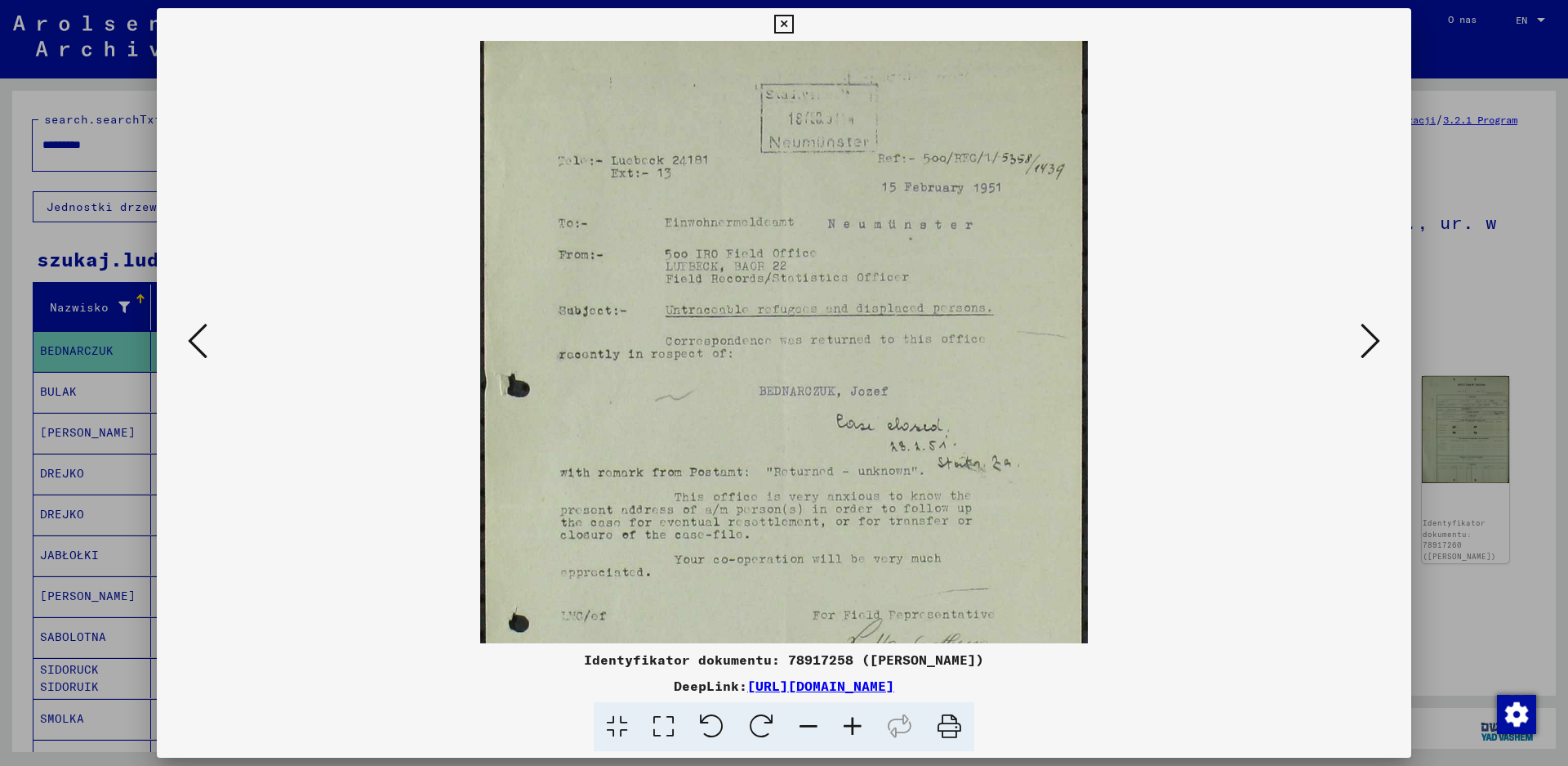
scroll to position [22, 0]
drag, startPoint x: 765, startPoint y: 191, endPoint x: 777, endPoint y: 537, distance: 346.2
click at [777, 537] on img at bounding box center [784, 504] width 608 height 970
click at [1470, 89] on div at bounding box center [784, 383] width 1568 height 766
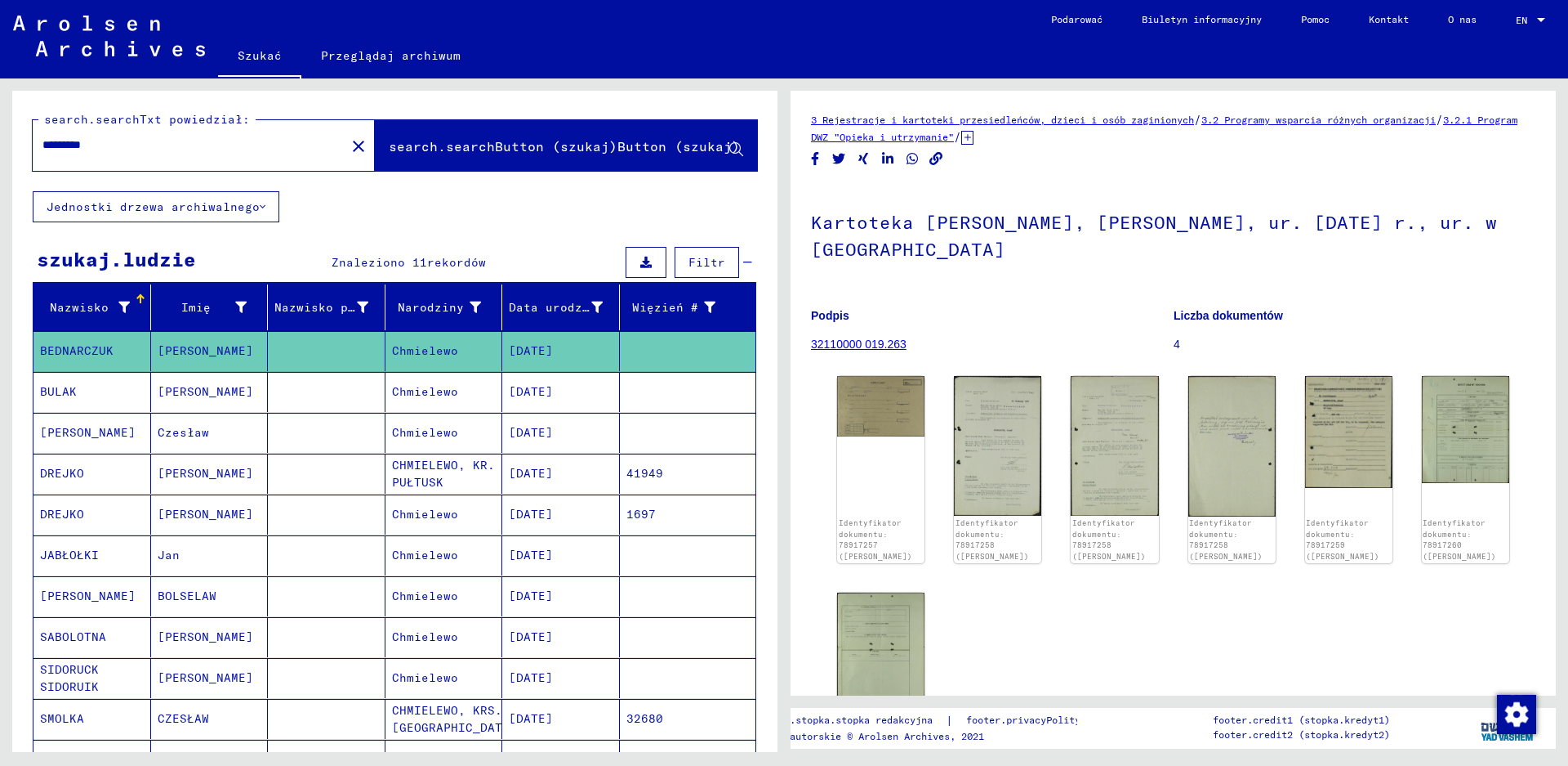
click at [410, 385] on mat-cell "Chmielewo" at bounding box center [444, 392] width 117 height 40
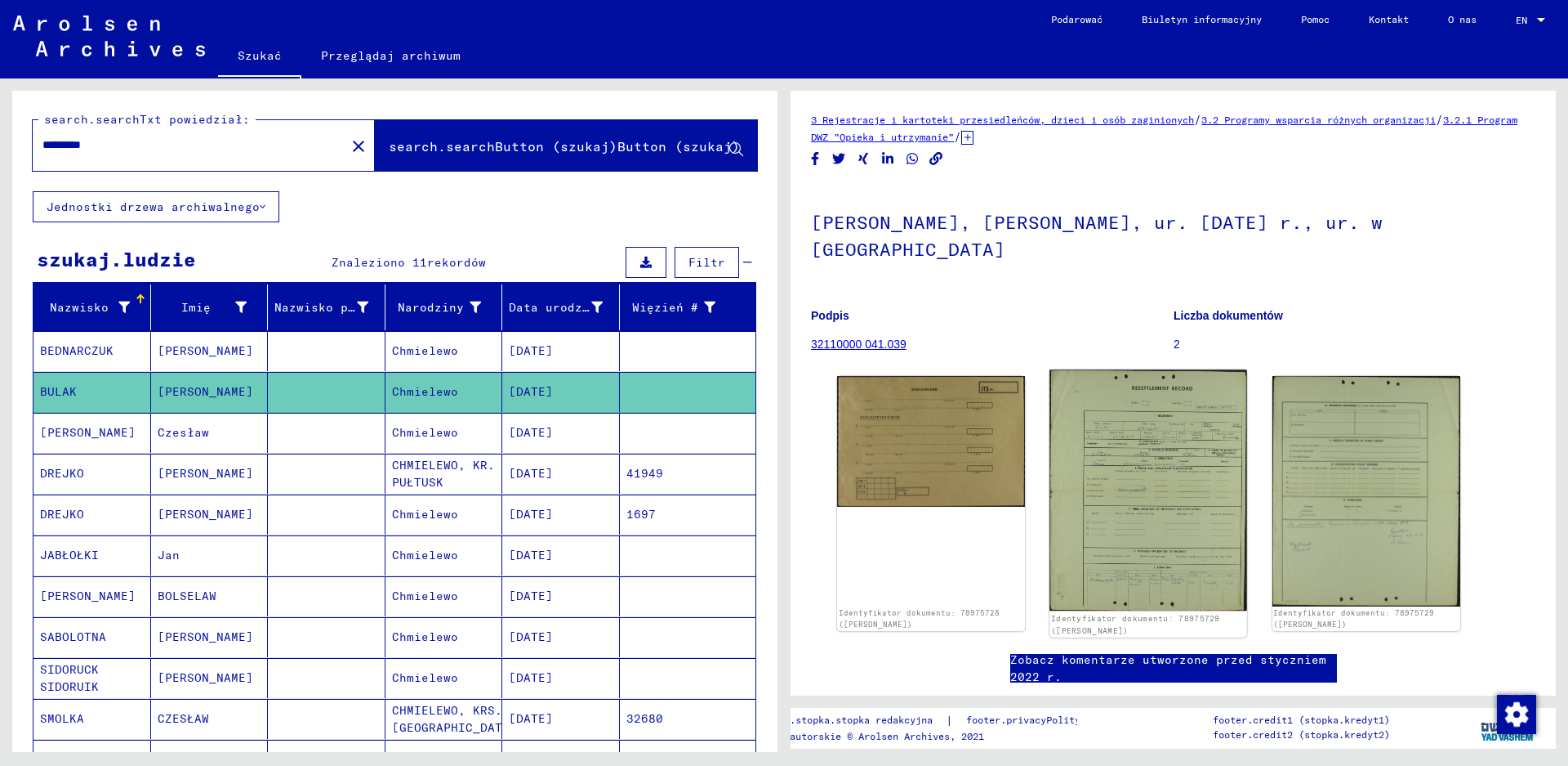
click at [1174, 468] on img at bounding box center [1148, 489] width 197 height 241
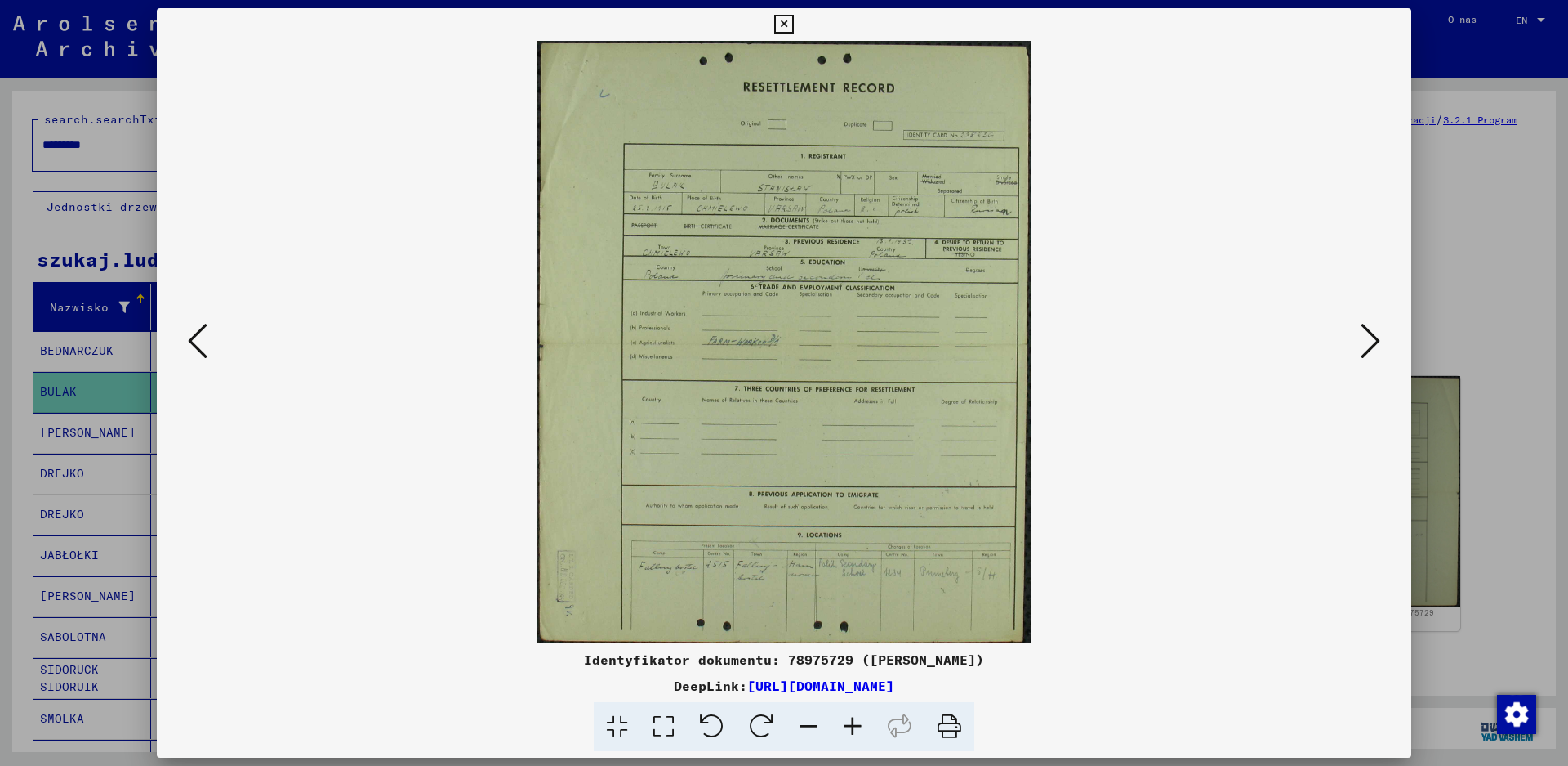
click at [849, 732] on icon at bounding box center [853, 727] width 44 height 50
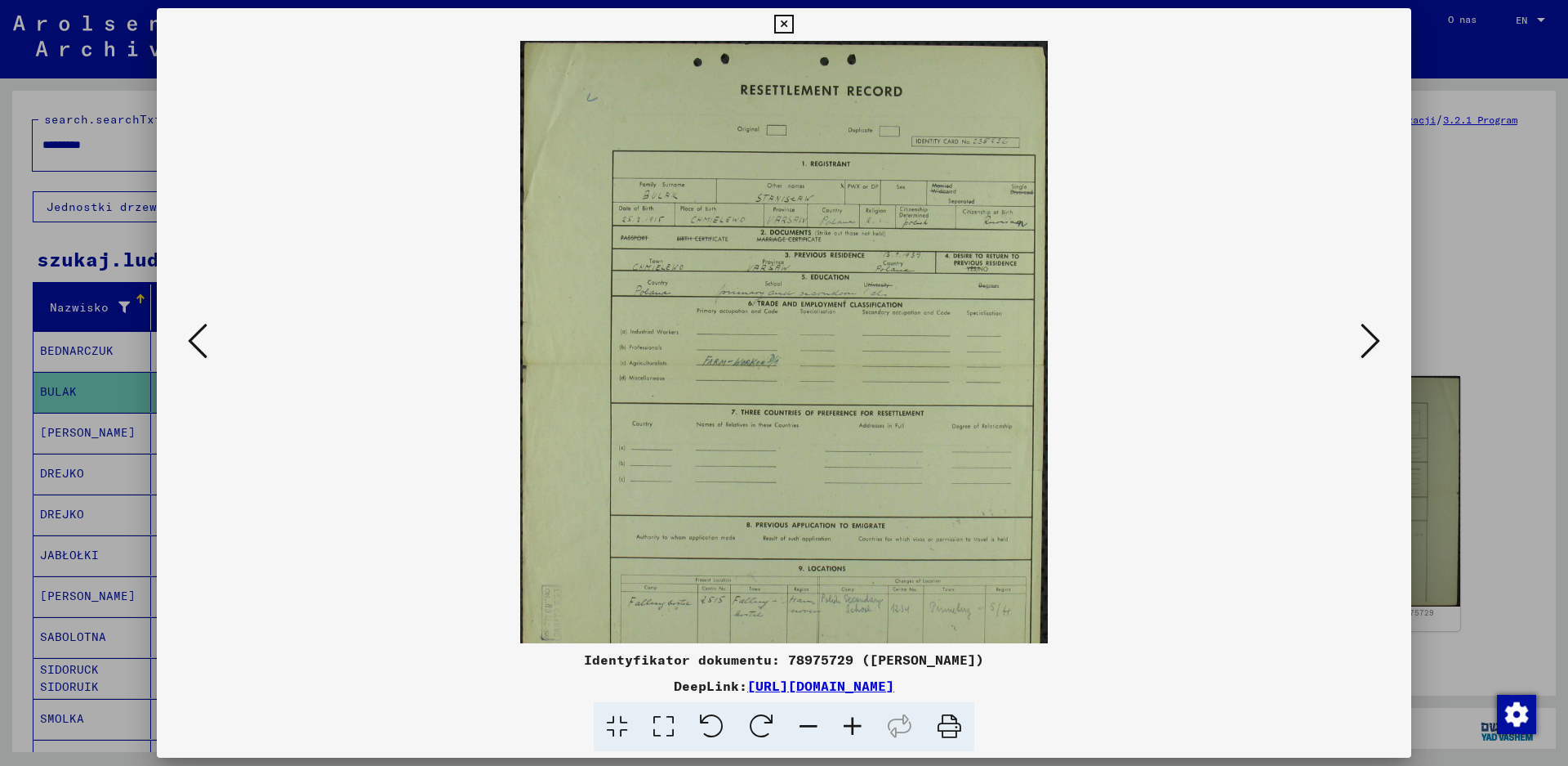
click at [849, 732] on icon at bounding box center [853, 727] width 44 height 50
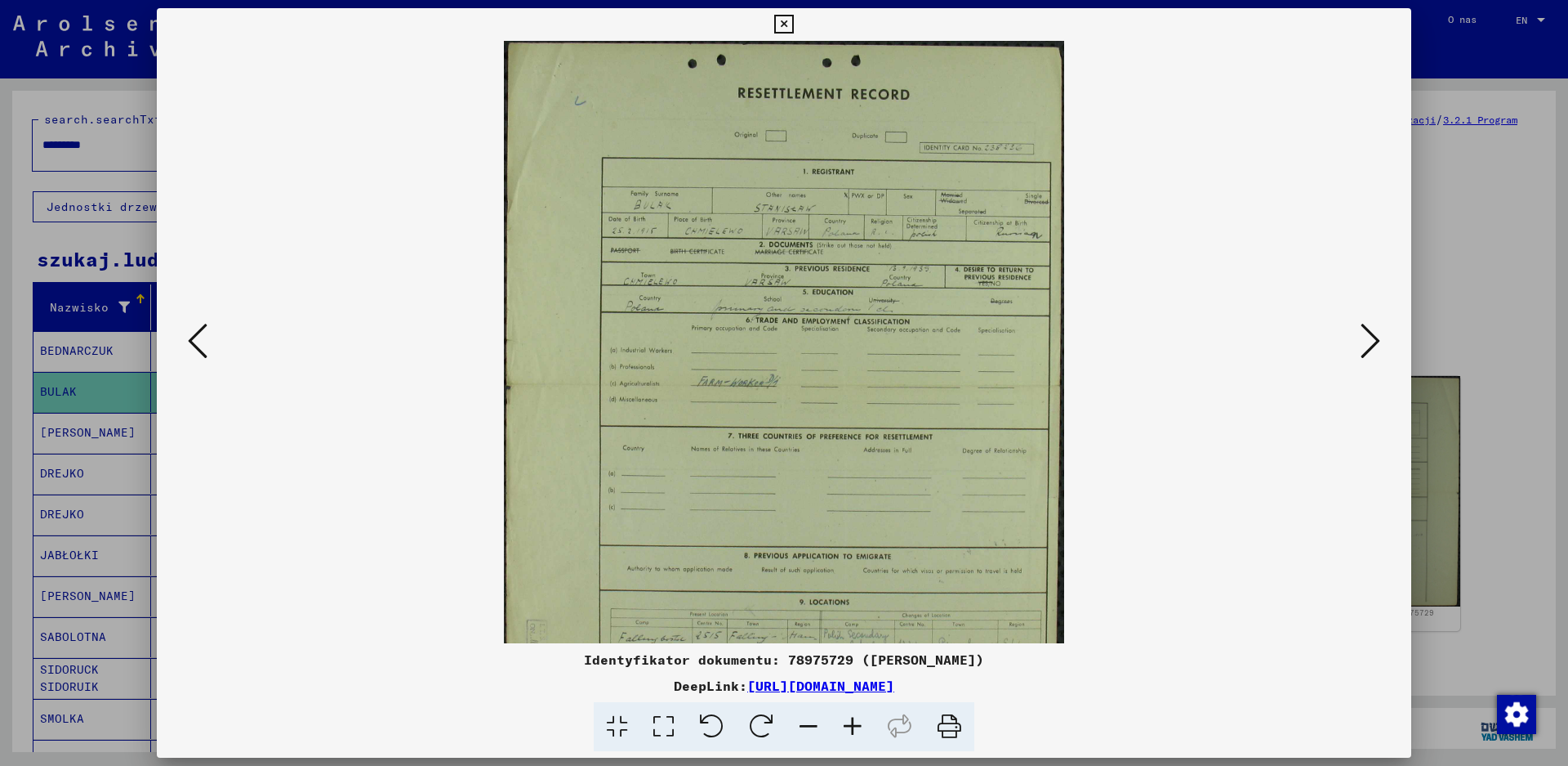
click at [849, 732] on icon at bounding box center [853, 727] width 44 height 50
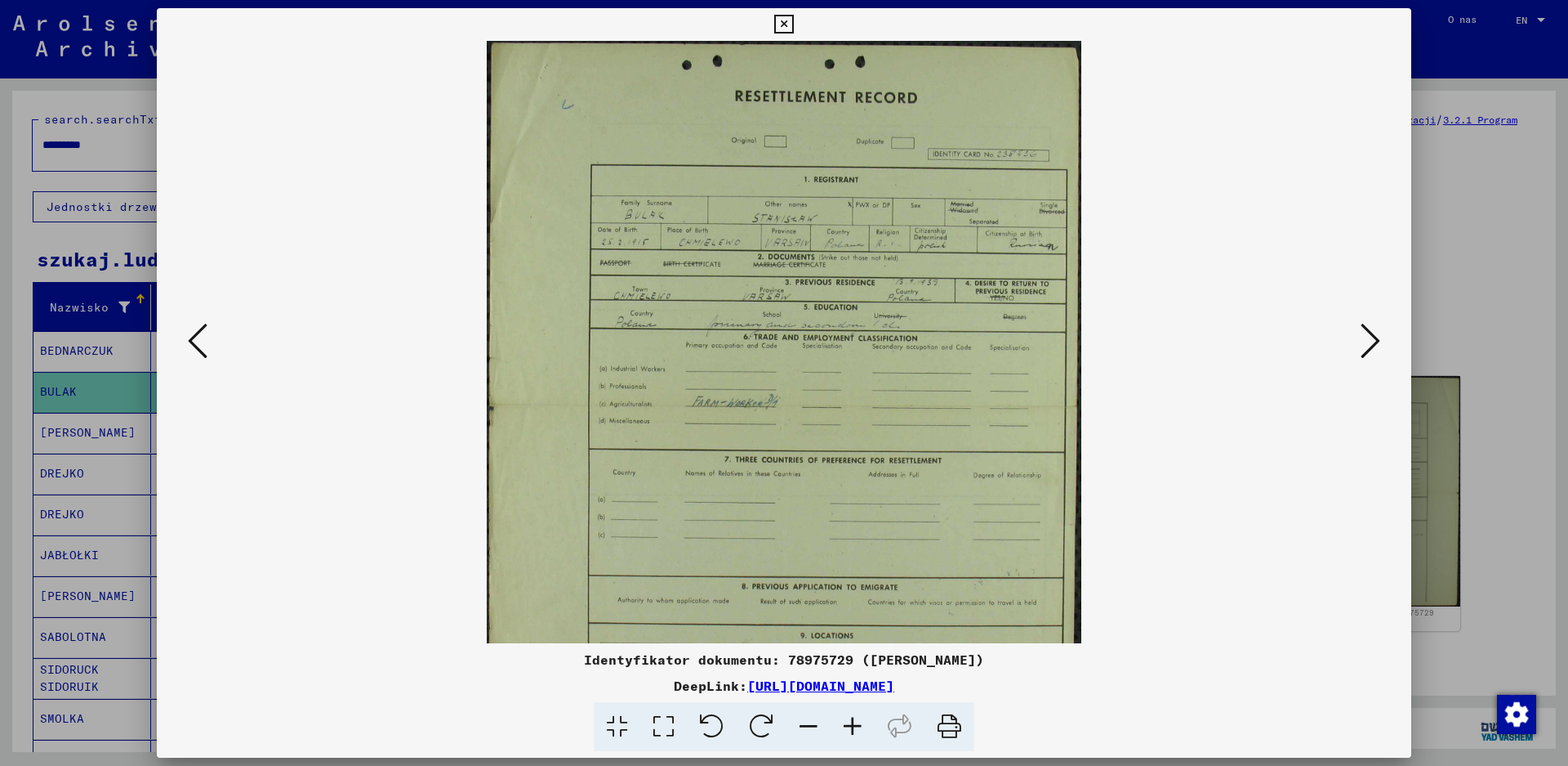
click at [849, 732] on icon at bounding box center [853, 727] width 44 height 50
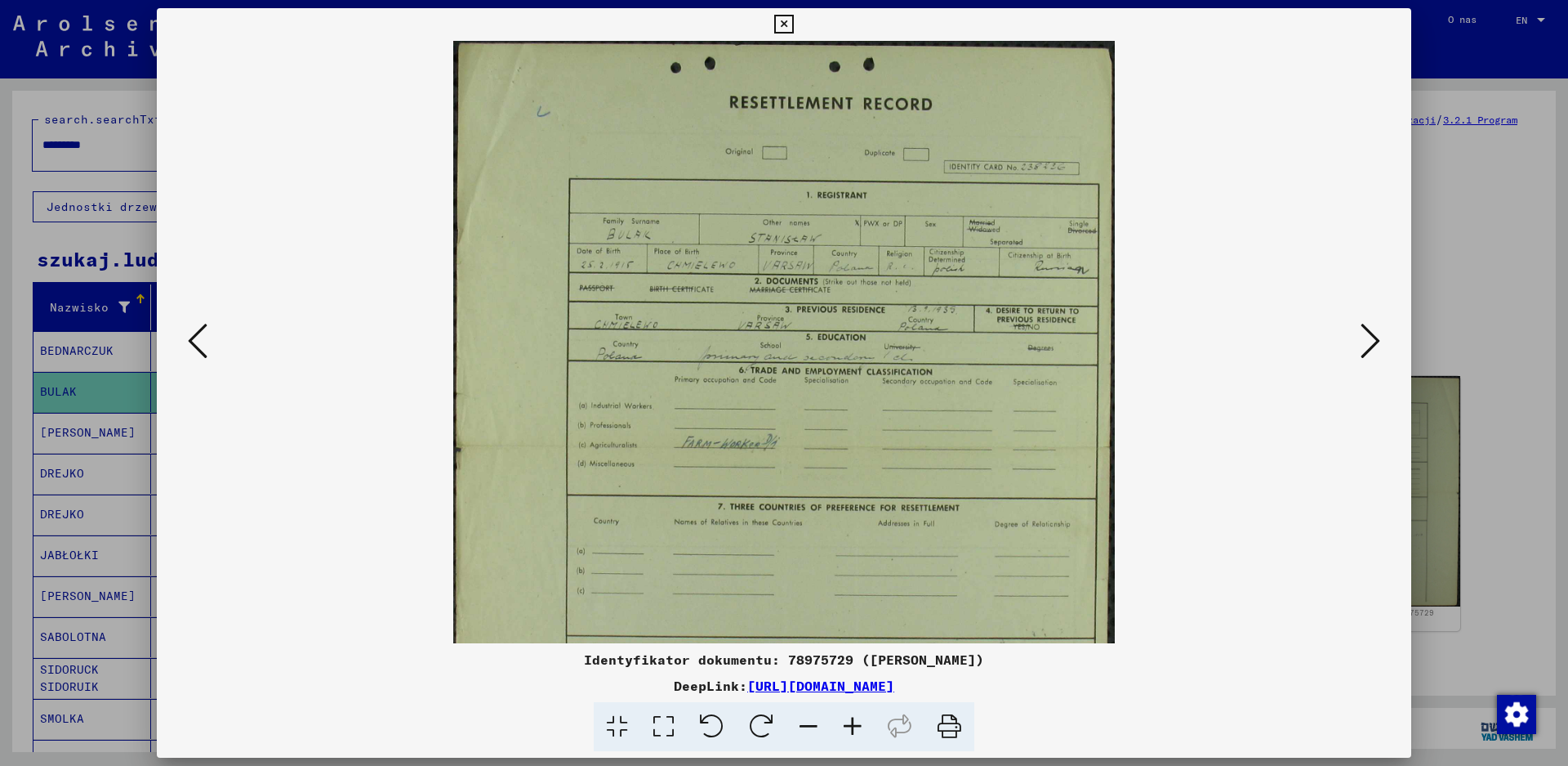
click at [849, 732] on icon at bounding box center [853, 727] width 44 height 50
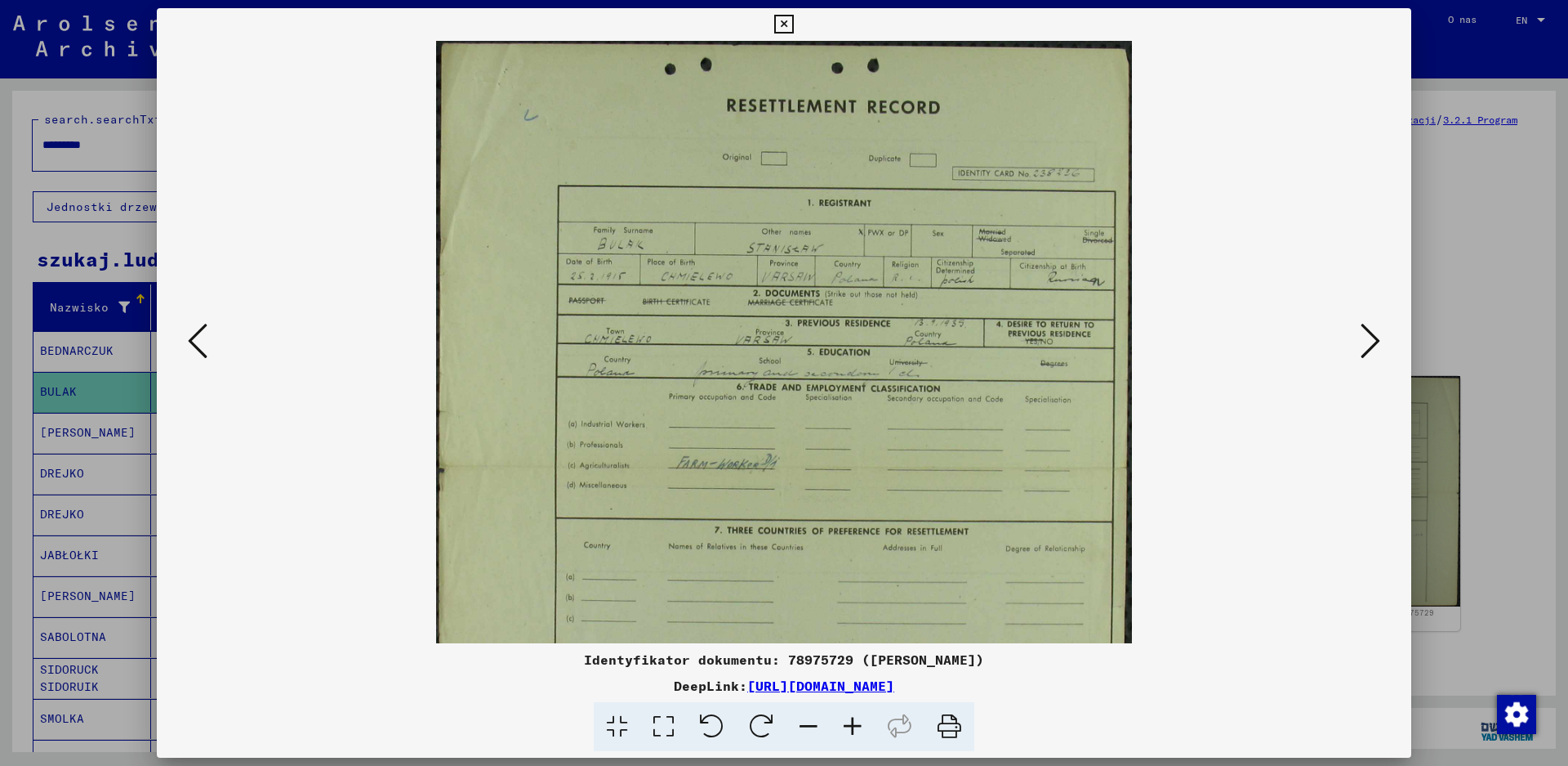
click at [849, 732] on icon at bounding box center [853, 727] width 44 height 50
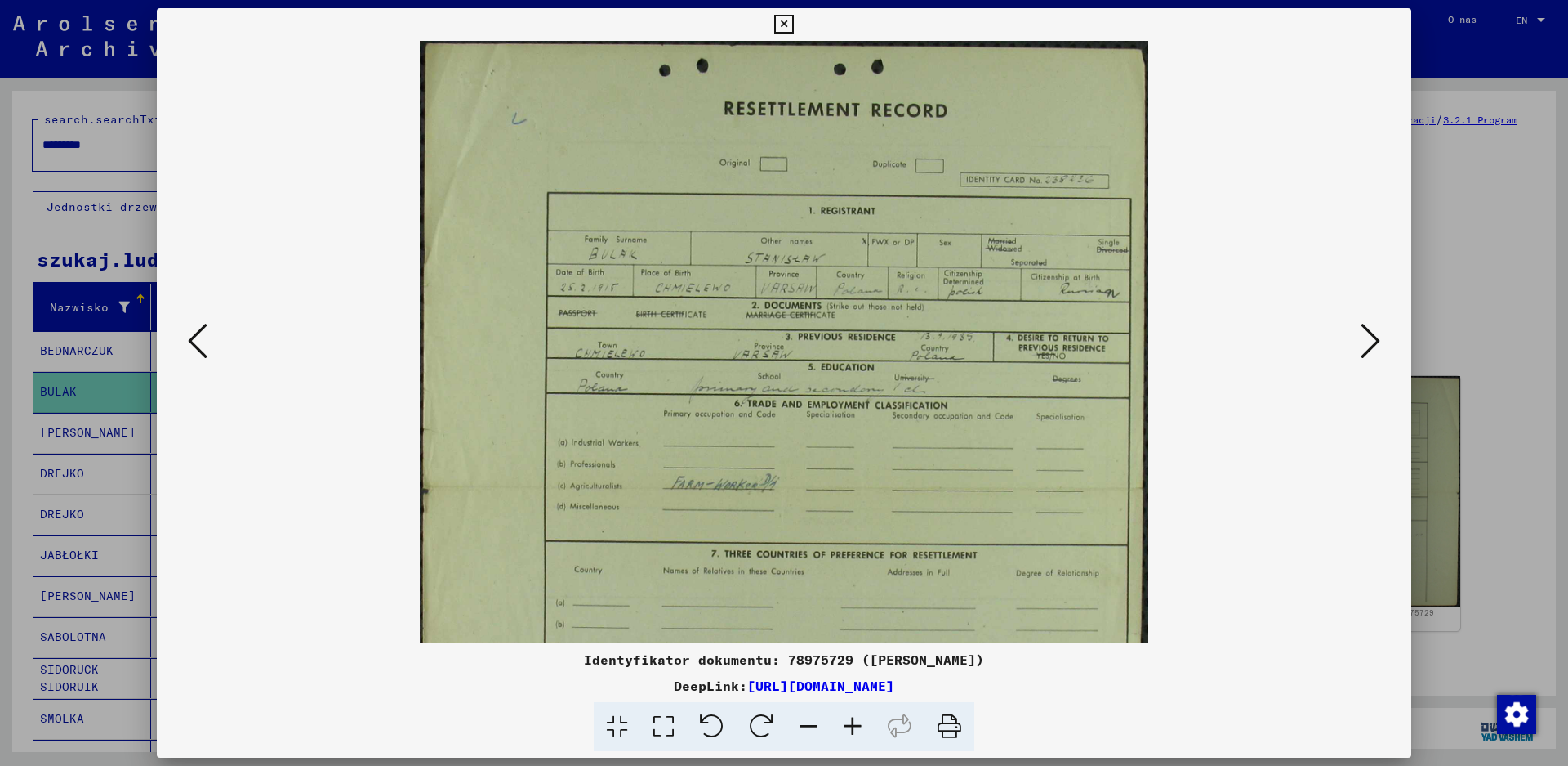
click at [849, 732] on icon at bounding box center [853, 727] width 44 height 50
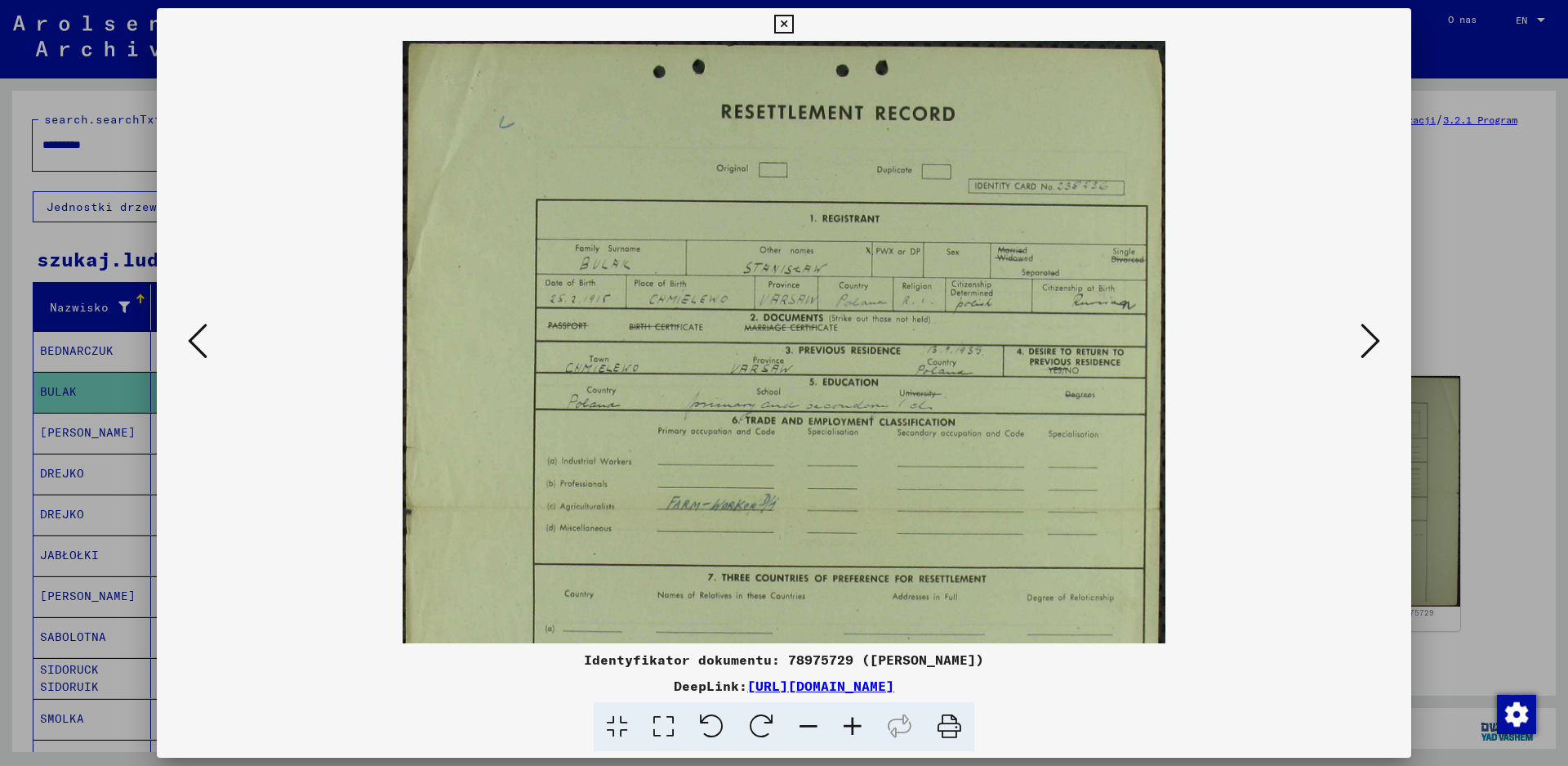
click at [849, 732] on icon at bounding box center [853, 727] width 44 height 50
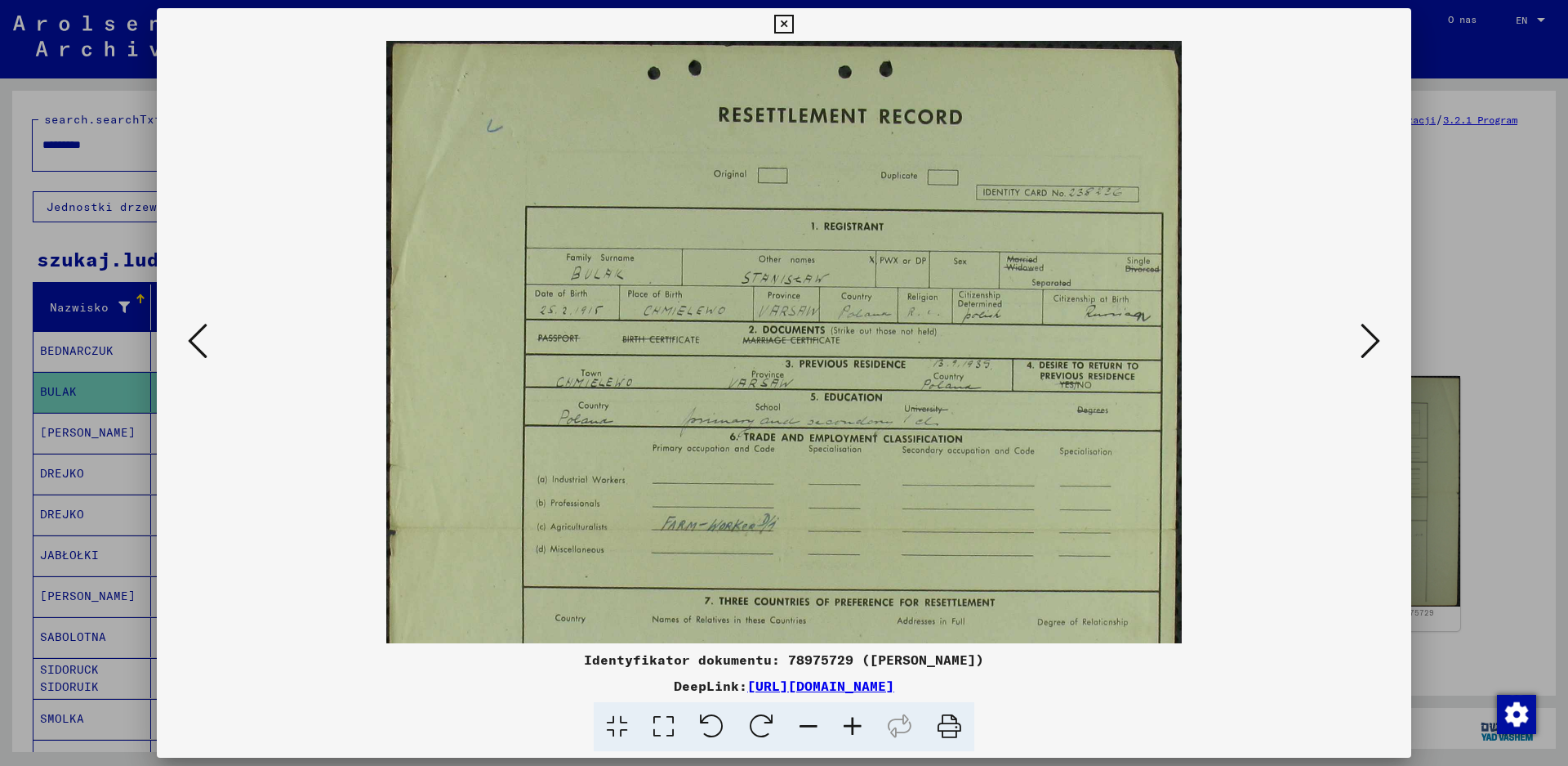
click at [849, 732] on icon at bounding box center [853, 727] width 44 height 50
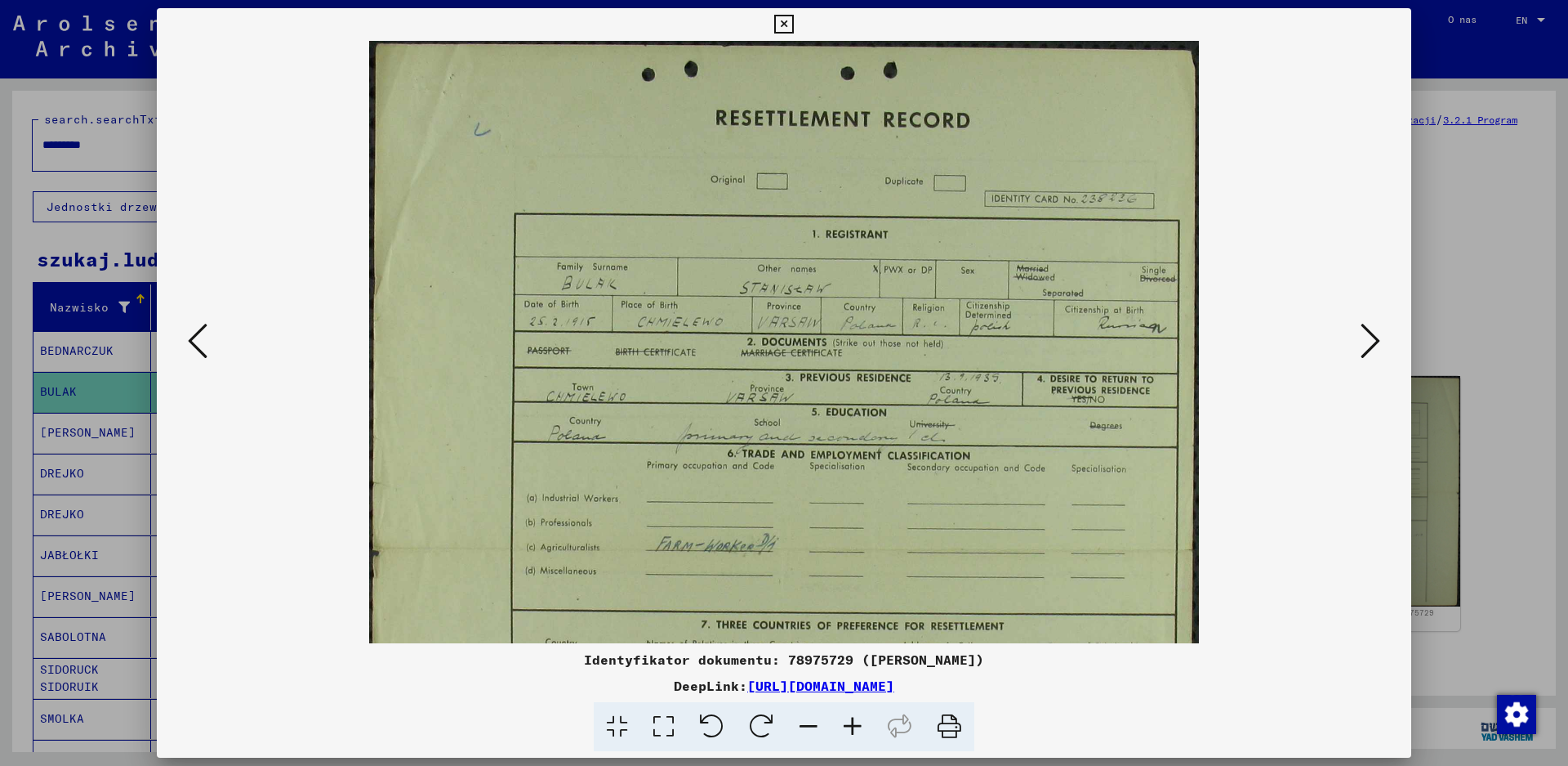
click at [849, 732] on icon at bounding box center [853, 727] width 44 height 50
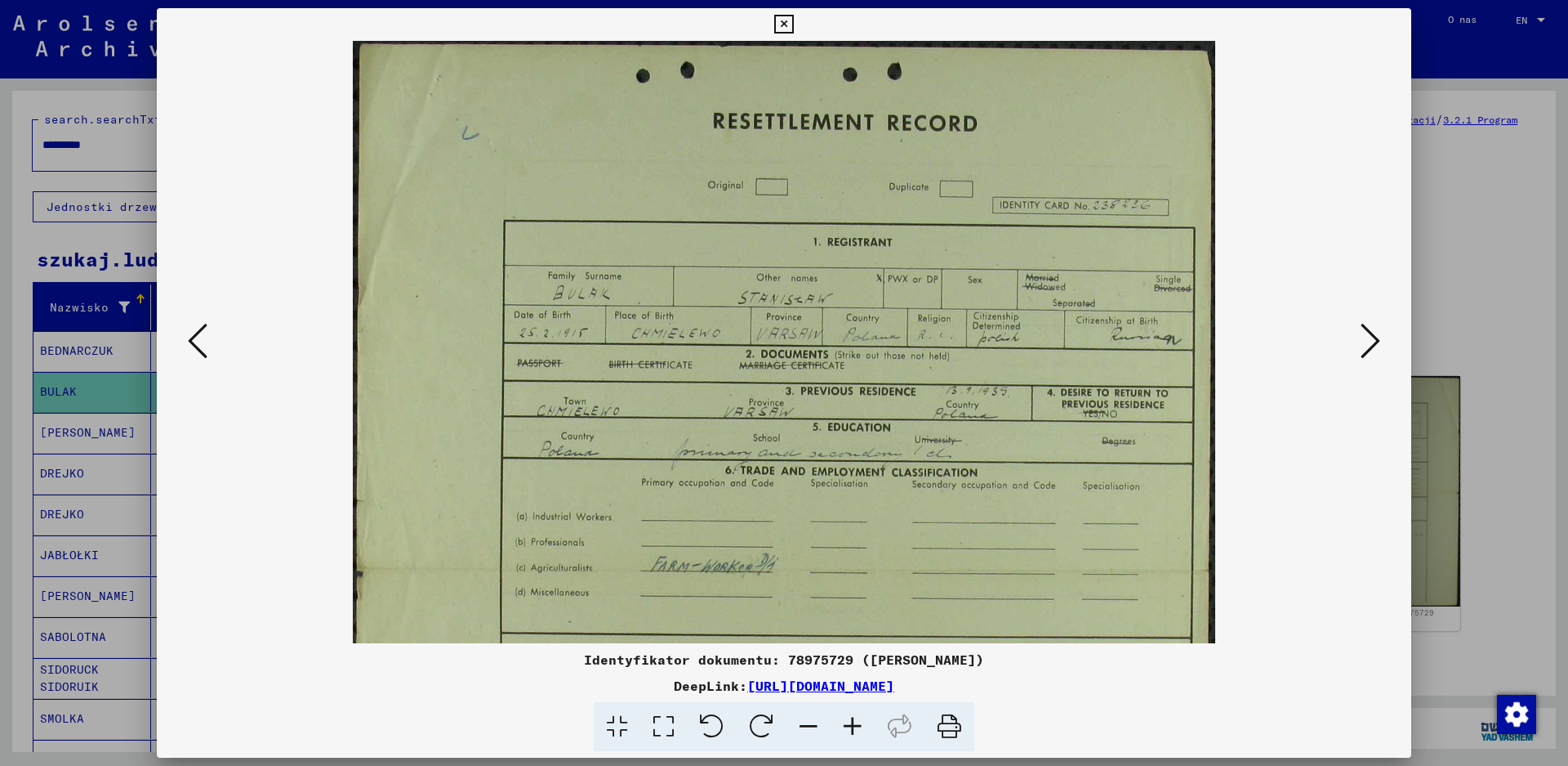
click at [849, 732] on icon at bounding box center [853, 727] width 44 height 50
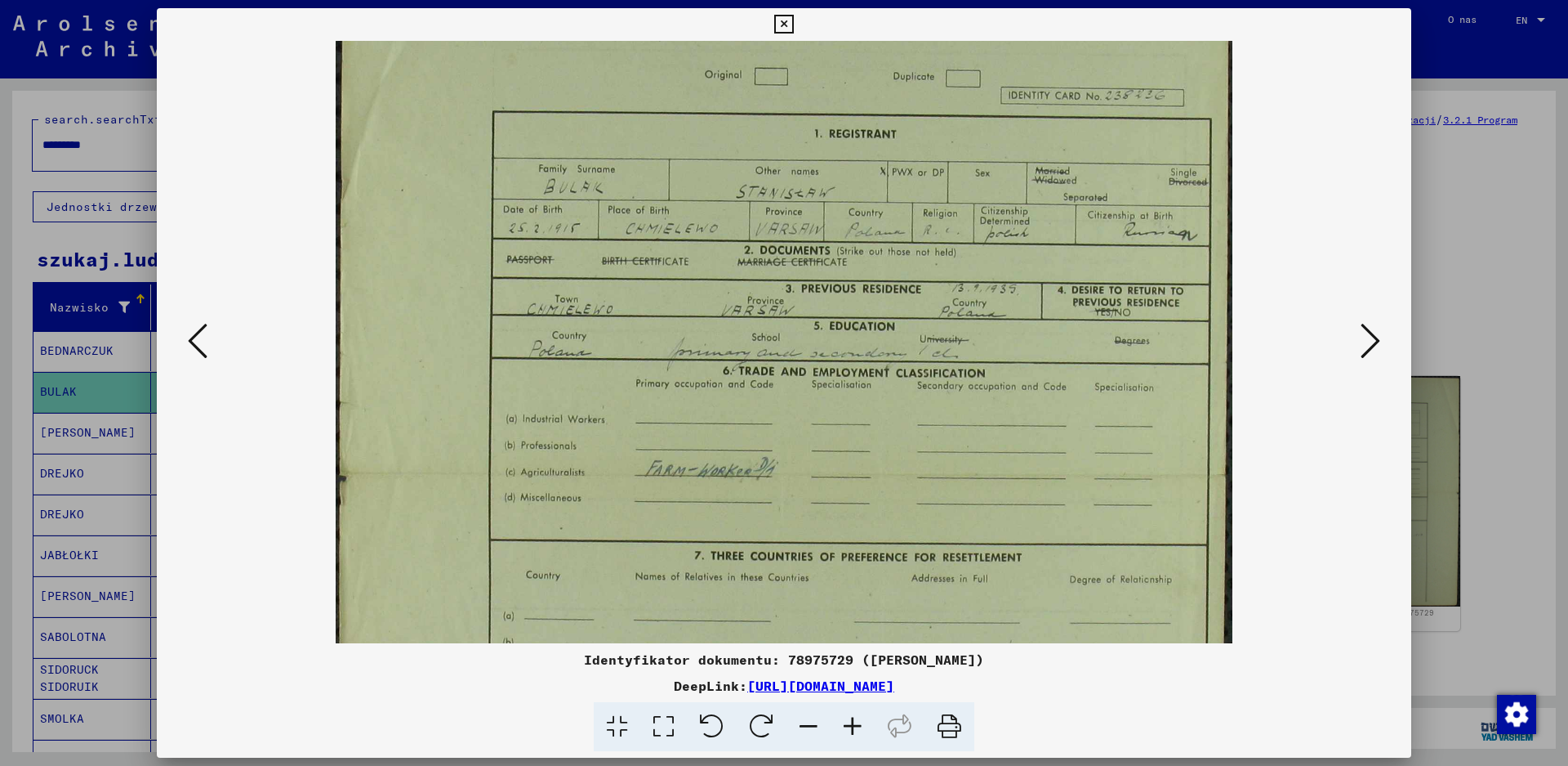
scroll to position [135, 0]
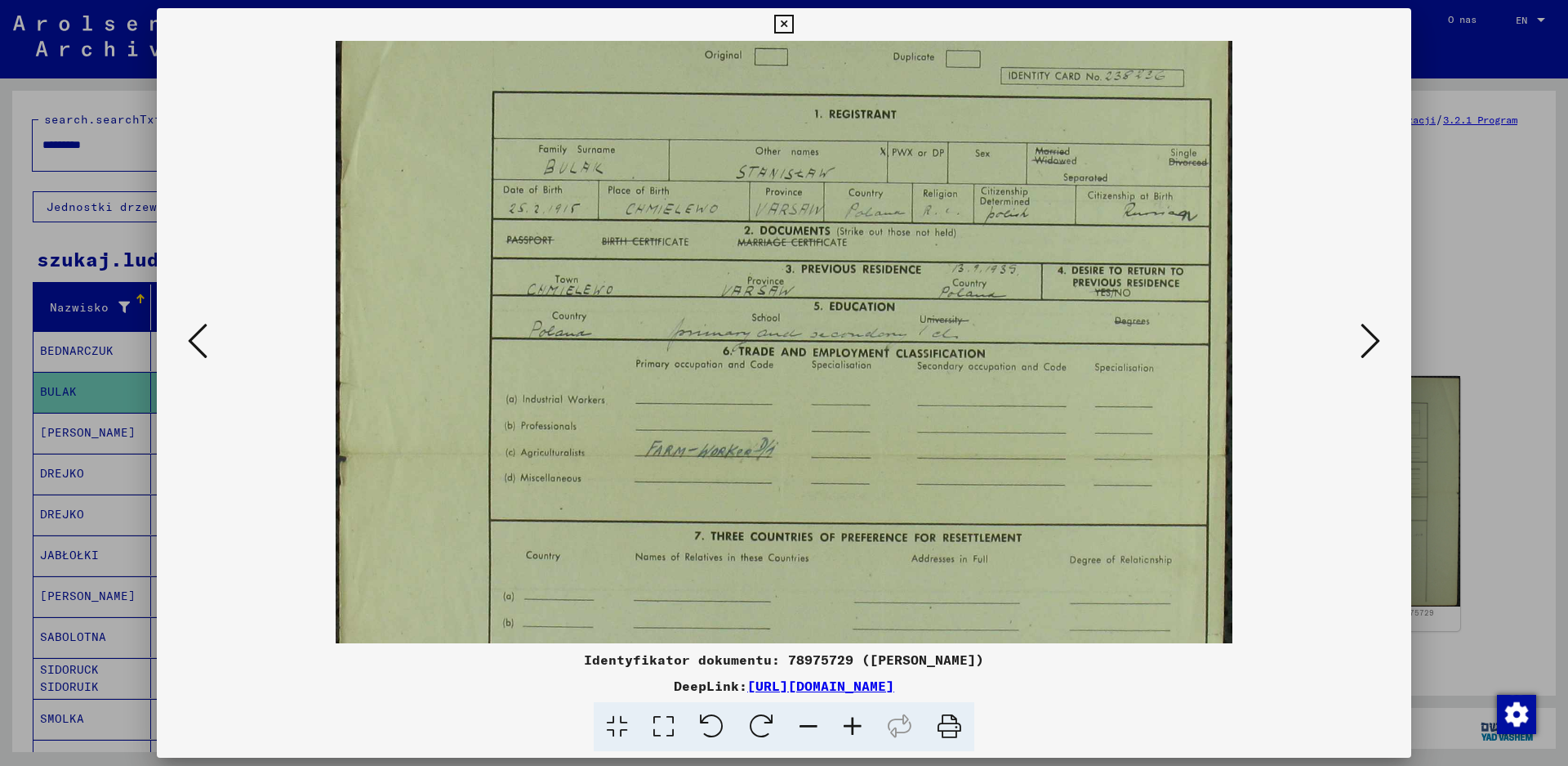
drag, startPoint x: 971, startPoint y: 476, endPoint x: 780, endPoint y: 341, distance: 233.9
click at [780, 341] on img at bounding box center [784, 451] width 897 height 1092
click at [783, 24] on icon at bounding box center [784, 24] width 19 height 20
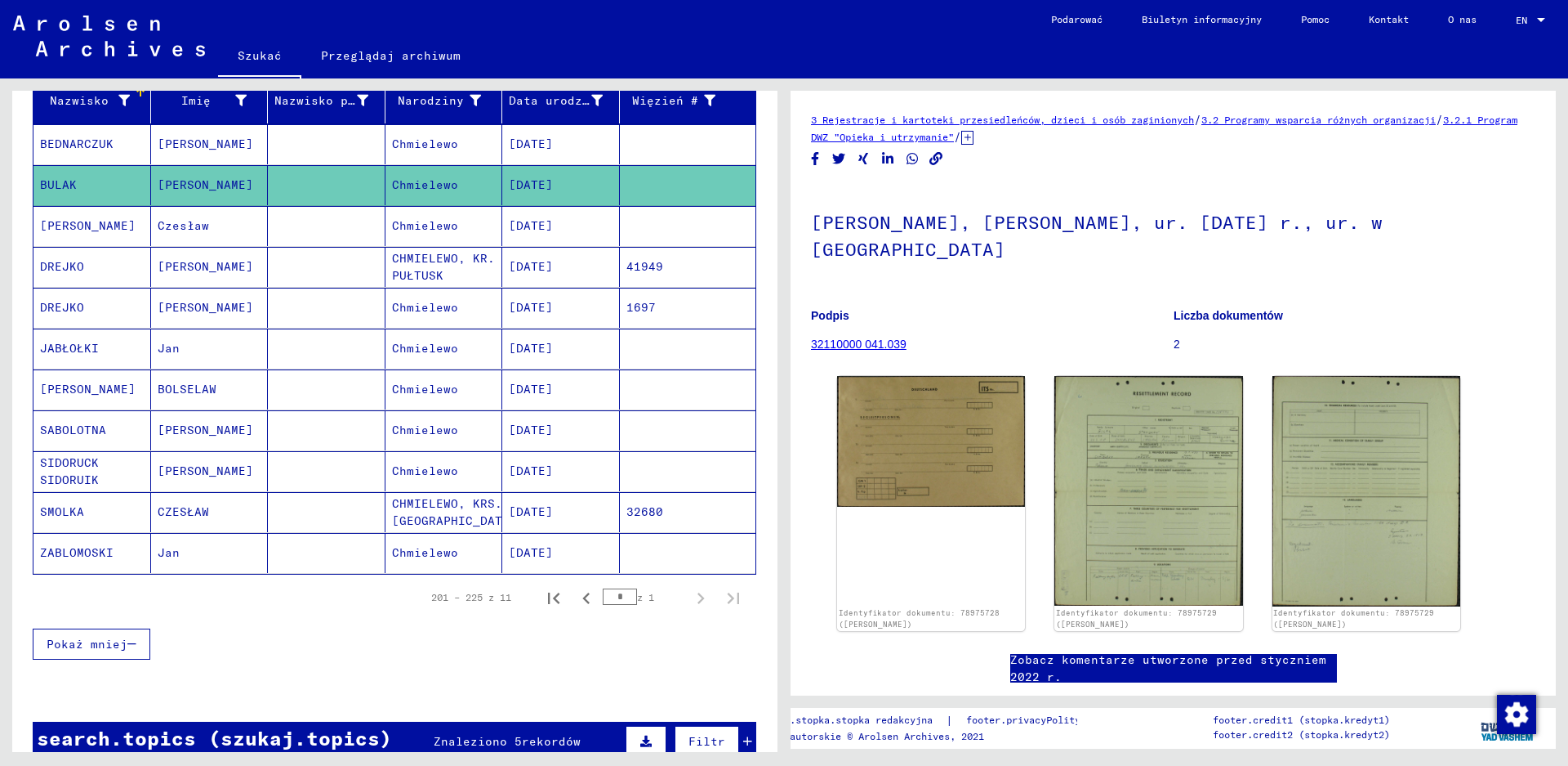
scroll to position [245, 0]
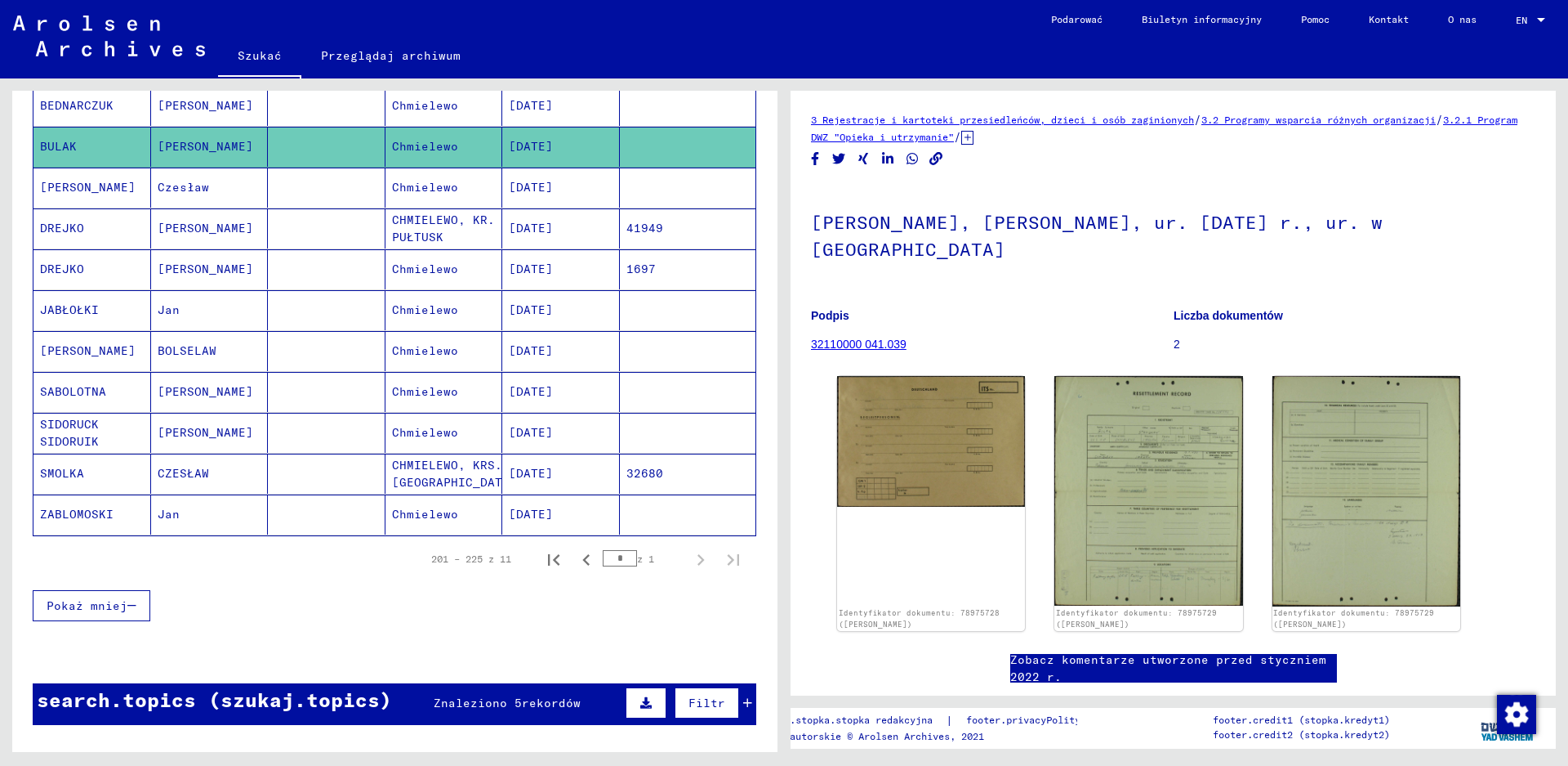
click at [413, 515] on mat-cell "Chmielewo" at bounding box center [444, 514] width 117 height 40
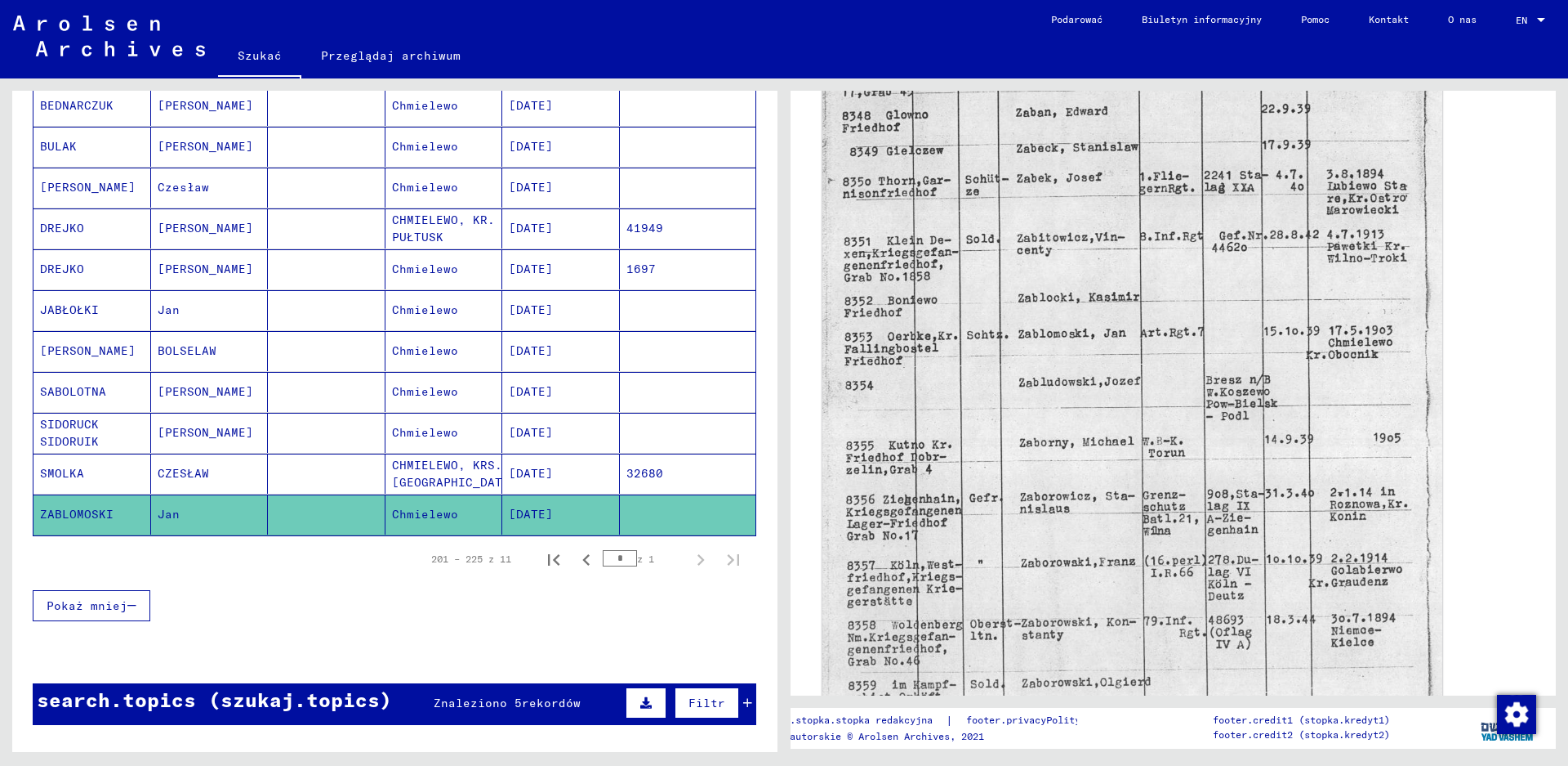
scroll to position [408, 0]
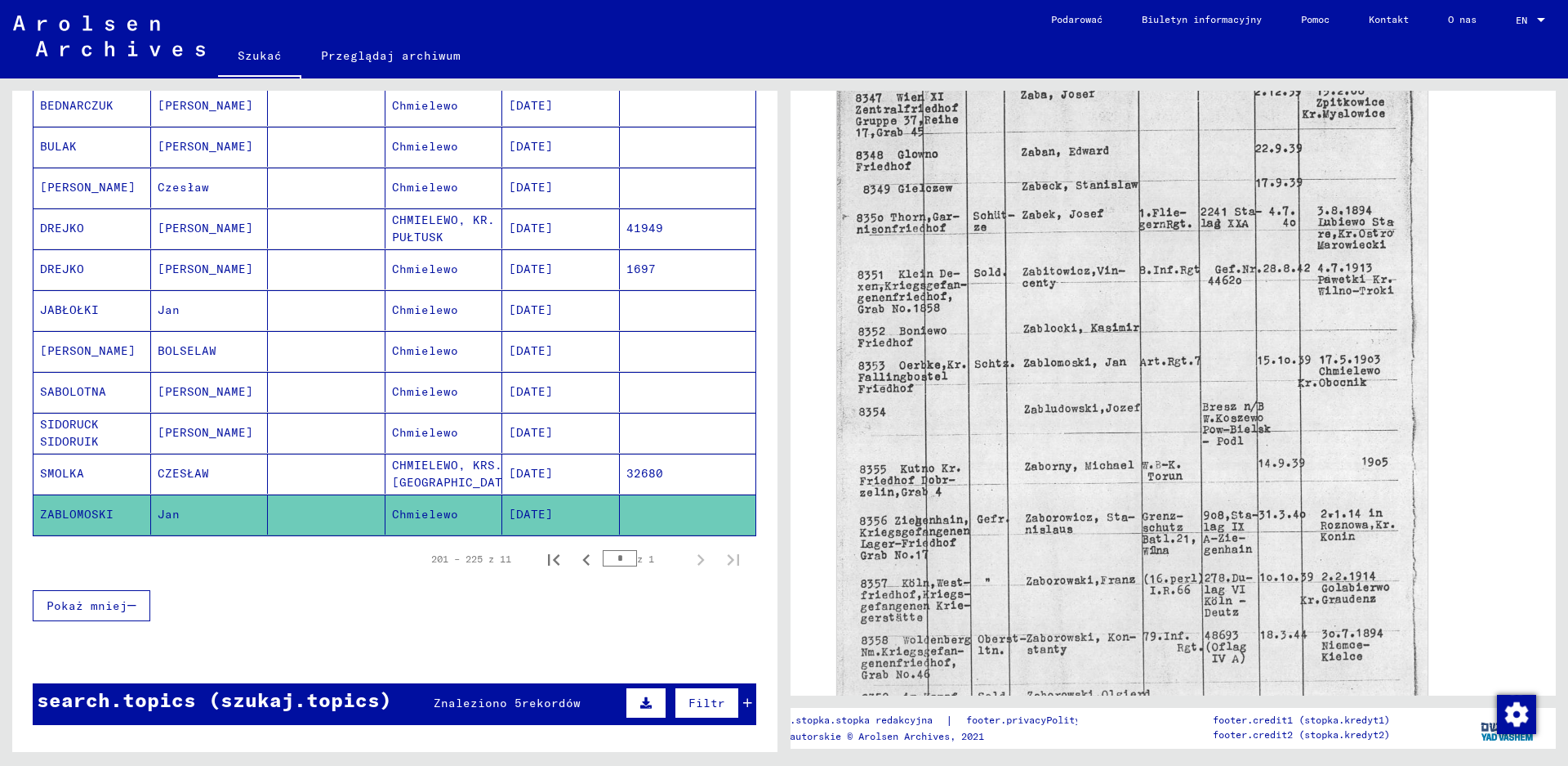
click at [442, 475] on mat-cell "CHMIELEWO, KRS. [GEOGRAPHIC_DATA]" at bounding box center [444, 473] width 117 height 40
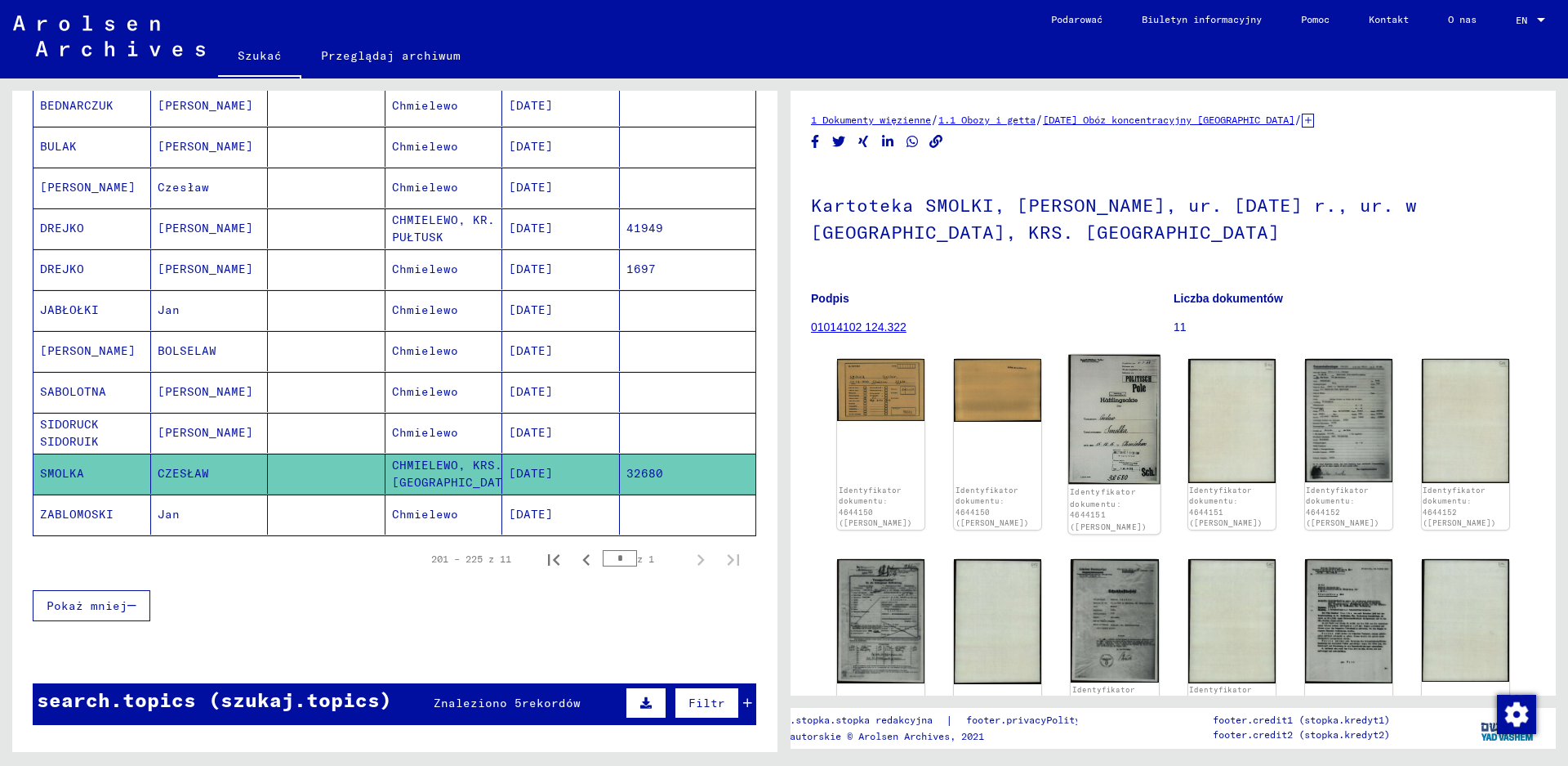
click at [1095, 449] on img at bounding box center [1115, 420] width 93 height 130
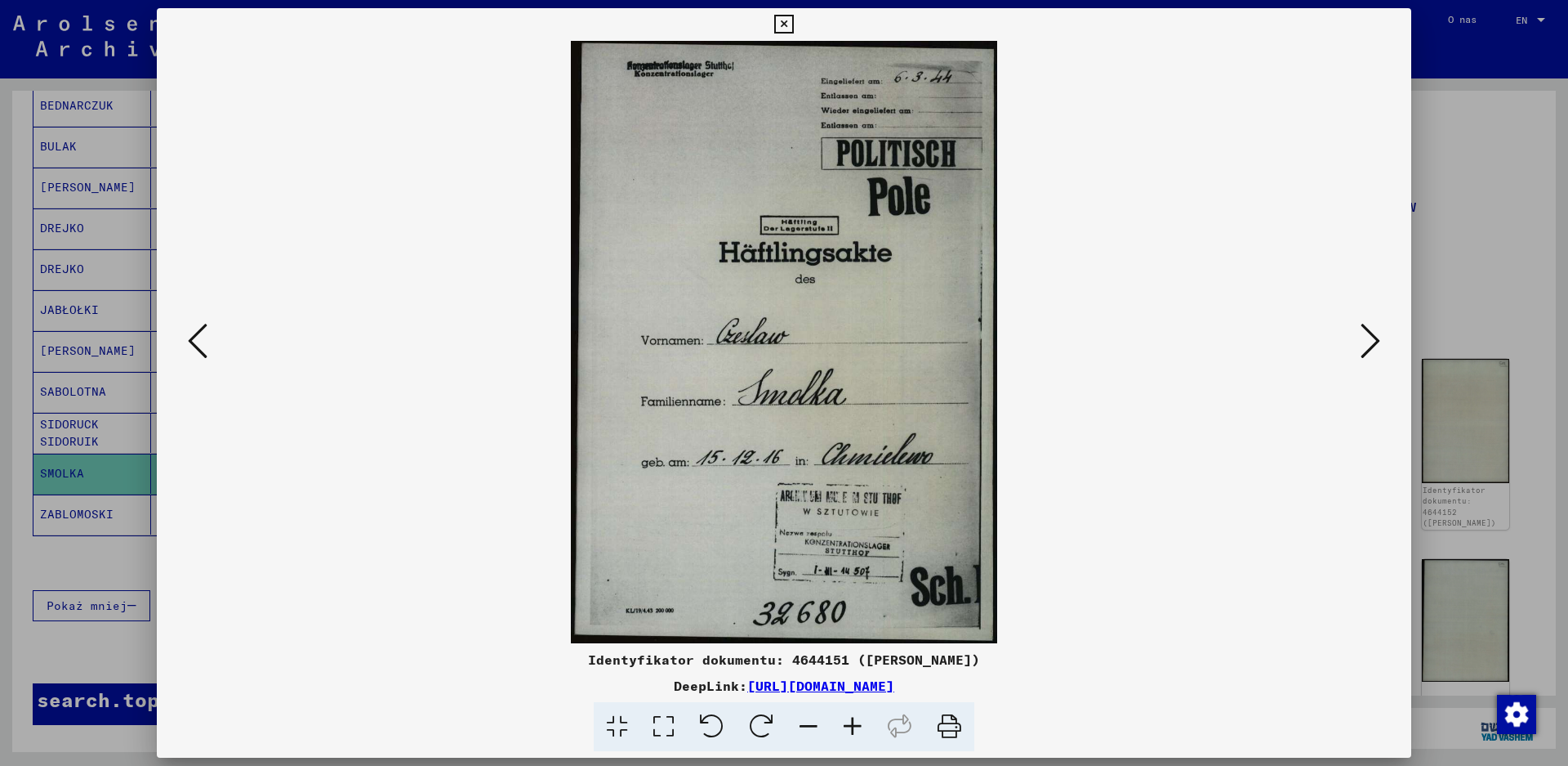
click at [1360, 340] on button at bounding box center [1371, 342] width 30 height 47
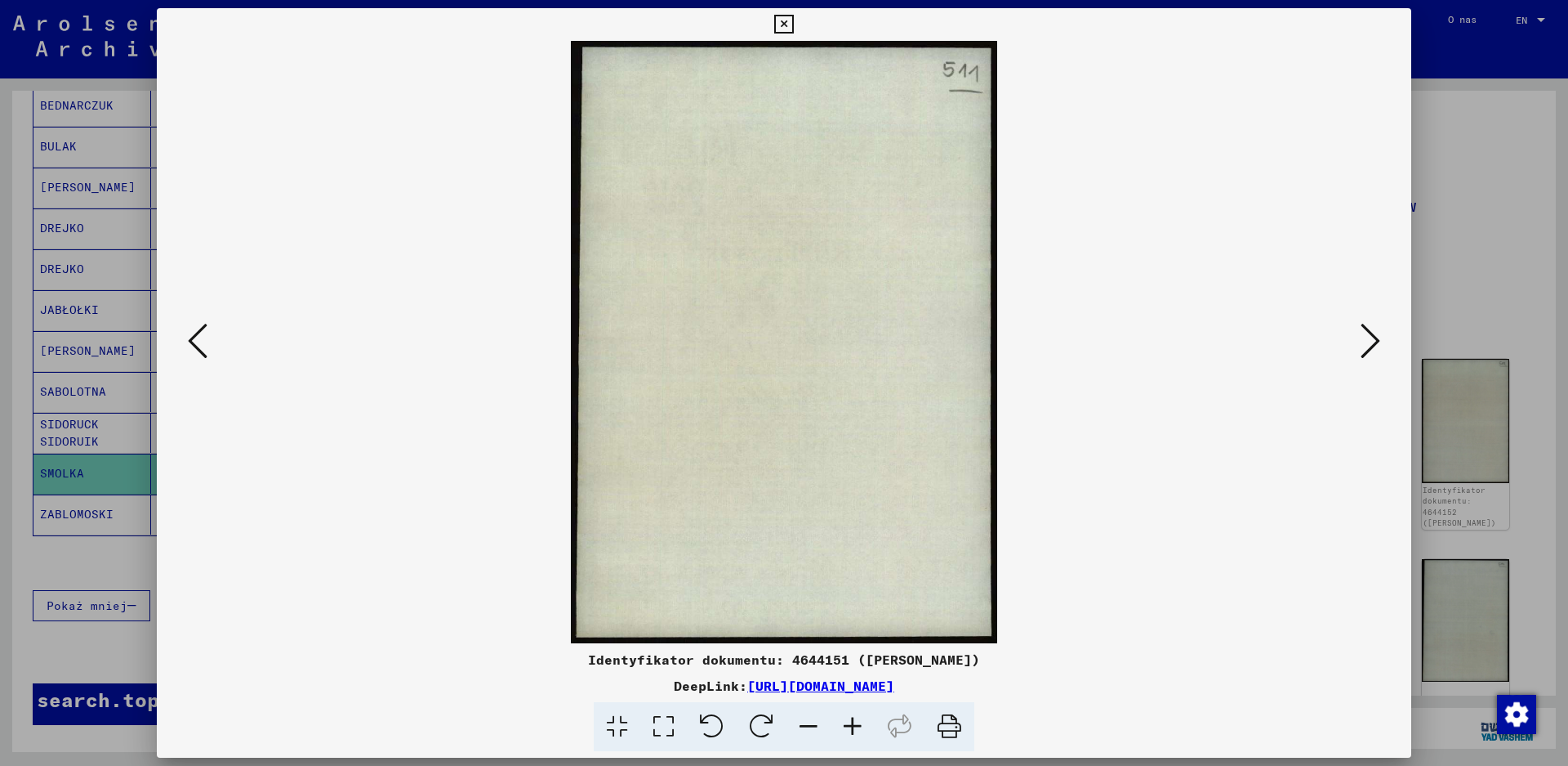
click at [1360, 340] on button at bounding box center [1371, 342] width 30 height 47
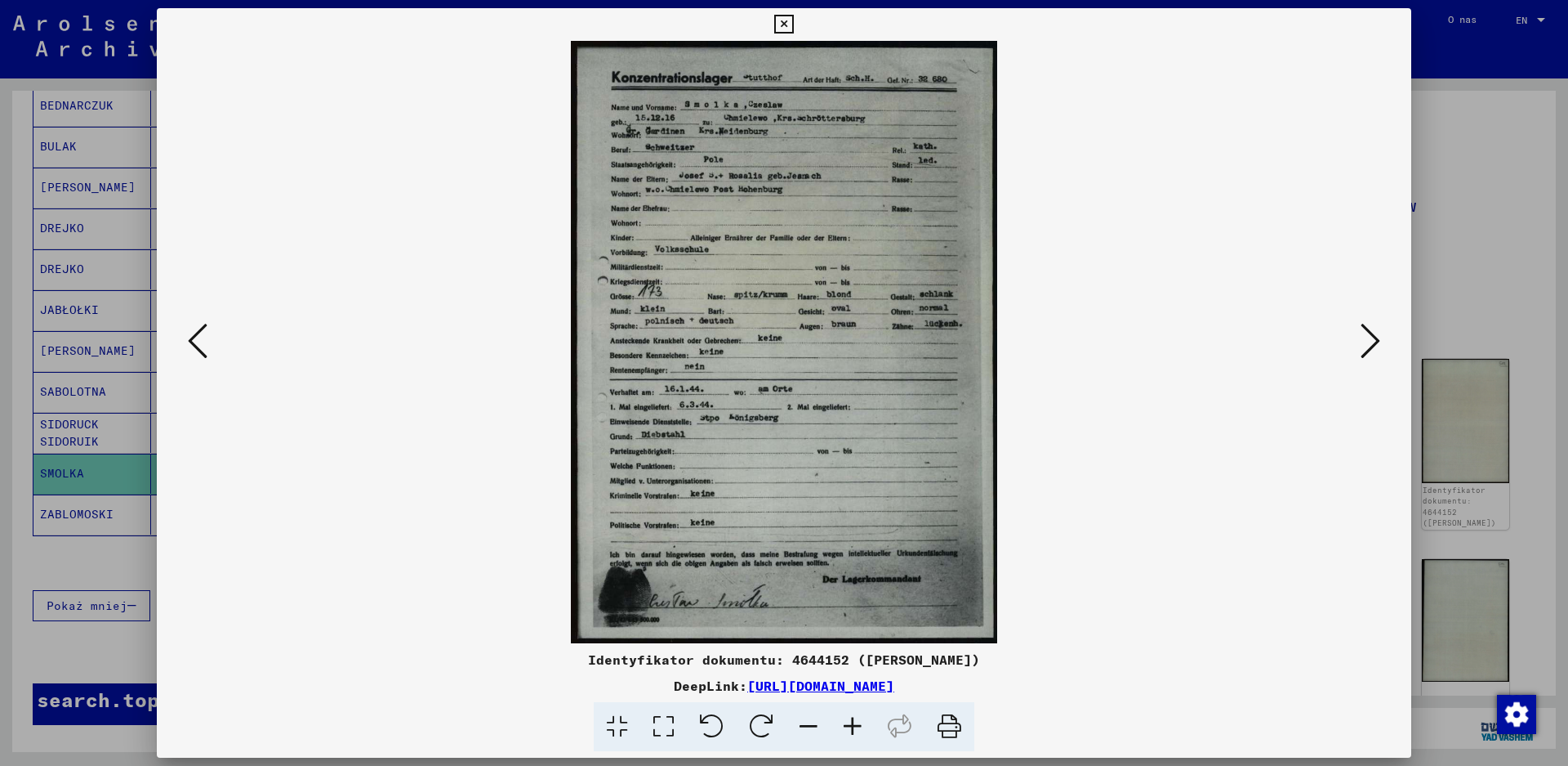
click at [1362, 340] on icon at bounding box center [1371, 341] width 20 height 39
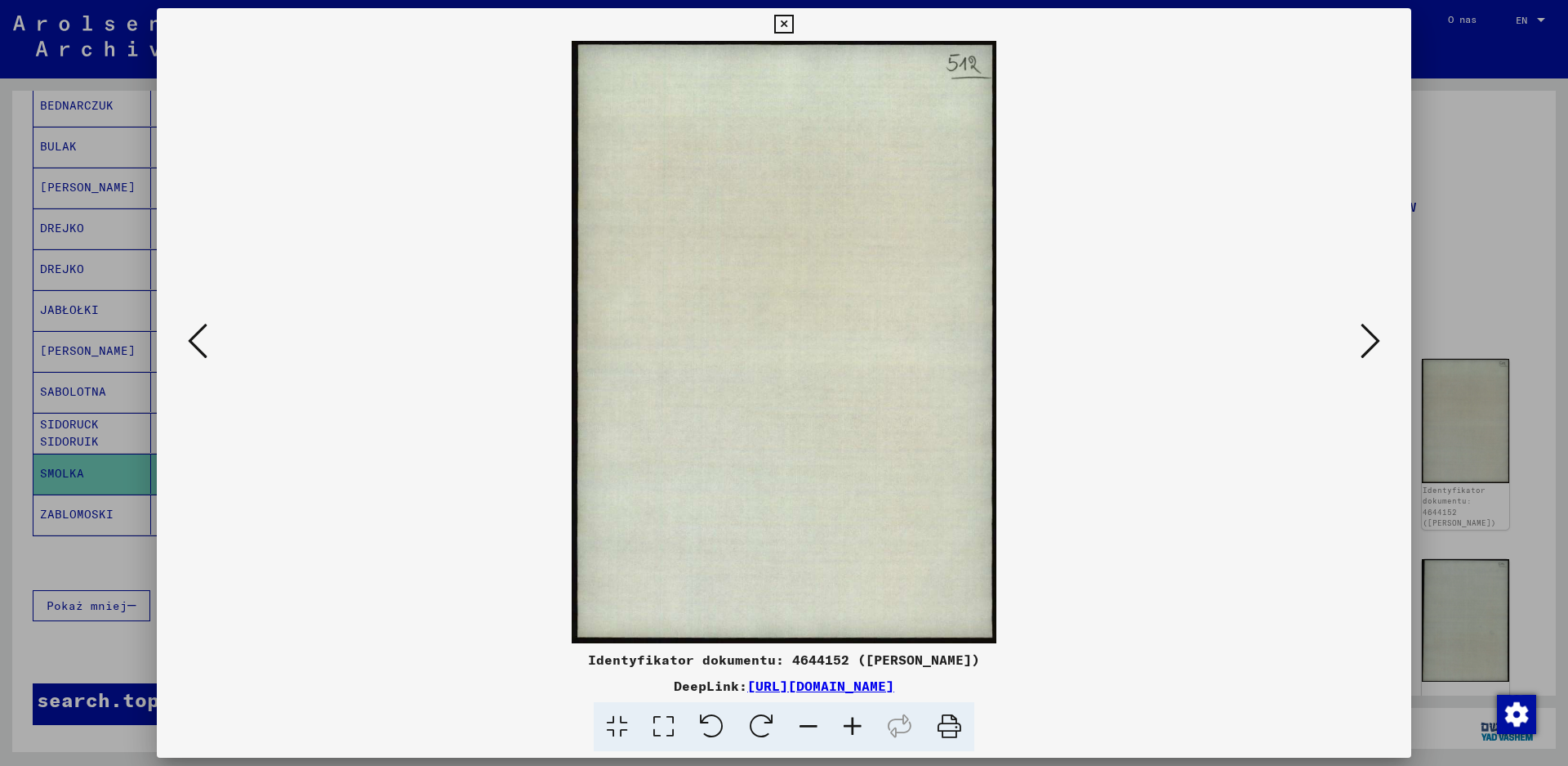
click at [1362, 340] on icon at bounding box center [1371, 341] width 20 height 39
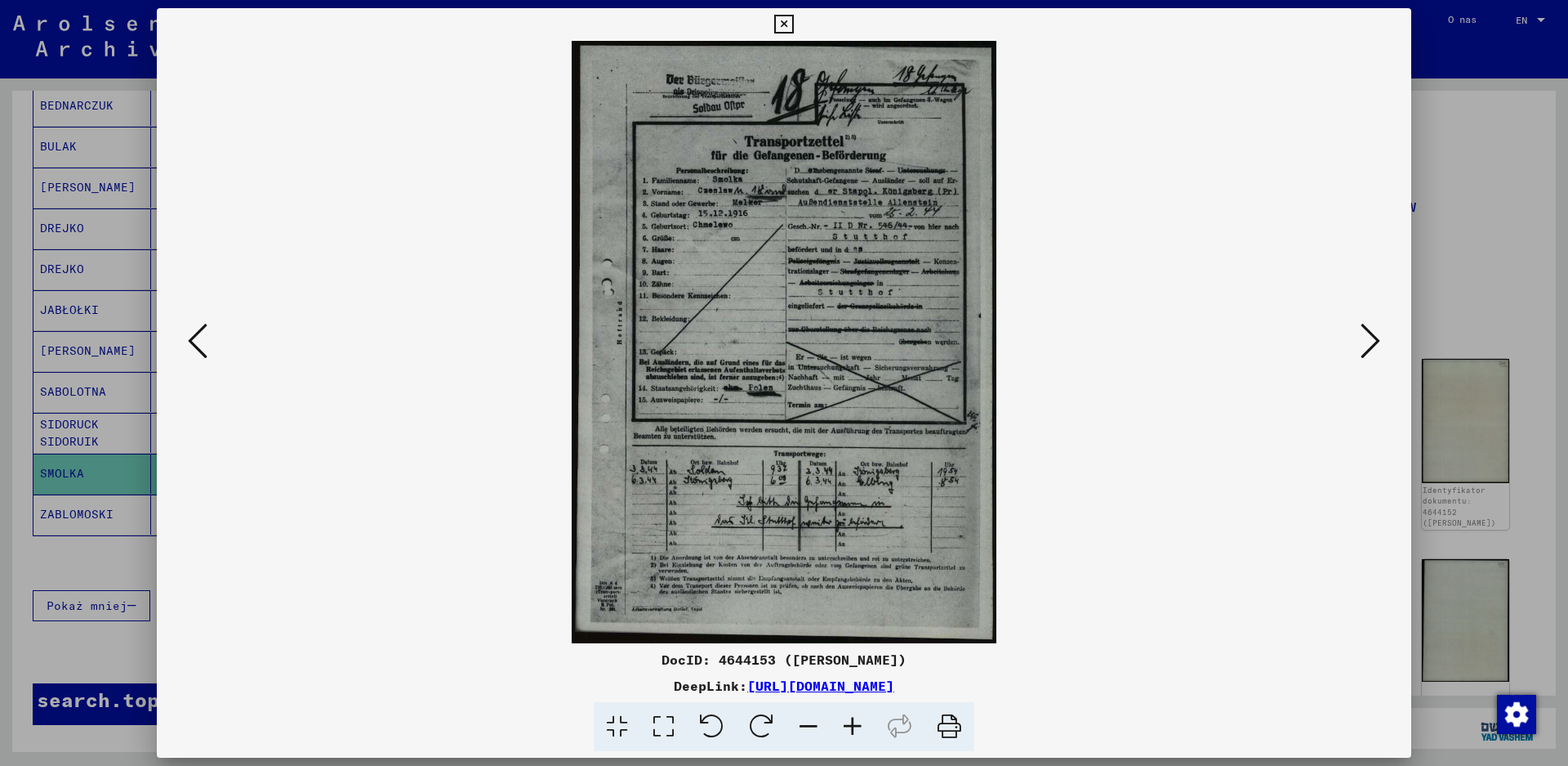
click at [1363, 340] on icon at bounding box center [1371, 341] width 20 height 39
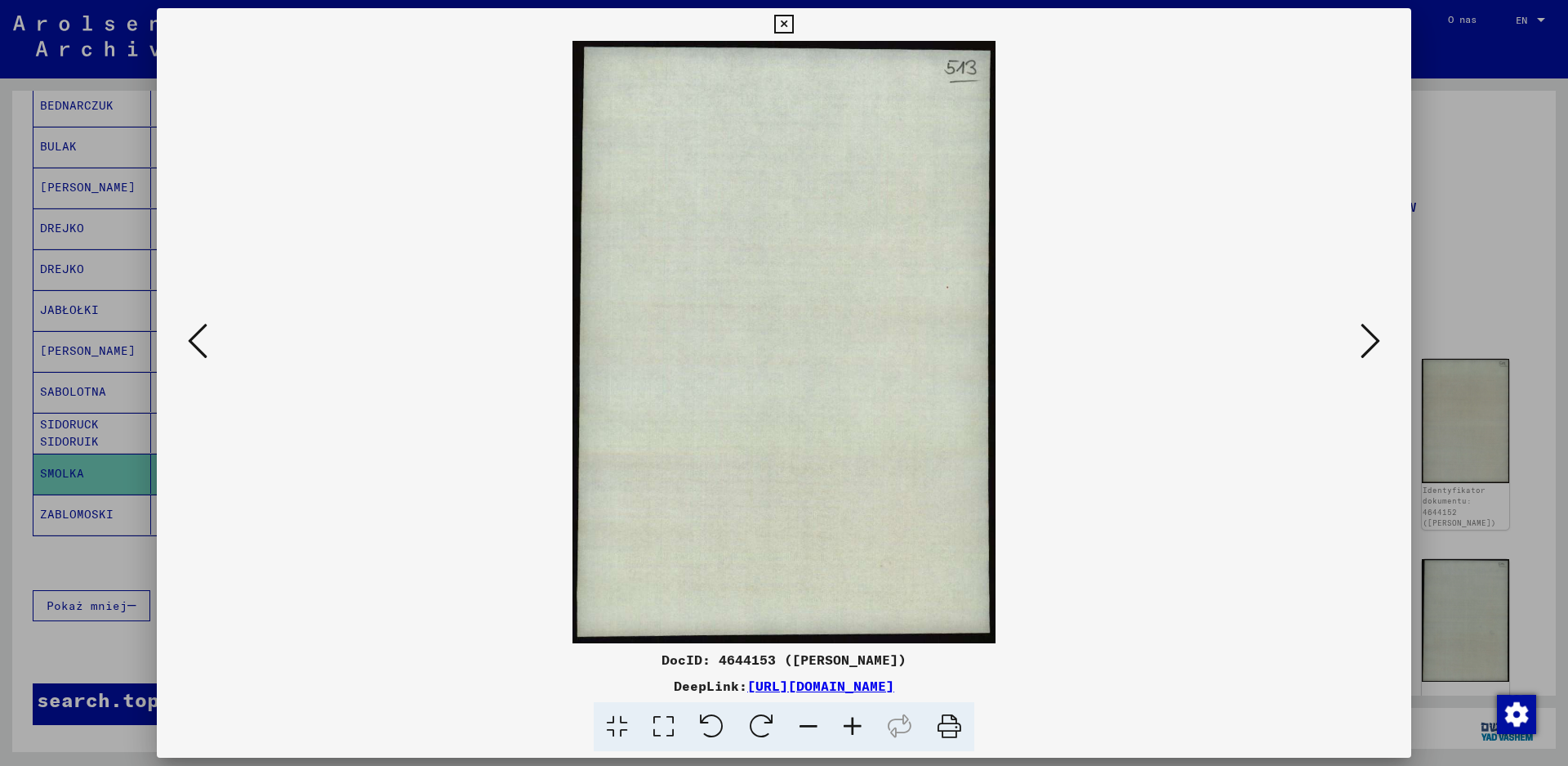
click at [1364, 340] on icon at bounding box center [1371, 341] width 20 height 39
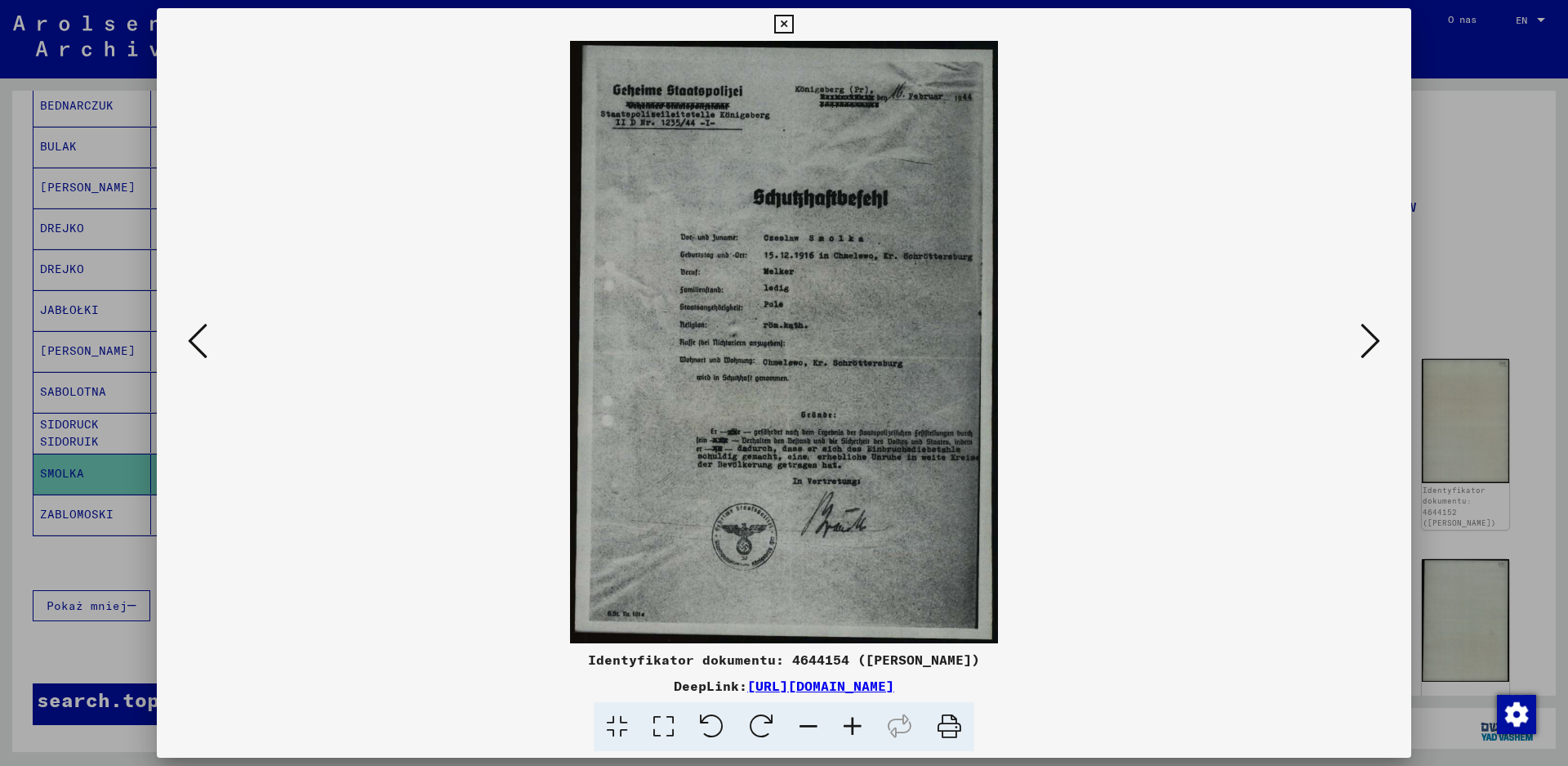
click at [1365, 340] on icon at bounding box center [1371, 341] width 20 height 39
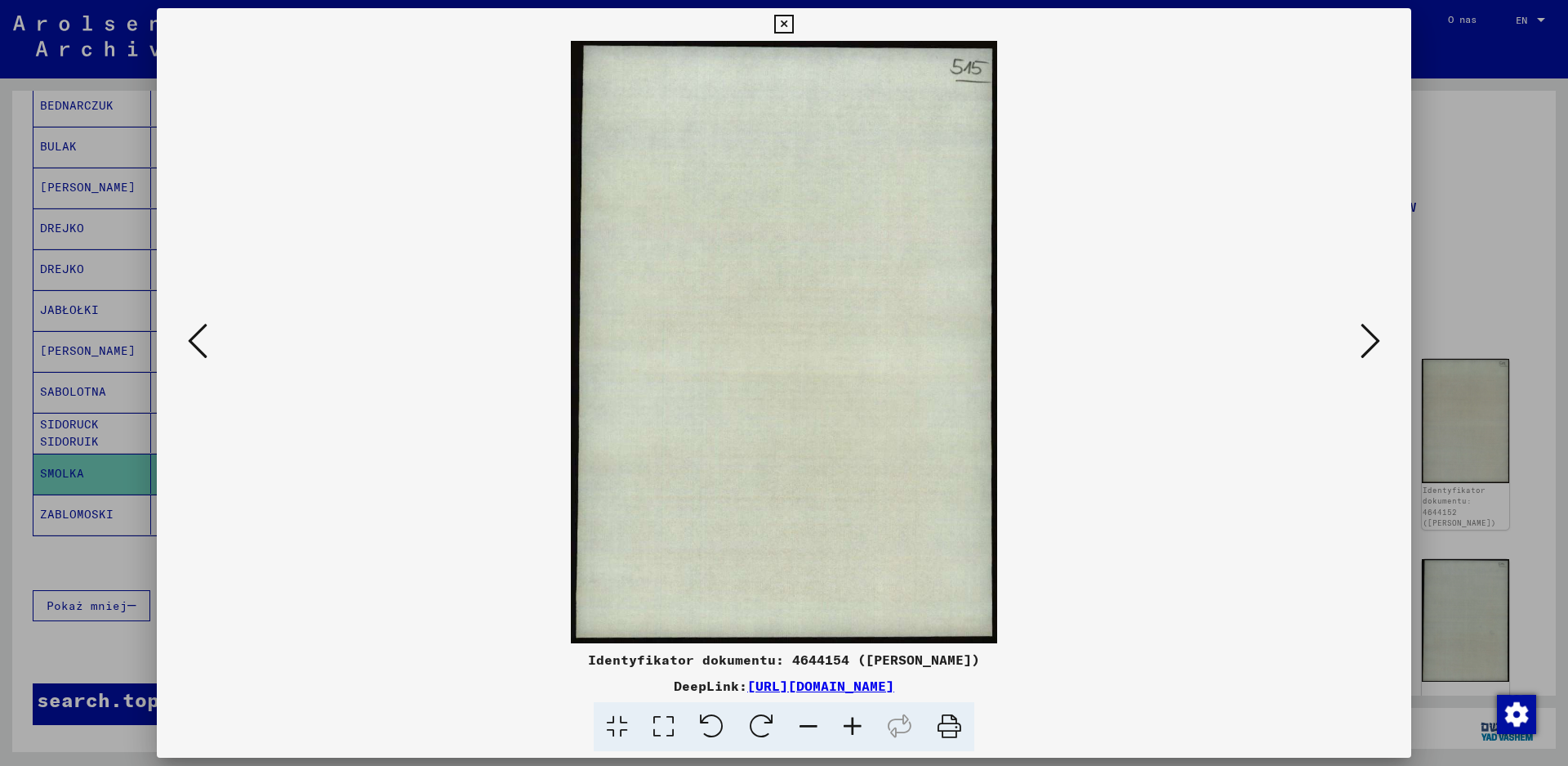
click at [1365, 340] on icon at bounding box center [1371, 341] width 20 height 39
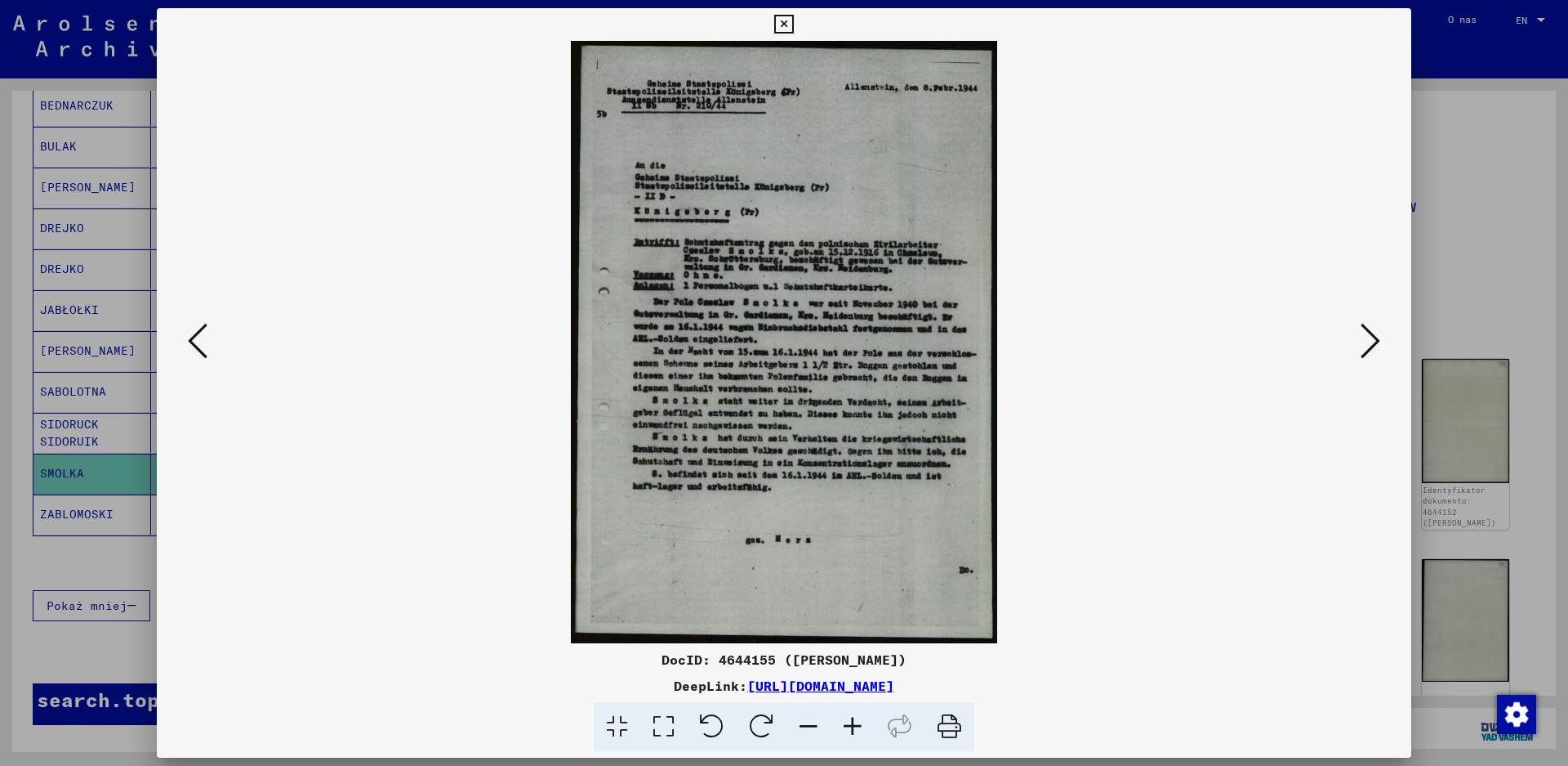
click at [1365, 340] on icon at bounding box center [1371, 341] width 20 height 39
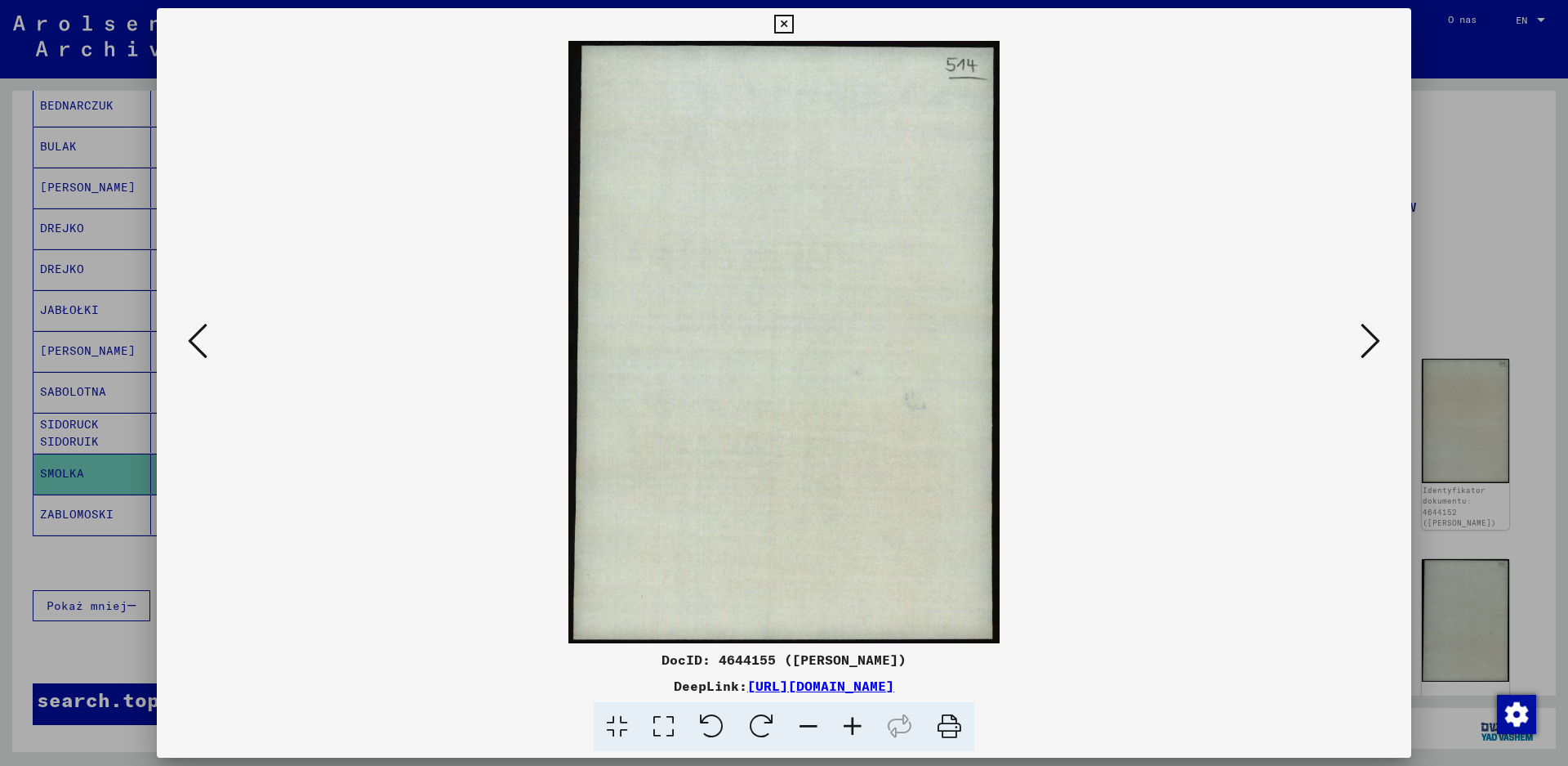
click at [1365, 340] on icon at bounding box center [1371, 341] width 20 height 39
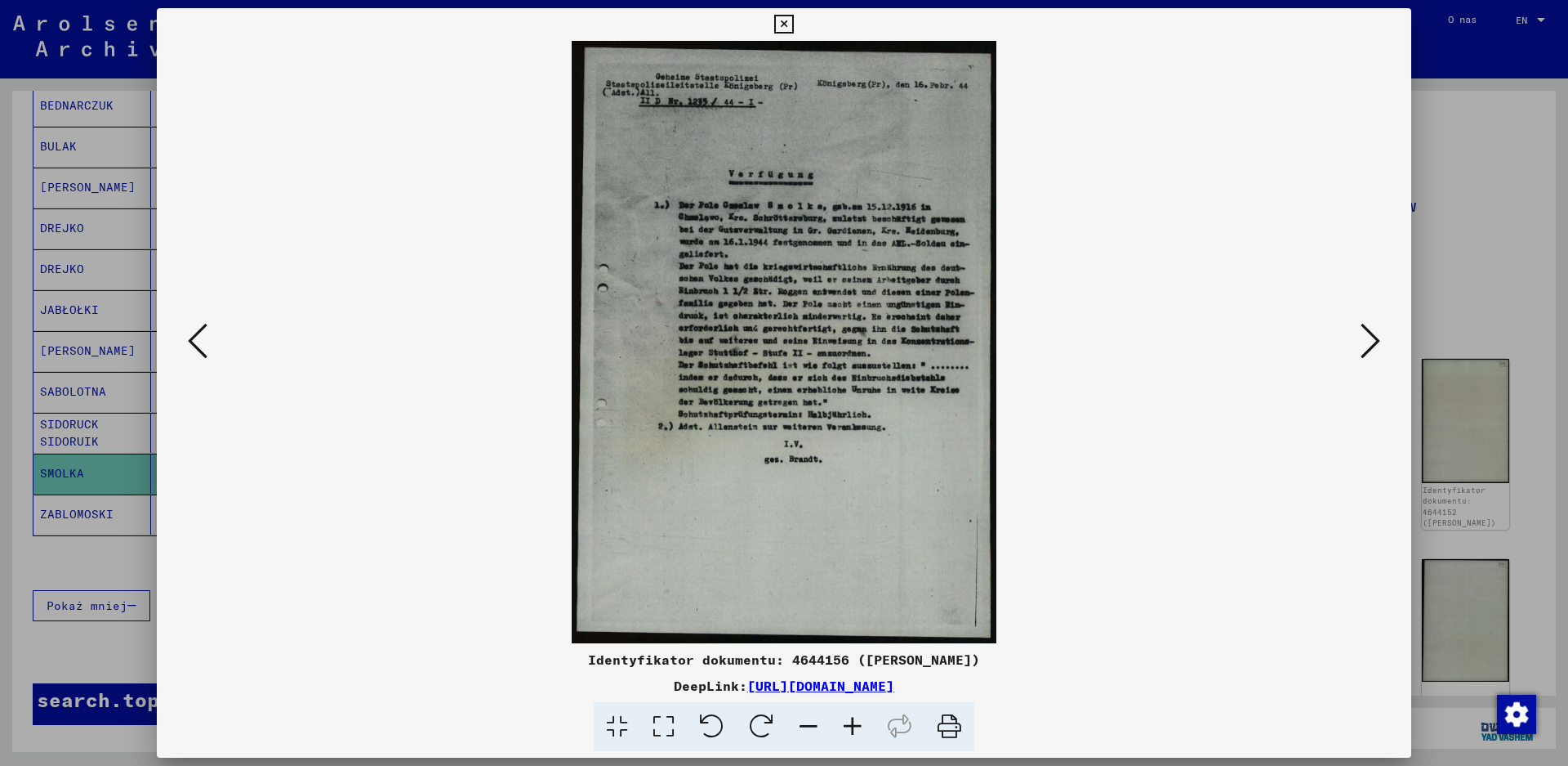
click at [1366, 340] on icon at bounding box center [1371, 341] width 20 height 39
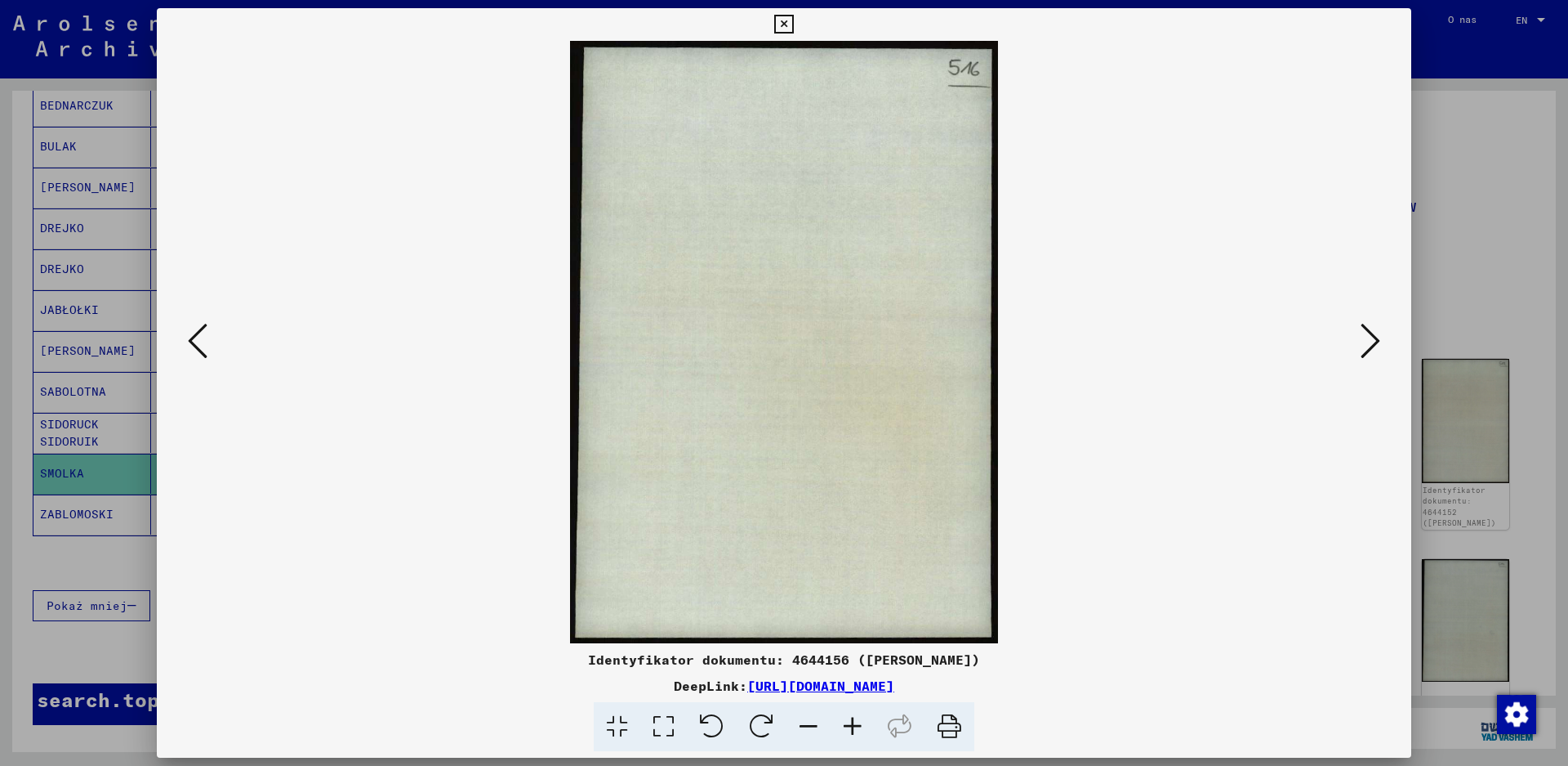
click at [1366, 340] on icon at bounding box center [1371, 341] width 20 height 39
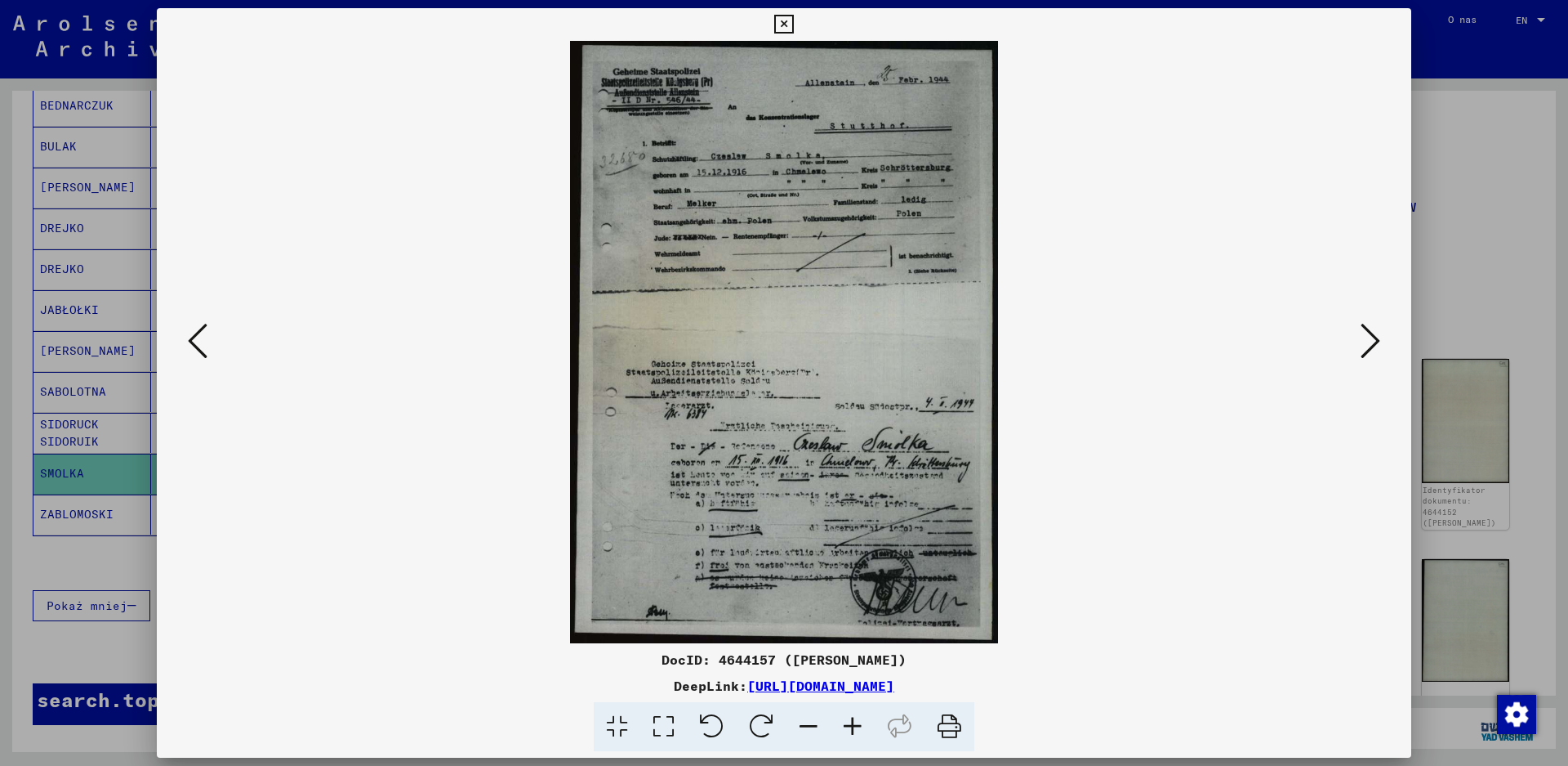
click at [1366, 340] on icon at bounding box center [1371, 341] width 20 height 39
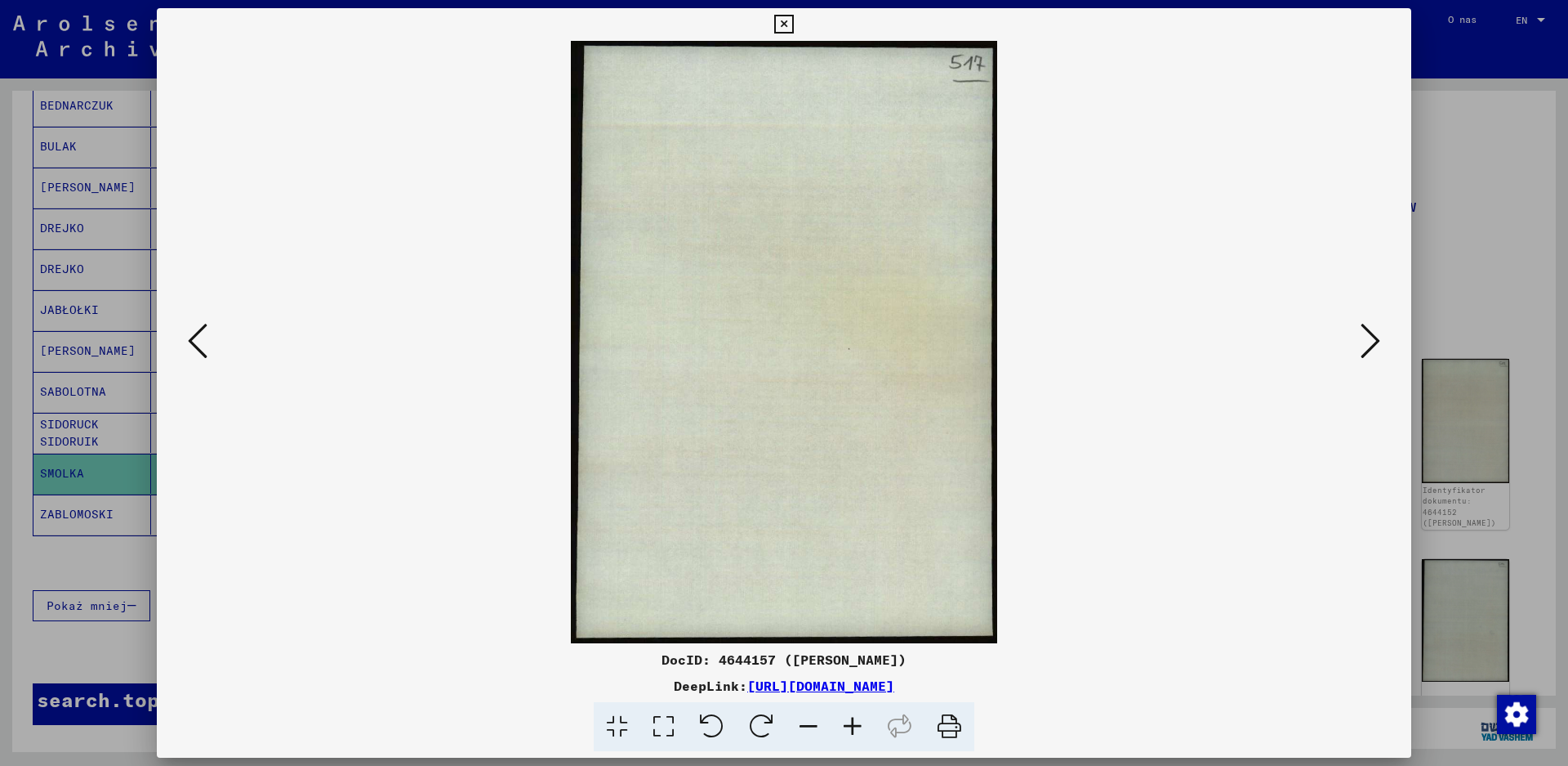
click at [194, 342] on icon at bounding box center [197, 341] width 20 height 39
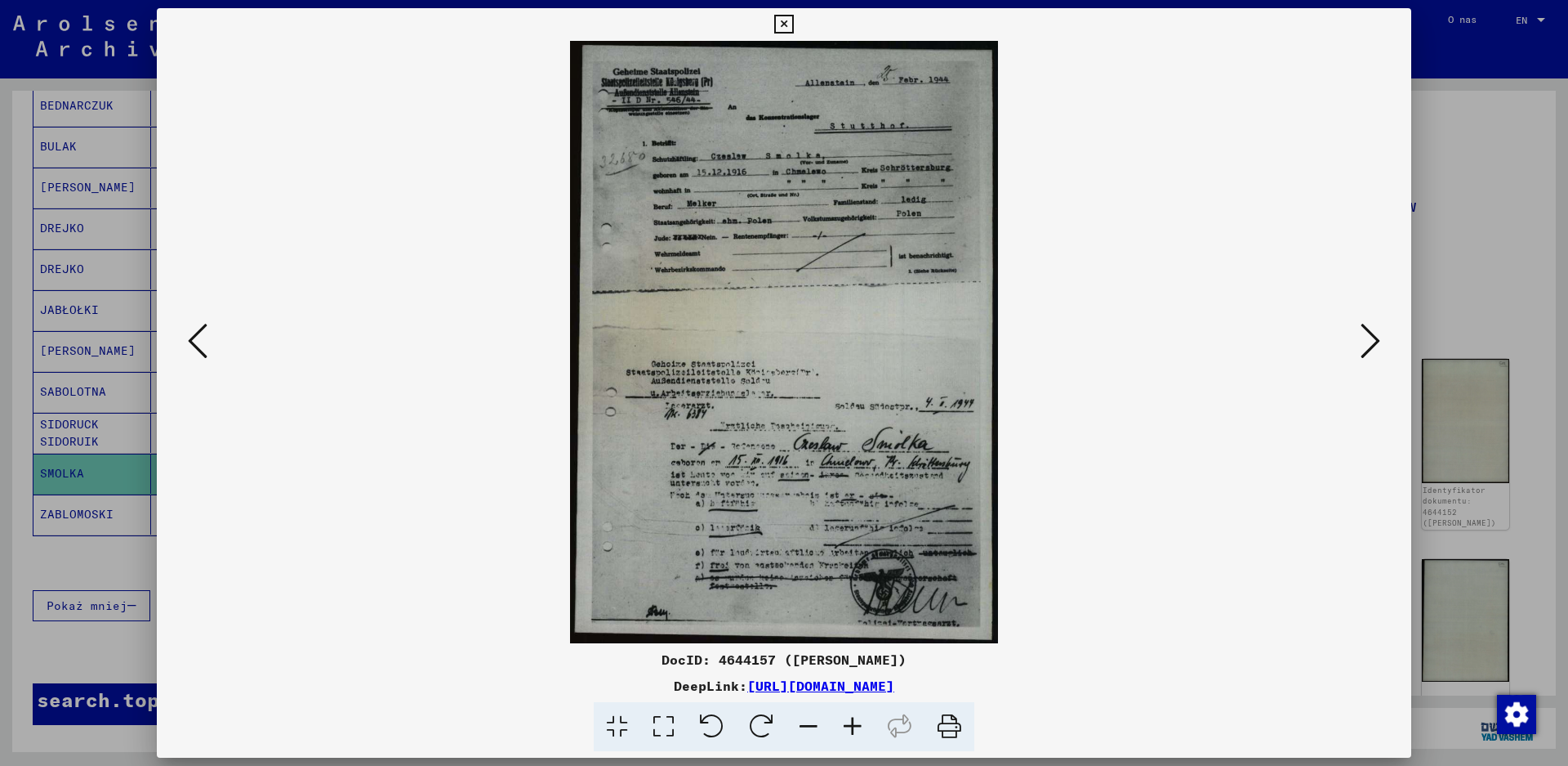
click at [1474, 131] on div at bounding box center [784, 383] width 1568 height 766
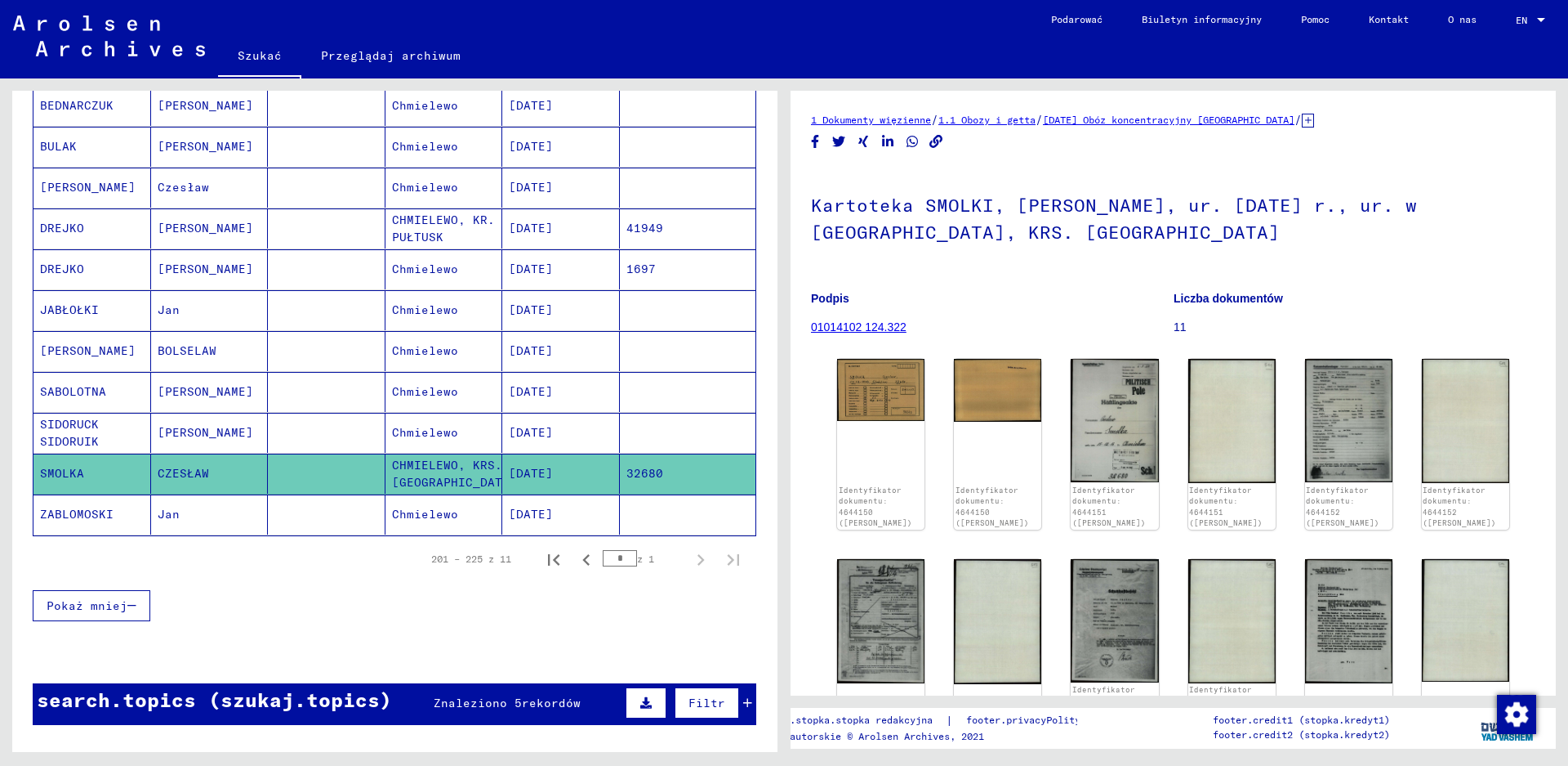
click at [407, 432] on mat-cell "Chmielewo" at bounding box center [444, 433] width 117 height 40
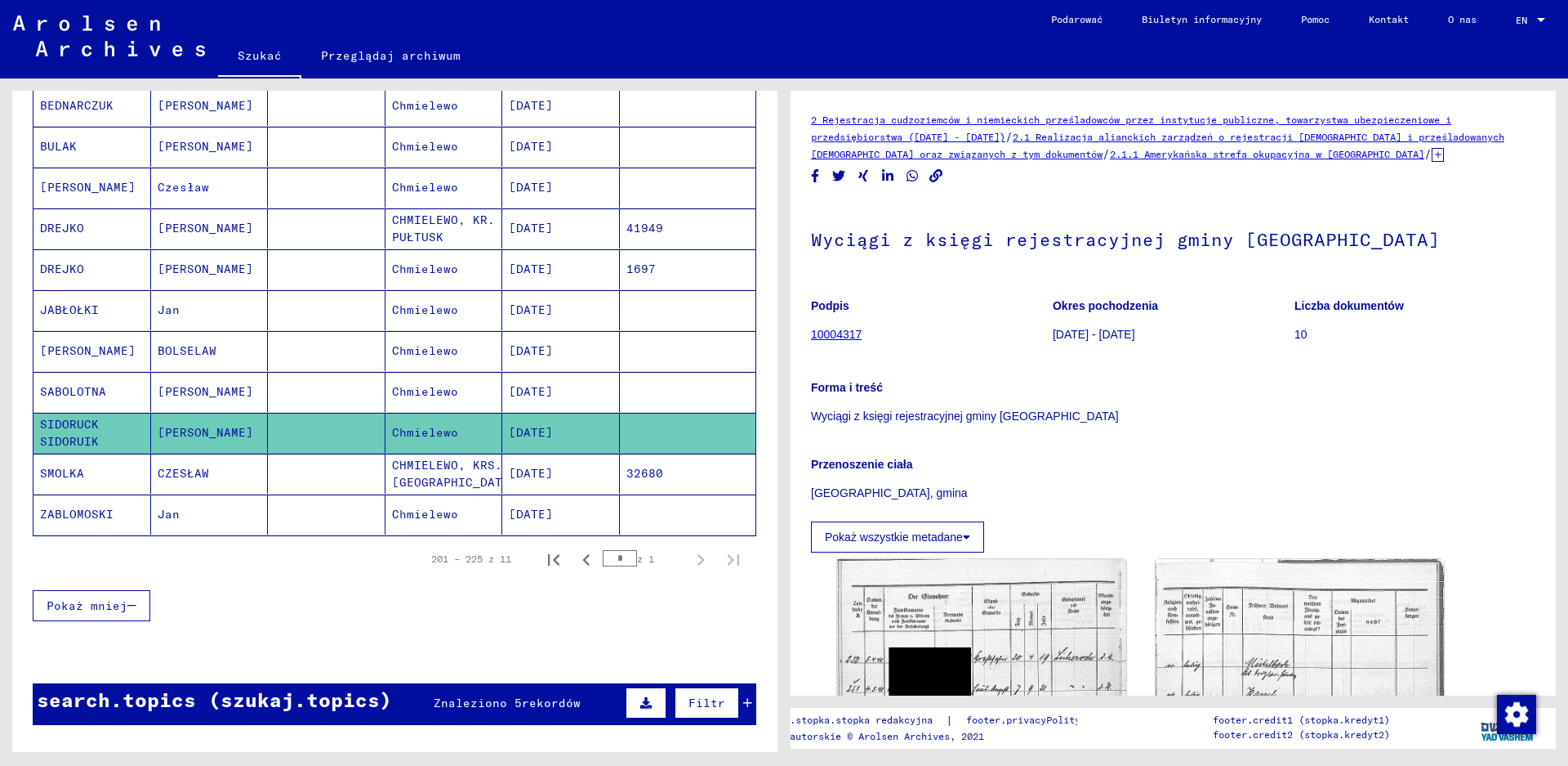
click at [425, 393] on mat-cell "Chmielewo" at bounding box center [444, 392] width 117 height 40
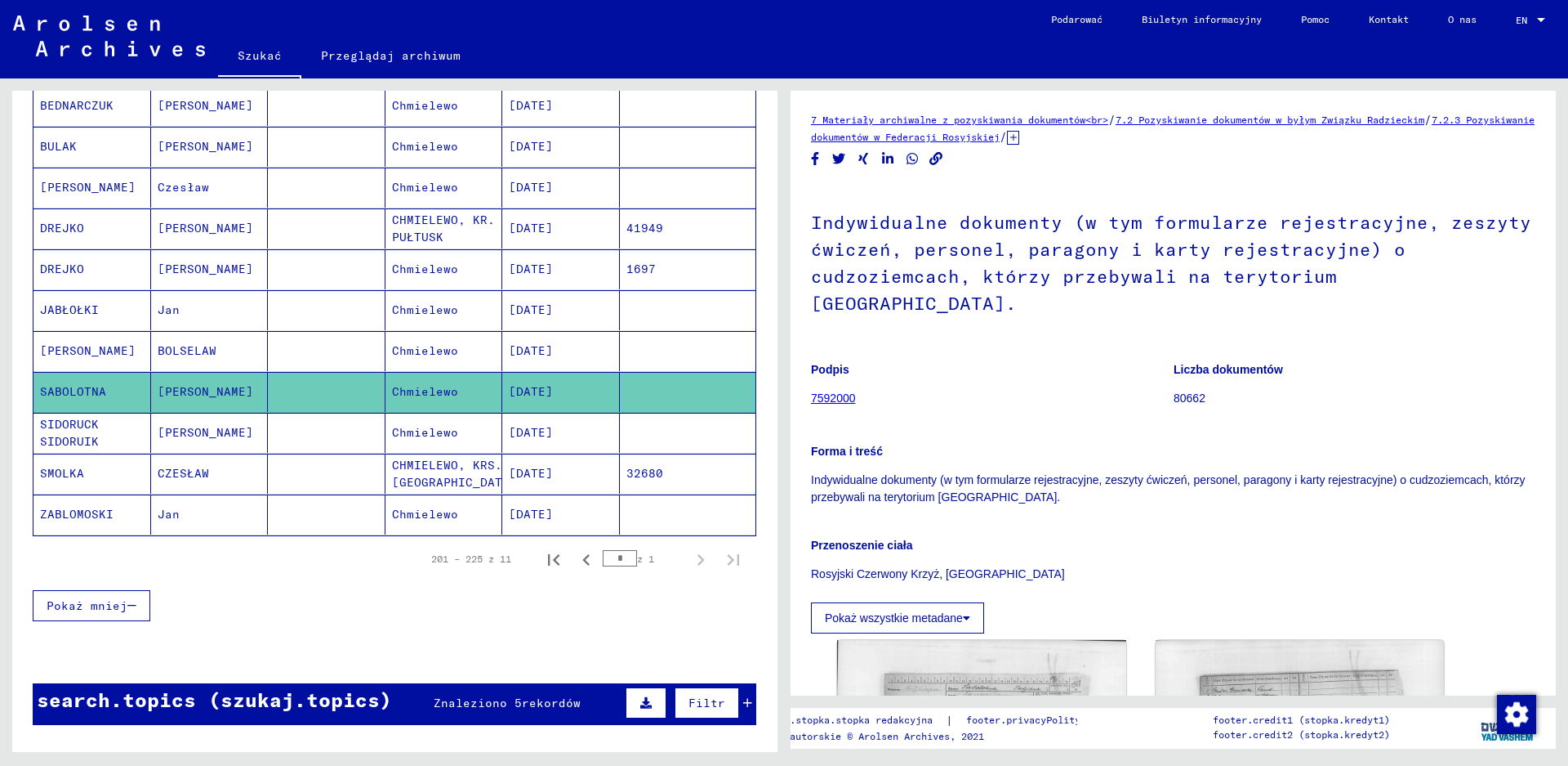
click at [427, 348] on mat-cell "Chmielewo" at bounding box center [444, 351] width 117 height 40
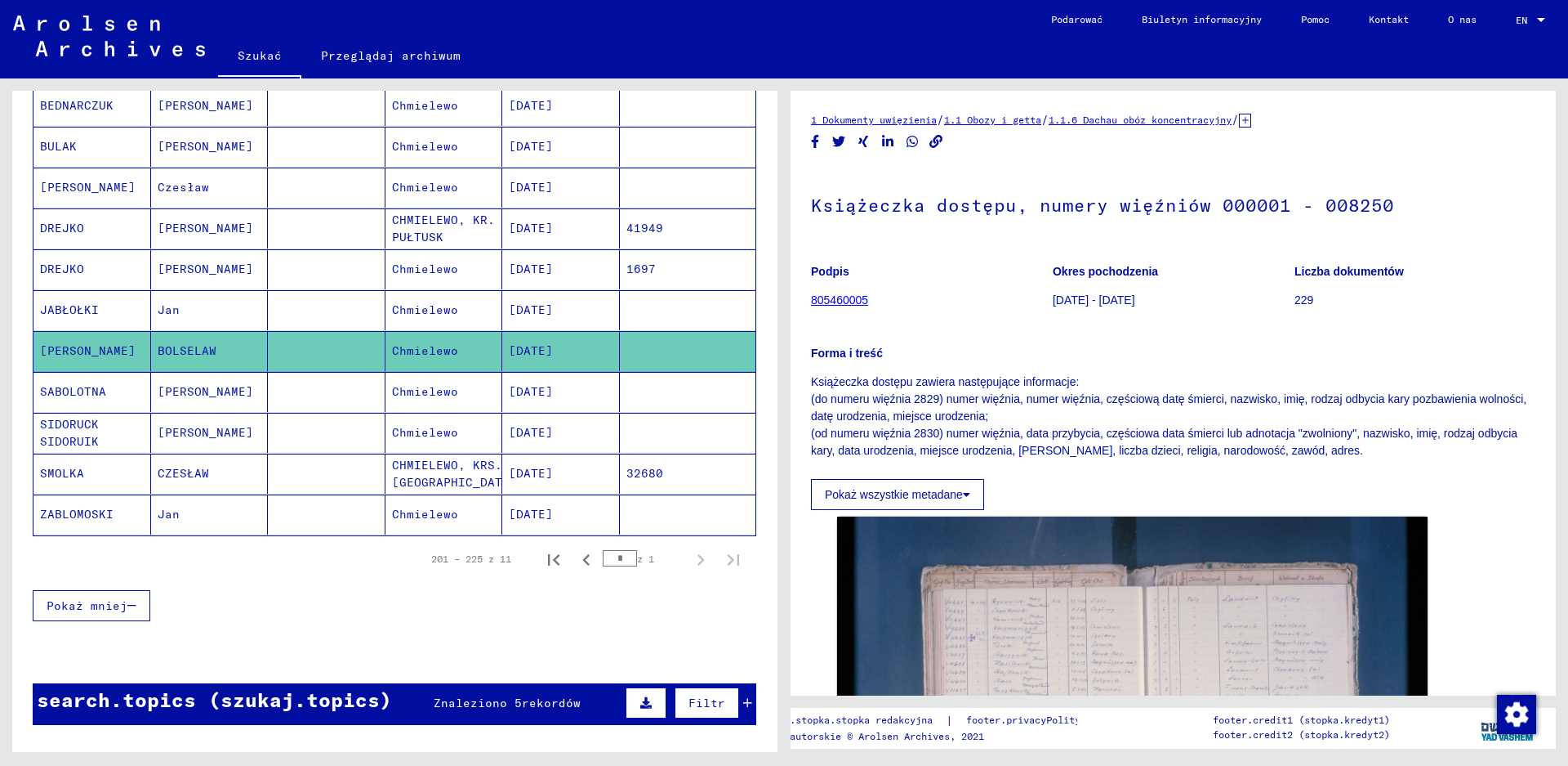
click at [439, 313] on mat-cell "Chmielewo" at bounding box center [444, 310] width 117 height 40
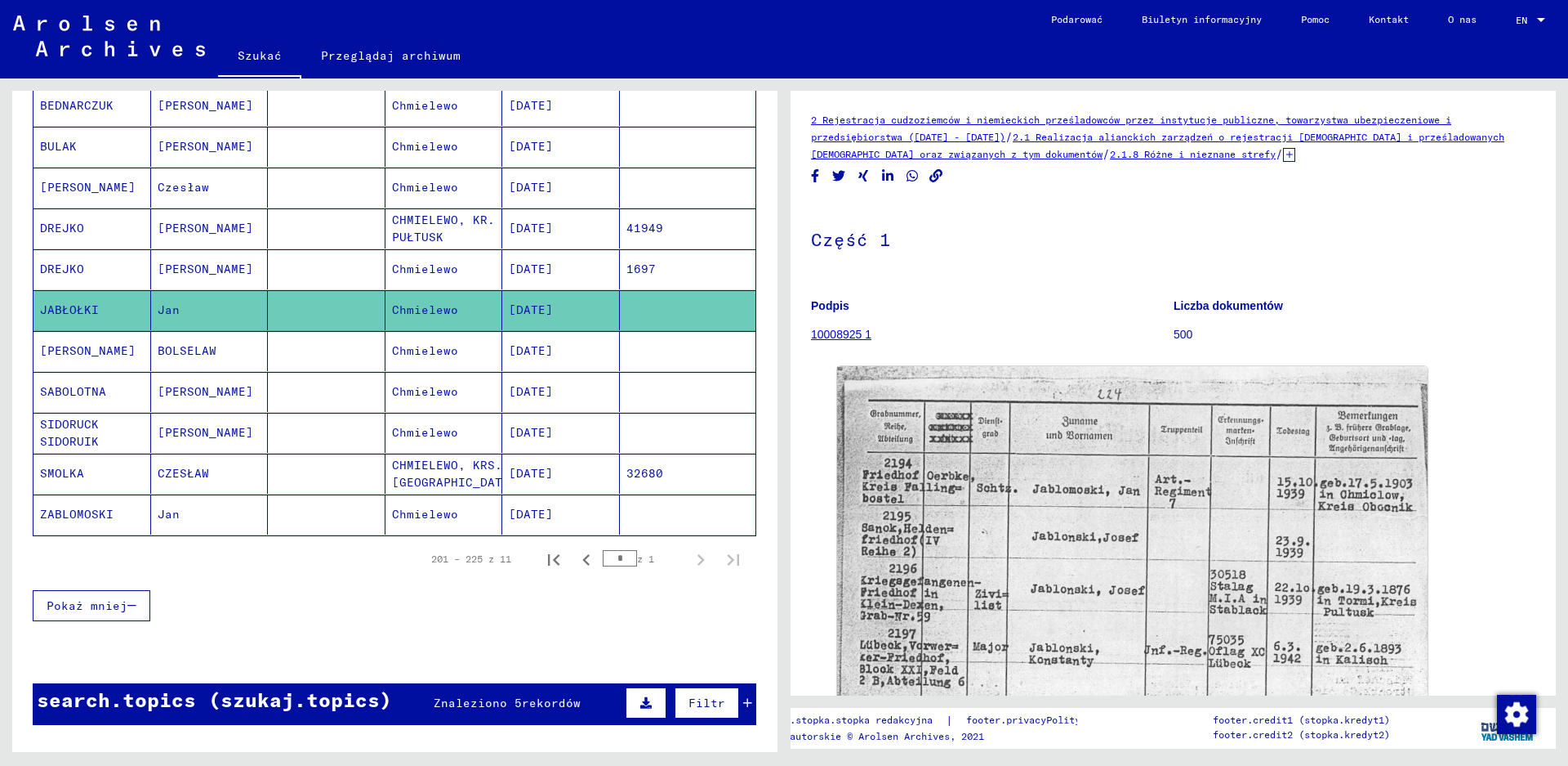
click at [444, 283] on mat-cell "Chmielewo" at bounding box center [444, 269] width 117 height 40
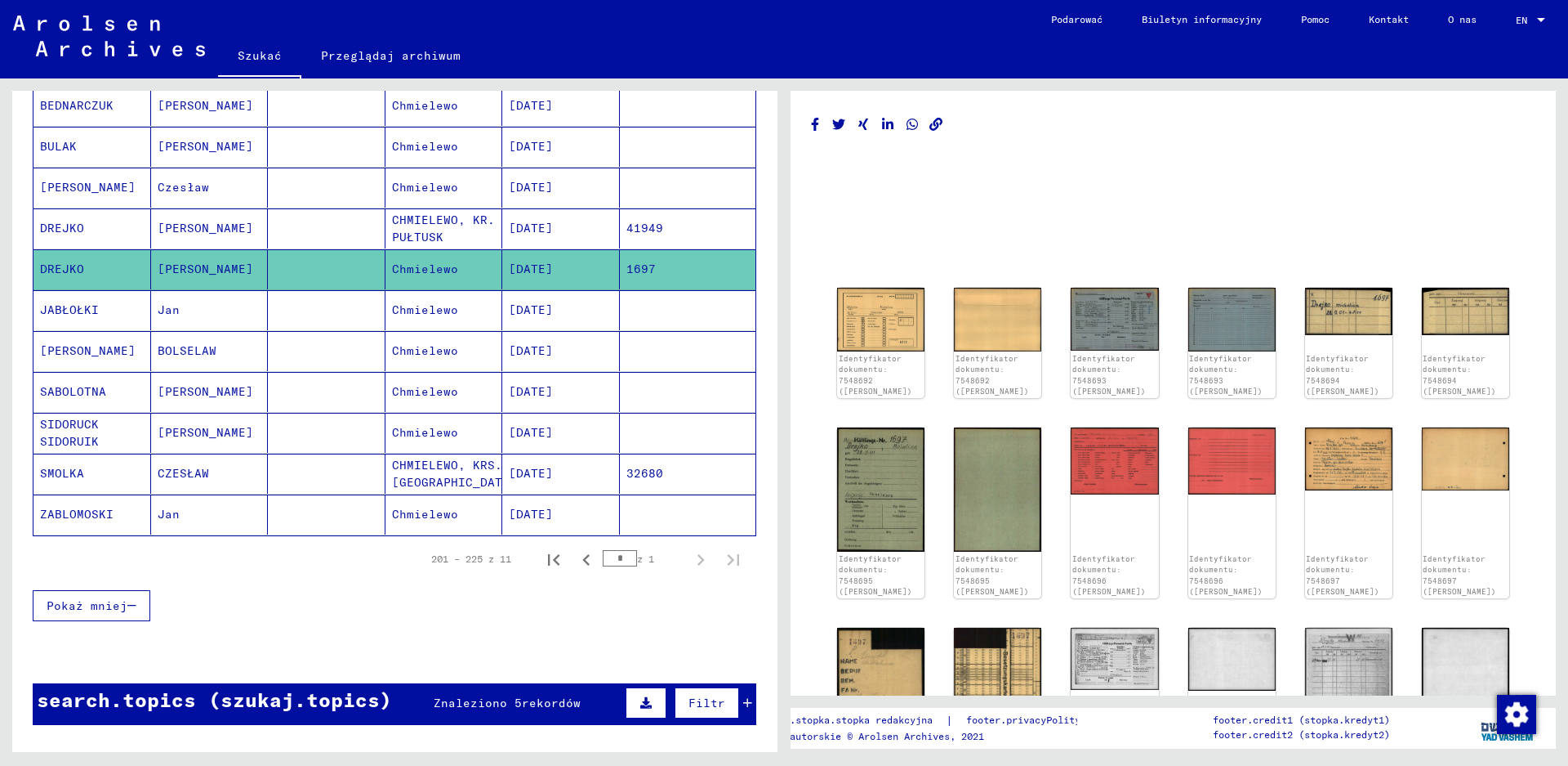
click at [447, 236] on mat-cell "CHMIELEWO, KR. PUŁTUSK" at bounding box center [444, 228] width 117 height 40
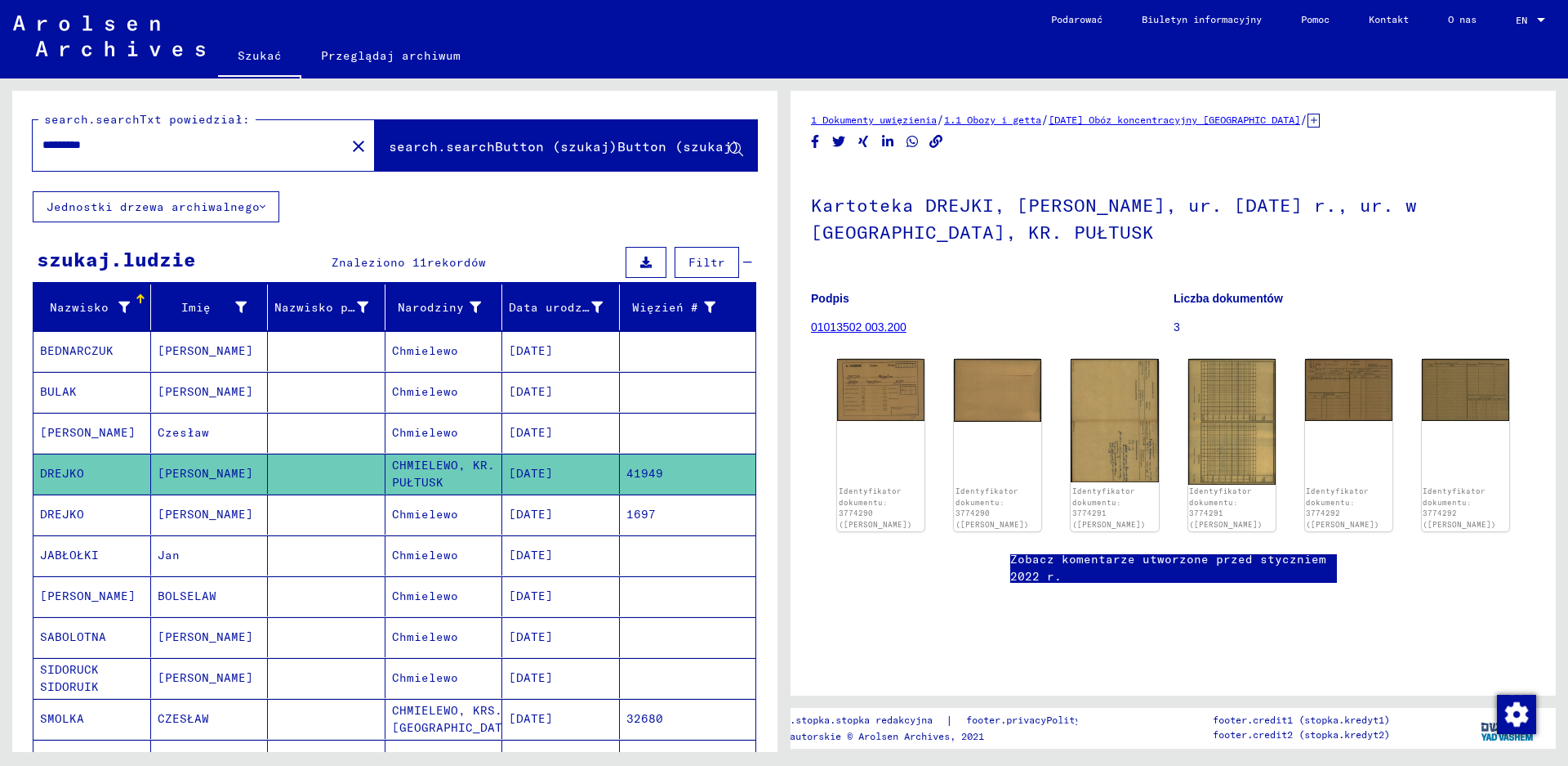
drag, startPoint x: 153, startPoint y: 154, endPoint x: 0, endPoint y: 143, distance: 153.4
click at [0, 143] on div "search.searchTxt powiedział: ********* close search.searchButton (szukaj)Button…" at bounding box center [392, 415] width 784 height 673
click at [349, 142] on mat-icon "close" at bounding box center [359, 146] width 20 height 20
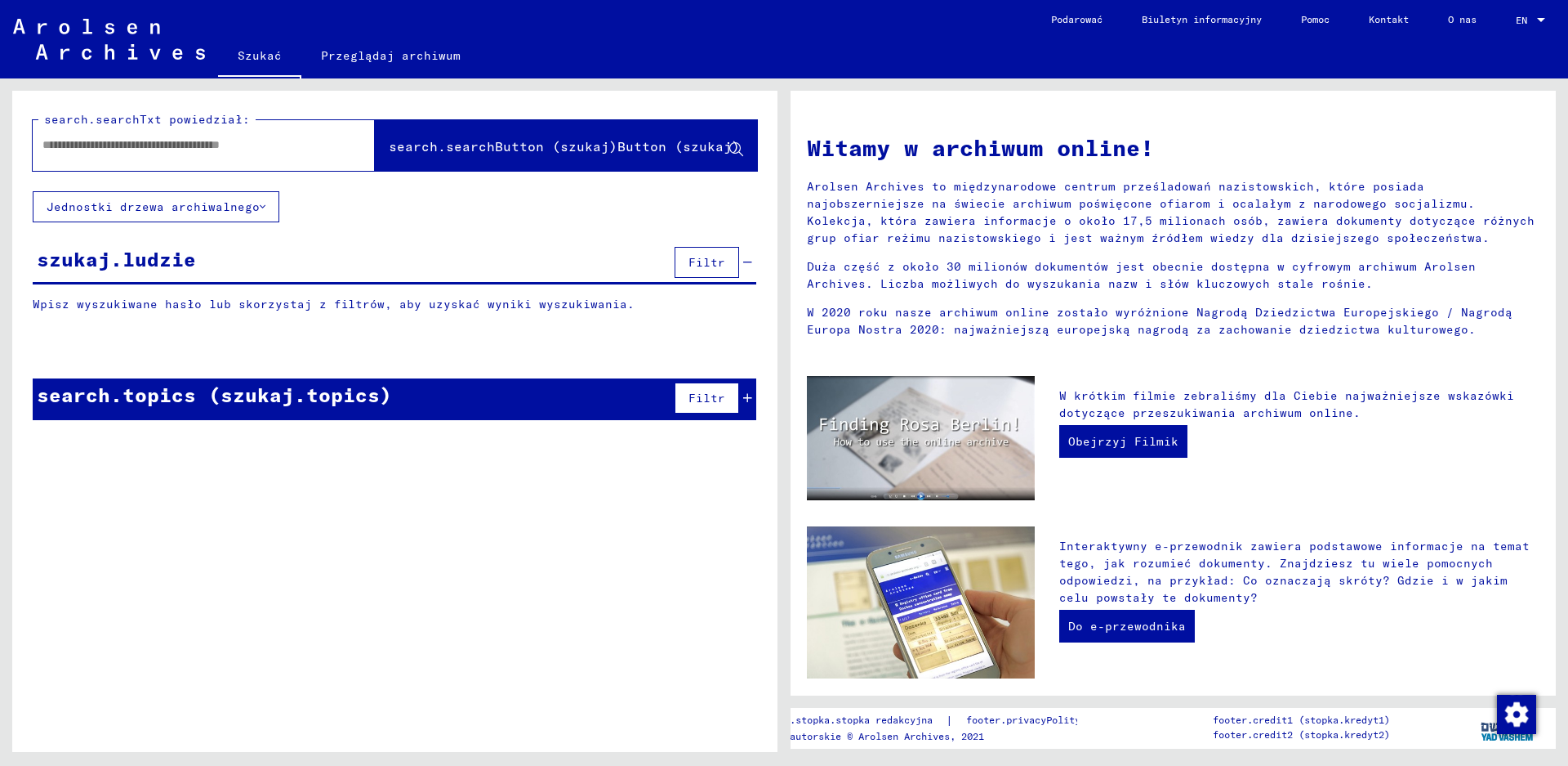
click at [167, 138] on input "text" at bounding box center [184, 145] width 283 height 17
type input "********"
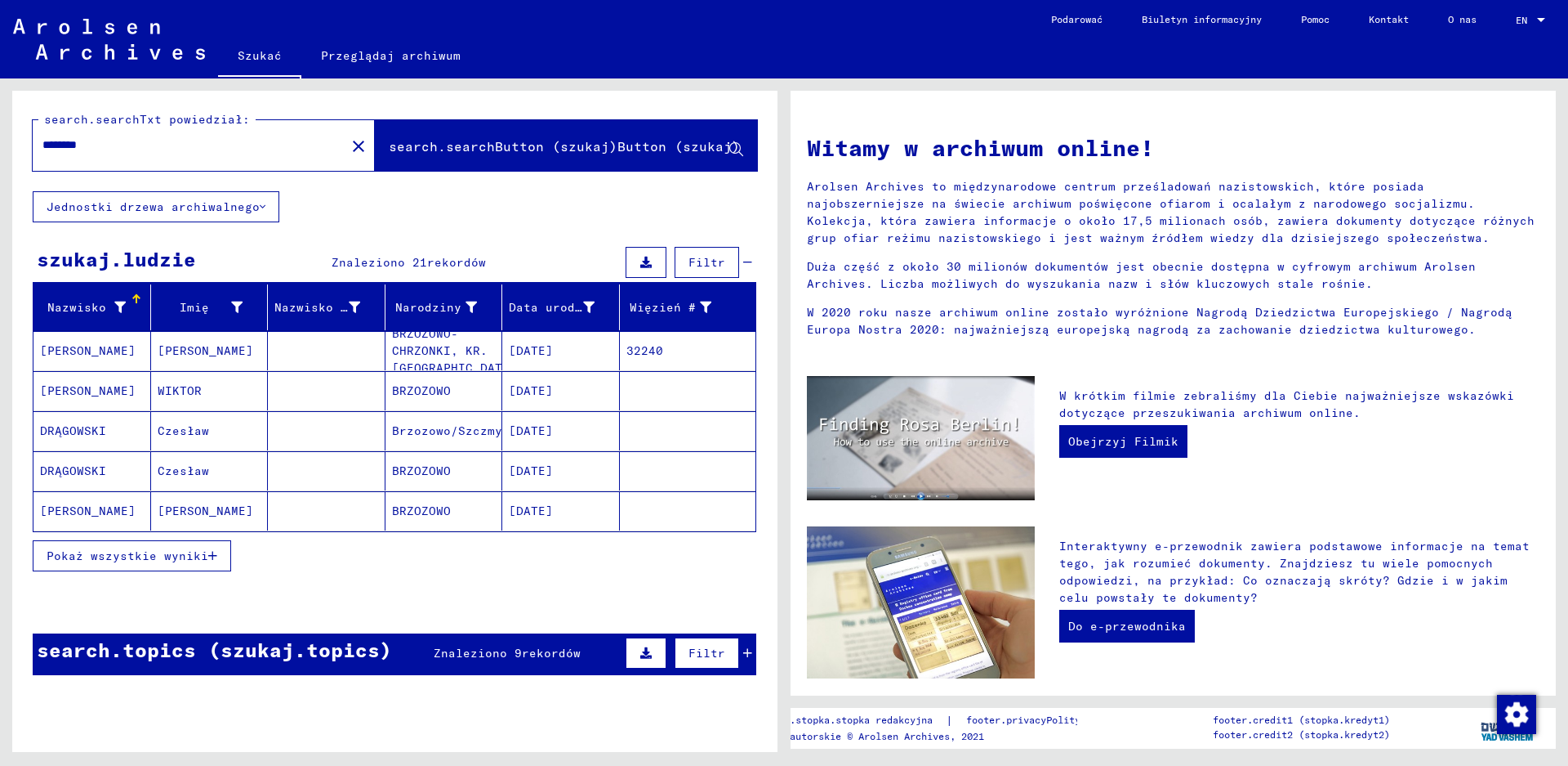
click at [72, 383] on mat-cell "[PERSON_NAME]" at bounding box center [92, 390] width 117 height 39
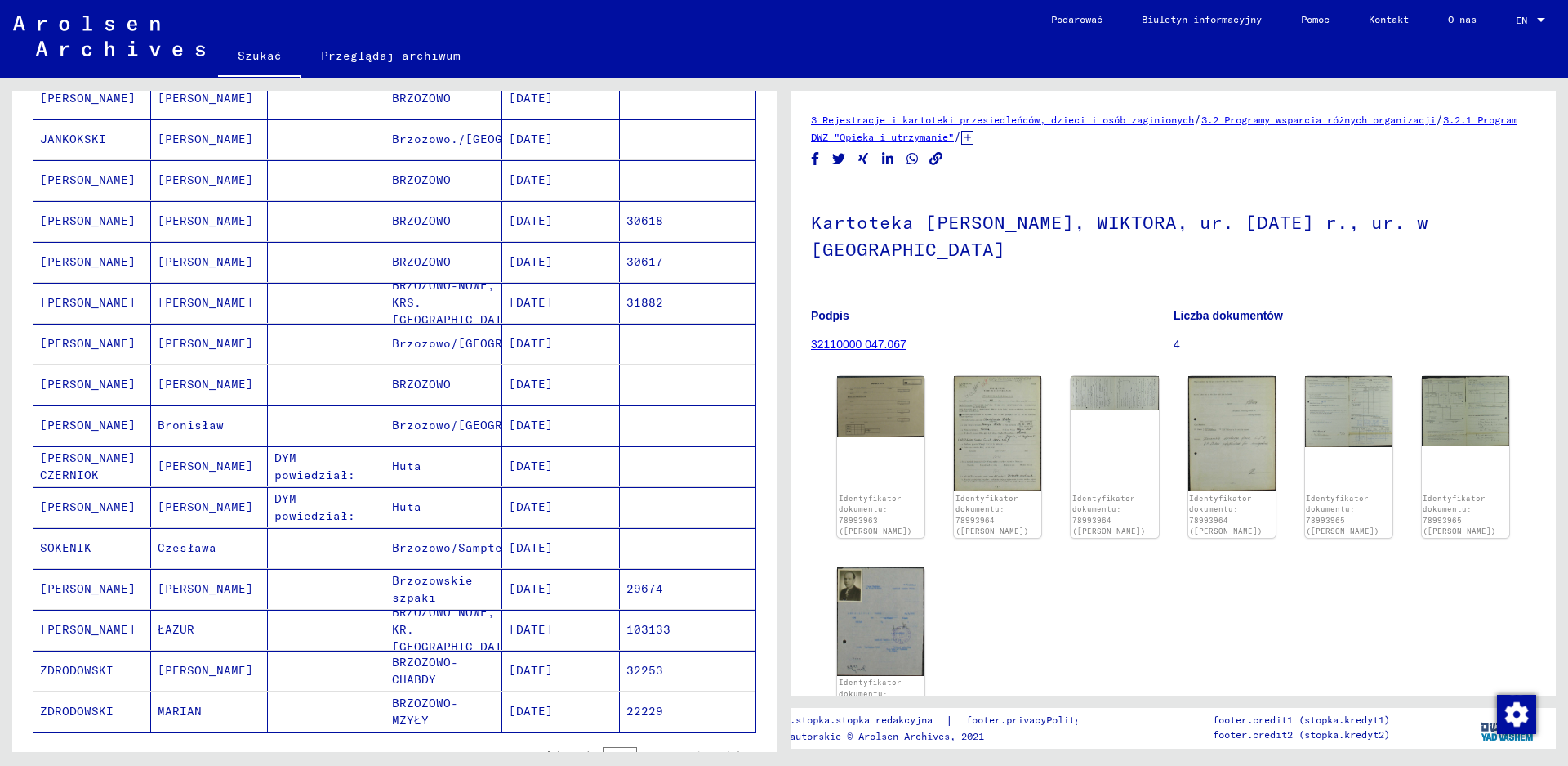
scroll to position [490, 0]
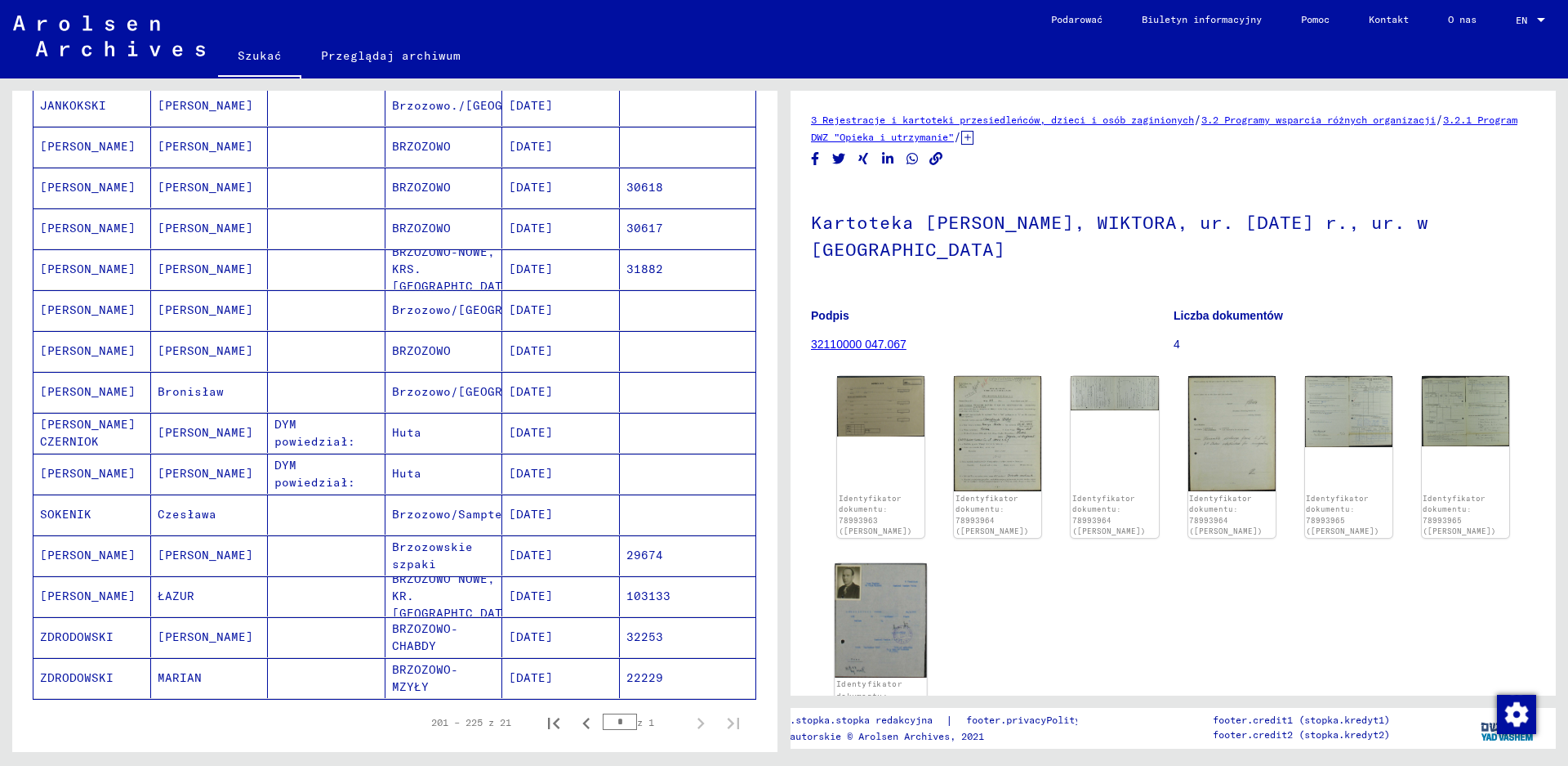
click at [873, 605] on img at bounding box center [880, 619] width 93 height 114
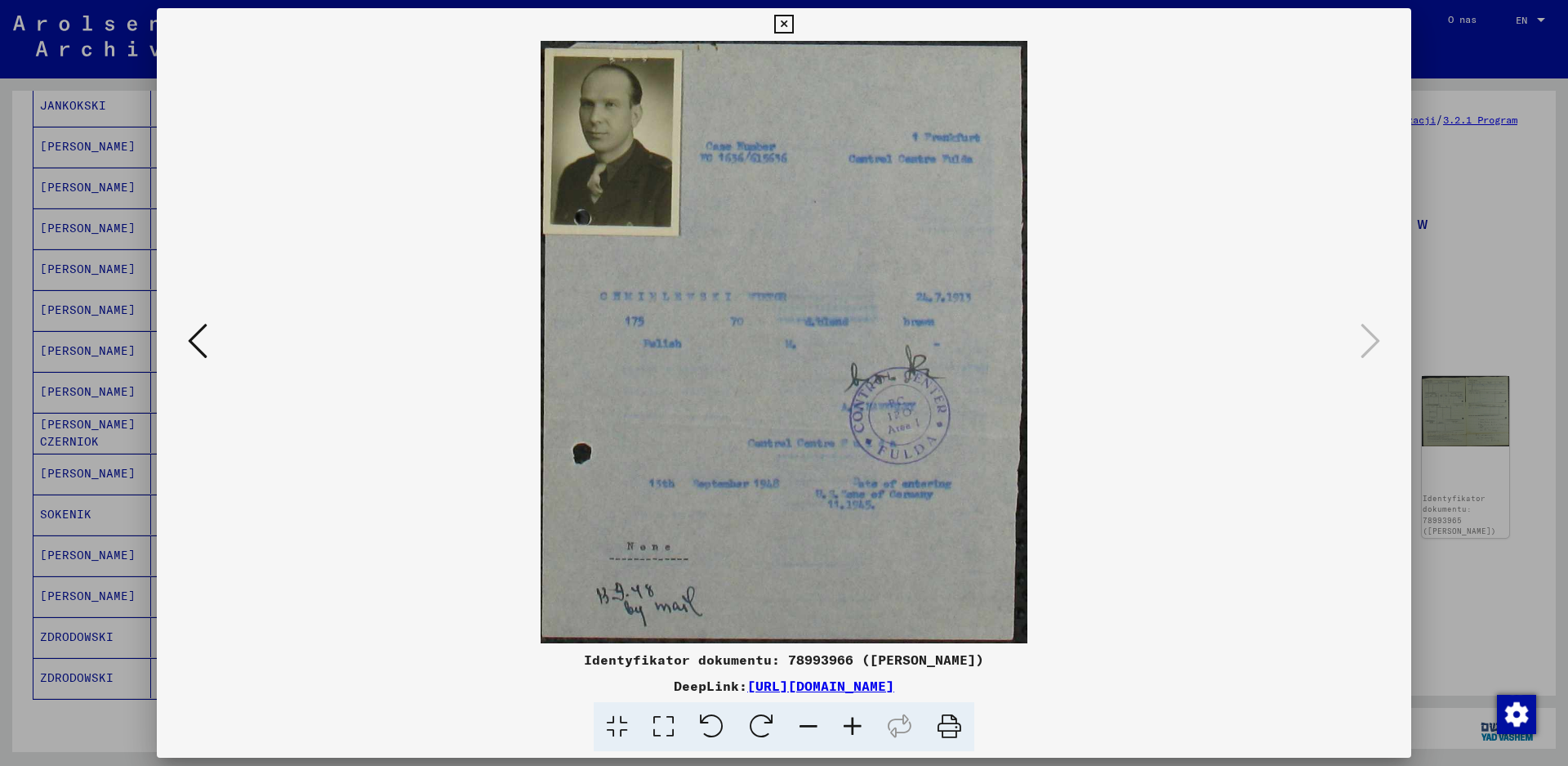
click at [856, 726] on icon at bounding box center [853, 727] width 44 height 50
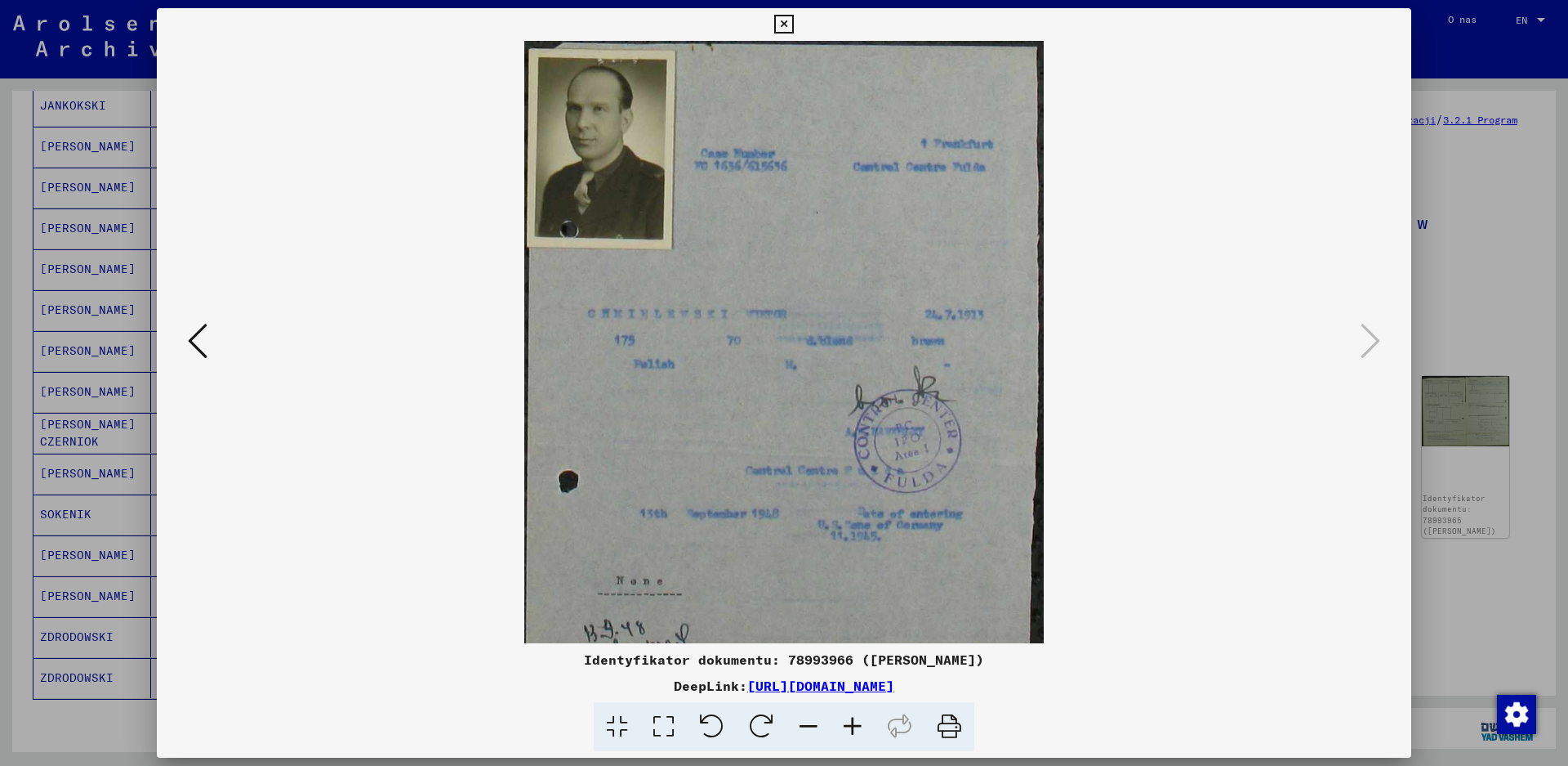
click at [856, 726] on icon at bounding box center [853, 727] width 44 height 50
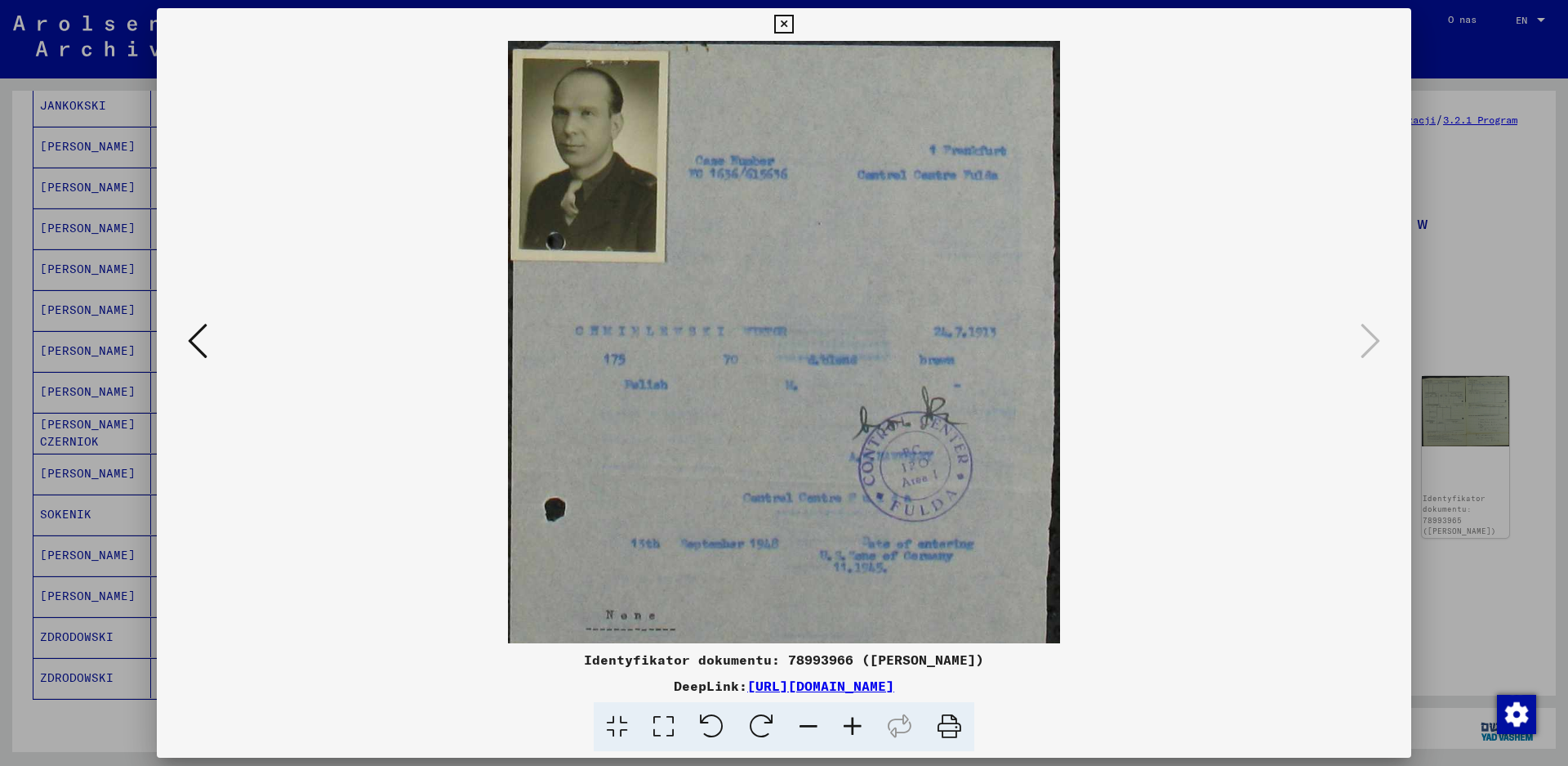
click at [856, 726] on icon at bounding box center [853, 727] width 44 height 50
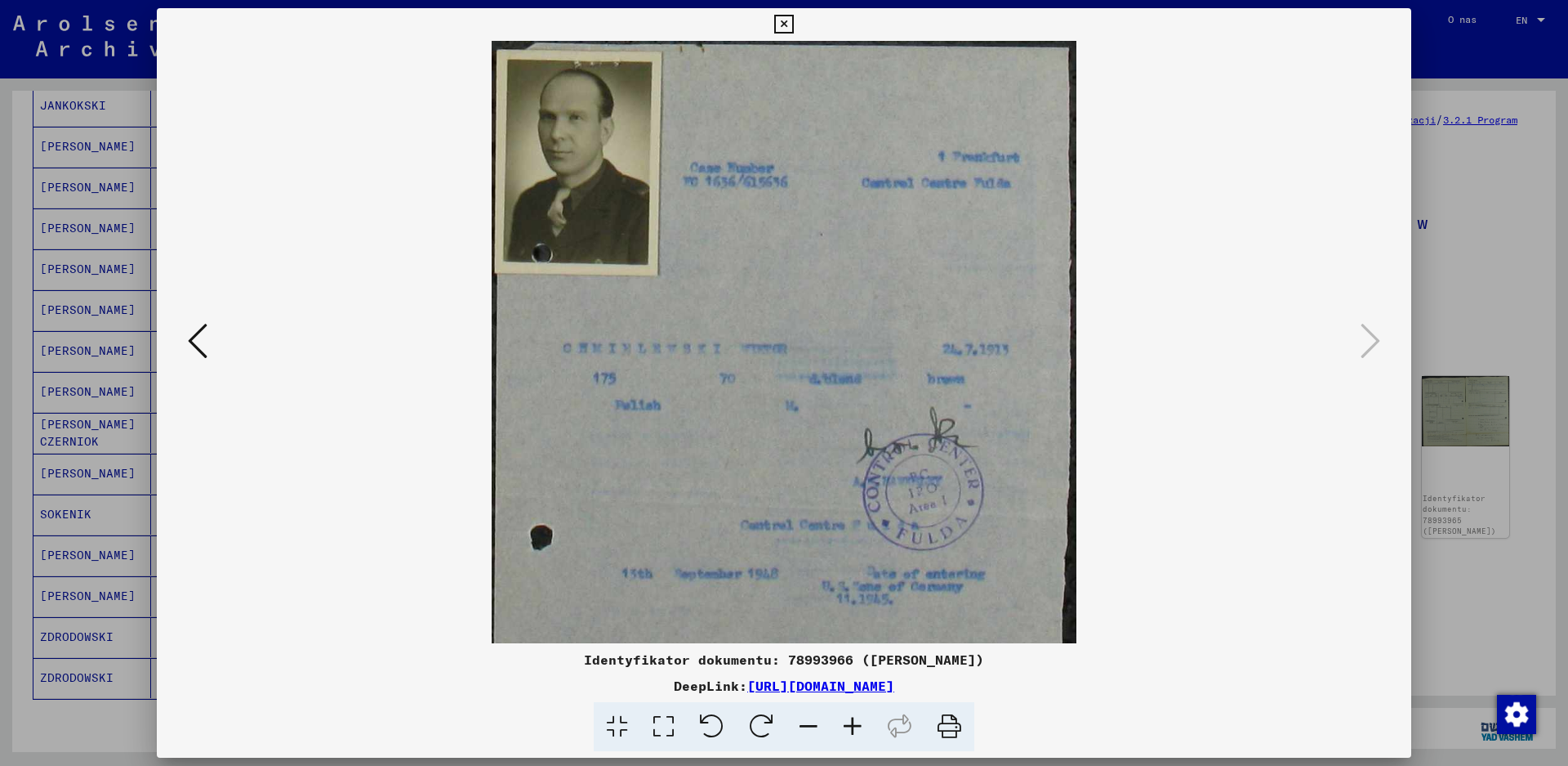
click at [856, 726] on icon at bounding box center [853, 727] width 44 height 50
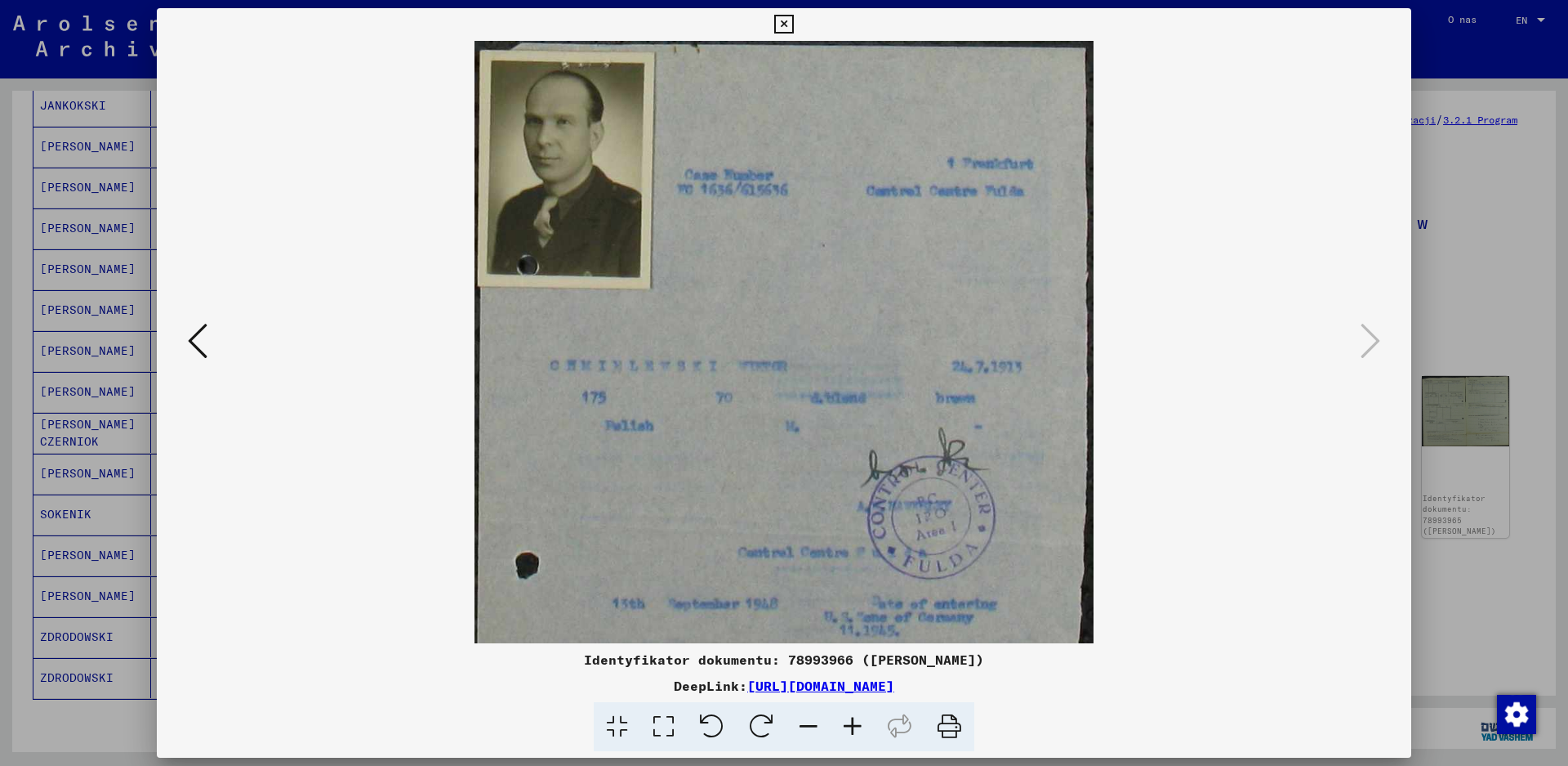
click at [856, 726] on icon at bounding box center [853, 727] width 44 height 50
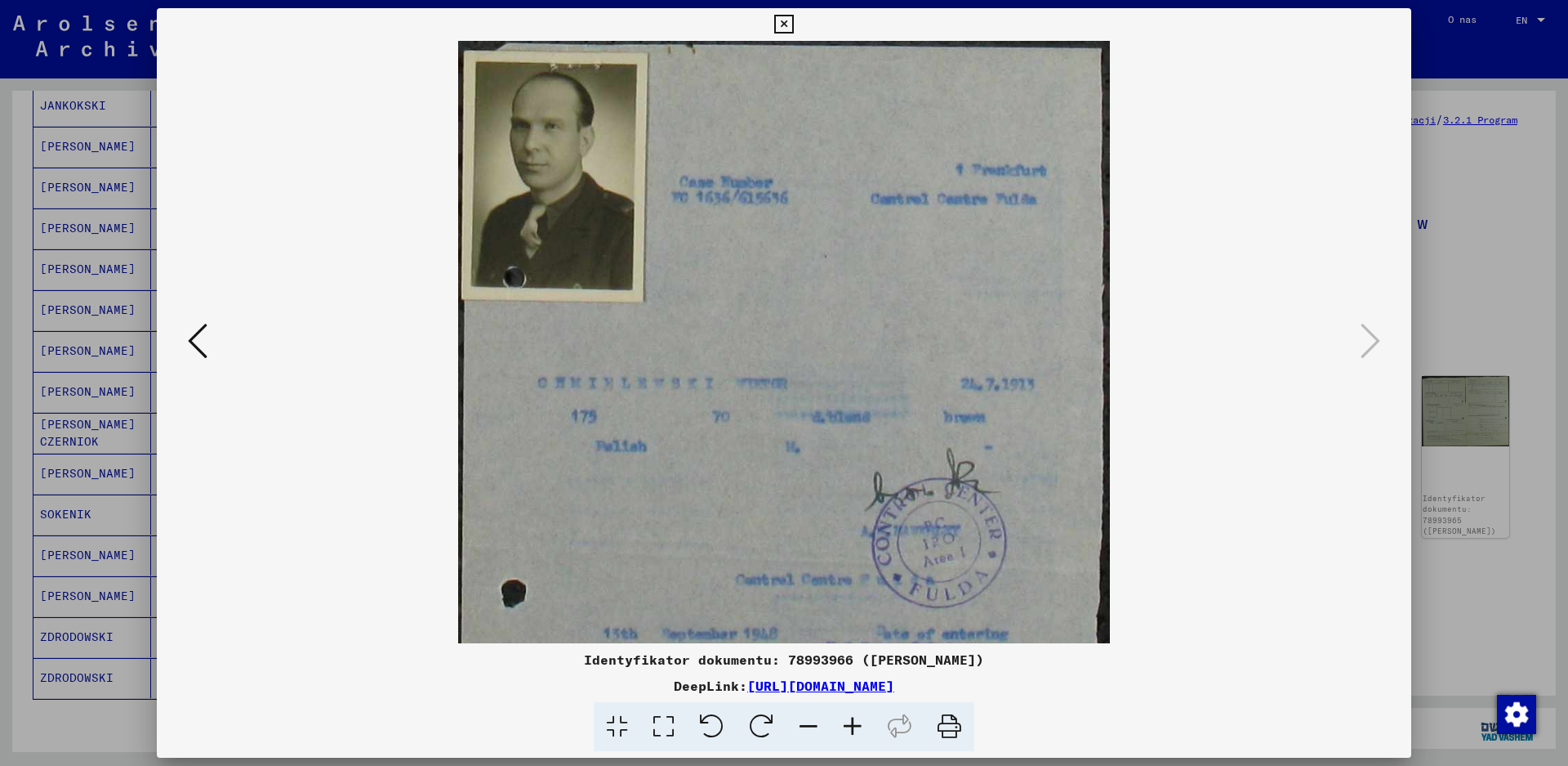
click at [856, 726] on icon at bounding box center [853, 727] width 44 height 50
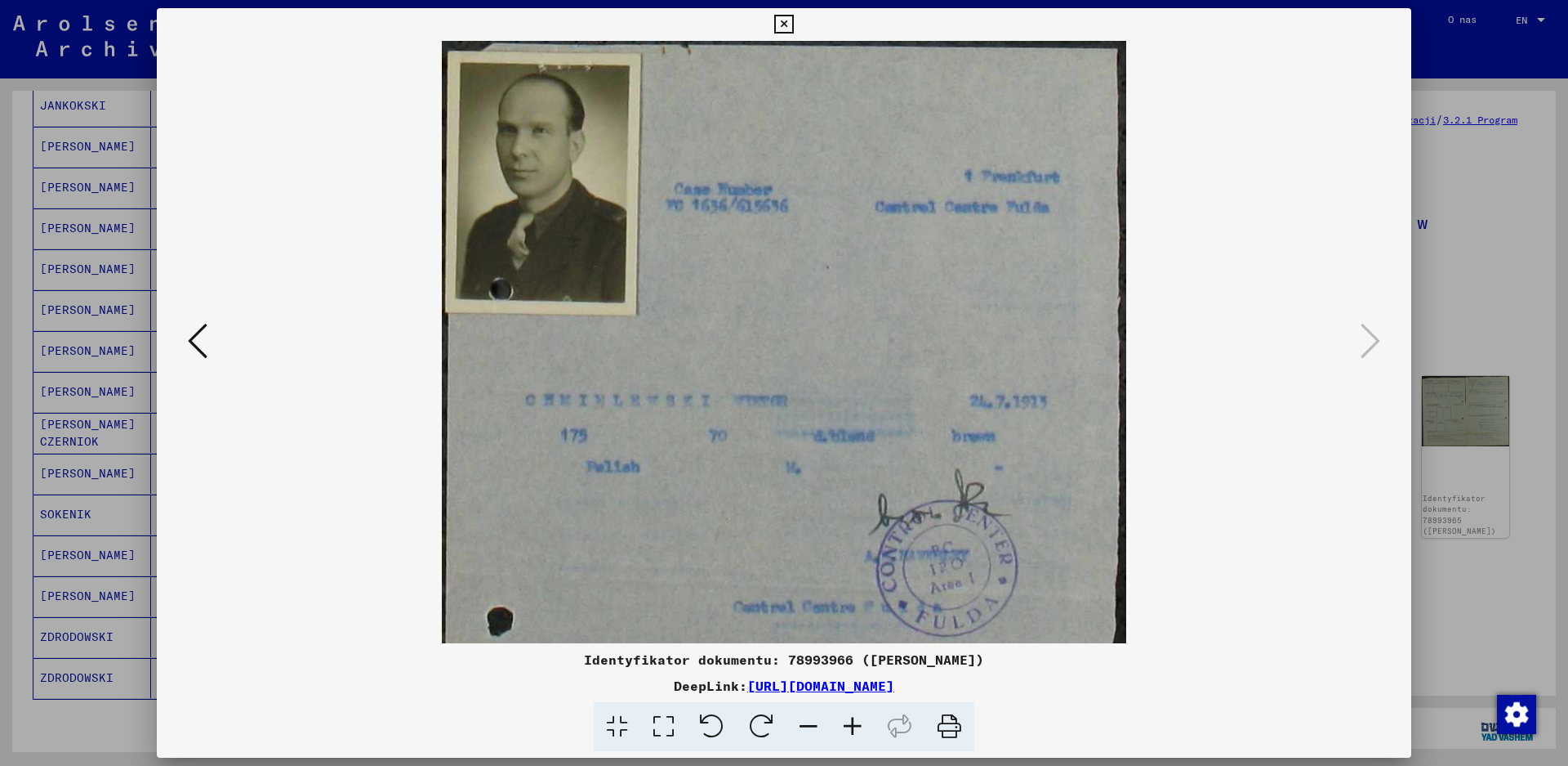
click at [856, 726] on icon at bounding box center [853, 727] width 44 height 50
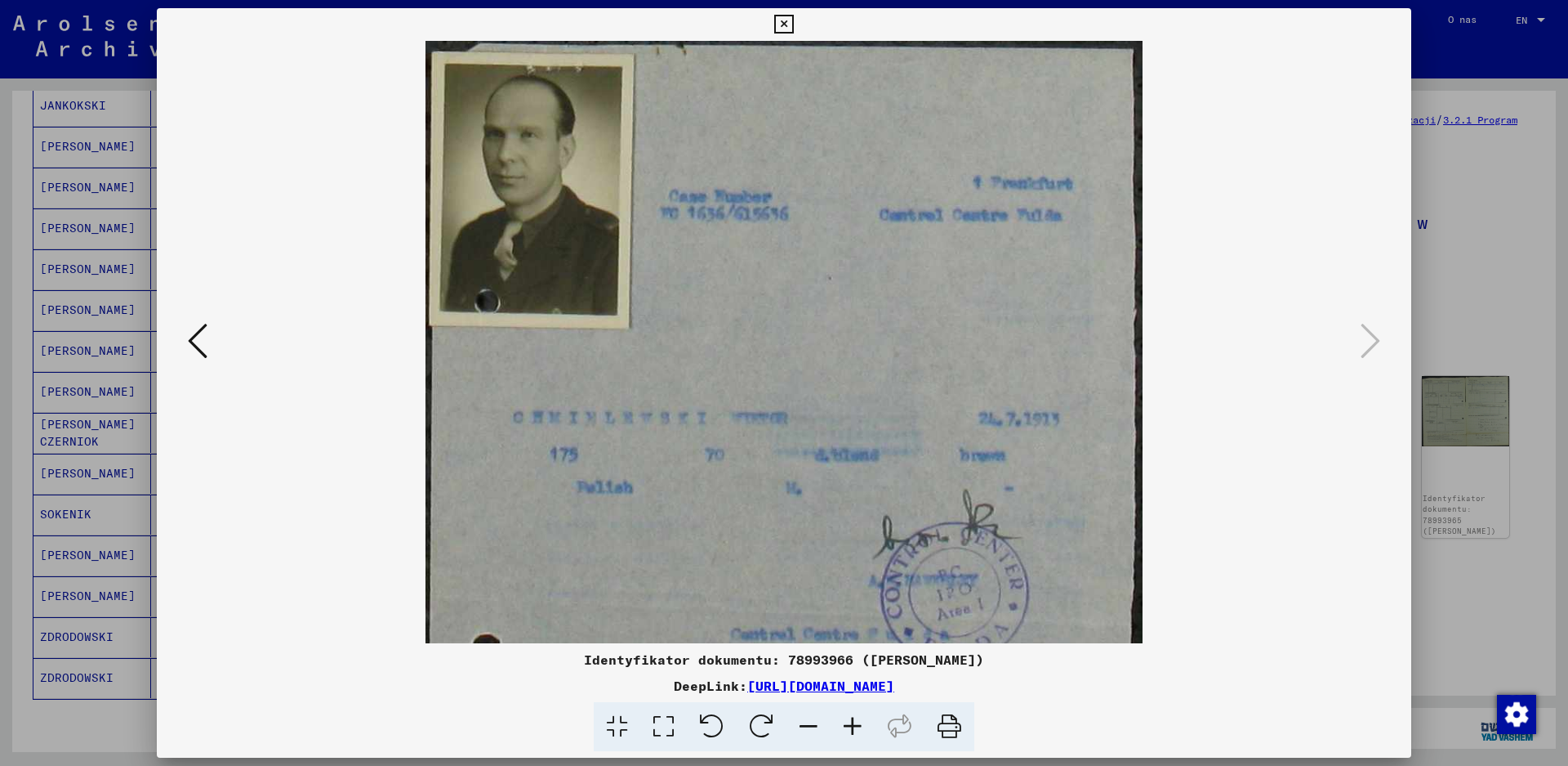
click at [857, 726] on icon at bounding box center [853, 727] width 44 height 50
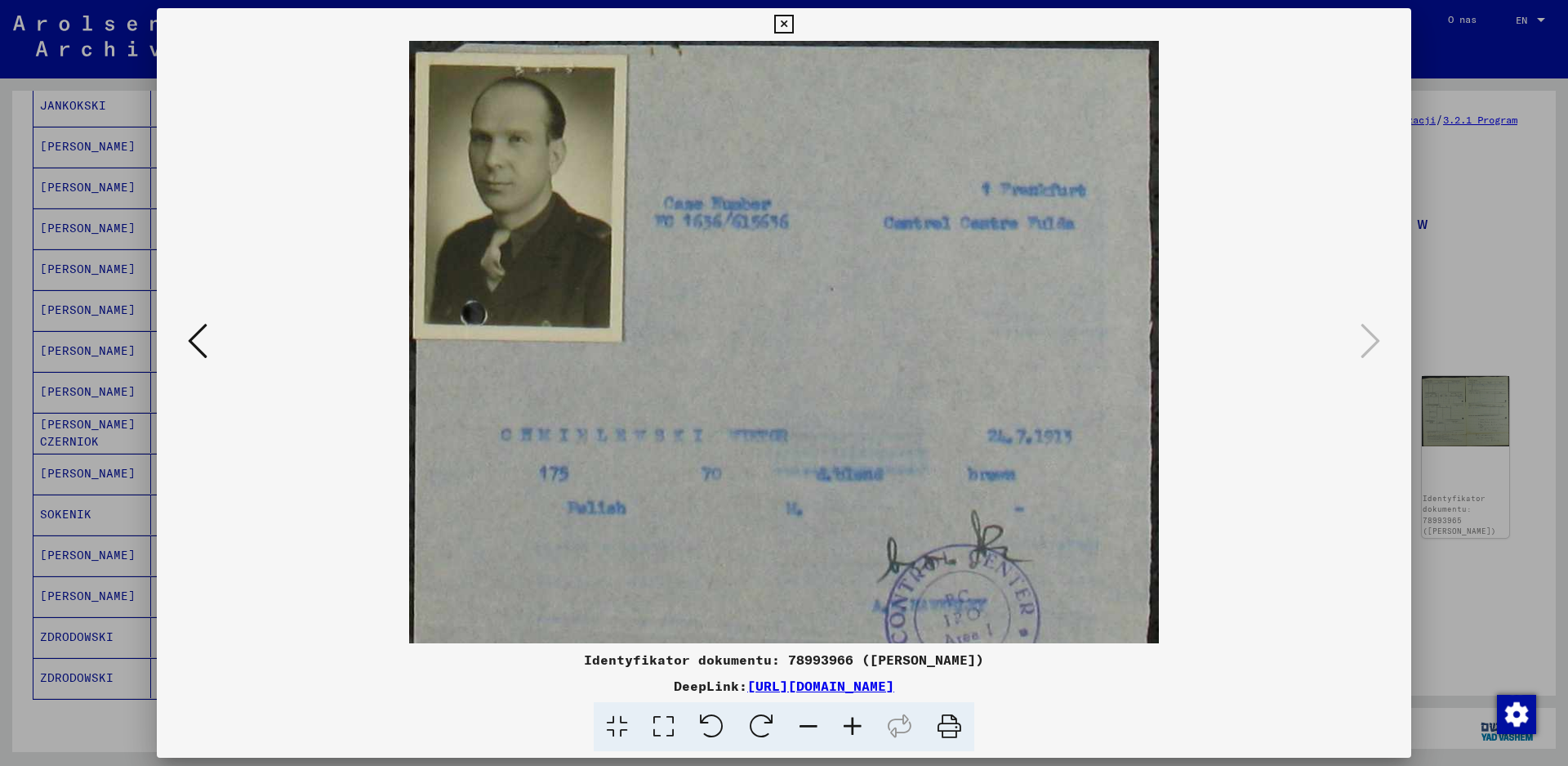
click at [1226, 561] on viewer-one-image at bounding box center [784, 342] width 1144 height 602
click at [786, 27] on icon at bounding box center [784, 24] width 19 height 20
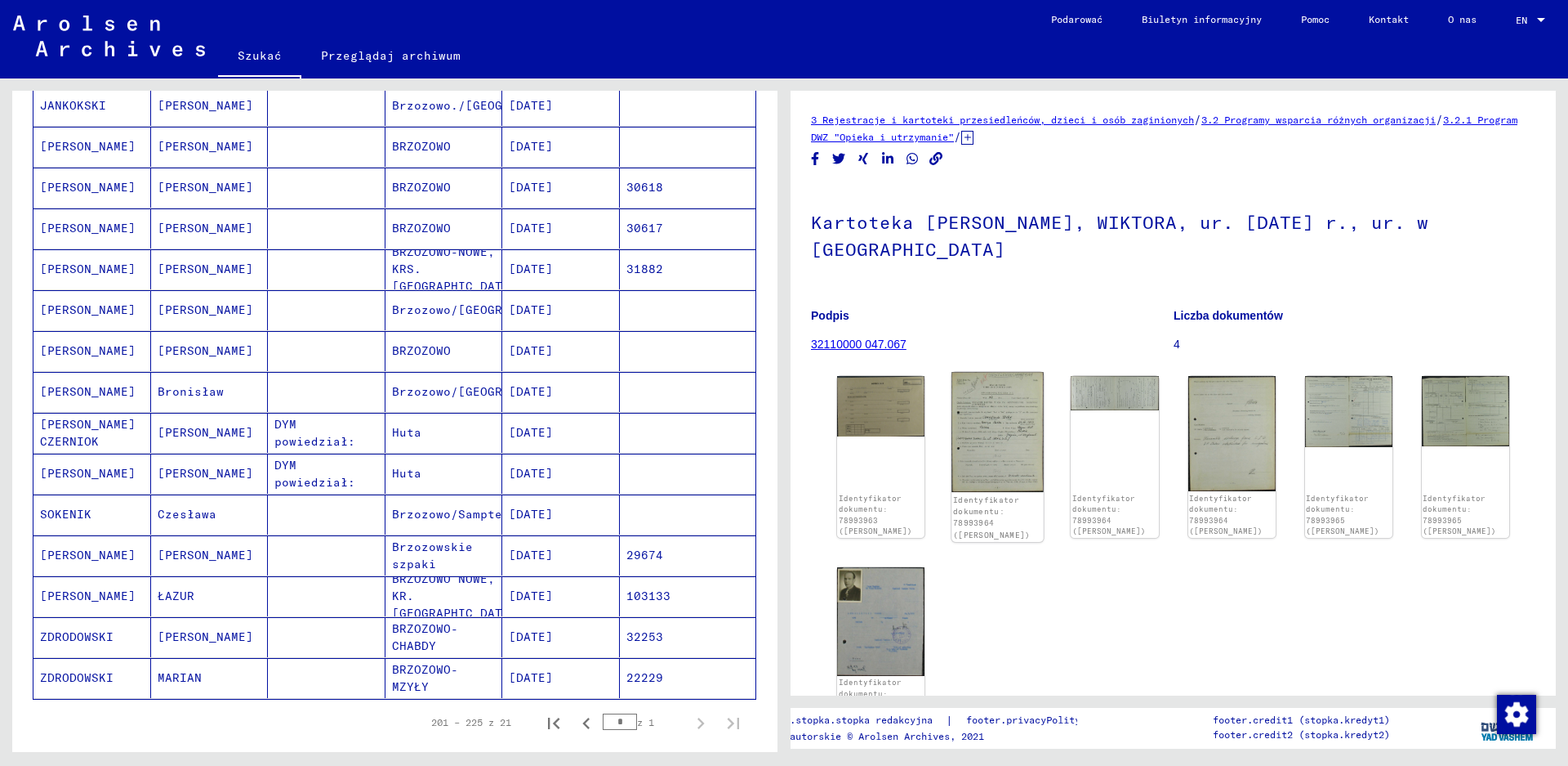
click at [980, 488] on img at bounding box center [998, 432] width 93 height 120
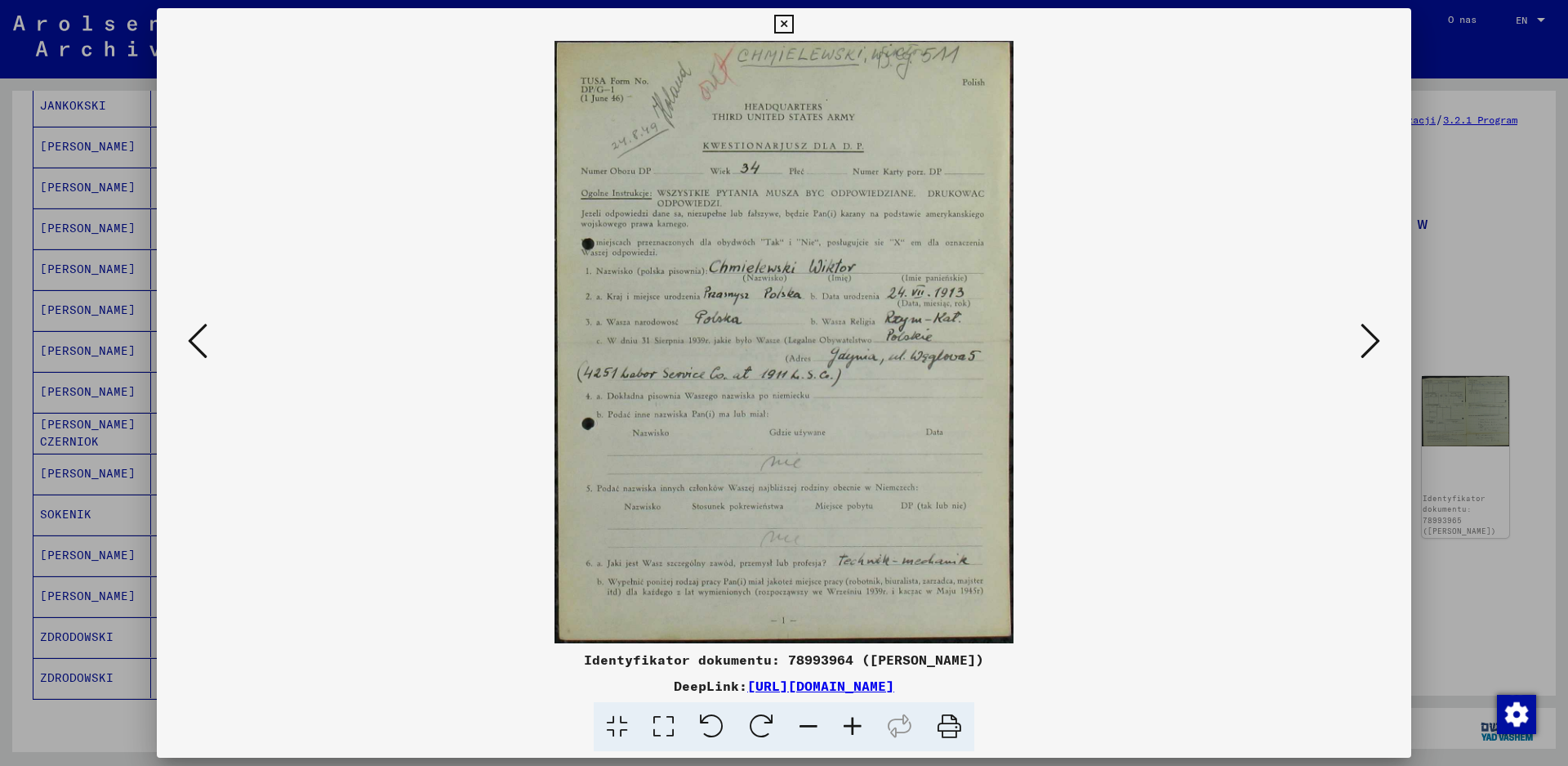
click at [1368, 344] on icon at bounding box center [1371, 341] width 20 height 39
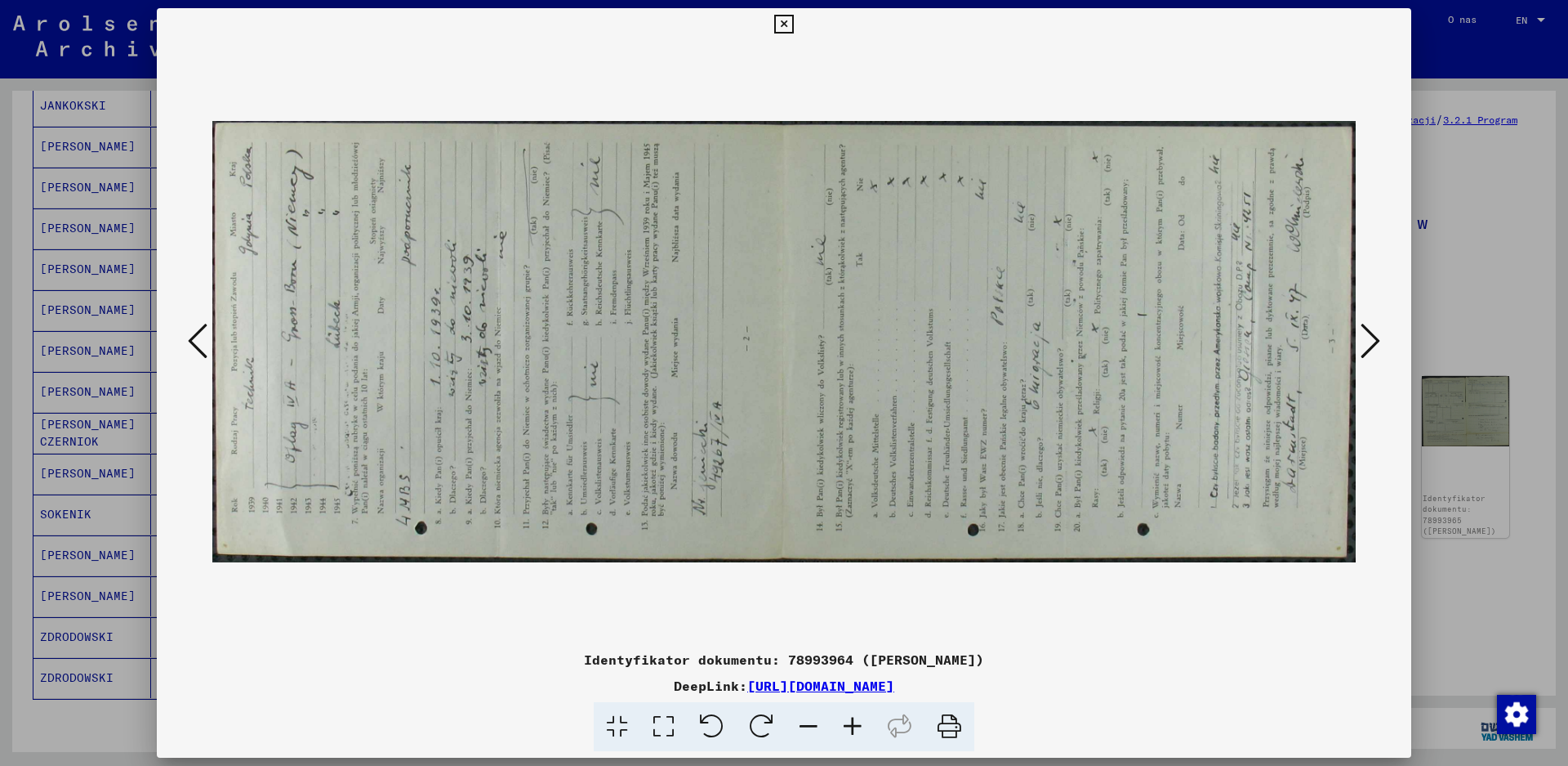
click at [757, 720] on icon at bounding box center [762, 727] width 50 height 50
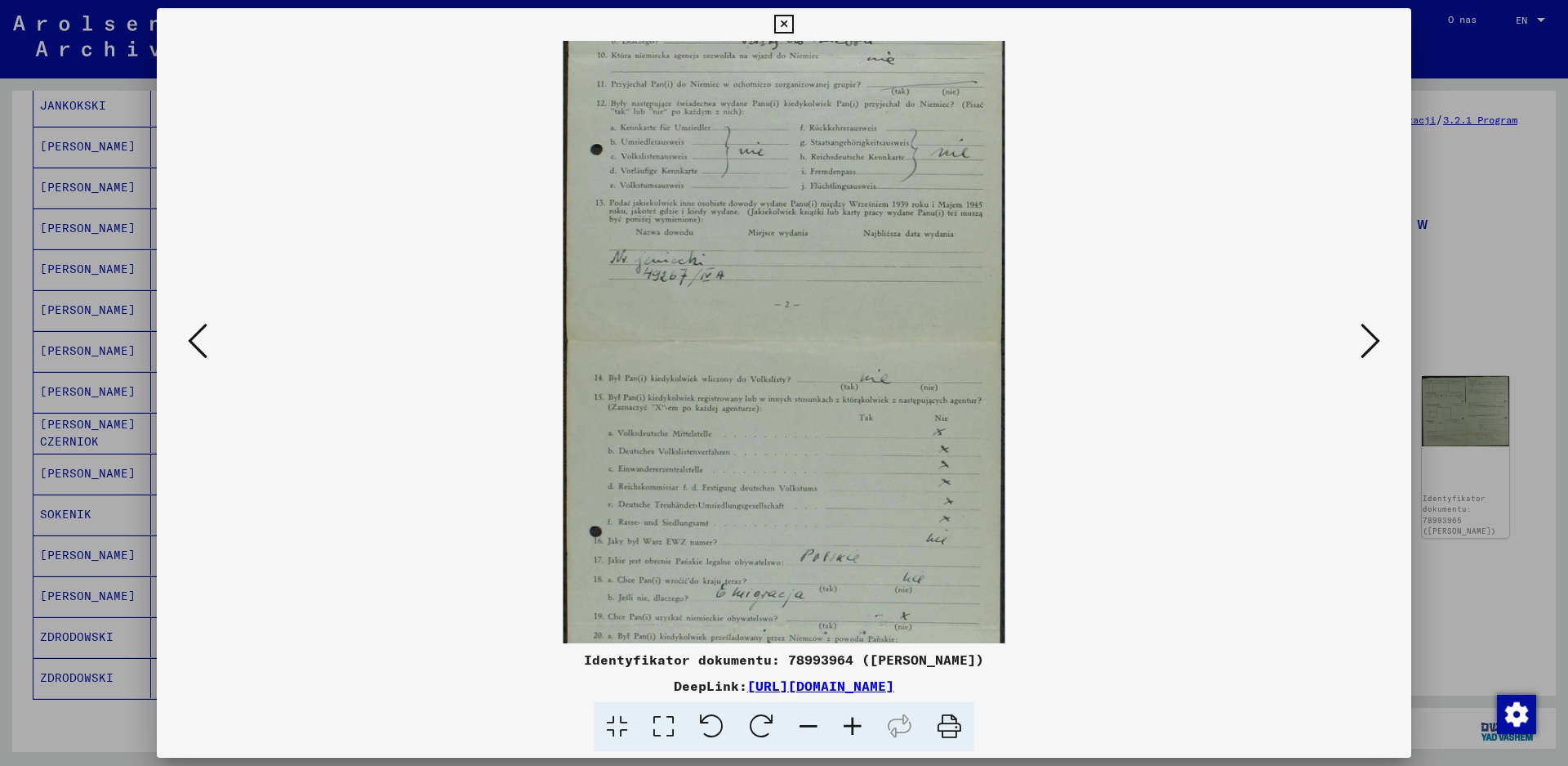
click at [1363, 338] on icon at bounding box center [1371, 341] width 20 height 39
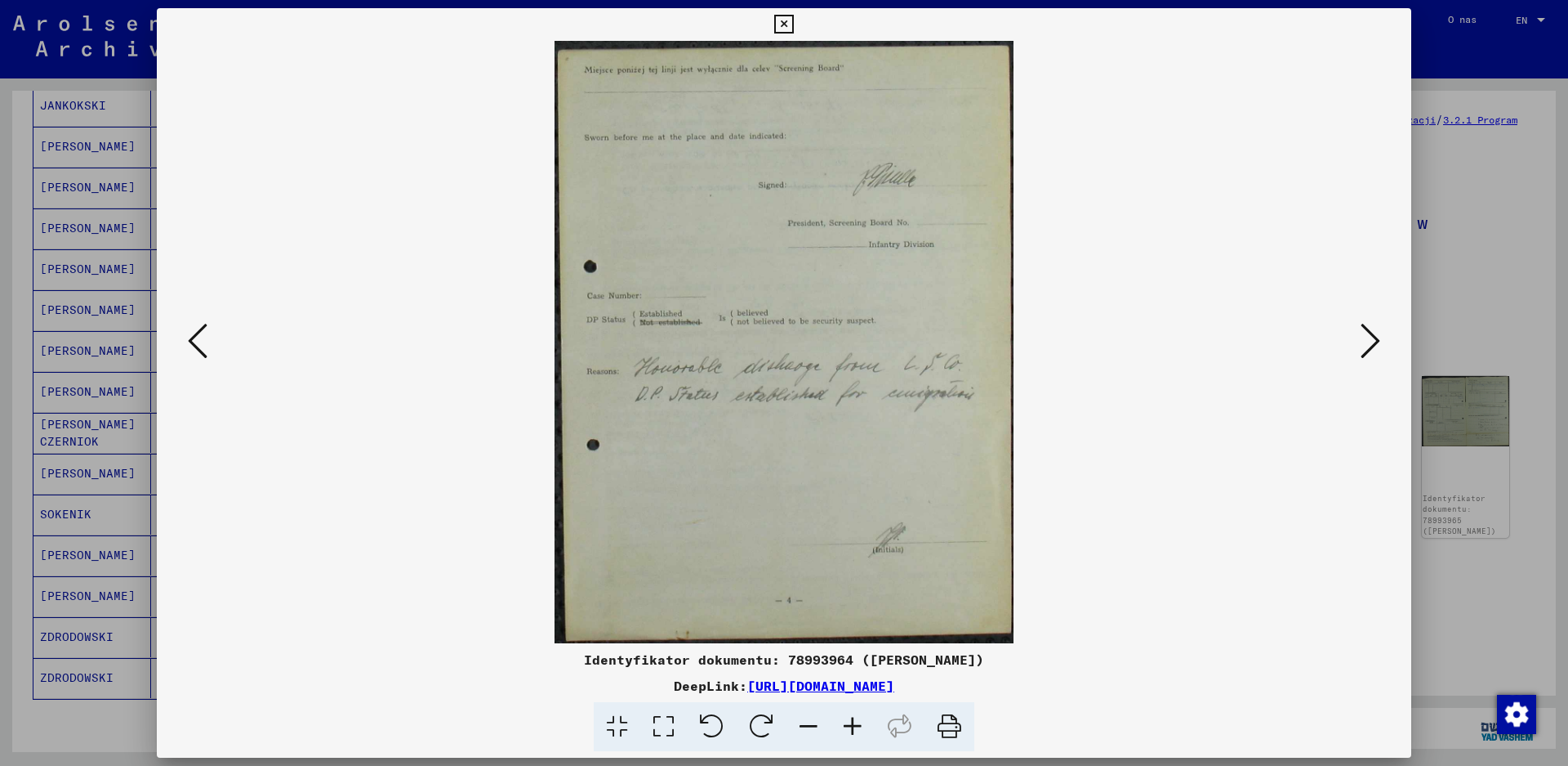
click at [1363, 338] on icon at bounding box center [1371, 341] width 20 height 39
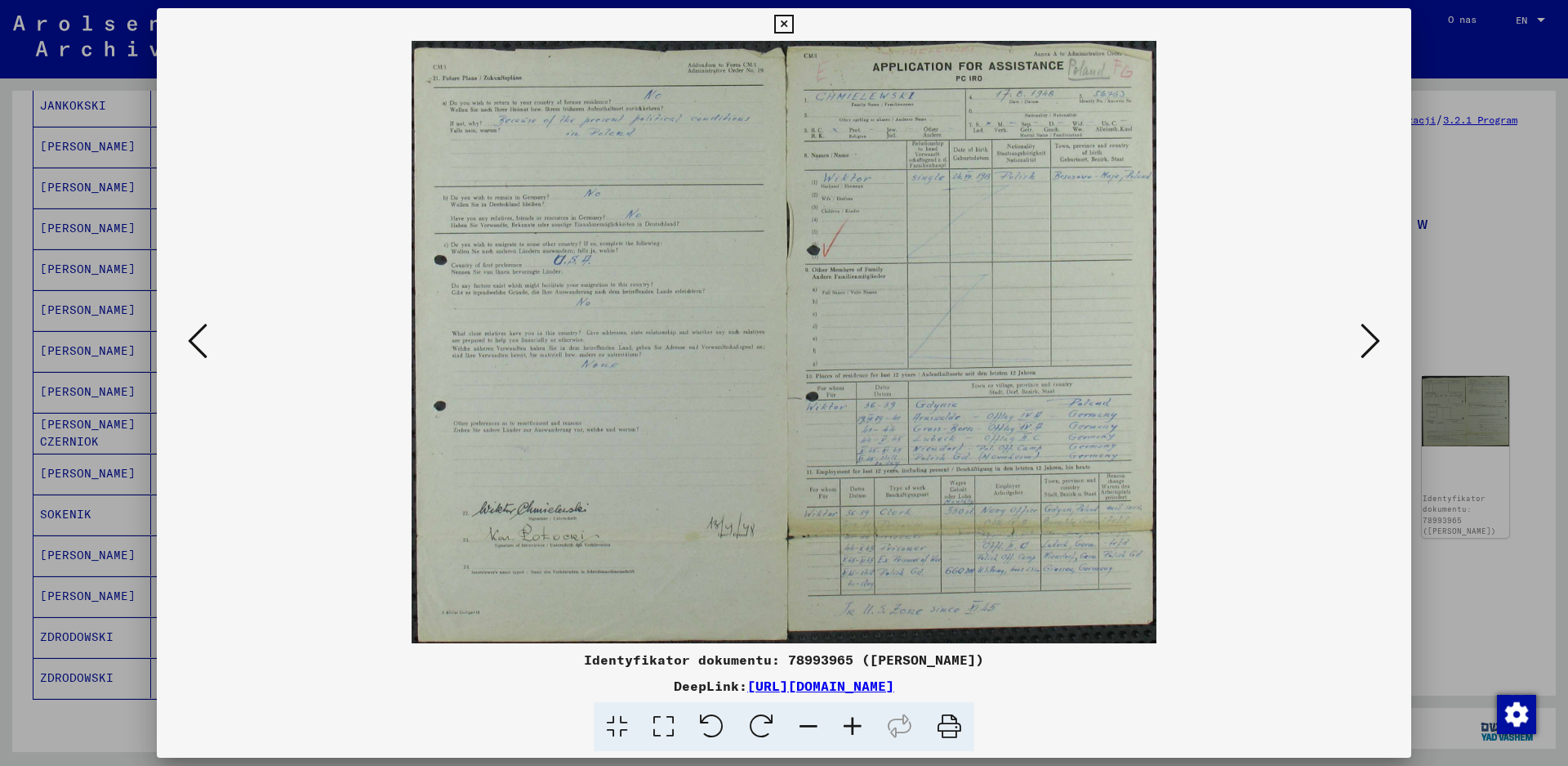
click at [1363, 338] on icon at bounding box center [1371, 341] width 20 height 39
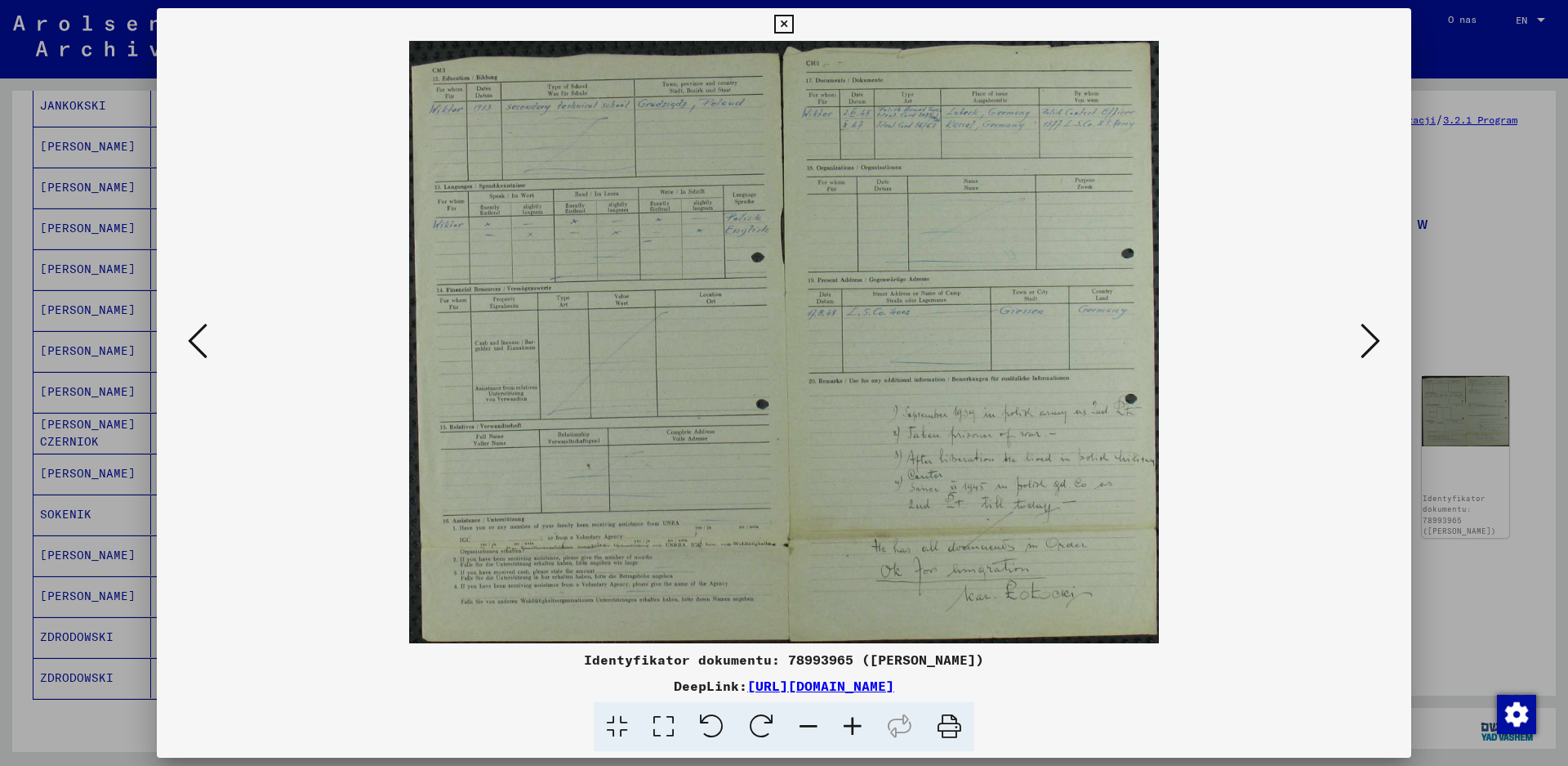
click at [1363, 338] on icon at bounding box center [1371, 341] width 20 height 39
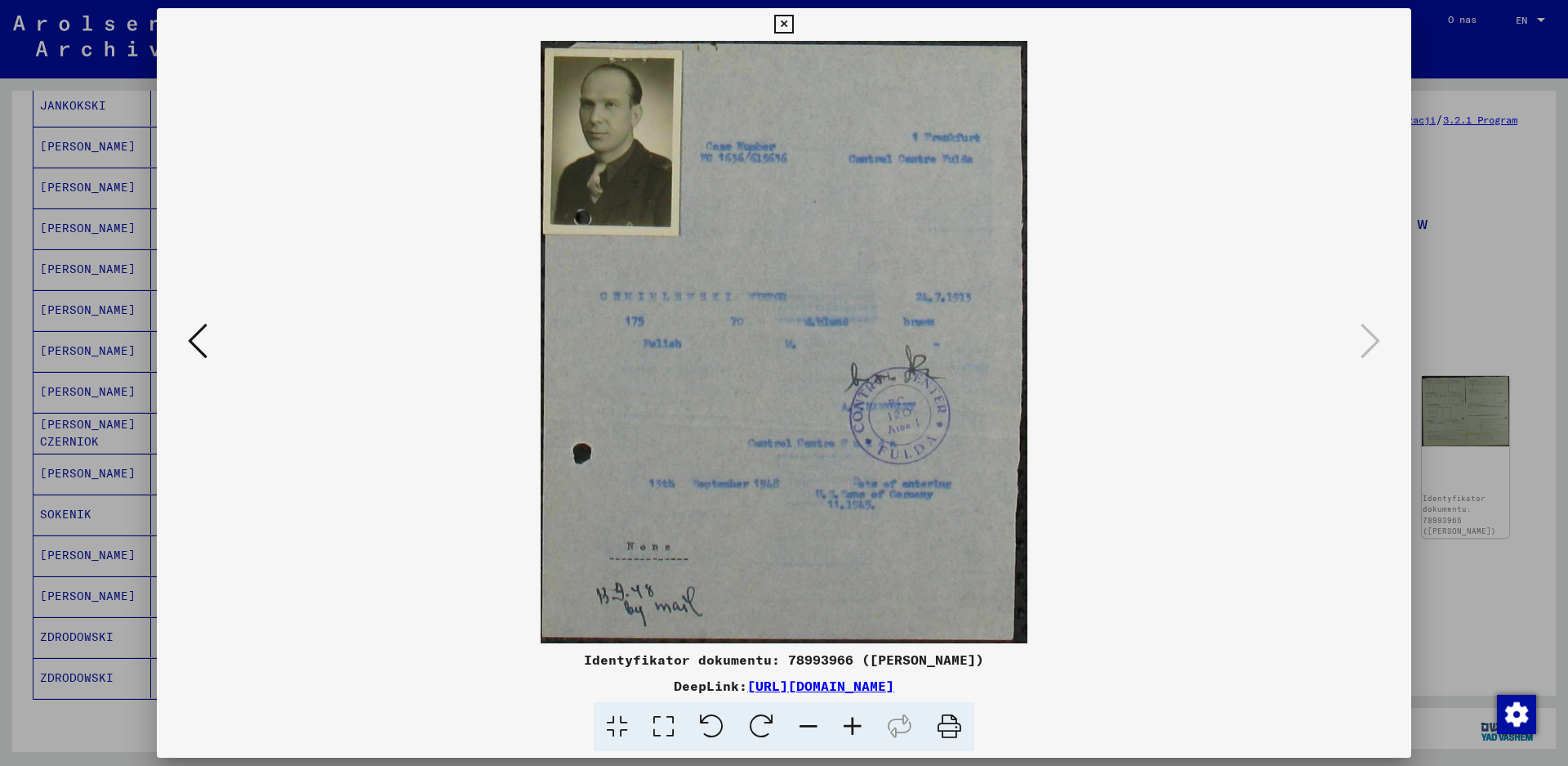
click at [1489, 37] on div at bounding box center [784, 383] width 1568 height 766
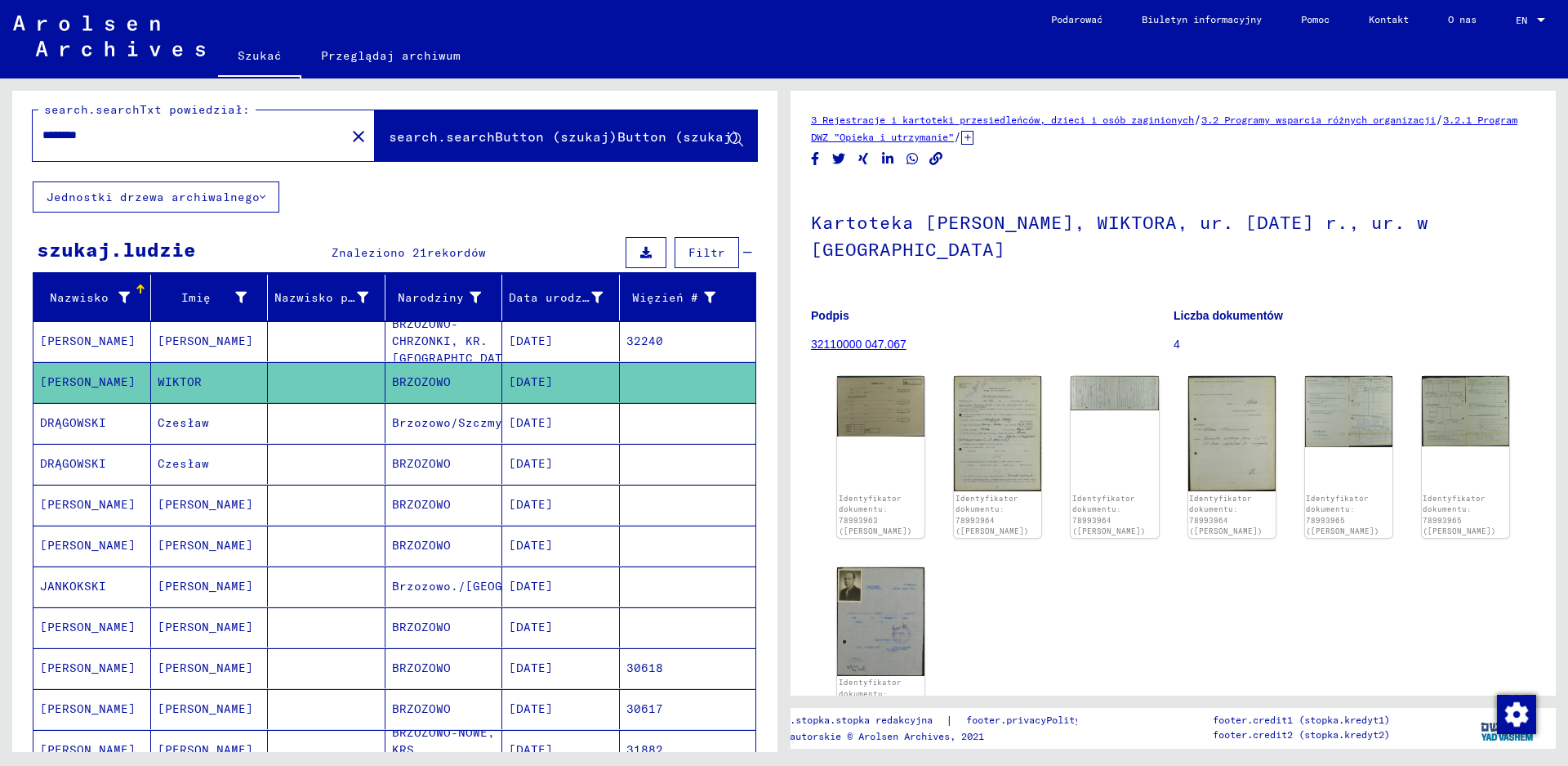
scroll to position [0, 0]
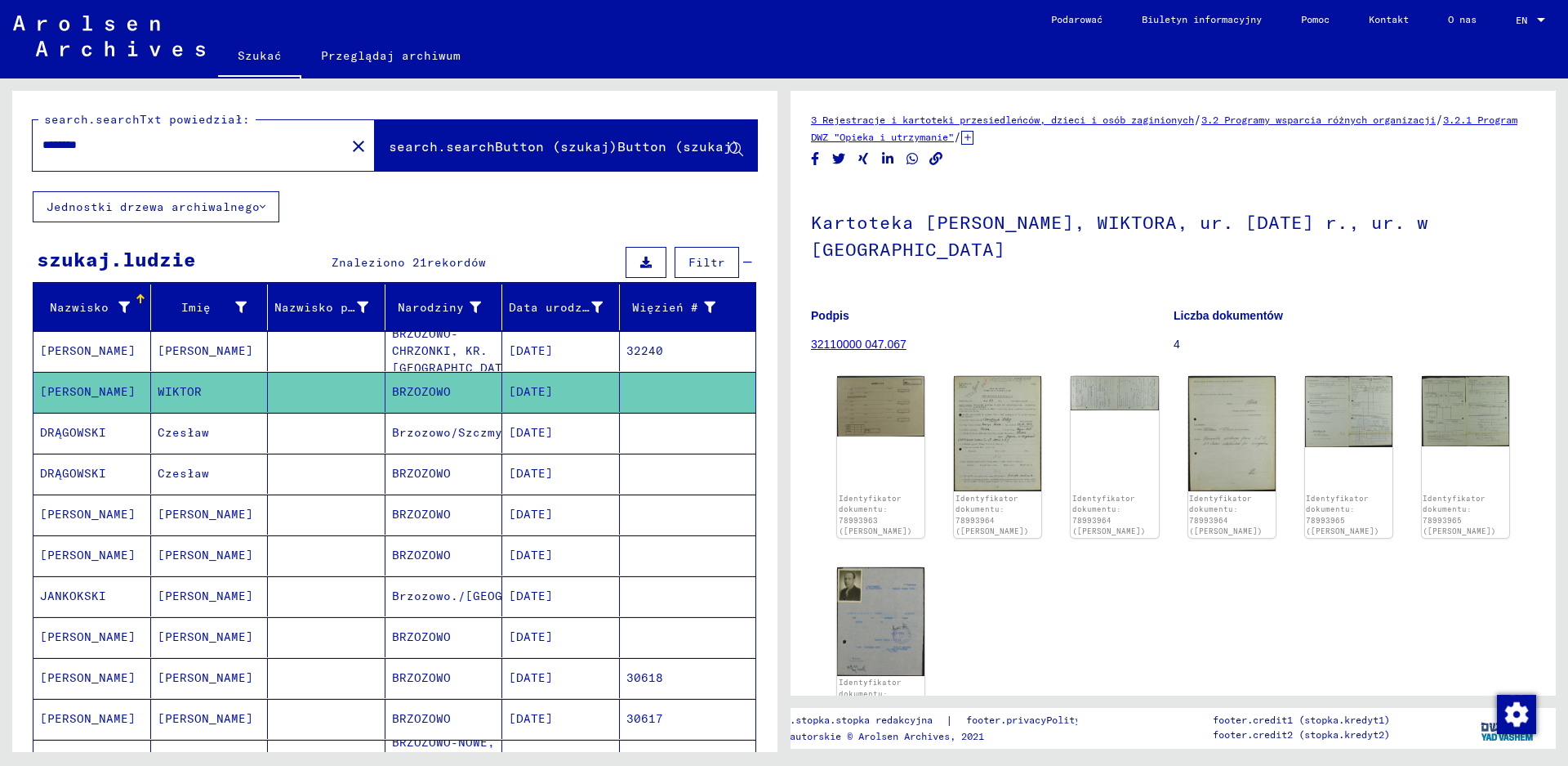
click at [57, 37] on img at bounding box center [109, 35] width 192 height 41
